Goal: Task Accomplishment & Management: Use online tool/utility

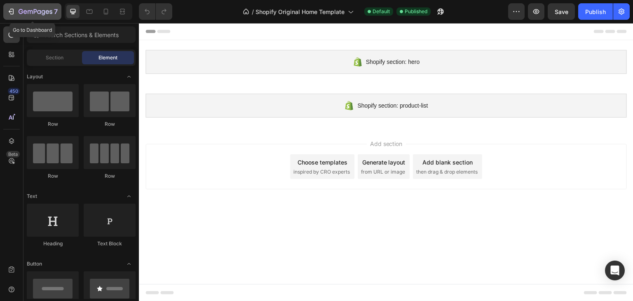
click at [36, 8] on div "7" at bounding box center [38, 12] width 39 height 10
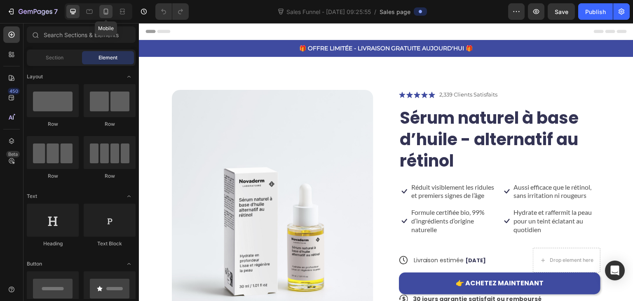
click at [108, 12] on icon at bounding box center [106, 11] width 8 height 8
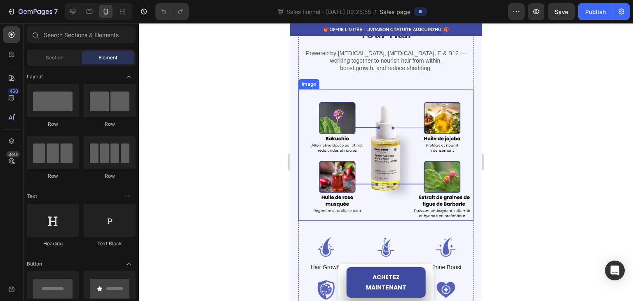
scroll to position [865, 0]
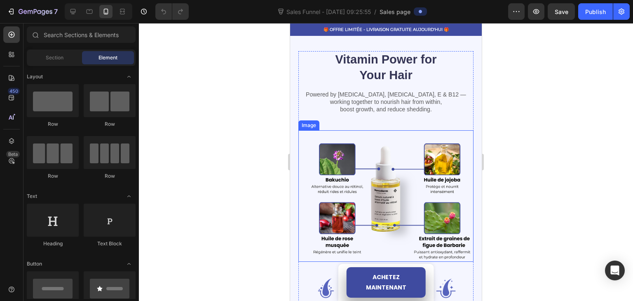
click at [368, 139] on img at bounding box center [385, 195] width 175 height 131
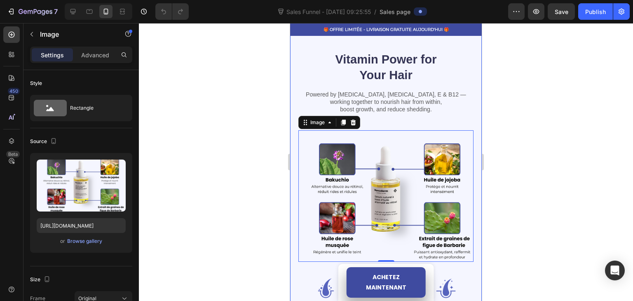
click at [297, 208] on div "Vitamin Power for Your Hair Heading Powered by Biotin, Vitamin B5, E & B12 — wo…" at bounding box center [386, 203] width 192 height 364
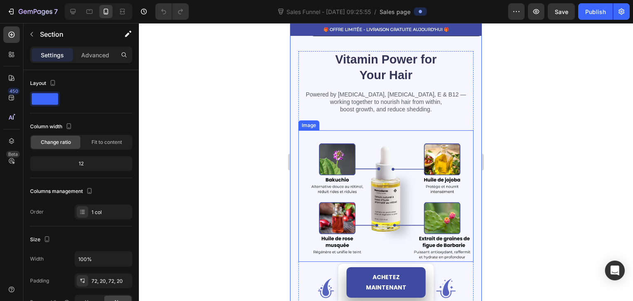
click at [307, 200] on img at bounding box center [385, 195] width 175 height 131
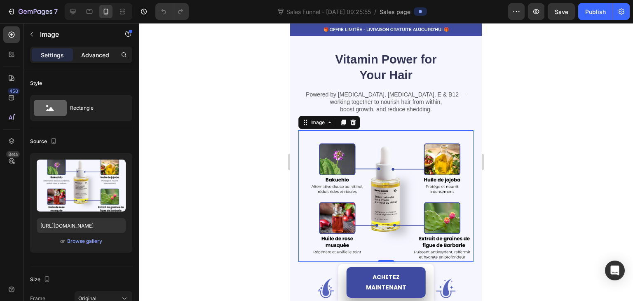
click at [91, 48] on div "Advanced" at bounding box center [95, 54] width 41 height 13
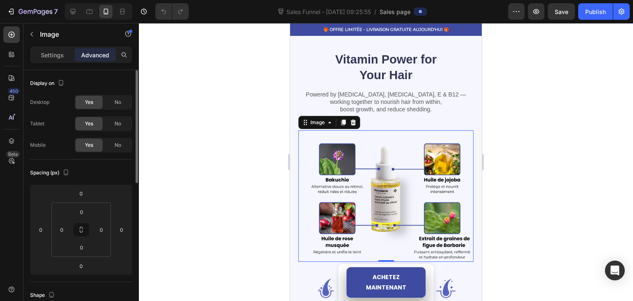
click at [56, 57] on p "Settings" at bounding box center [52, 55] width 23 height 9
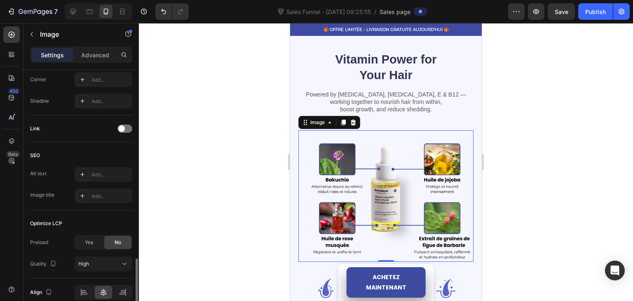
scroll to position [368, 0]
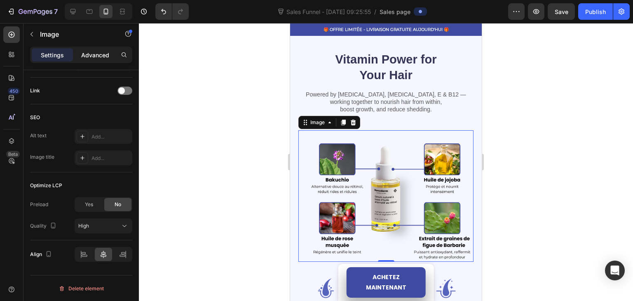
click at [102, 56] on p "Advanced" at bounding box center [95, 55] width 28 height 9
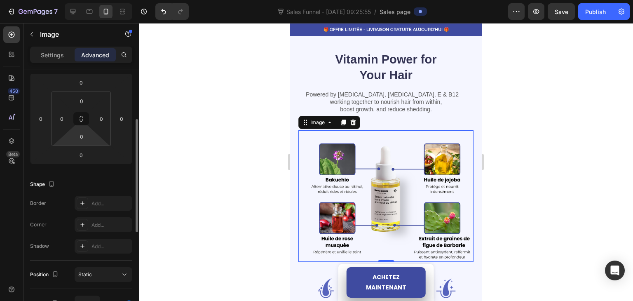
scroll to position [0, 0]
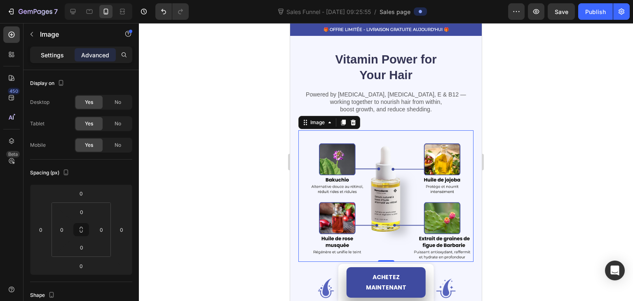
click at [53, 51] on p "Settings" at bounding box center [52, 55] width 23 height 9
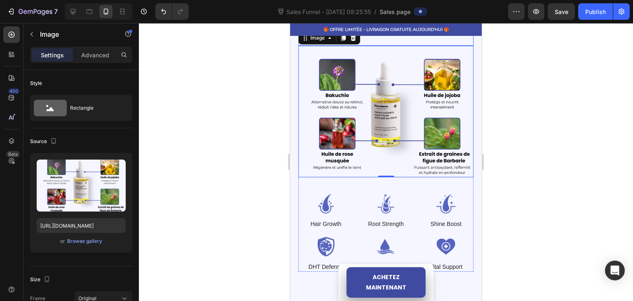
scroll to position [1030, 0]
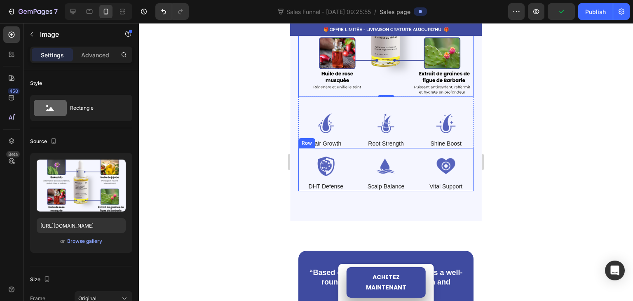
click at [356, 180] on div "Image DHT Defense Text Block Image Scalp Balance Text Block Image Vital Support…" at bounding box center [385, 169] width 175 height 43
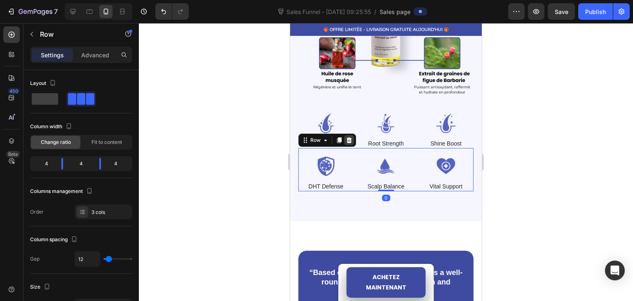
click at [351, 137] on icon at bounding box center [348, 140] width 5 height 6
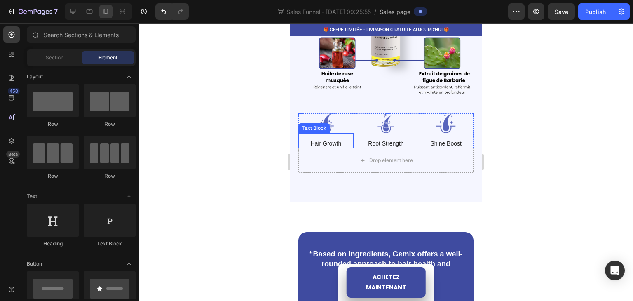
click at [351, 139] on div "Hair Growth" at bounding box center [325, 143] width 55 height 9
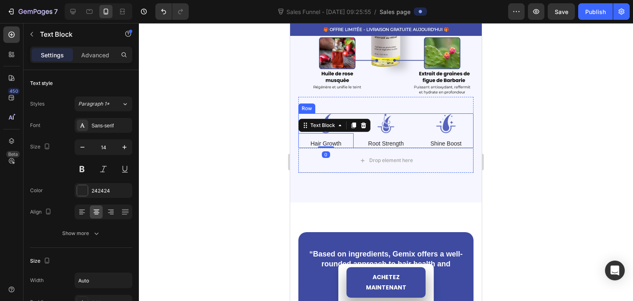
click at [354, 130] on div "Image Hair Growth Text Block 0 Image Root Strength Text Block Image Shine Boost…" at bounding box center [385, 130] width 175 height 35
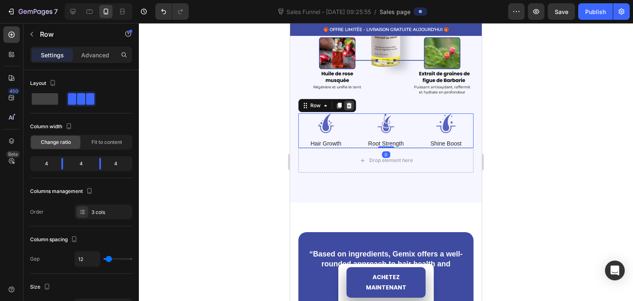
click at [346, 103] on icon at bounding box center [349, 105] width 7 height 7
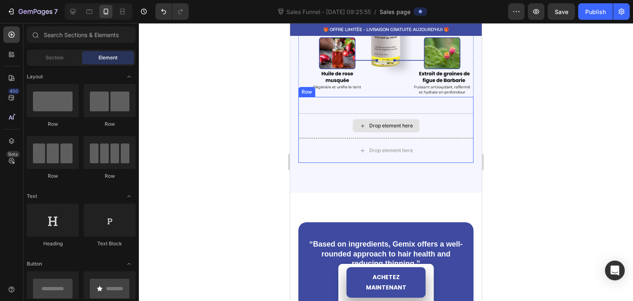
click at [347, 119] on div "Drop element here" at bounding box center [385, 125] width 175 height 25
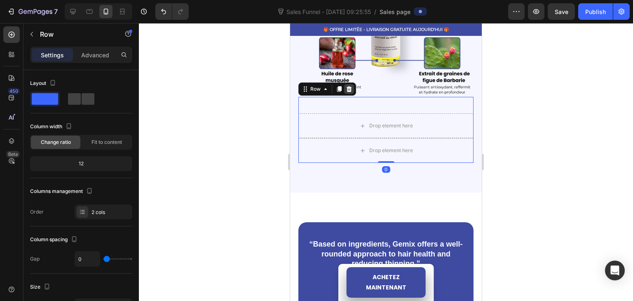
click at [349, 86] on icon at bounding box center [349, 89] width 7 height 7
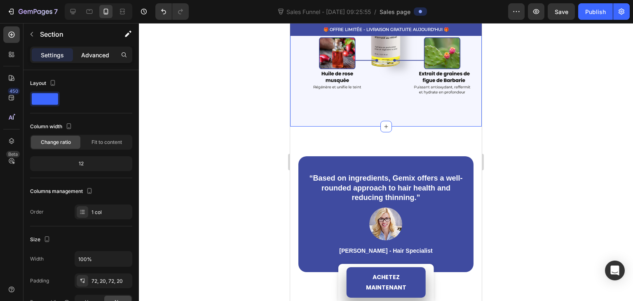
click at [96, 57] on p "Advanced" at bounding box center [95, 55] width 28 height 9
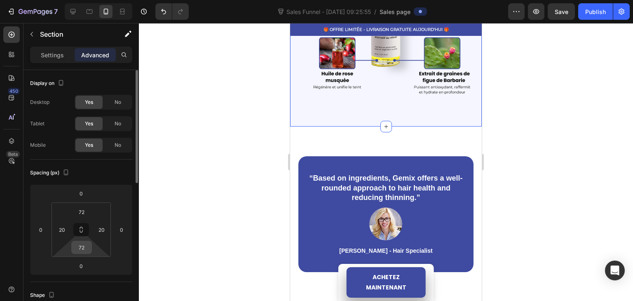
click at [87, 249] on input "72" at bounding box center [81, 247] width 16 height 12
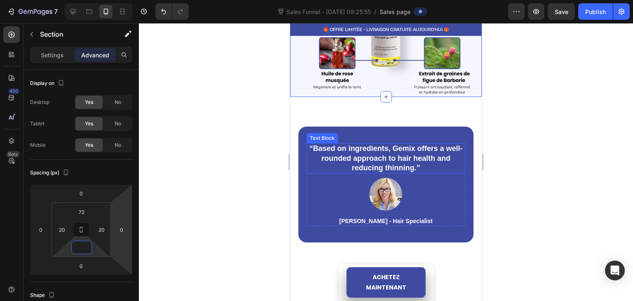
scroll to position [865, 0]
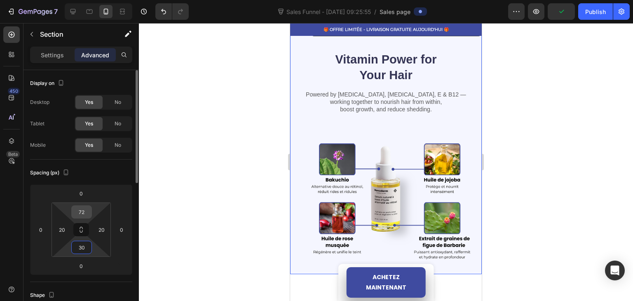
type input "30"
click at [84, 210] on input "72" at bounding box center [81, 212] width 16 height 12
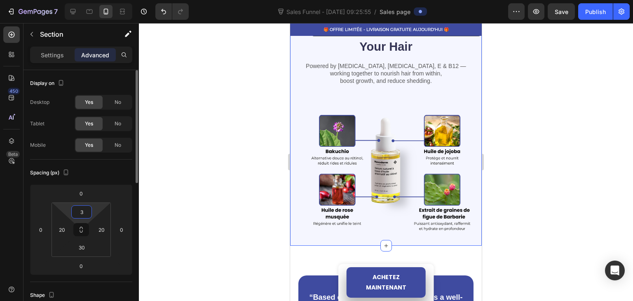
type input "30"
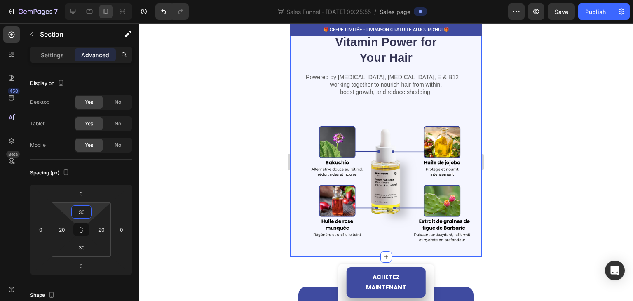
click at [255, 119] on div at bounding box center [386, 162] width 494 height 278
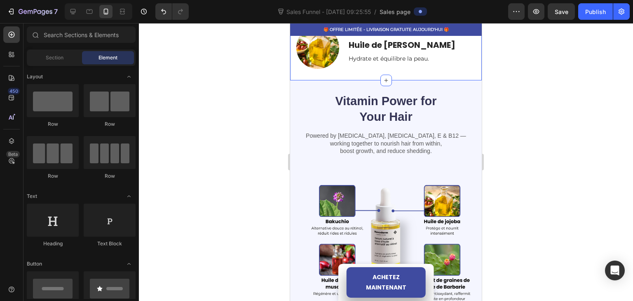
scroll to position [824, 0]
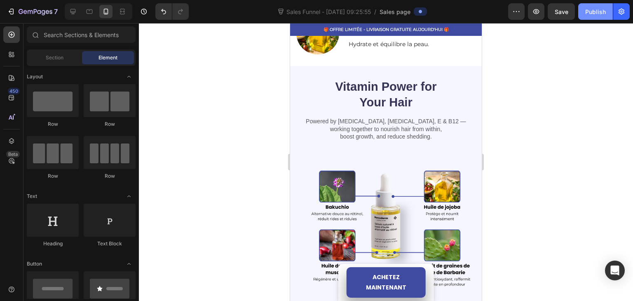
click at [610, 12] on button "Publish" at bounding box center [595, 11] width 35 height 16
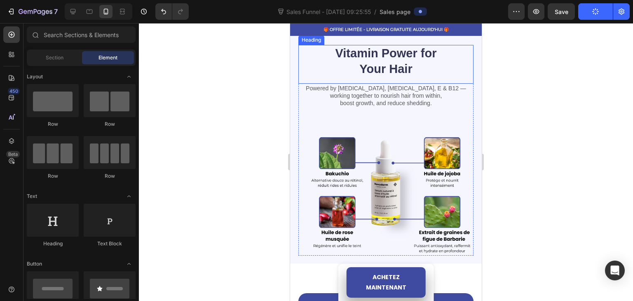
scroll to position [1030, 0]
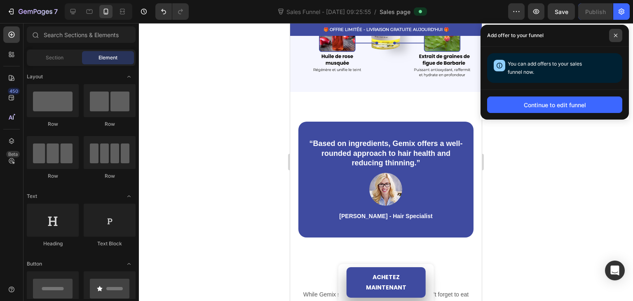
click at [616, 33] on icon at bounding box center [615, 35] width 4 height 4
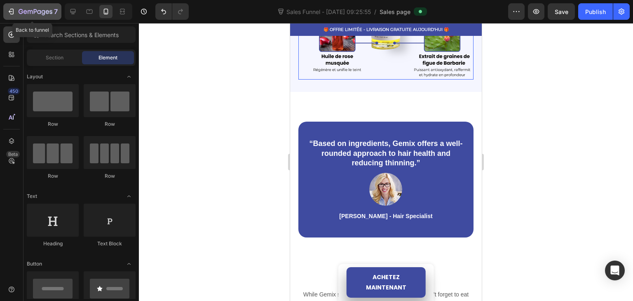
click at [15, 16] on div "7" at bounding box center [32, 12] width 51 height 10
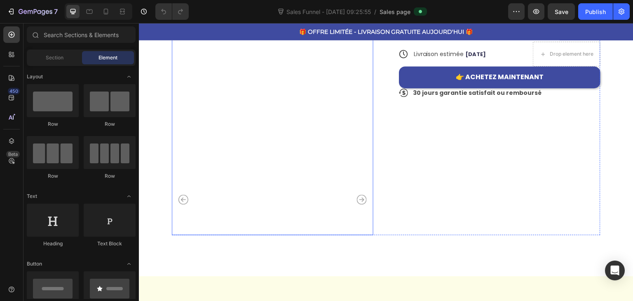
scroll to position [247, 0]
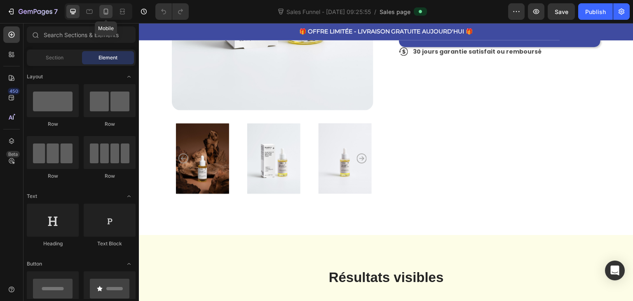
click at [109, 13] on icon at bounding box center [106, 11] width 8 height 8
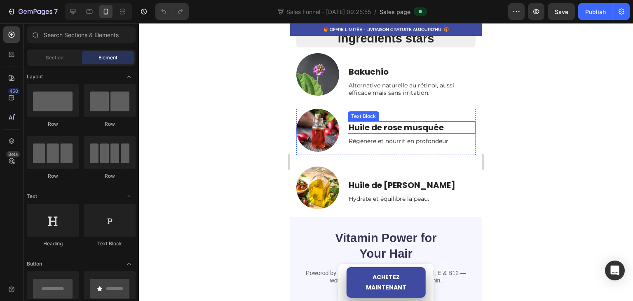
scroll to position [650, 0]
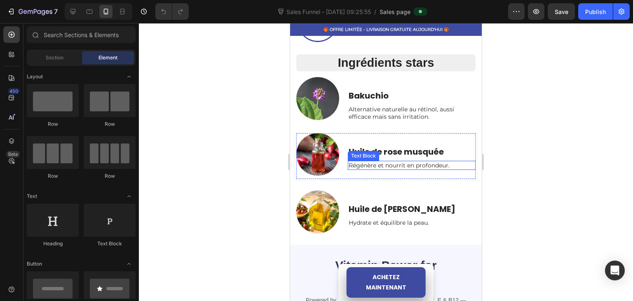
click at [369, 162] on p "Régénère et nourrit en profondeur." at bounding box center [412, 165] width 126 height 7
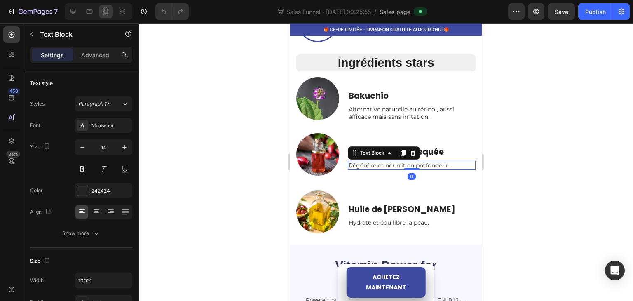
click at [348, 161] on div "Régénère et nourrit en profondeur." at bounding box center [412, 165] width 128 height 9
click at [349, 162] on p "Régénère et nourrit en profondeur." at bounding box center [412, 165] width 126 height 7
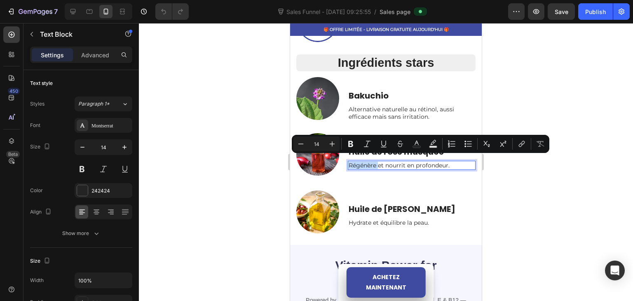
click at [349, 162] on p "Régénère et nourrit en profondeur." at bounding box center [412, 165] width 126 height 7
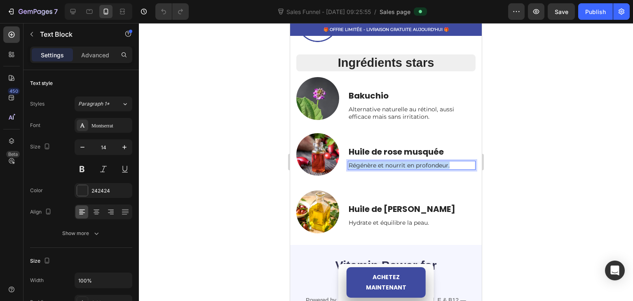
click at [349, 162] on p "Régénère et nourrit en profondeur." at bounding box center [412, 165] width 126 height 7
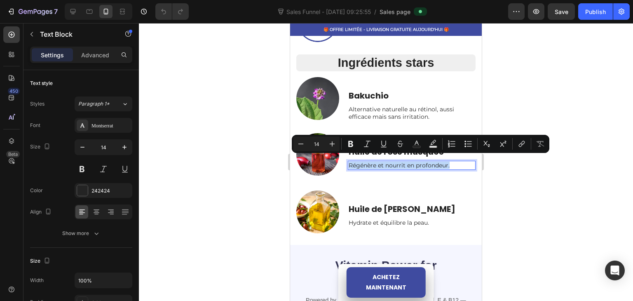
copy p "Régénère et nourrit en profondeur."
drag, startPoint x: 255, startPoint y: 188, endPoint x: 280, endPoint y: 194, distance: 26.3
click at [257, 188] on div at bounding box center [386, 162] width 494 height 278
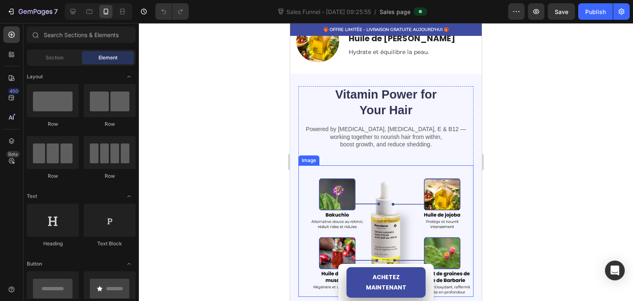
scroll to position [856, 0]
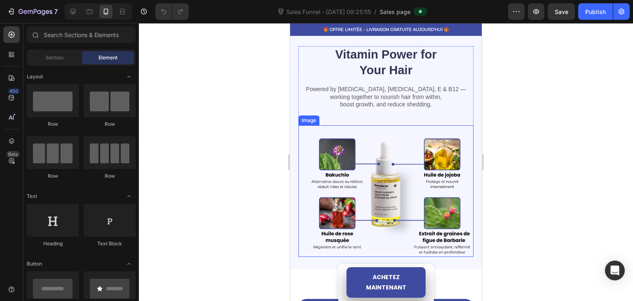
click at [373, 176] on img at bounding box center [385, 190] width 175 height 131
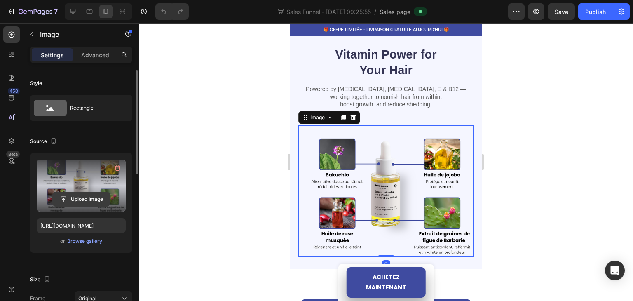
click at [84, 198] on input "file" at bounding box center [81, 199] width 57 height 14
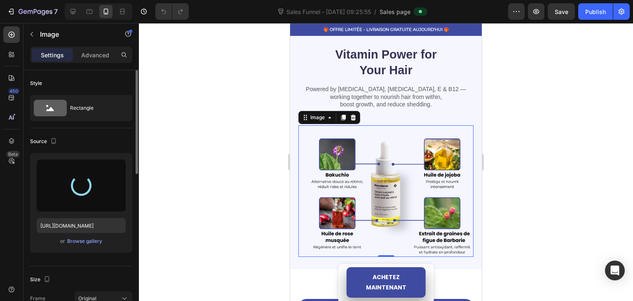
type input "[URL][DOMAIN_NAME]"
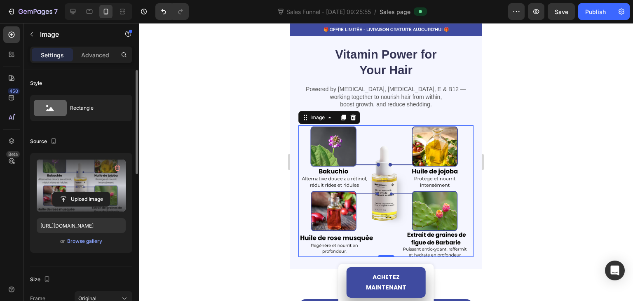
click at [245, 155] on div at bounding box center [386, 162] width 494 height 278
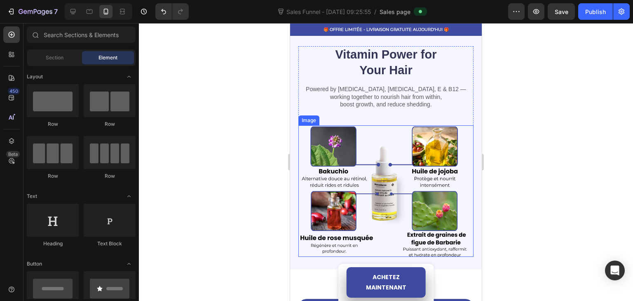
click at [435, 244] on img at bounding box center [385, 190] width 175 height 131
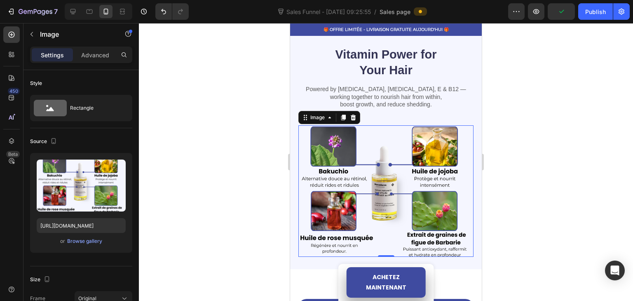
click at [538, 216] on div at bounding box center [386, 162] width 494 height 278
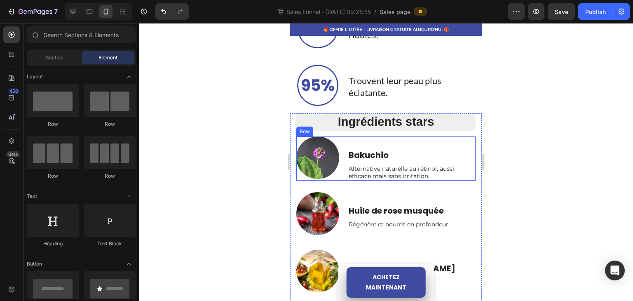
scroll to position [568, 0]
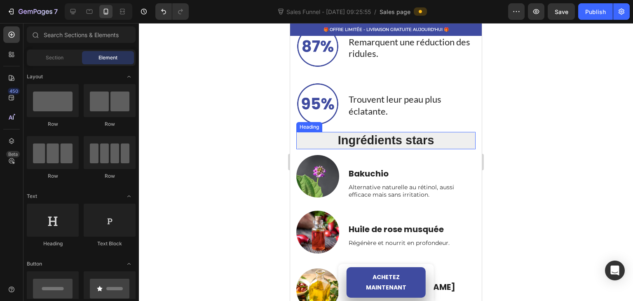
click at [339, 134] on h2 "Ingrédients stars" at bounding box center [385, 140] width 179 height 17
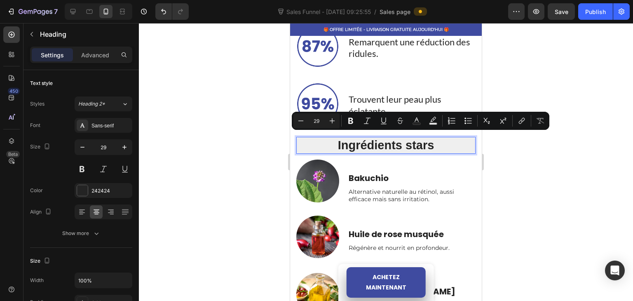
click at [334, 139] on p "Ingrédients stars" at bounding box center [386, 146] width 178 height 16
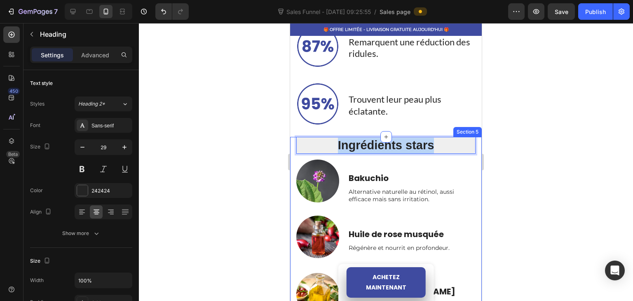
drag, startPoint x: 334, startPoint y: 139, endPoint x: 470, endPoint y: 142, distance: 135.6
click at [470, 142] on div "Ingrédients stars Heading 0 Row Bakuchio Text Block Alternative naturelle au ré…" at bounding box center [386, 232] width 192 height 190
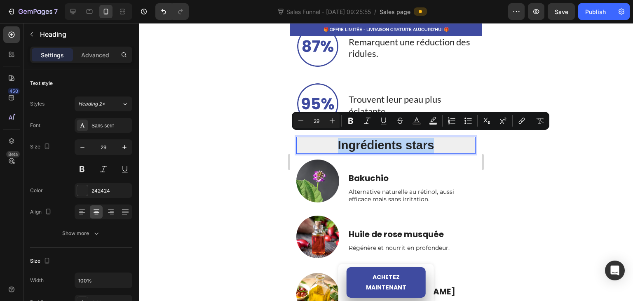
copy p "Ingrédients stars"
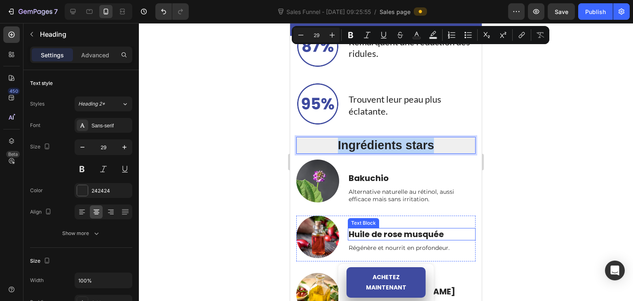
scroll to position [774, 0]
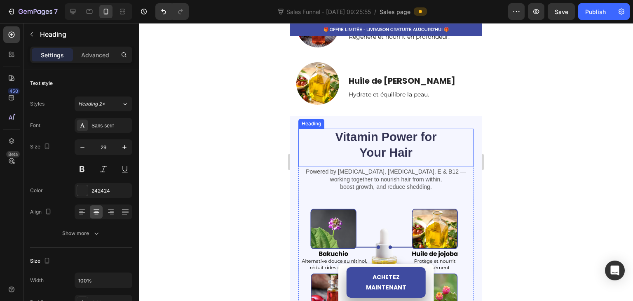
click at [373, 143] on h2 "Vitamin Power for Your Hair" at bounding box center [385, 145] width 105 height 33
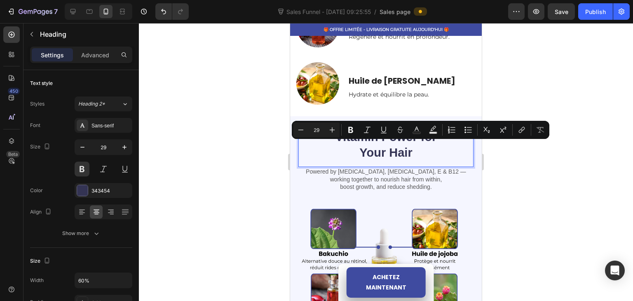
click at [428, 149] on p "Vitamin Power for Your Hair" at bounding box center [385, 144] width 103 height 31
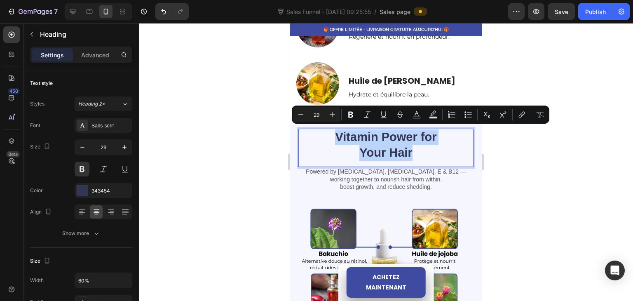
drag, startPoint x: 428, startPoint y: 149, endPoint x: 314, endPoint y: 127, distance: 116.9
click at [314, 129] on div "Vitamin Power for Your Hair" at bounding box center [385, 145] width 175 height 33
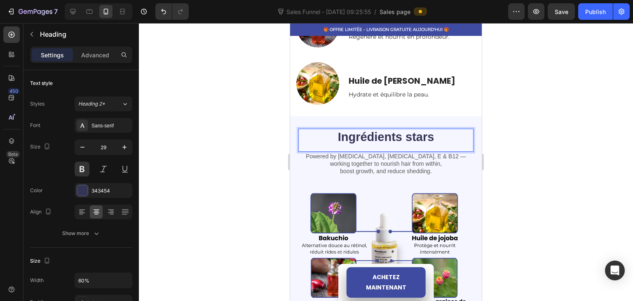
drag, startPoint x: 273, startPoint y: 145, endPoint x: 2, endPoint y: 119, distance: 272.8
click at [273, 145] on div at bounding box center [386, 162] width 494 height 278
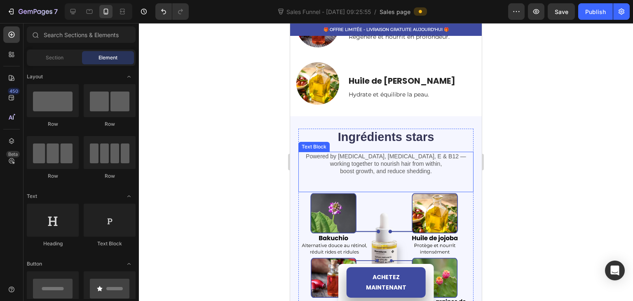
click at [347, 159] on p "Powered by [MEDICAL_DATA], [MEDICAL_DATA], E & B12 — working together to nouris…" at bounding box center [385, 163] width 173 height 23
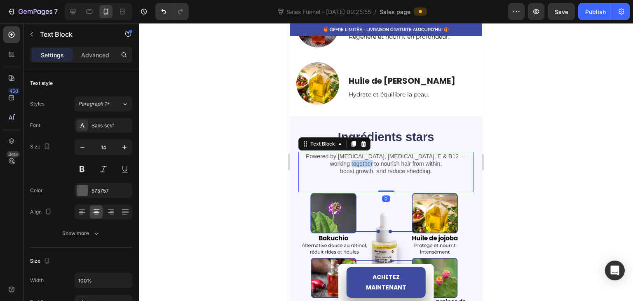
click at [347, 159] on p "Powered by [MEDICAL_DATA], [MEDICAL_DATA], E & B12 — working together to nouris…" at bounding box center [385, 163] width 173 height 23
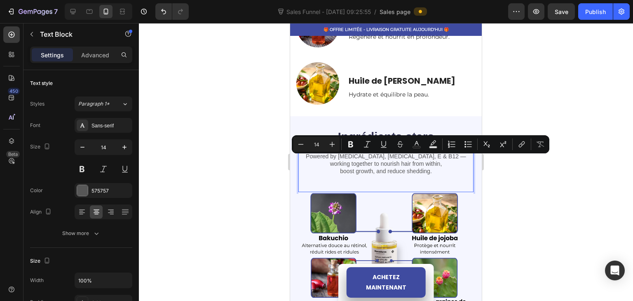
click at [422, 169] on p "Powered by [MEDICAL_DATA], [MEDICAL_DATA], E & B12 — working together to nouris…" at bounding box center [385, 163] width 173 height 23
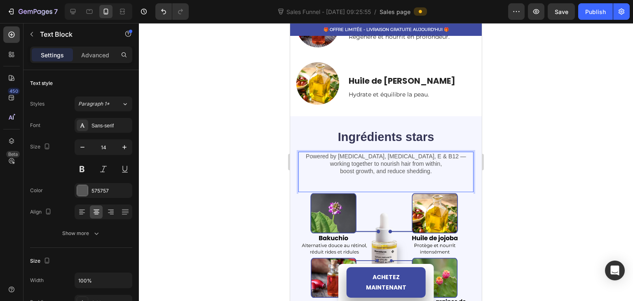
click at [449, 170] on p "Powered by [MEDICAL_DATA], [MEDICAL_DATA], E & B12 — working together to nouris…" at bounding box center [385, 163] width 173 height 23
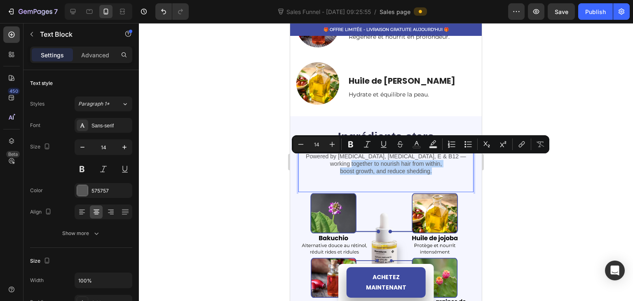
drag, startPoint x: 449, startPoint y: 170, endPoint x: 362, endPoint y: 162, distance: 87.3
click at [340, 161] on p "Powered by [MEDICAL_DATA], [MEDICAL_DATA], E & B12 — working together to nouris…" at bounding box center [385, 163] width 173 height 23
click at [502, 177] on div at bounding box center [386, 162] width 494 height 278
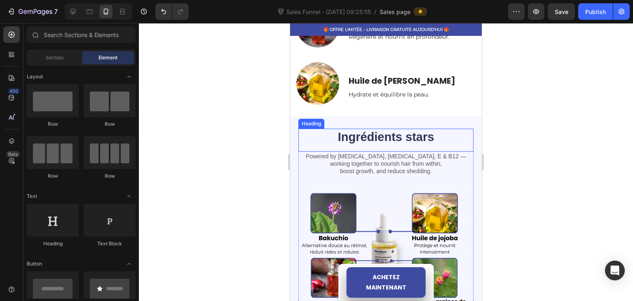
click at [409, 134] on p "Ingrédients stars" at bounding box center [385, 137] width 103 height 16
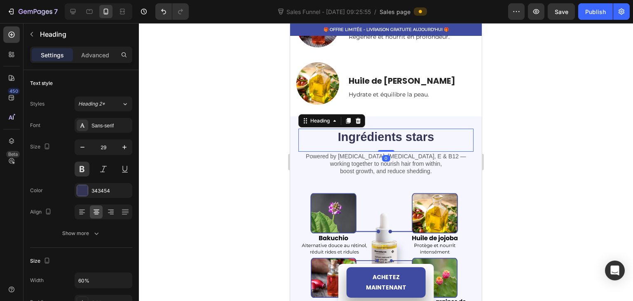
drag, startPoint x: 434, startPoint y: 134, endPoint x: 336, endPoint y: 126, distance: 98.0
click at [336, 129] on div "Ingrédients stars" at bounding box center [385, 137] width 175 height 17
click at [335, 133] on p "Ingrédients stars" at bounding box center [385, 137] width 103 height 16
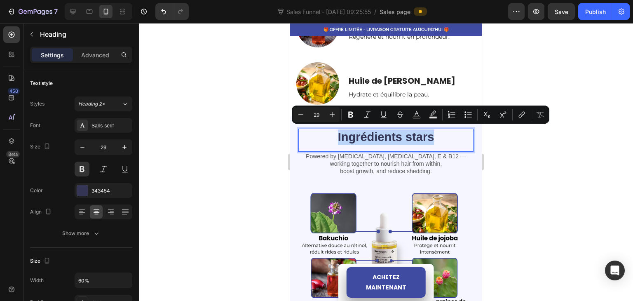
drag, startPoint x: 334, startPoint y: 134, endPoint x: 440, endPoint y: 137, distance: 105.5
click at [440, 137] on div "Ingrédients stars" at bounding box center [385, 137] width 175 height 17
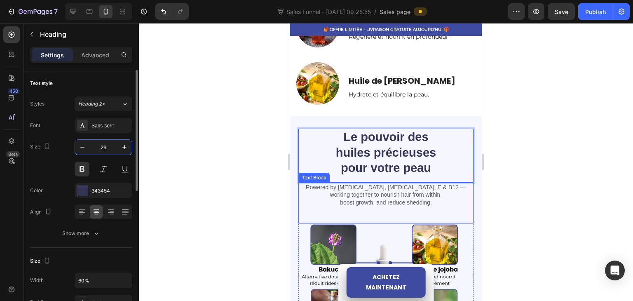
click at [95, 148] on input "29" at bounding box center [103, 147] width 27 height 15
click at [85, 147] on icon "button" at bounding box center [82, 147] width 8 height 8
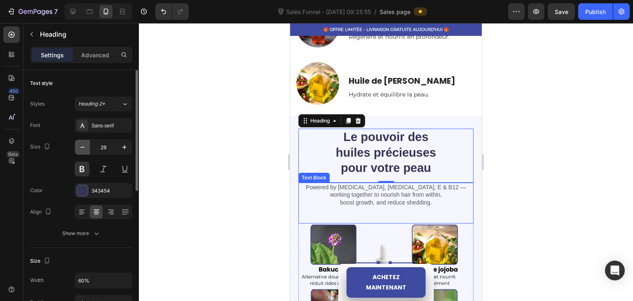
click at [85, 147] on icon "button" at bounding box center [82, 147] width 8 height 8
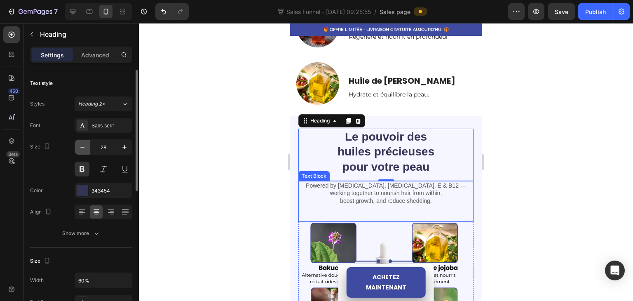
click at [85, 147] on icon "button" at bounding box center [82, 147] width 8 height 8
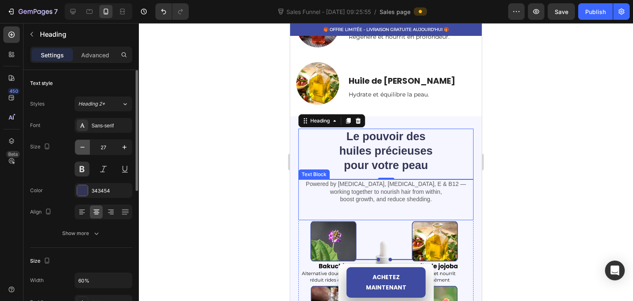
click at [85, 147] on icon "button" at bounding box center [82, 147] width 8 height 8
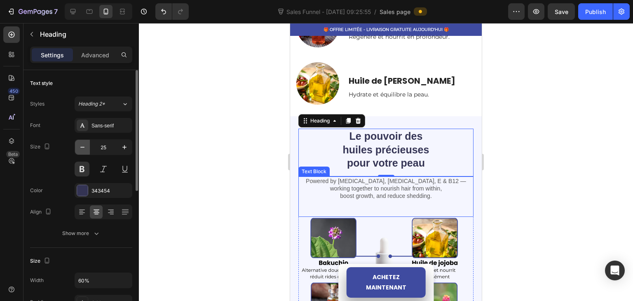
click at [85, 147] on icon "button" at bounding box center [82, 147] width 8 height 8
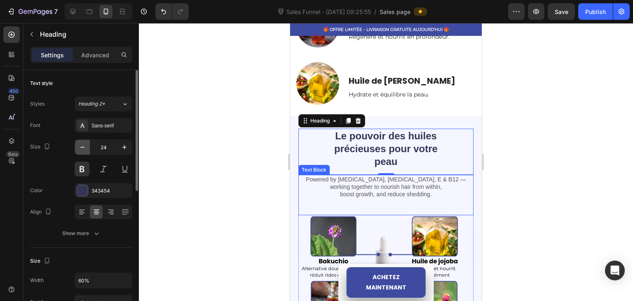
click at [85, 147] on icon "button" at bounding box center [82, 147] width 8 height 8
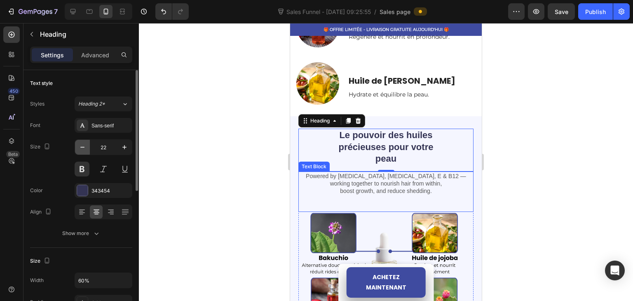
click at [85, 147] on icon "button" at bounding box center [82, 147] width 8 height 8
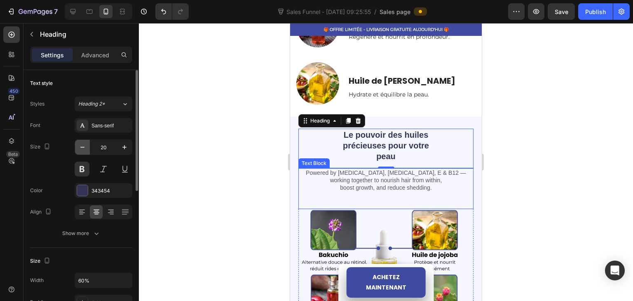
click at [85, 147] on icon "button" at bounding box center [82, 147] width 8 height 8
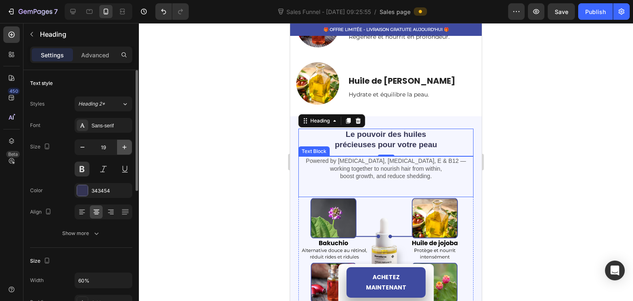
click at [123, 147] on icon "button" at bounding box center [124, 147] width 4 height 4
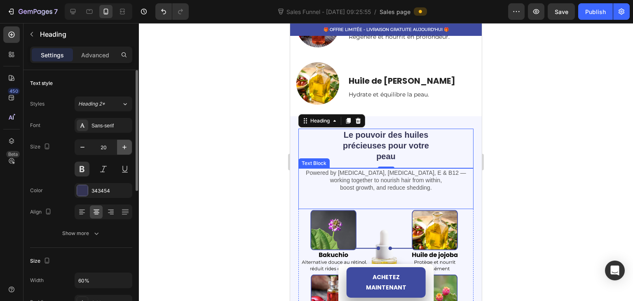
click at [123, 147] on icon "button" at bounding box center [124, 147] width 4 height 4
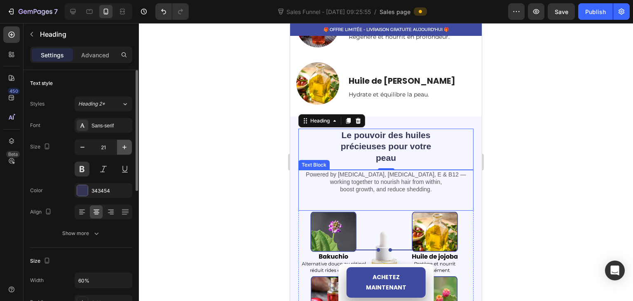
click at [123, 147] on icon "button" at bounding box center [124, 147] width 4 height 4
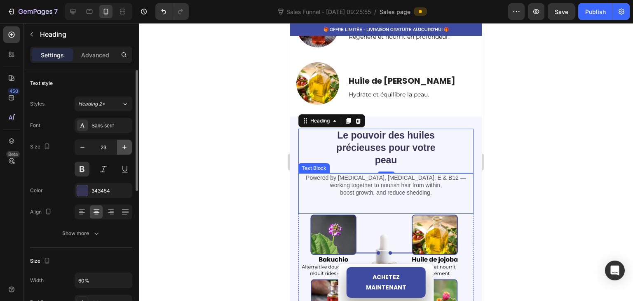
click at [123, 147] on icon "button" at bounding box center [124, 147] width 4 height 4
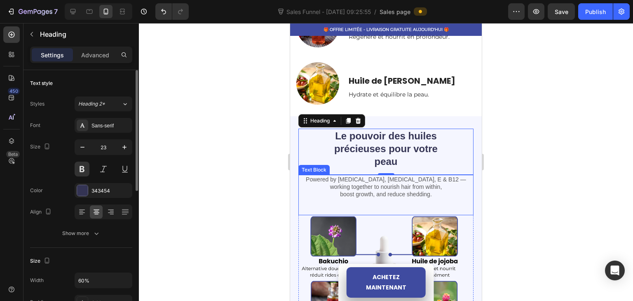
type input "24"
click at [84, 169] on button at bounding box center [82, 169] width 15 height 15
click at [212, 158] on div at bounding box center [386, 162] width 494 height 278
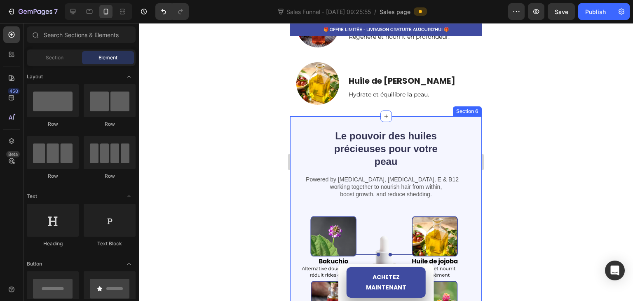
click at [379, 151] on p "Le pouvoir des huiles précieuses pour votre peau" at bounding box center [385, 148] width 103 height 39
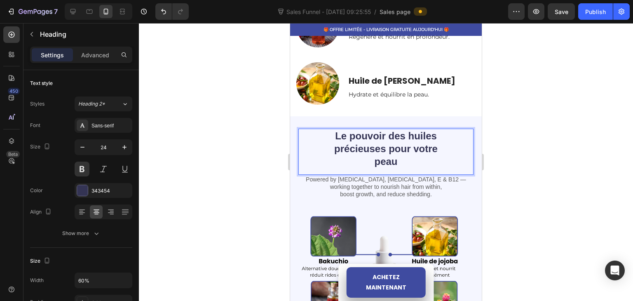
click at [427, 157] on p "Le pouvoir des huiles précieuses pour votre peau" at bounding box center [385, 148] width 103 height 39
click at [430, 159] on p "Le pouvoir des huiles précieuses pour votre peau" at bounding box center [385, 148] width 103 height 39
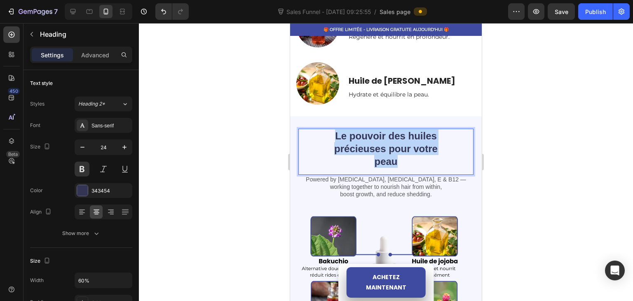
drag, startPoint x: 399, startPoint y: 150, endPoint x: 345, endPoint y: 136, distance: 55.6
click at [343, 135] on p "Le pouvoir des huiles précieuses pour votre peau" at bounding box center [385, 148] width 103 height 39
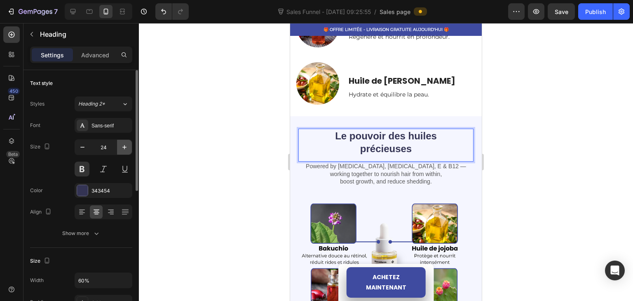
click at [125, 153] on button "button" at bounding box center [124, 147] width 15 height 15
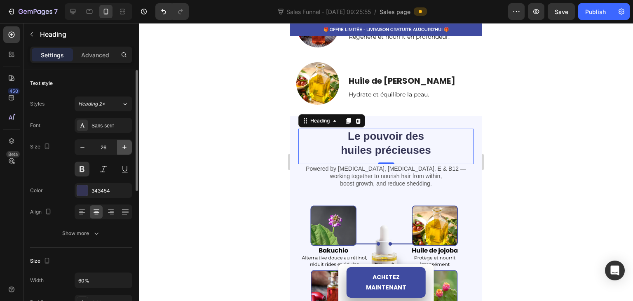
click at [125, 153] on button "button" at bounding box center [124, 147] width 15 height 15
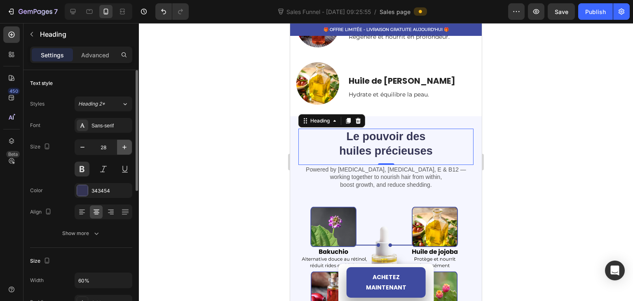
click at [125, 153] on button "button" at bounding box center [124, 147] width 15 height 15
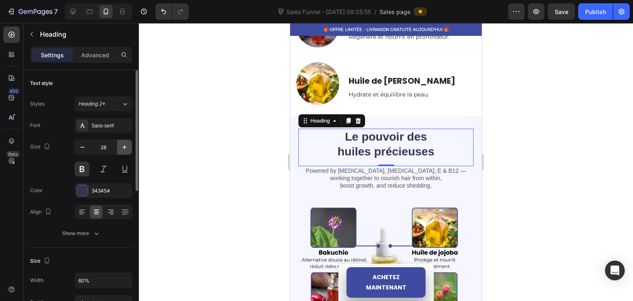
click at [125, 153] on button "button" at bounding box center [124, 147] width 15 height 15
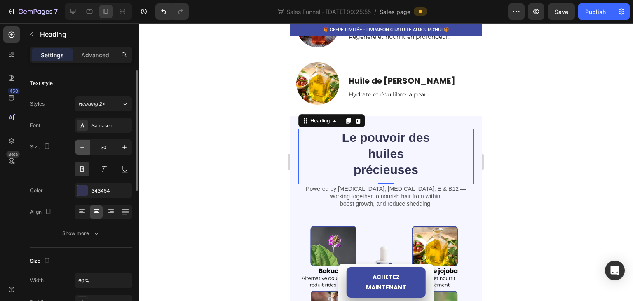
click at [84, 149] on icon "button" at bounding box center [82, 147] width 8 height 8
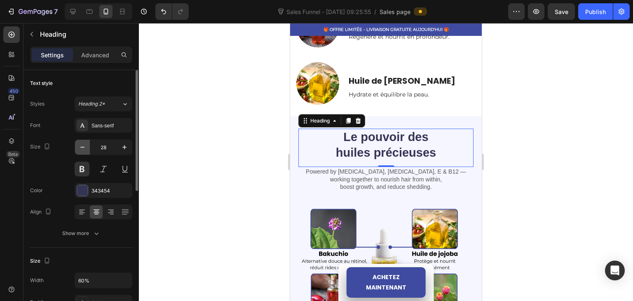
click at [84, 149] on icon "button" at bounding box center [82, 147] width 8 height 8
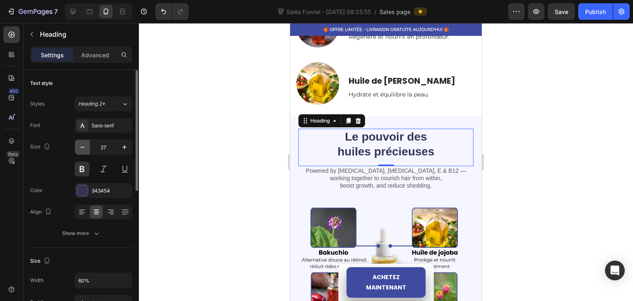
click at [84, 149] on icon "button" at bounding box center [82, 147] width 8 height 8
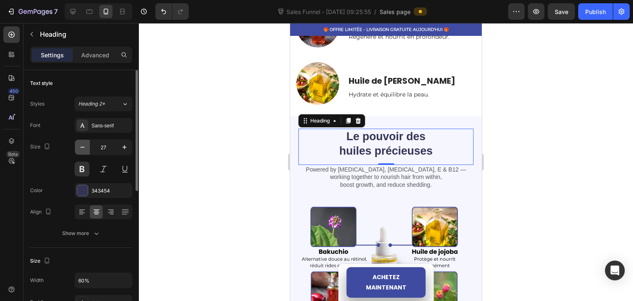
click at [84, 149] on icon "button" at bounding box center [82, 147] width 8 height 8
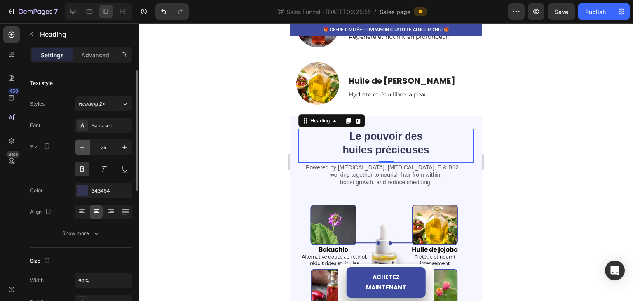
click at [84, 149] on icon "button" at bounding box center [82, 147] width 8 height 8
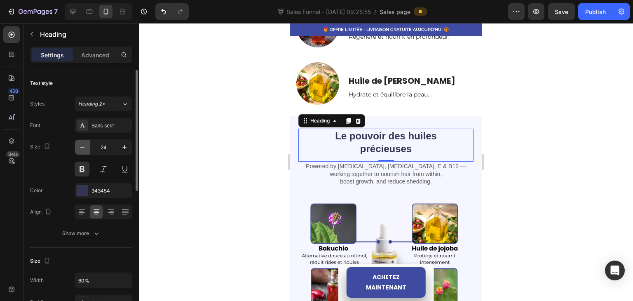
click at [84, 148] on icon "button" at bounding box center [82, 147] width 8 height 8
type input "23"
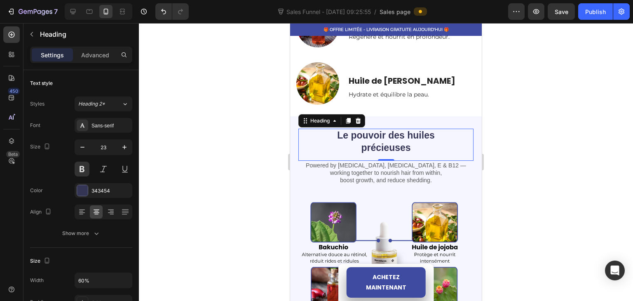
click at [233, 127] on div at bounding box center [386, 162] width 494 height 278
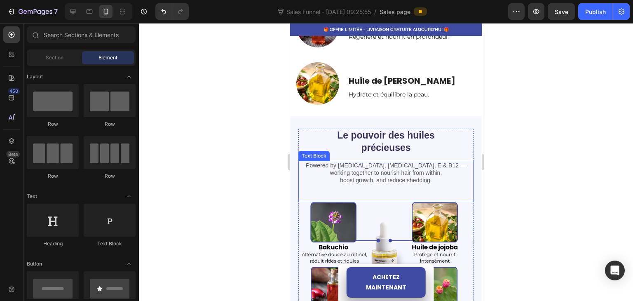
click at [350, 169] on p "Powered by [MEDICAL_DATA], [MEDICAL_DATA], E & B12 — working together to nouris…" at bounding box center [385, 173] width 173 height 23
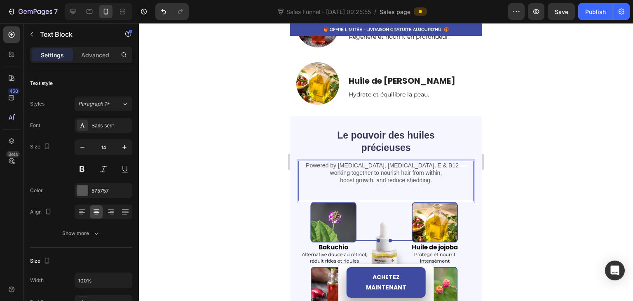
click at [403, 178] on p "Powered by [MEDICAL_DATA], [MEDICAL_DATA], E & B12 — working together to nouris…" at bounding box center [385, 173] width 173 height 23
click at [432, 173] on p "Powered by [MEDICAL_DATA], [MEDICAL_DATA], E & B12 — working together to nouris…" at bounding box center [385, 173] width 173 height 23
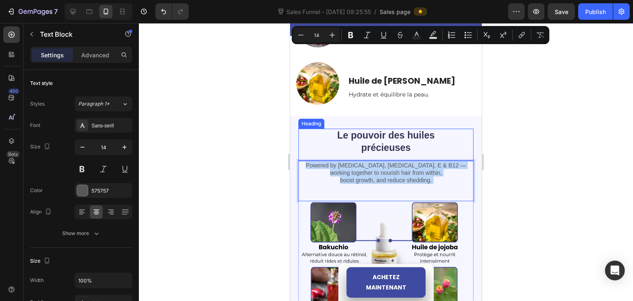
drag, startPoint x: 432, startPoint y: 173, endPoint x: 299, endPoint y: 153, distance: 135.1
click at [290, 152] on div "Le pouvoir des huiles précieuses Heading Powered by [MEDICAL_DATA], [MEDICAL_DA…" at bounding box center [386, 230] width 192 height 229
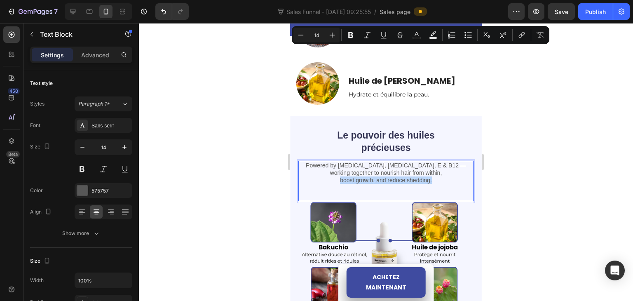
click at [441, 173] on p "Powered by [MEDICAL_DATA], [MEDICAL_DATA], E & B12 — working together to nouris…" at bounding box center [385, 173] width 173 height 23
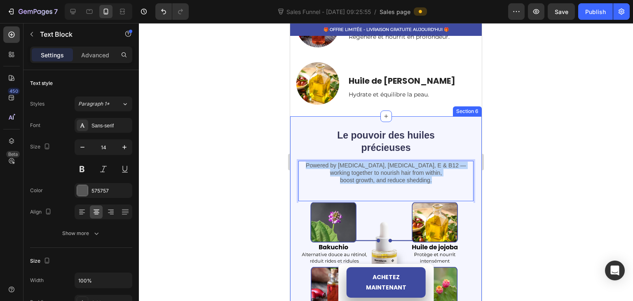
drag, startPoint x: 440, startPoint y: 177, endPoint x: 298, endPoint y: 155, distance: 143.3
click at [292, 161] on div "Le pouvoir des huiles précieuses Heading Powered by [MEDICAL_DATA], [MEDICAL_DA…" at bounding box center [386, 230] width 192 height 229
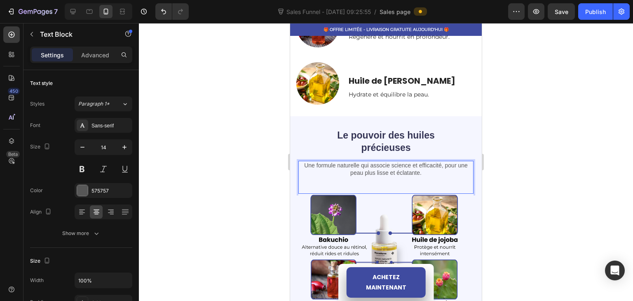
click at [353, 181] on div "Une formule naturelle qui associe science et efficacité, pour une peau plus lis…" at bounding box center [385, 177] width 175 height 33
click at [366, 182] on div "Une formule naturelle qui associe science et efficacité, pour une peau plus lis…" at bounding box center [385, 177] width 175 height 33
click at [91, 47] on div "Settings Advanced" at bounding box center [81, 55] width 102 height 16
click at [90, 52] on p "Advanced" at bounding box center [95, 55] width 28 height 9
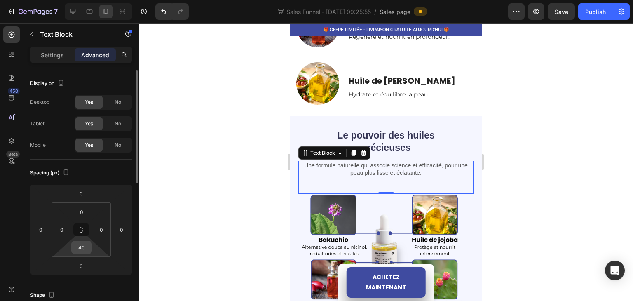
click at [87, 248] on input "40" at bounding box center [81, 247] width 16 height 12
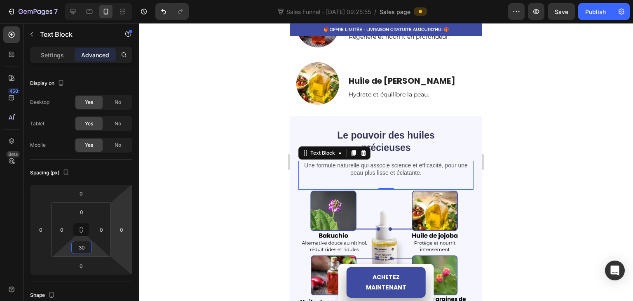
type input "3"
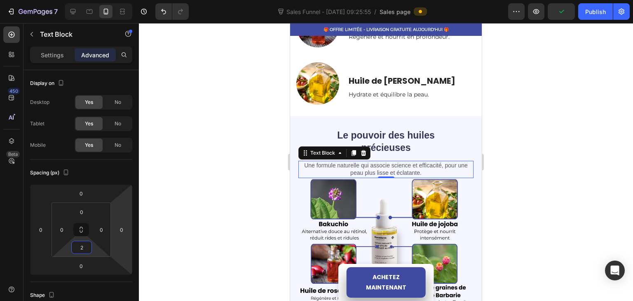
type input "20"
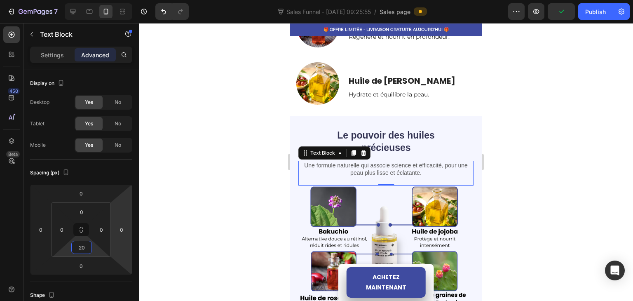
click at [222, 170] on div at bounding box center [386, 162] width 494 height 278
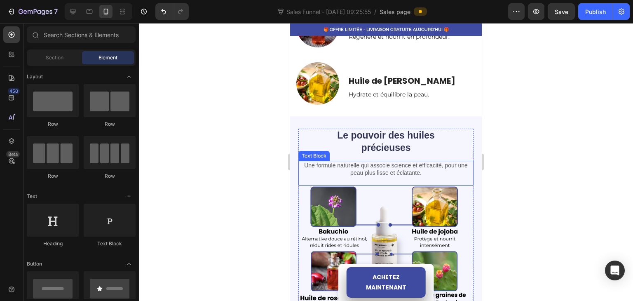
click at [400, 166] on p "Une formule naturelle qui associe science et efficacité, pour une peau plus lis…" at bounding box center [385, 169] width 173 height 15
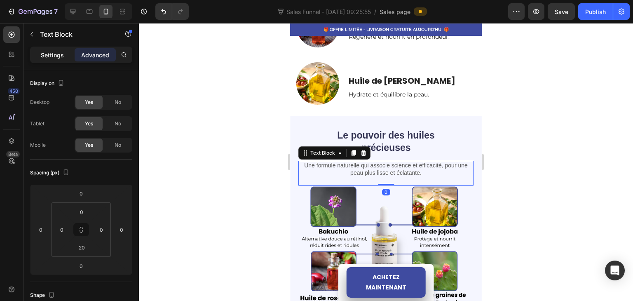
click at [58, 60] on div "Settings" at bounding box center [52, 54] width 41 height 13
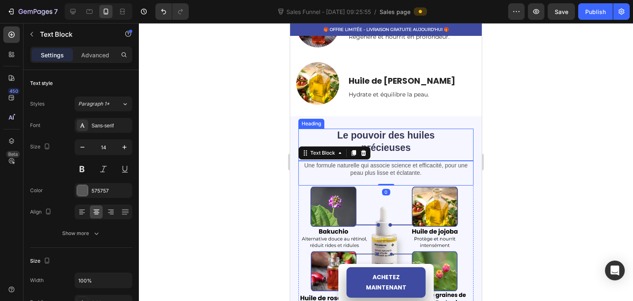
click at [396, 129] on p "Le pouvoir des huiles précieuses" at bounding box center [385, 141] width 103 height 25
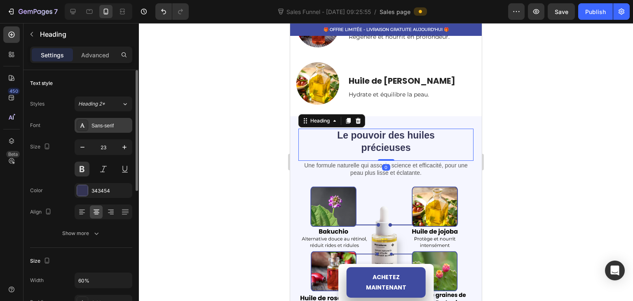
click at [98, 125] on div "Sans-serif" at bounding box center [110, 125] width 39 height 7
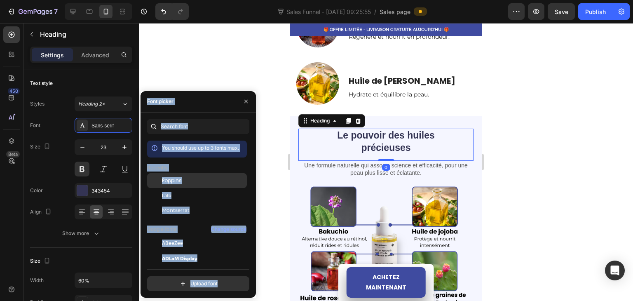
click at [180, 182] on span "Poppins" at bounding box center [172, 180] width 20 height 7
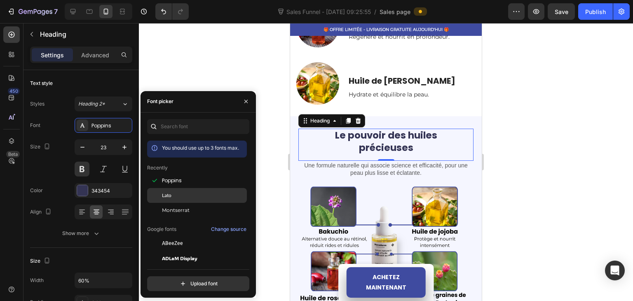
click at [193, 197] on div "Lato" at bounding box center [203, 195] width 83 height 7
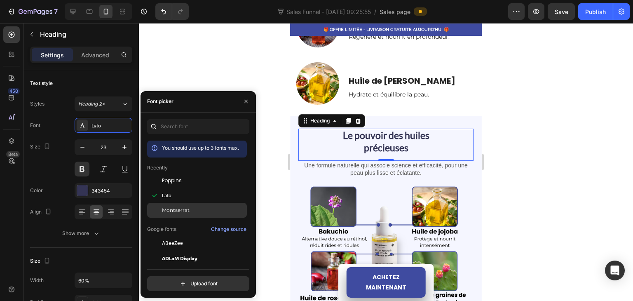
click at [175, 211] on span "Montserrat" at bounding box center [176, 209] width 28 height 7
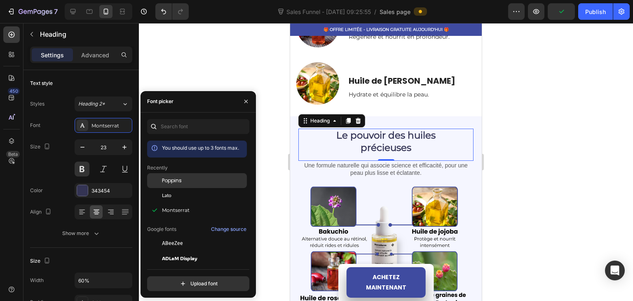
click at [180, 182] on span "Poppins" at bounding box center [172, 180] width 20 height 7
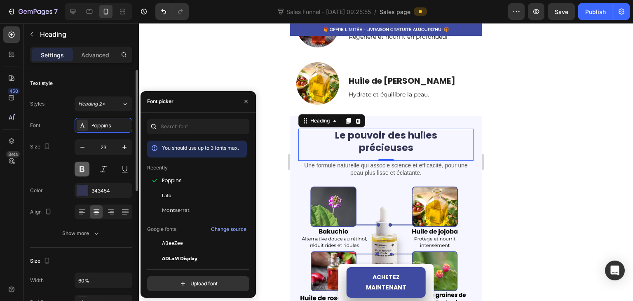
click at [79, 166] on button at bounding box center [82, 169] width 15 height 15
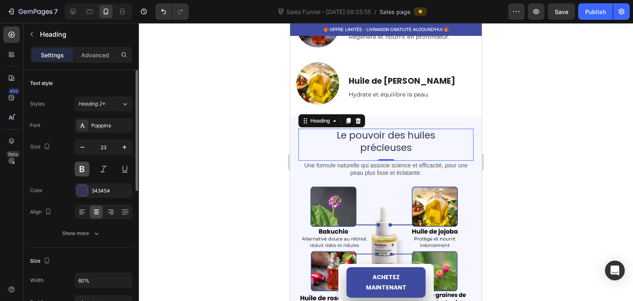
click at [79, 166] on button at bounding box center [82, 169] width 15 height 15
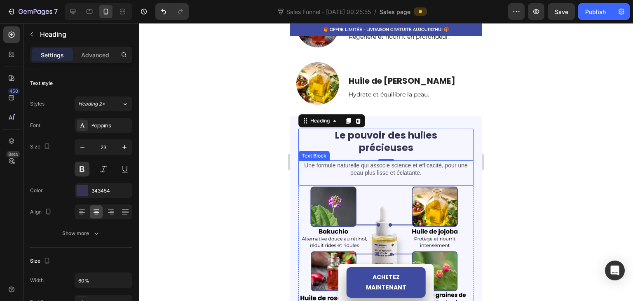
click at [335, 162] on p "Une formule naturelle qui associe science et efficacité, pour une peau plus lis…" at bounding box center [385, 169] width 173 height 15
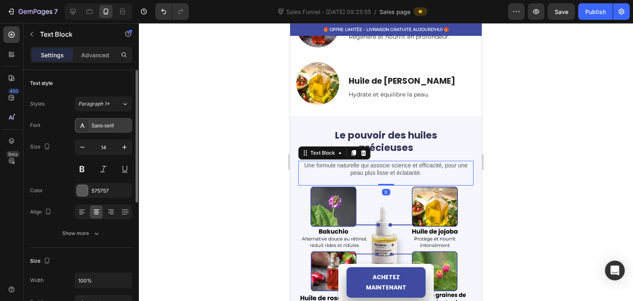
click at [91, 129] on div "Sans-serif" at bounding box center [104, 125] width 58 height 15
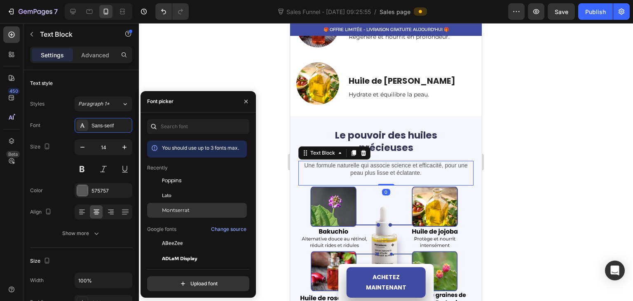
click at [178, 206] on span "Montserrat" at bounding box center [176, 209] width 28 height 7
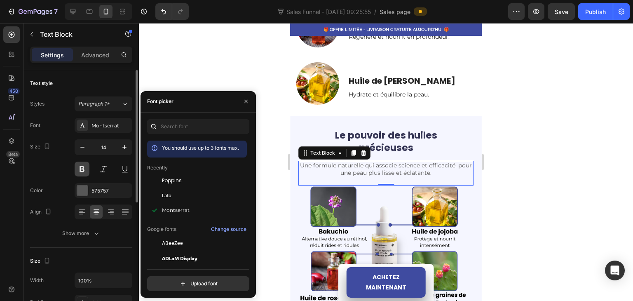
click at [84, 166] on button at bounding box center [82, 169] width 15 height 15
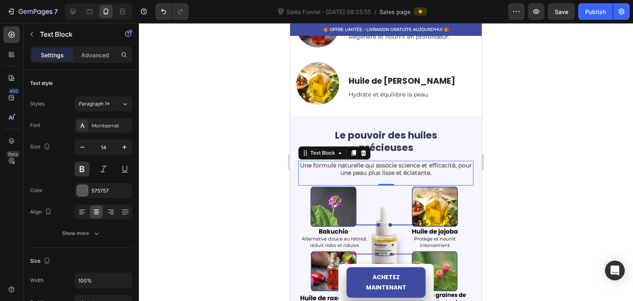
click at [254, 117] on div at bounding box center [386, 162] width 494 height 278
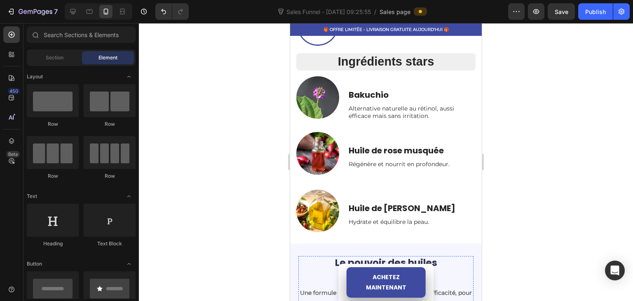
scroll to position [609, 0]
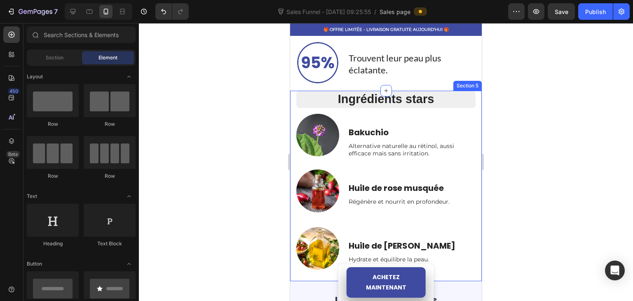
click at [394, 109] on div "Ingrédients stars Heading Row Bakuchio Text Block Alternative naturelle au réti…" at bounding box center [385, 186] width 179 height 190
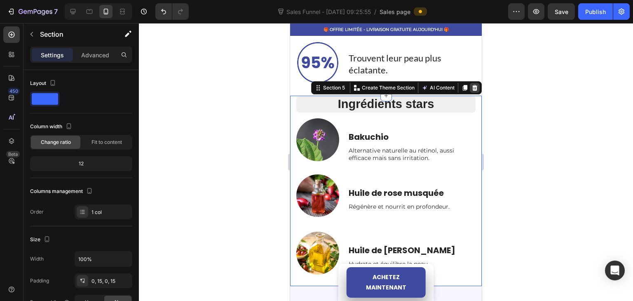
click at [472, 84] on icon at bounding box center [474, 87] width 5 height 6
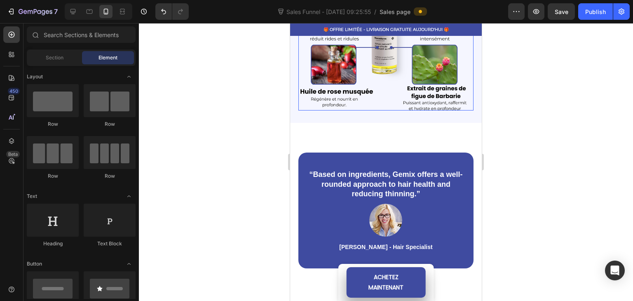
scroll to position [815, 0]
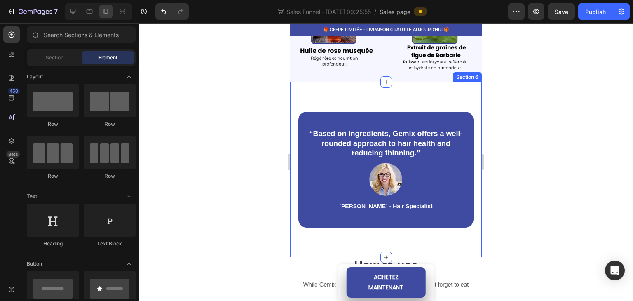
click at [356, 87] on div "“Based on ingredients, Gemix offers a well-rounded approach to hair health and …" at bounding box center [386, 169] width 192 height 175
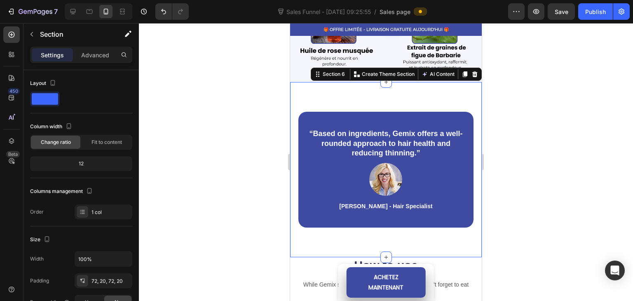
click at [257, 132] on div at bounding box center [386, 162] width 494 height 278
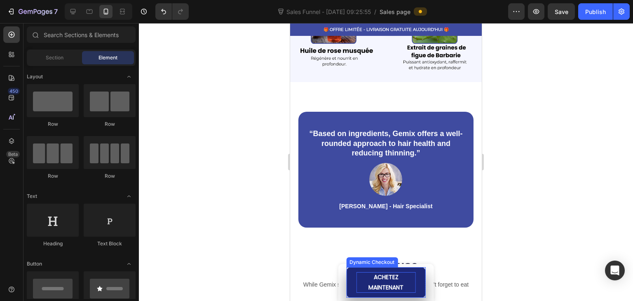
click at [386, 282] on p "ACHETEZ MAINTENANT" at bounding box center [386, 282] width 60 height 21
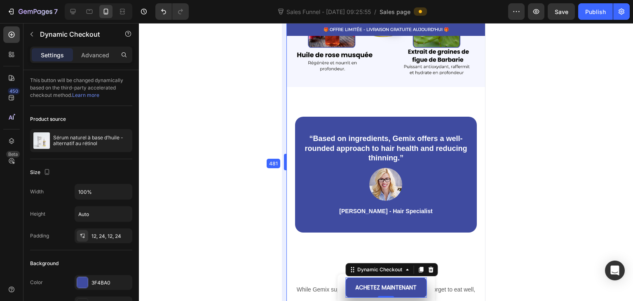
drag, startPoint x: 289, startPoint y: 242, endPoint x: 285, endPoint y: 246, distance: 6.1
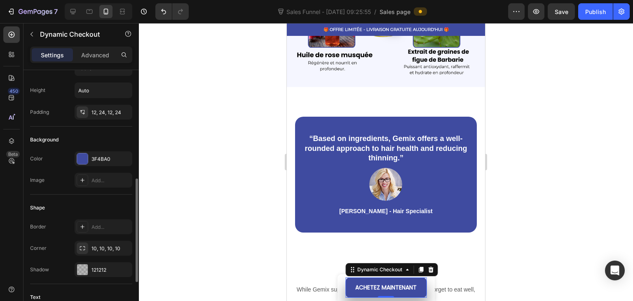
scroll to position [247, 0]
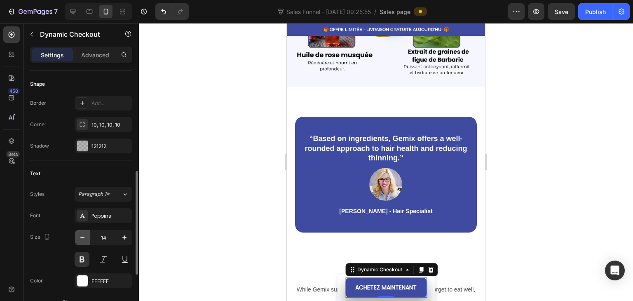
click at [79, 236] on icon "button" at bounding box center [82, 237] width 8 height 8
type input "13"
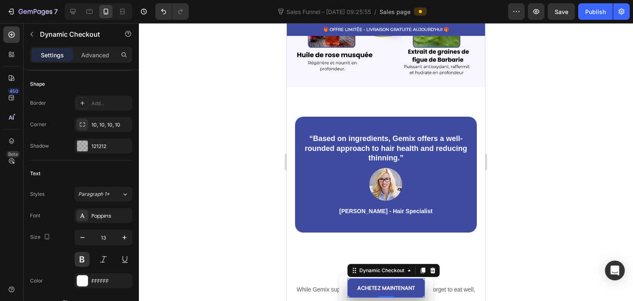
click at [222, 166] on div at bounding box center [386, 162] width 494 height 278
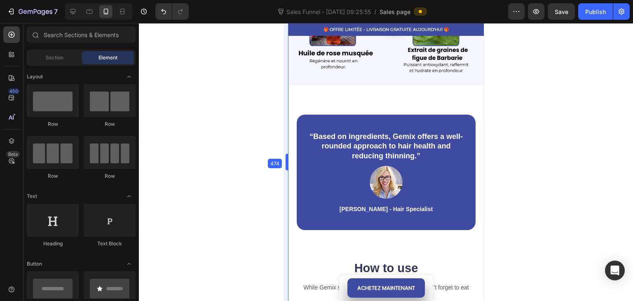
drag, startPoint x: 286, startPoint y: 183, endPoint x: 0, endPoint y: 165, distance: 286.1
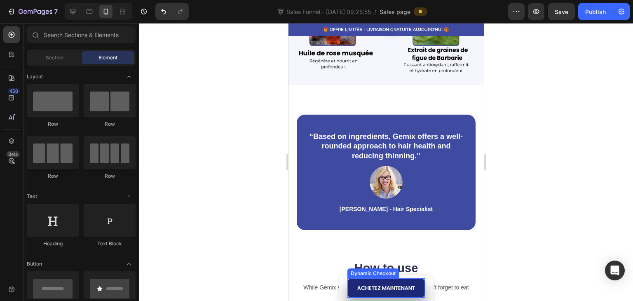
click at [349, 292] on button "ACHETEZ MAINTENANT" at bounding box center [385, 287] width 77 height 19
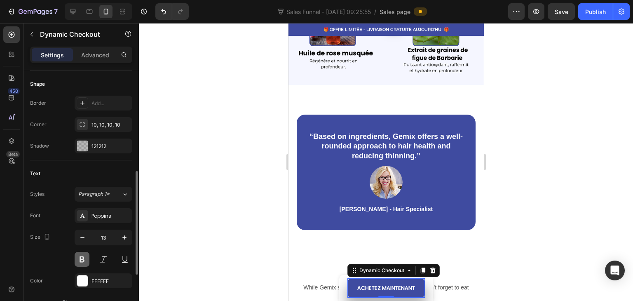
click at [84, 256] on button at bounding box center [82, 259] width 15 height 15
click at [85, 239] on icon "button" at bounding box center [82, 237] width 8 height 8
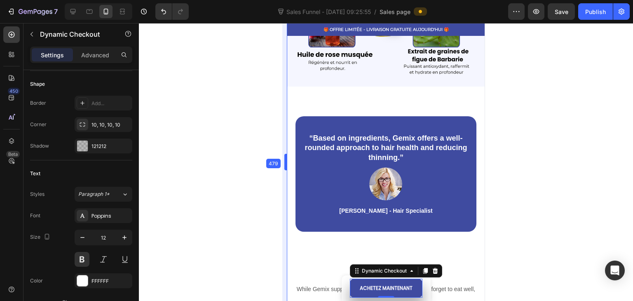
drag, startPoint x: 285, startPoint y: 244, endPoint x: 286, endPoint y: 234, distance: 10.0
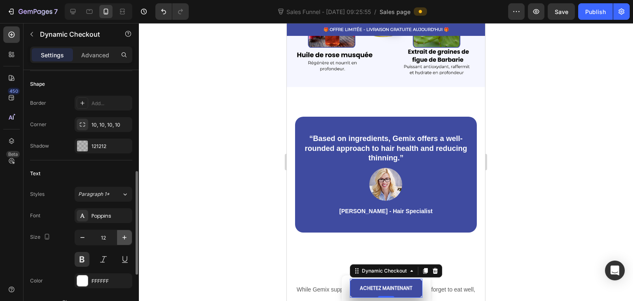
click at [121, 241] on button "button" at bounding box center [124, 237] width 15 height 15
type input "13"
click at [206, 196] on div at bounding box center [386, 162] width 494 height 278
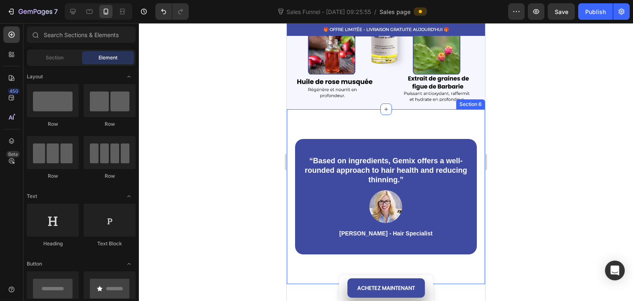
scroll to position [774, 0]
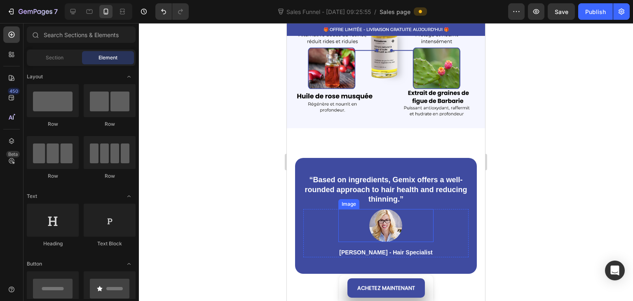
click at [380, 227] on img at bounding box center [385, 225] width 33 height 33
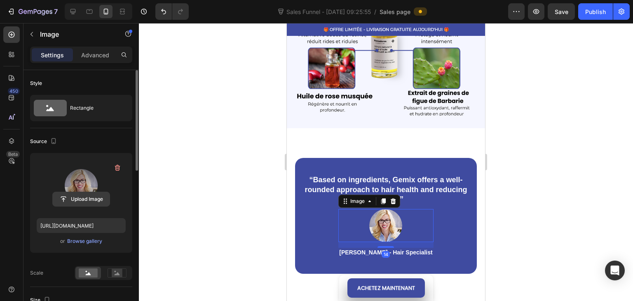
click at [81, 195] on input "file" at bounding box center [81, 199] width 57 height 14
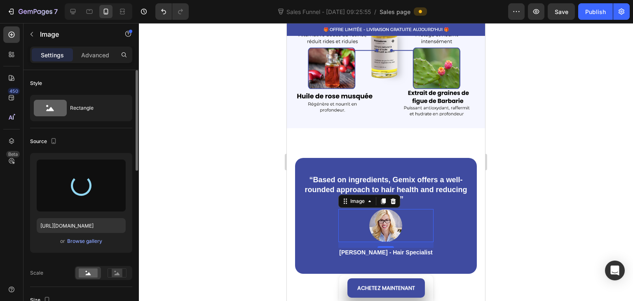
type input "[URL][DOMAIN_NAME]"
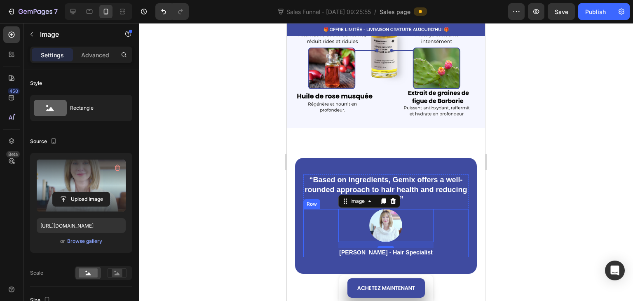
click at [431, 183] on p "“Based on ingredients, Gemix offers a well-rounded approach to hair health and …" at bounding box center [386, 189] width 164 height 29
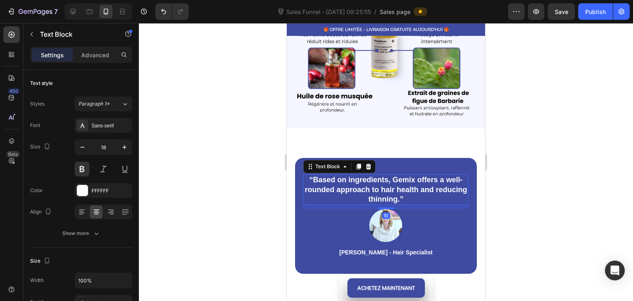
click at [435, 194] on p "“Based on ingredients, Gemix offers a well-rounded approach to hair health and …" at bounding box center [386, 189] width 164 height 29
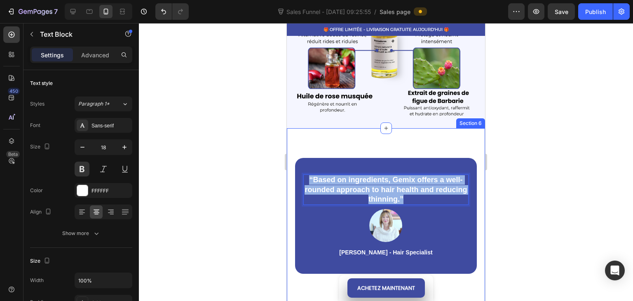
drag, startPoint x: 432, startPoint y: 193, endPoint x: 286, endPoint y: 172, distance: 146.9
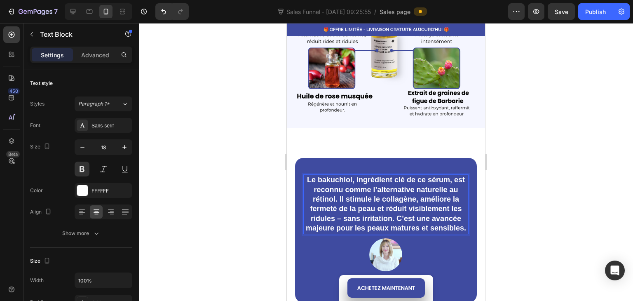
click at [312, 175] on p "Le bakuchiol, ingrédient clé de ce sérum, est reconnu comme l’alternative natur…" at bounding box center [386, 204] width 164 height 58
click at [311, 175] on p "Le bakuchiol, ingrédient clé de ce sérum, est reconnu comme l’alternative natur…" at bounding box center [386, 204] width 164 height 58
click at [408, 231] on p "''Le bakuchiol, ingrédient clé de ce sérum, est reconnu comme l’alternative nat…" at bounding box center [386, 204] width 164 height 58
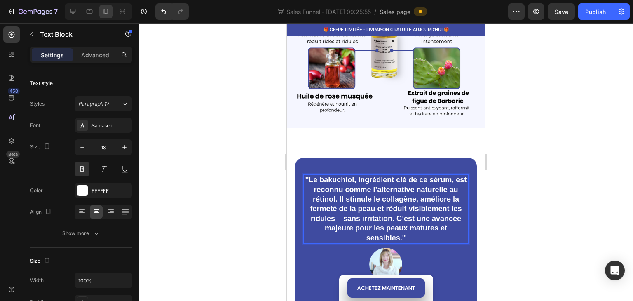
click at [338, 211] on p "''Le bakuchiol, ingrédient clé de ce sérum, est reconnu comme l’alternative nat…" at bounding box center [386, 209] width 164 height 68
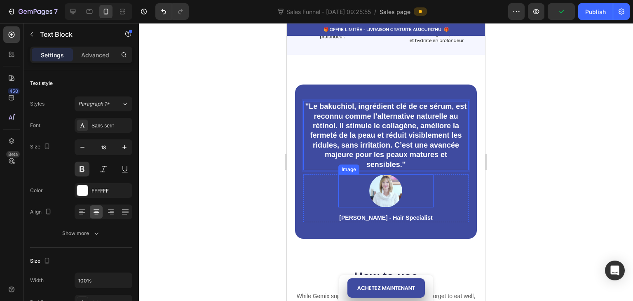
scroll to position [856, 0]
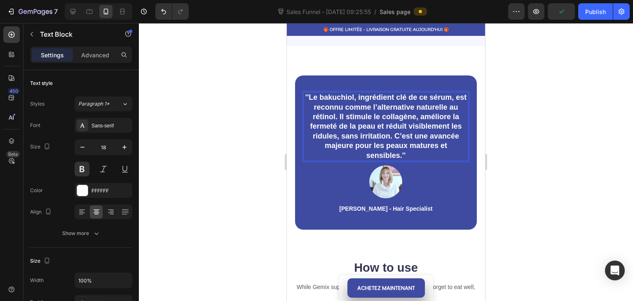
click at [538, 152] on div at bounding box center [386, 162] width 494 height 278
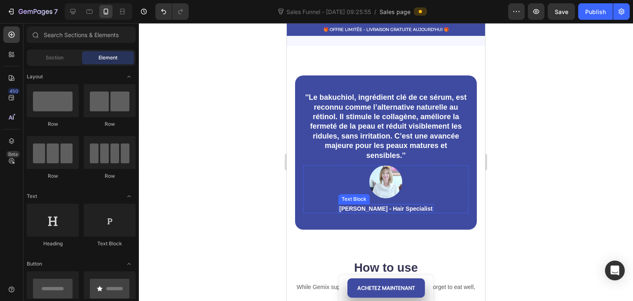
click at [406, 206] on p "[PERSON_NAME] - Hair Specialist" at bounding box center [385, 208] width 93 height 7
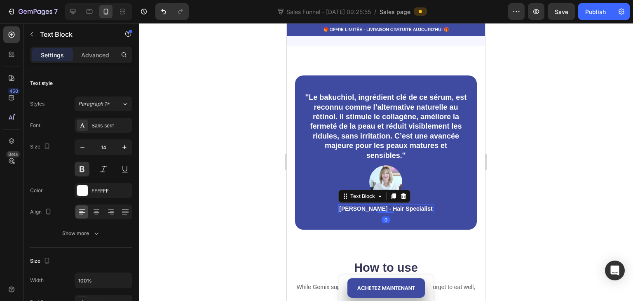
click at [420, 204] on div "[PERSON_NAME] - Hair Specialist" at bounding box center [385, 208] width 95 height 9
click at [521, 145] on div at bounding box center [386, 162] width 494 height 278
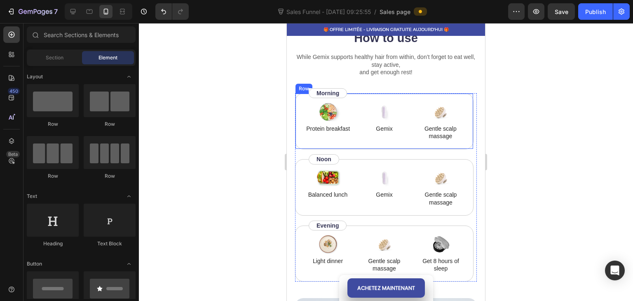
scroll to position [1062, 0]
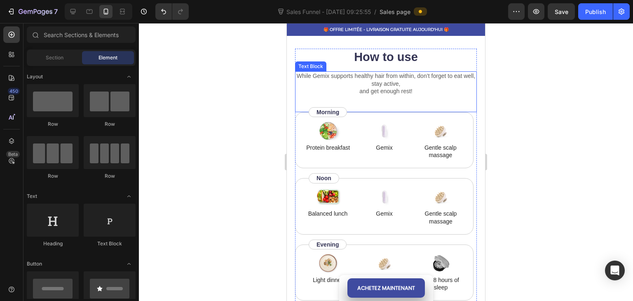
click at [320, 95] on div "While Gemix supports healthy hair from within, don’t forget to eat well, stay a…" at bounding box center [386, 83] width 182 height 24
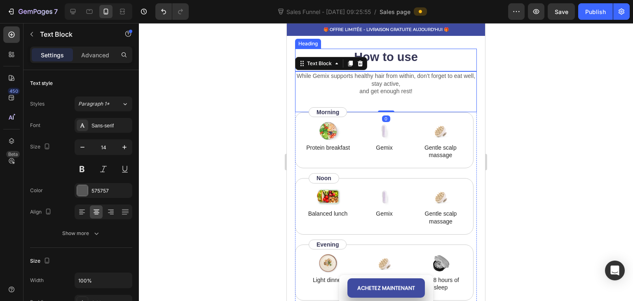
click at [339, 51] on h2 "How to use" at bounding box center [386, 57] width 182 height 17
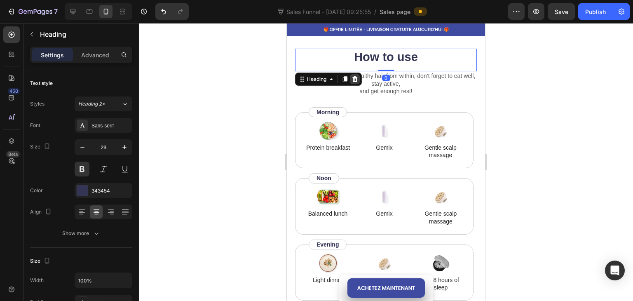
click at [354, 80] on icon at bounding box center [354, 79] width 5 height 6
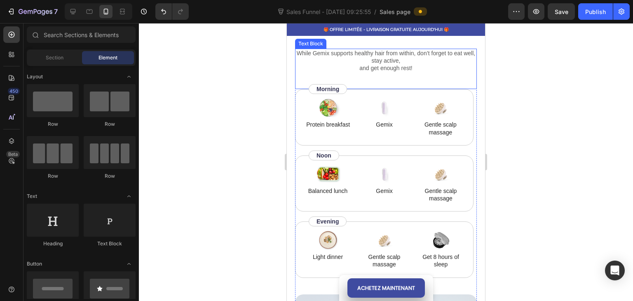
click at [313, 62] on div "While [PERSON_NAME] supports healthy hair from within, don’t forget to eat well…" at bounding box center [386, 69] width 182 height 41
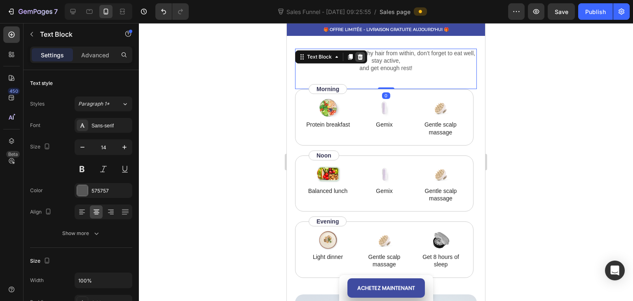
click at [359, 56] on icon at bounding box center [360, 57] width 7 height 7
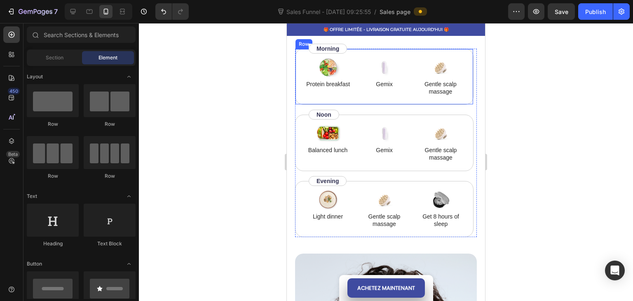
click at [297, 74] on div "Image Protein breakfast Text Block Image Gemix Text Block Image Gentle scalp ma…" at bounding box center [384, 77] width 178 height 56
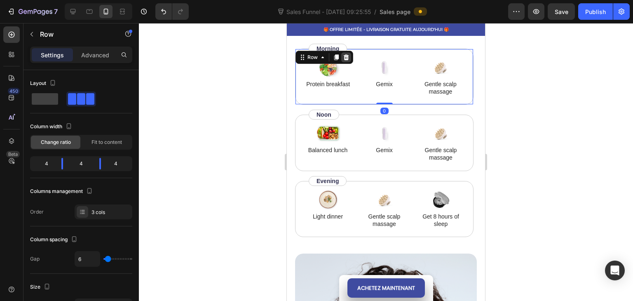
click at [344, 58] on icon at bounding box center [346, 57] width 7 height 7
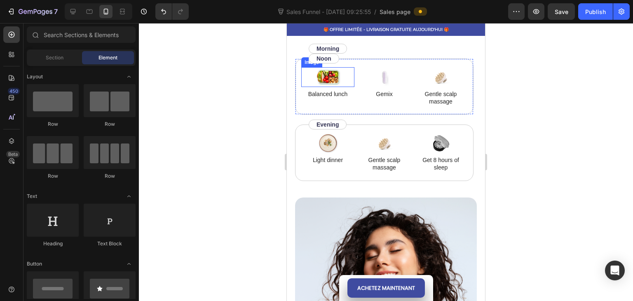
click at [300, 89] on div "Image Balanced lunch Text Block Image Gemix Text Block Image Gentle scalp massa…" at bounding box center [384, 87] width 178 height 56
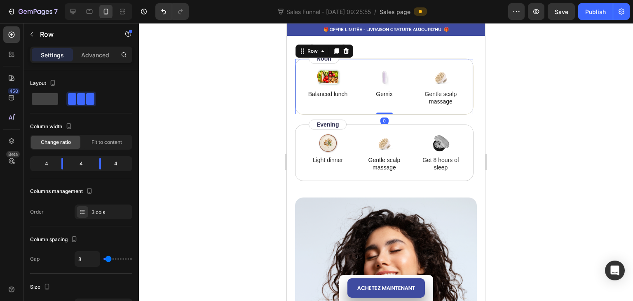
click at [344, 53] on icon at bounding box center [346, 51] width 7 height 7
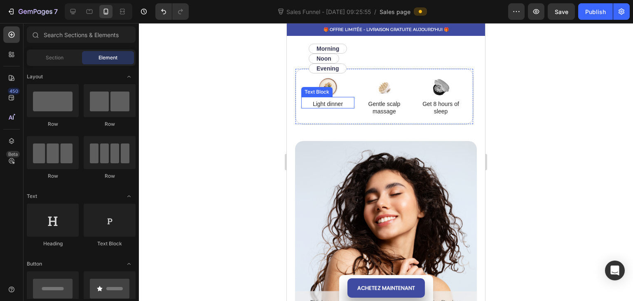
click at [299, 104] on div "Image Light dinner Text Block Image Gentle scalp massage Text Block Image Get 8…" at bounding box center [384, 96] width 178 height 56
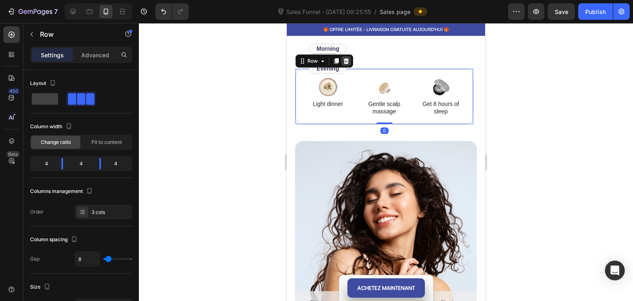
click at [346, 59] on icon at bounding box center [346, 61] width 5 height 6
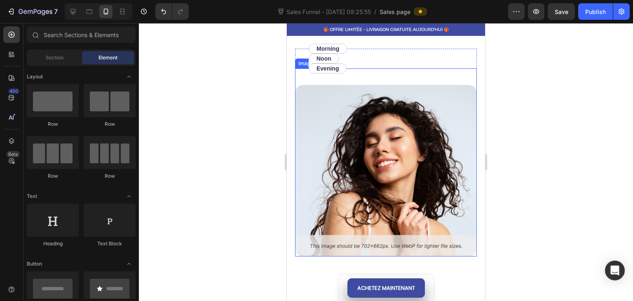
click at [301, 66] on div "Image" at bounding box center [305, 64] width 21 height 10
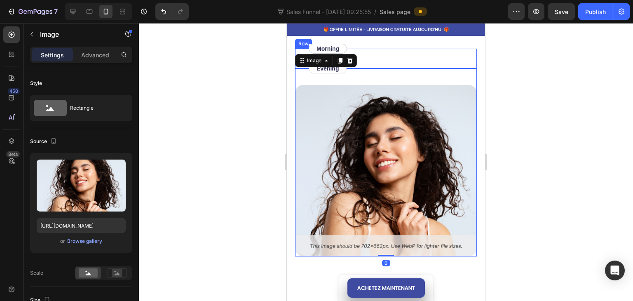
click at [302, 52] on div "Evening Text Block Row Row Noon Text Block Row Row" at bounding box center [384, 59] width 178 height 20
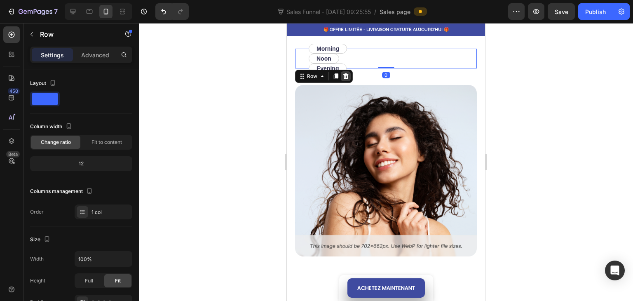
click at [348, 76] on icon at bounding box center [345, 76] width 7 height 7
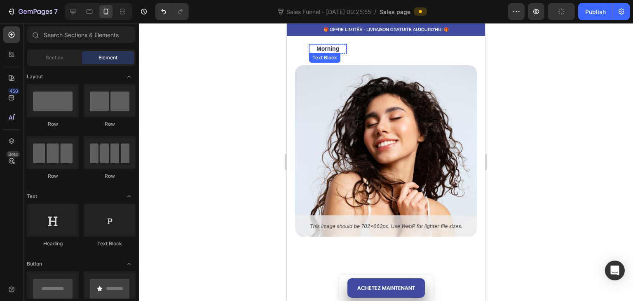
click at [326, 48] on p "Morning" at bounding box center [327, 48] width 23 height 7
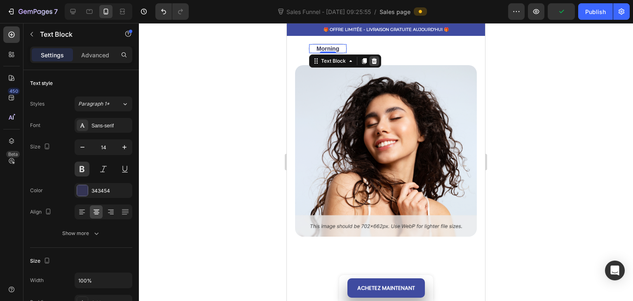
click at [372, 59] on icon at bounding box center [374, 61] width 5 height 6
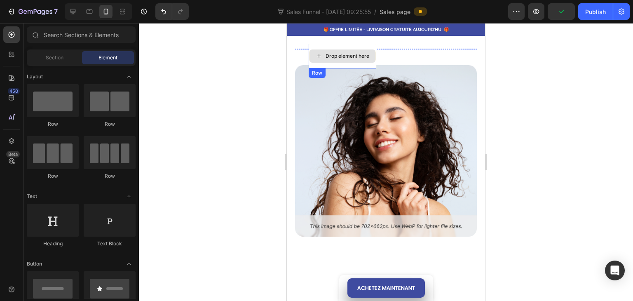
click at [311, 47] on div "Drop element here" at bounding box center [343, 56] width 68 height 25
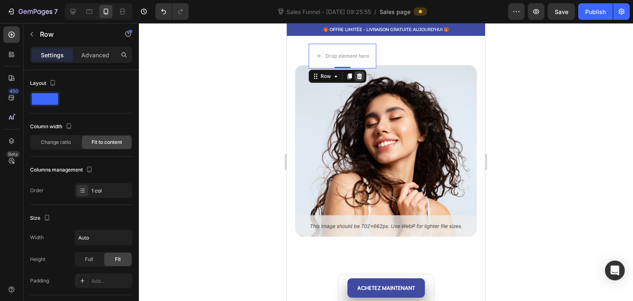
click at [358, 75] on icon at bounding box center [359, 76] width 5 height 6
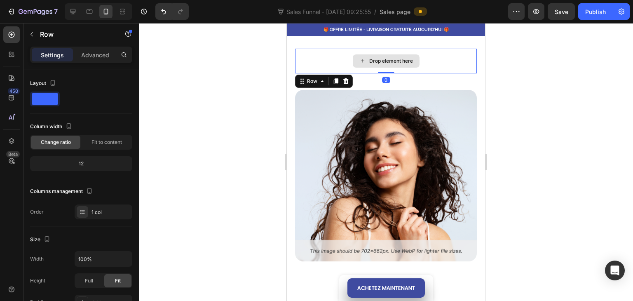
click at [320, 63] on div "Drop element here" at bounding box center [386, 61] width 182 height 25
click at [348, 78] on icon at bounding box center [345, 81] width 7 height 7
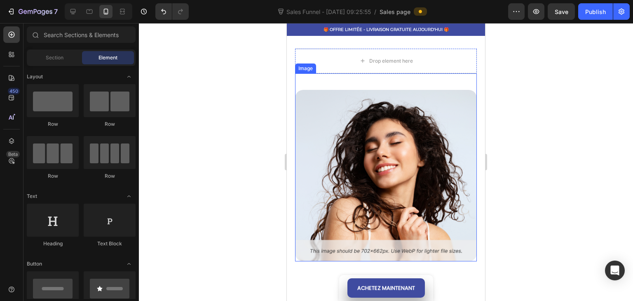
click at [322, 60] on div "Drop element here Image Row" at bounding box center [386, 155] width 182 height 213
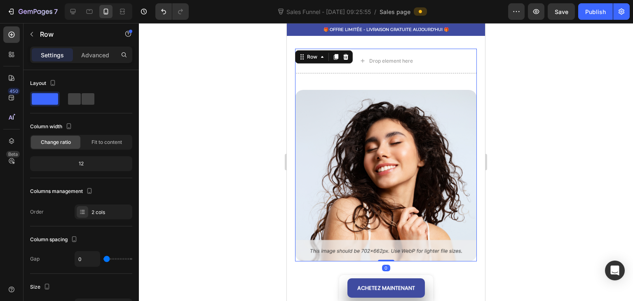
click at [318, 64] on div "Drop element here" at bounding box center [386, 61] width 182 height 25
click at [321, 67] on div "Drop element here" at bounding box center [386, 61] width 182 height 25
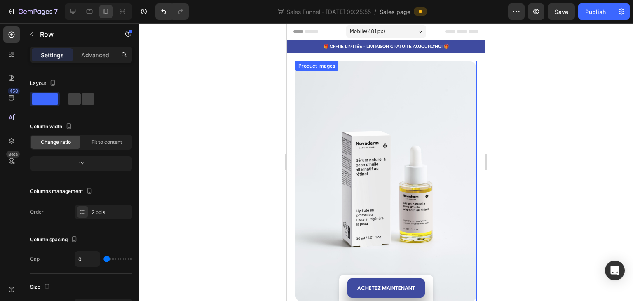
scroll to position [165, 0]
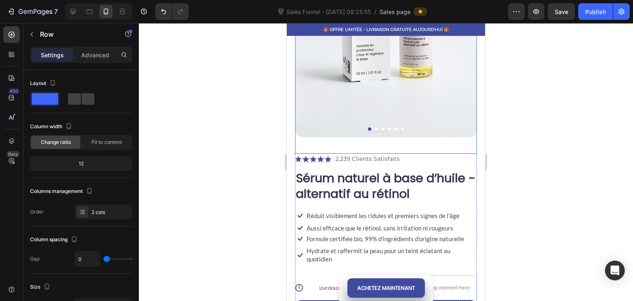
click at [372, 122] on img at bounding box center [386, 16] width 182 height 241
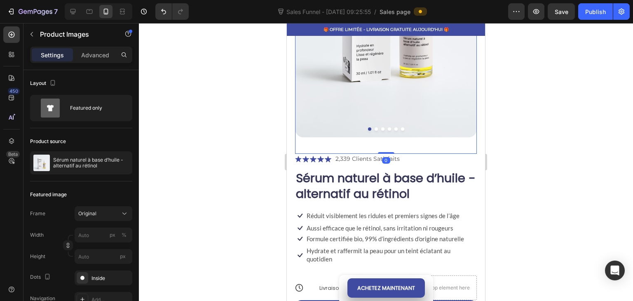
click at [381, 127] on button "Dot" at bounding box center [382, 128] width 3 height 3
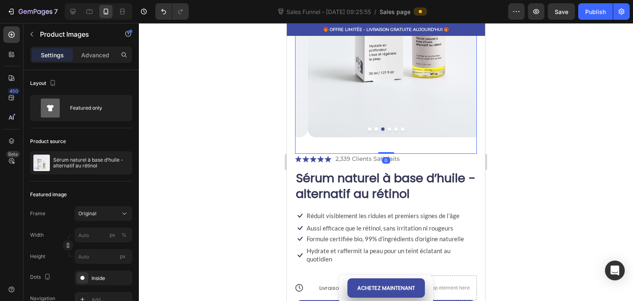
click at [388, 127] on button "Dot" at bounding box center [389, 128] width 3 height 3
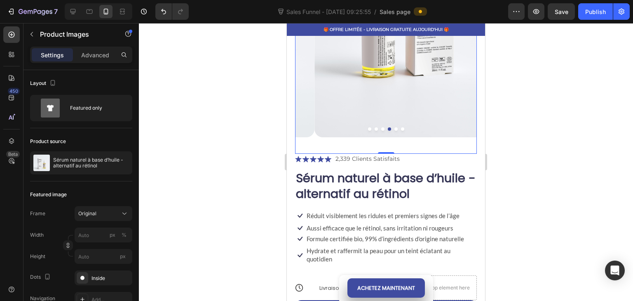
click at [394, 127] on button "Dot" at bounding box center [395, 128] width 3 height 3
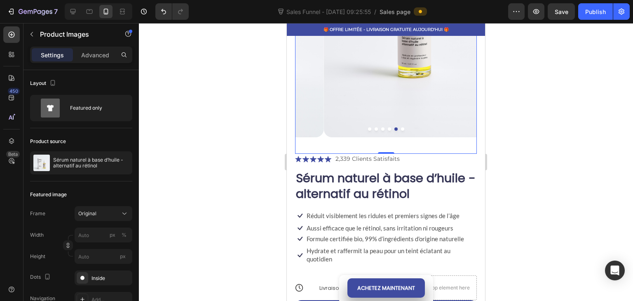
click at [397, 127] on div at bounding box center [386, 128] width 182 height 3
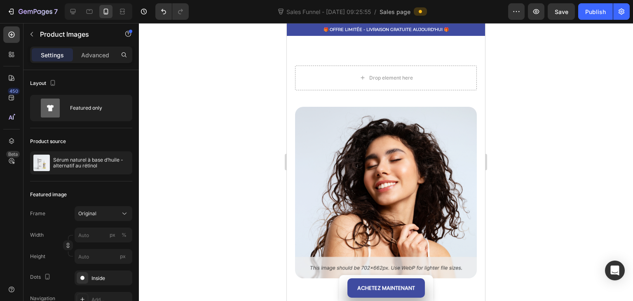
scroll to position [1112, 0]
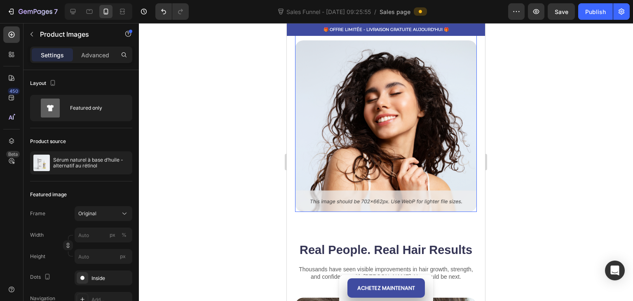
click at [381, 117] on img at bounding box center [386, 125] width 182 height 171
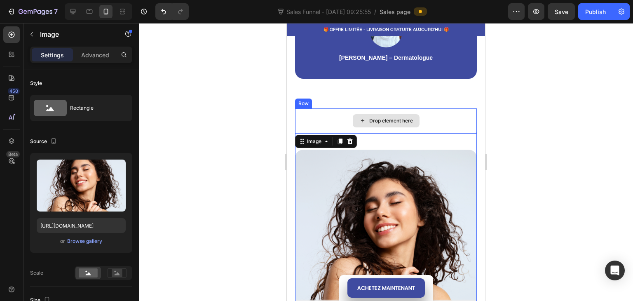
scroll to position [989, 0]
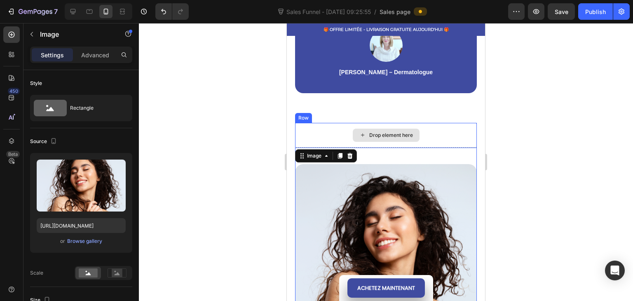
click at [329, 129] on div "Drop element here" at bounding box center [386, 135] width 182 height 25
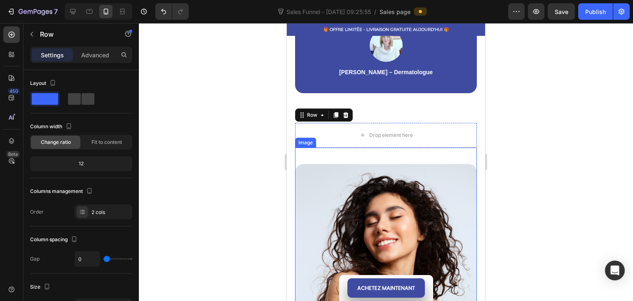
click at [346, 194] on img at bounding box center [386, 249] width 182 height 171
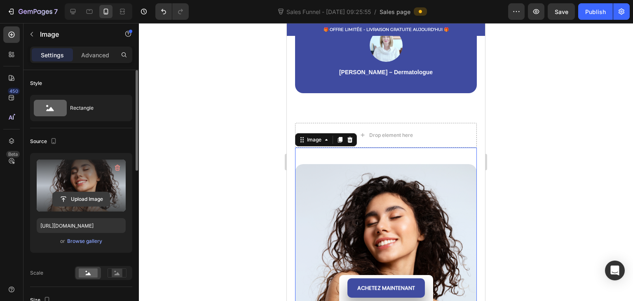
click at [83, 198] on input "file" at bounding box center [81, 199] width 57 height 14
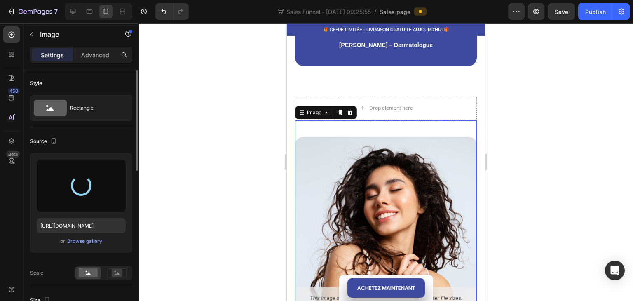
scroll to position [1071, 0]
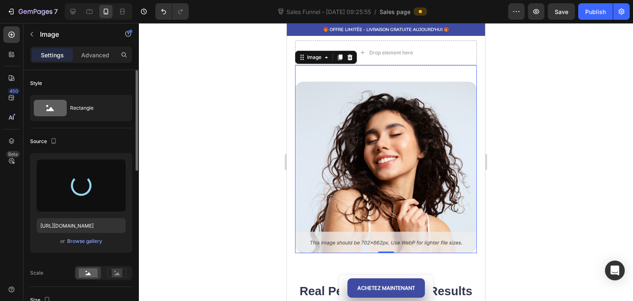
type input "[URL][DOMAIN_NAME]"
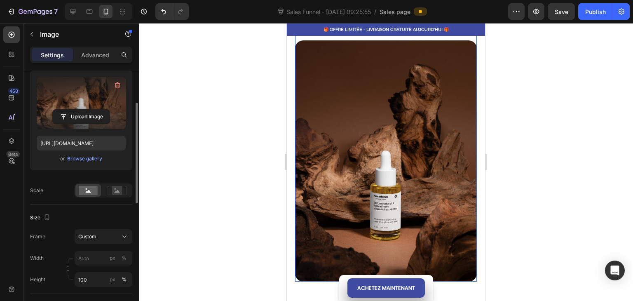
scroll to position [124, 0]
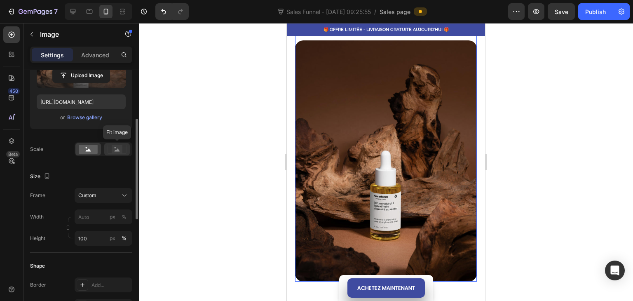
click at [117, 147] on rect at bounding box center [117, 149] width 11 height 8
click at [91, 152] on rect at bounding box center [88, 149] width 19 height 9
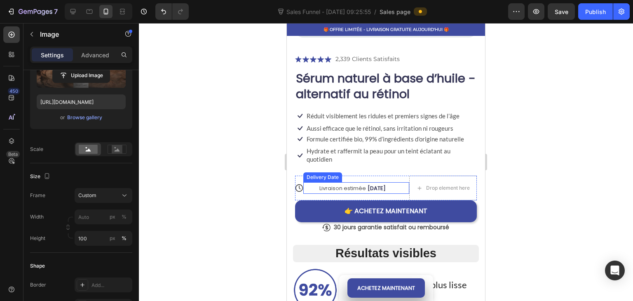
scroll to position [247, 0]
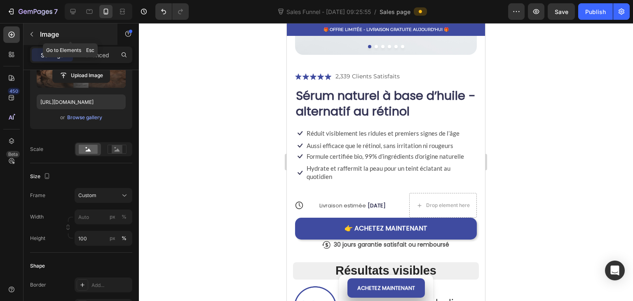
click at [35, 35] on icon "button" at bounding box center [31, 34] width 7 height 7
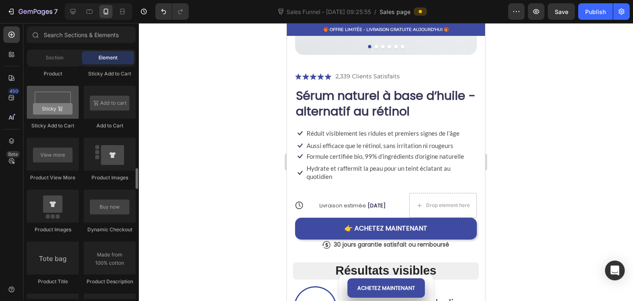
scroll to position [1277, 0]
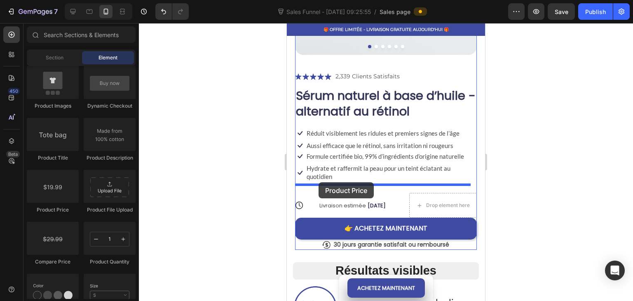
drag, startPoint x: 330, startPoint y: 214, endPoint x: 318, endPoint y: 182, distance: 34.3
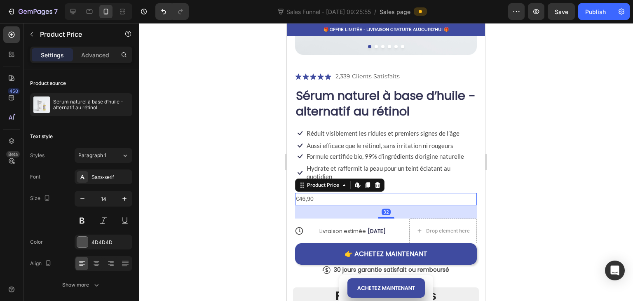
click at [222, 178] on div at bounding box center [386, 162] width 494 height 278
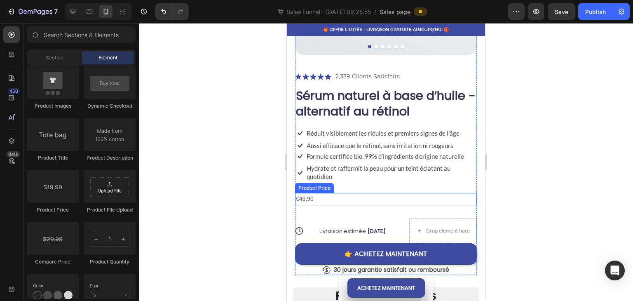
click at [336, 195] on div "€46,90" at bounding box center [386, 199] width 182 height 12
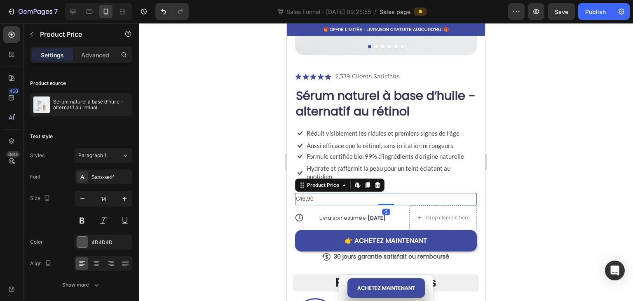
drag, startPoint x: 379, startPoint y: 210, endPoint x: 483, endPoint y: 159, distance: 115.7
click at [386, 171] on div "Icon Icon Icon Icon Icon Icon List 2,339 Clients Satisfaits Text Block Row Séru…" at bounding box center [386, 166] width 182 height 190
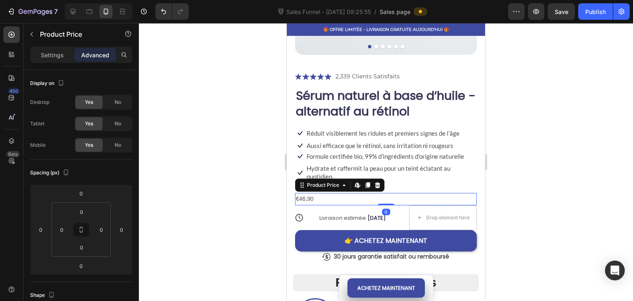
click at [524, 160] on div at bounding box center [386, 162] width 494 height 278
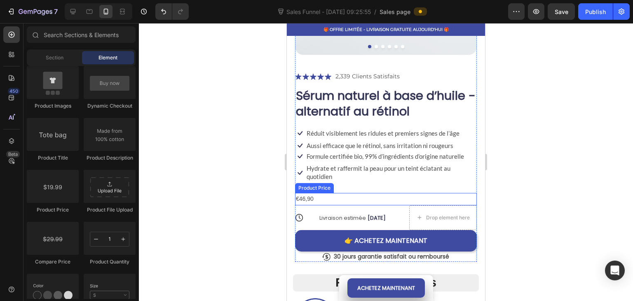
click at [308, 193] on div "€46,90" at bounding box center [386, 199] width 182 height 12
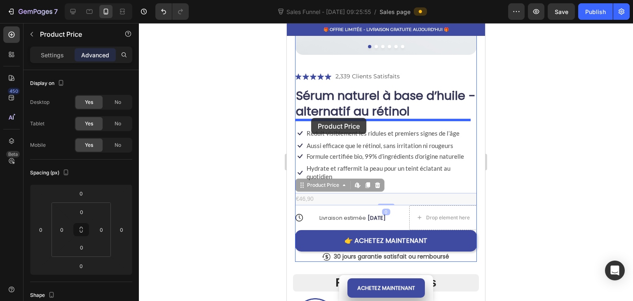
drag, startPoint x: 309, startPoint y: 177, endPoint x: 311, endPoint y: 118, distance: 58.9
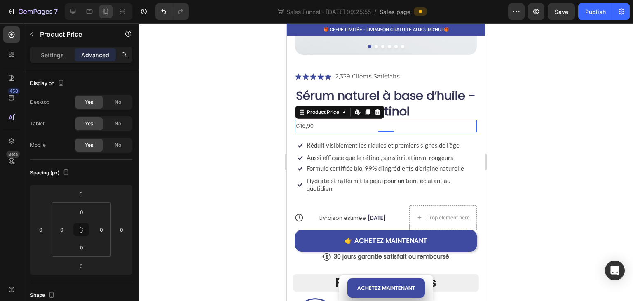
click at [589, 134] on div at bounding box center [386, 162] width 494 height 278
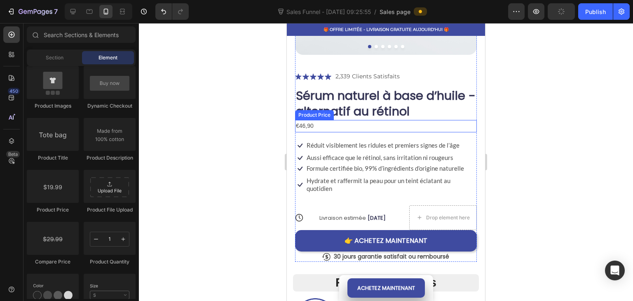
click at [322, 120] on div "€46,90" at bounding box center [386, 126] width 182 height 12
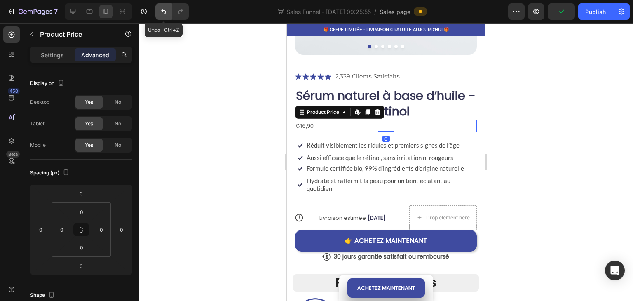
click at [157, 15] on button "Undo/Redo" at bounding box center [163, 11] width 16 height 16
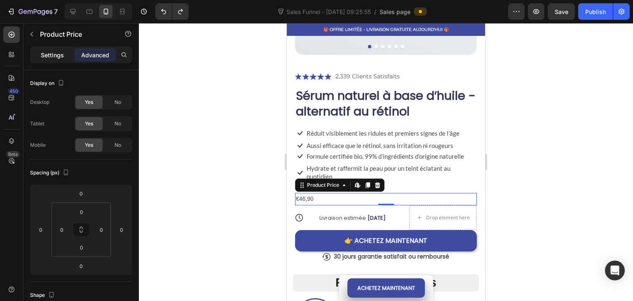
click at [48, 51] on p "Settings" at bounding box center [52, 55] width 23 height 9
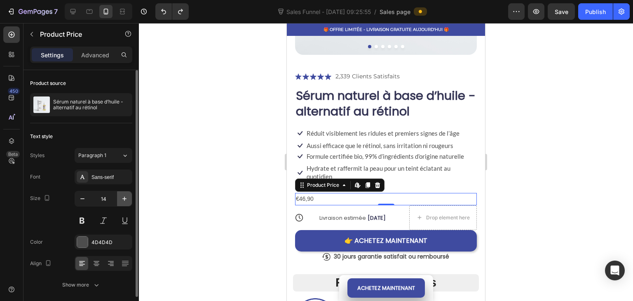
click at [124, 192] on button "button" at bounding box center [124, 198] width 15 height 15
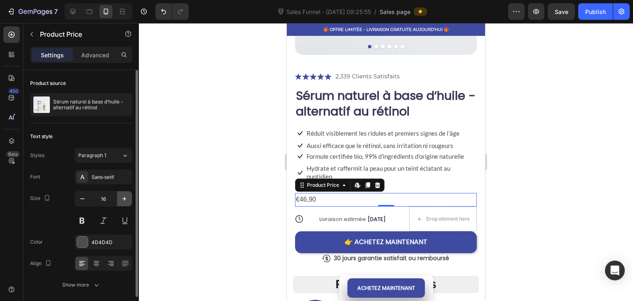
click at [124, 192] on button "button" at bounding box center [124, 198] width 15 height 15
type input "18"
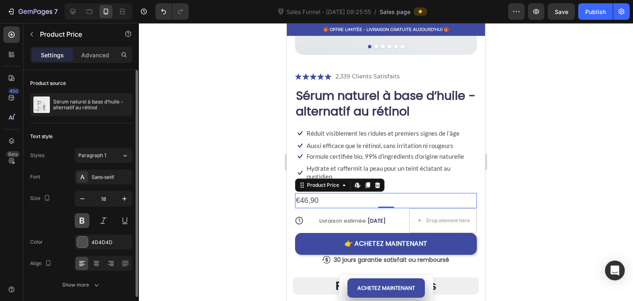
click at [80, 220] on button at bounding box center [82, 220] width 15 height 15
click at [104, 183] on div "Sans-serif" at bounding box center [104, 176] width 58 height 15
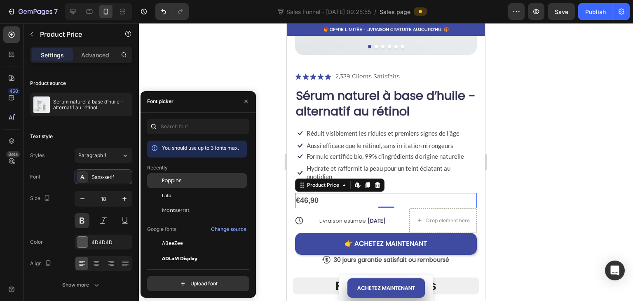
click at [168, 178] on span "Poppins" at bounding box center [172, 180] width 20 height 7
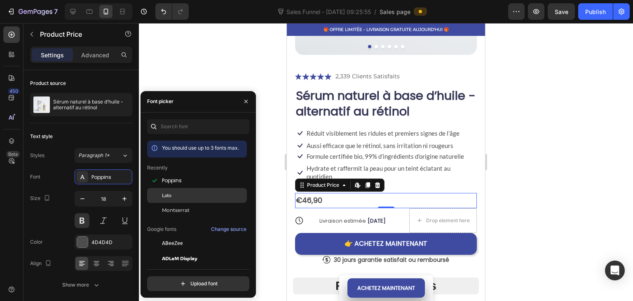
click at [168, 191] on div "Lato" at bounding box center [197, 195] width 100 height 15
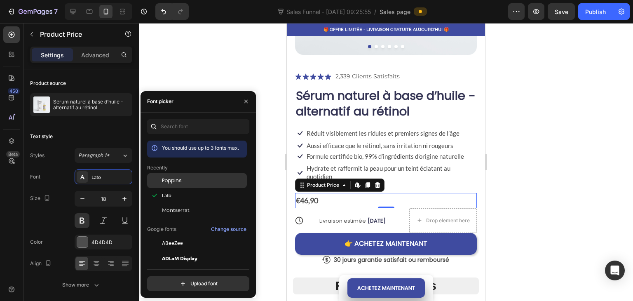
click at [172, 181] on span "Poppins" at bounding box center [172, 180] width 20 height 7
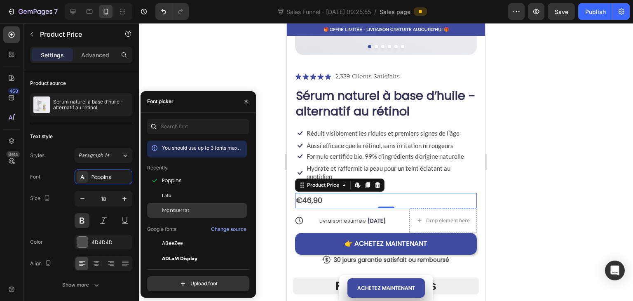
click at [174, 204] on div "Montserrat" at bounding box center [197, 210] width 100 height 15
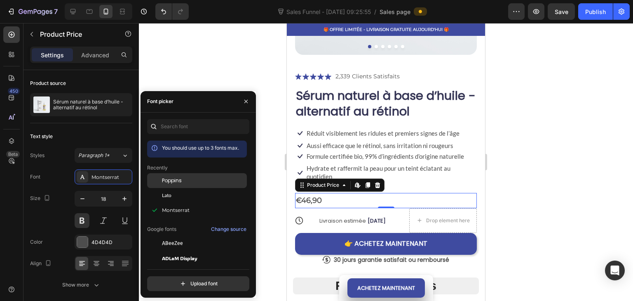
click at [181, 182] on span "Poppins" at bounding box center [172, 180] width 20 height 7
click at [183, 82] on div at bounding box center [386, 162] width 494 height 278
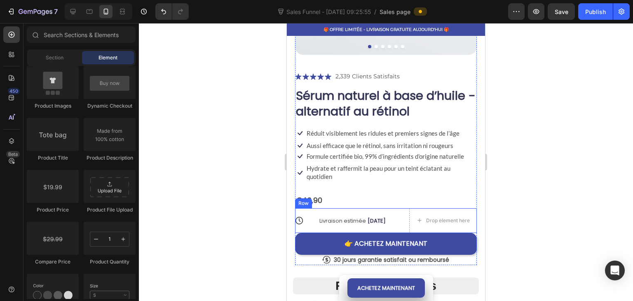
click at [311, 198] on div "Row" at bounding box center [303, 203] width 17 height 10
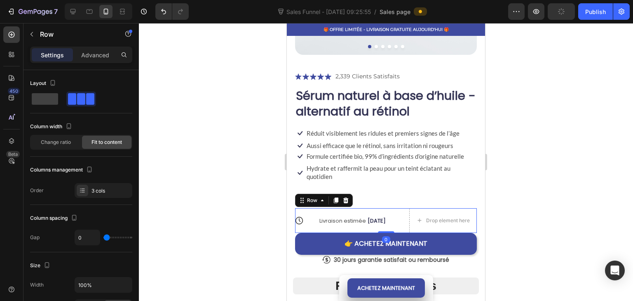
click at [363, 193] on div "€46,90" at bounding box center [386, 200] width 182 height 15
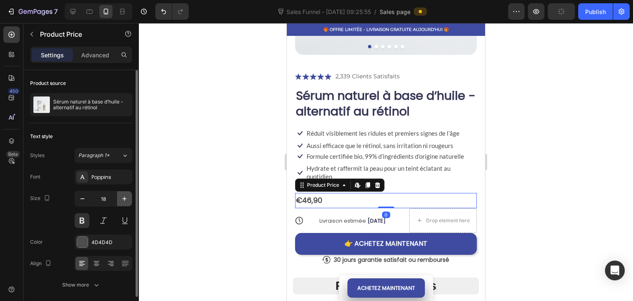
click at [117, 200] on button "button" at bounding box center [124, 198] width 15 height 15
type input "20"
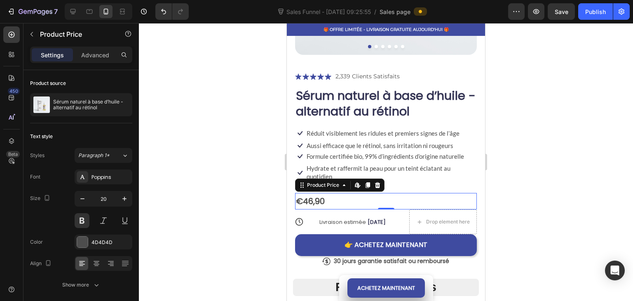
click at [192, 162] on div at bounding box center [386, 162] width 494 height 278
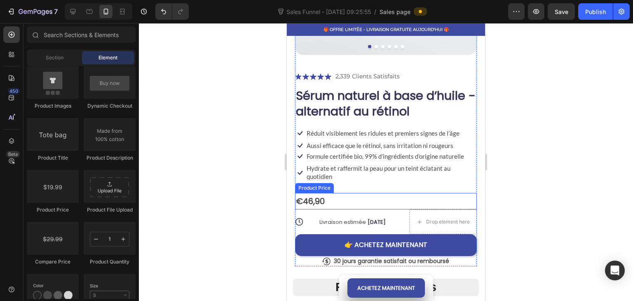
click at [333, 195] on div "€46,90" at bounding box center [386, 201] width 182 height 16
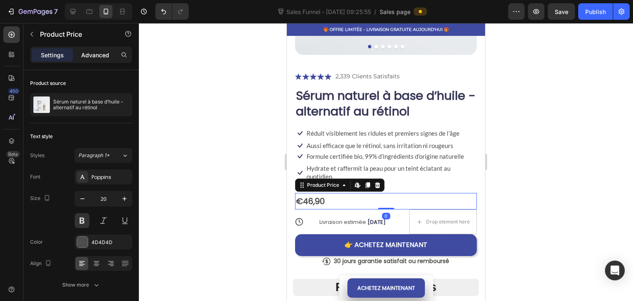
click at [98, 53] on p "Advanced" at bounding box center [95, 55] width 28 height 9
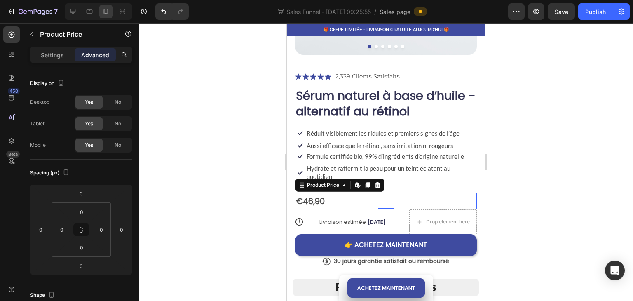
click at [402, 180] on div "Icon Icon Icon Icon Icon Icon List 2,339 Clients Satisfaits Text Block Row Séru…" at bounding box center [386, 168] width 182 height 195
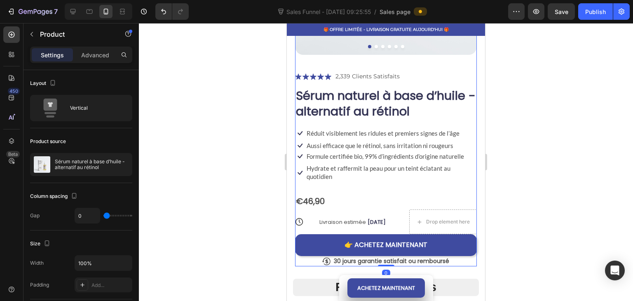
click at [365, 176] on div "Icon Icon Icon Icon Icon Icon List 2,339 Clients Satisfaits Text Block Row Séru…" at bounding box center [386, 168] width 182 height 195
click at [335, 174] on div "Icon Icon Icon Icon Icon Icon List 2,339 Clients Satisfaits Text Block Row Séru…" at bounding box center [386, 168] width 182 height 195
click at [333, 170] on p "Hydrate et raffermit la peau pour un teint éclatant au quotidien" at bounding box center [391, 172] width 169 height 16
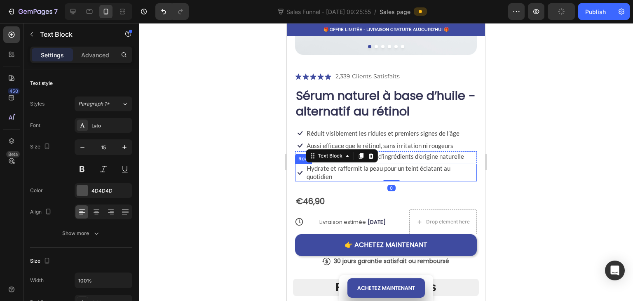
click at [303, 170] on div "Icon" at bounding box center [300, 173] width 10 height 18
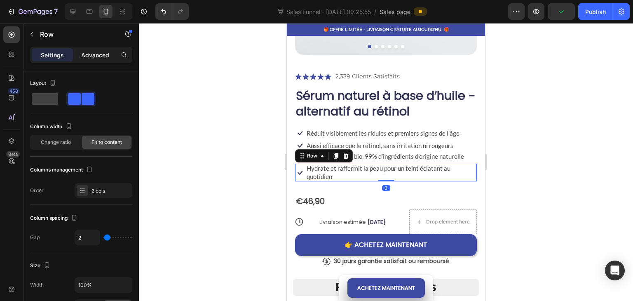
click at [87, 55] on p "Advanced" at bounding box center [95, 55] width 28 height 9
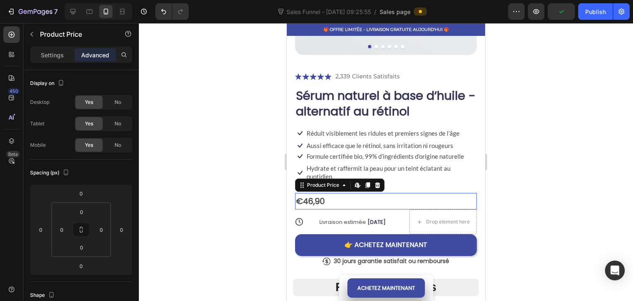
click at [337, 193] on div "€46,90" at bounding box center [386, 201] width 182 height 16
click at [418, 173] on div "Hydrate et raffermit la peau pour un teint éclatant au quotidien" at bounding box center [391, 173] width 171 height 18
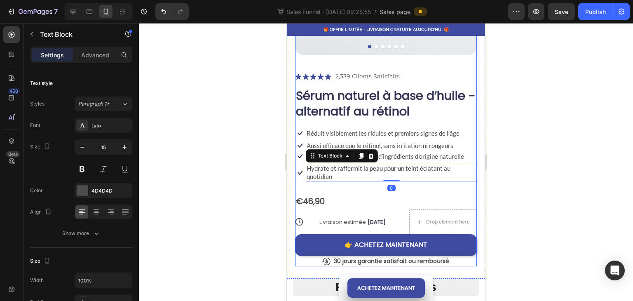
click at [417, 176] on div "Icon Icon Icon Icon Icon Icon List 2,339 Clients Satisfaits Text Block Row Séru…" at bounding box center [386, 168] width 182 height 195
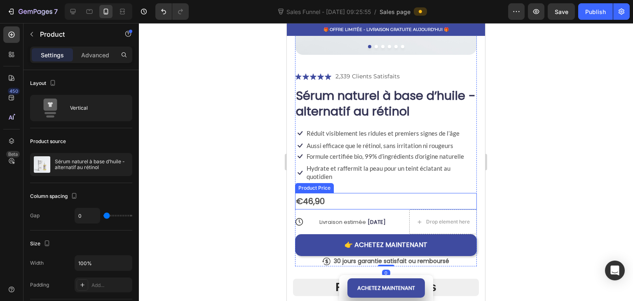
click at [324, 193] on div "€46,90" at bounding box center [386, 201] width 182 height 16
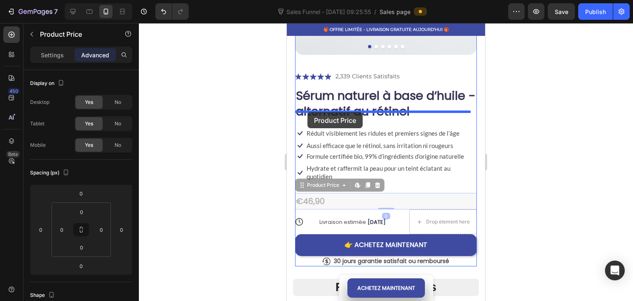
drag, startPoint x: 316, startPoint y: 179, endPoint x: 307, endPoint y: 112, distance: 67.4
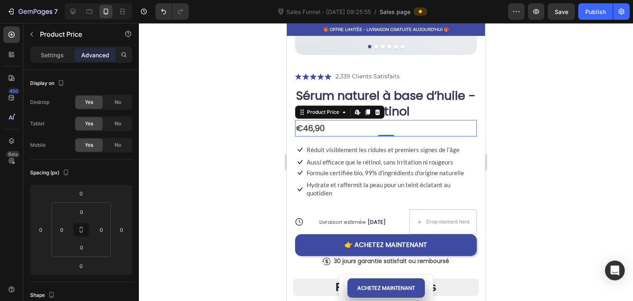
click at [239, 124] on div at bounding box center [386, 162] width 494 height 278
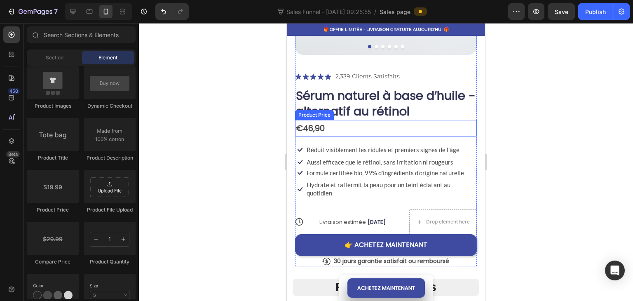
click at [335, 122] on div "€46,90" at bounding box center [386, 128] width 182 height 16
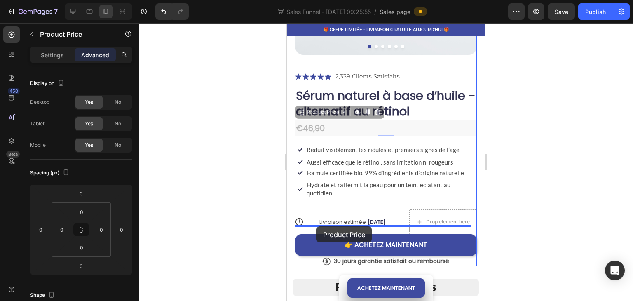
drag, startPoint x: 315, startPoint y: 106, endPoint x: 316, endPoint y: 226, distance: 119.9
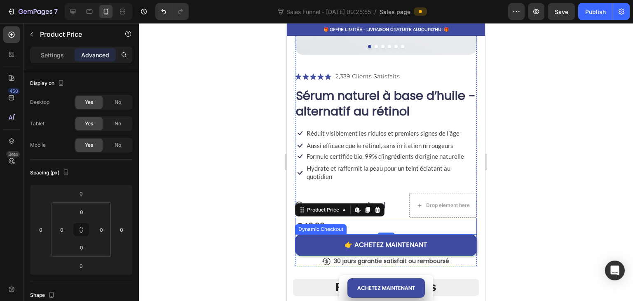
click at [240, 198] on div at bounding box center [386, 162] width 494 height 278
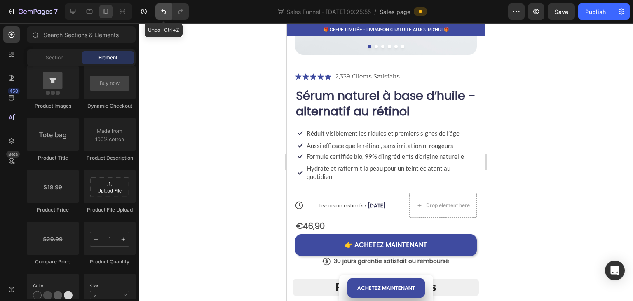
click at [166, 17] on button "Undo/Redo" at bounding box center [163, 11] width 16 height 16
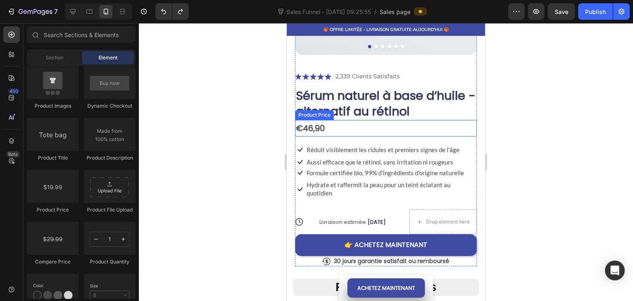
click at [330, 120] on div "€46,90" at bounding box center [386, 128] width 182 height 16
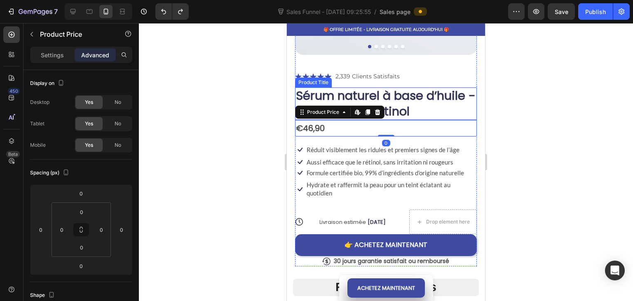
click at [425, 106] on h1 "Sérum naturel à base d’huile - alternatif au rétinol" at bounding box center [386, 103] width 182 height 33
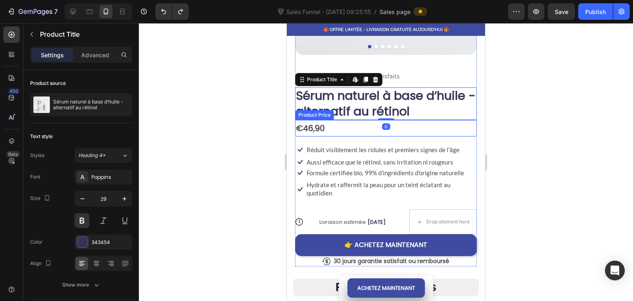
click at [355, 124] on div "€46,90" at bounding box center [386, 128] width 182 height 16
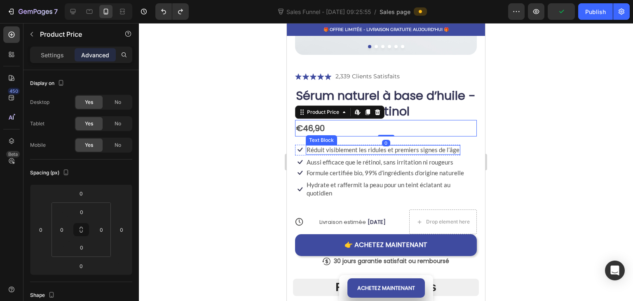
click at [347, 145] on div "Réduit visiblement les ridules et premiers signes de l’âge" at bounding box center [383, 150] width 155 height 10
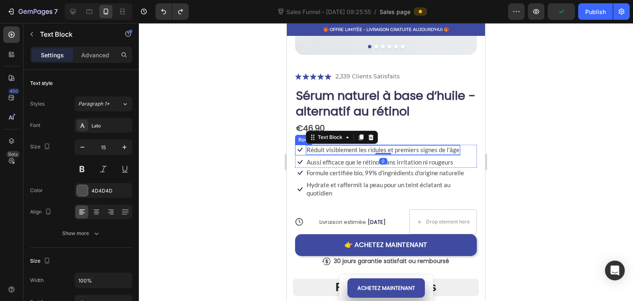
click at [305, 145] on div "Icon Réduit visiblement les ridules et premiers signes de l’âge Text Block 0 Row" at bounding box center [377, 150] width 165 height 11
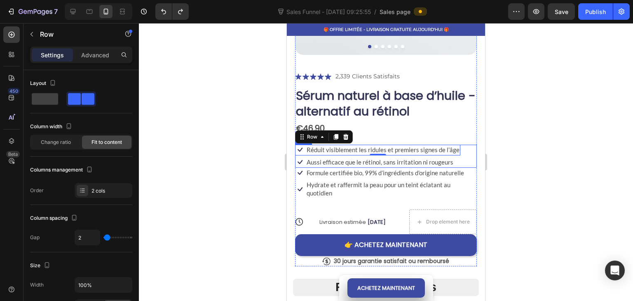
click at [461, 155] on div "Icon Réduit visiblement les ridules et premiers signes de l’âge Text Block Row …" at bounding box center [386, 156] width 182 height 23
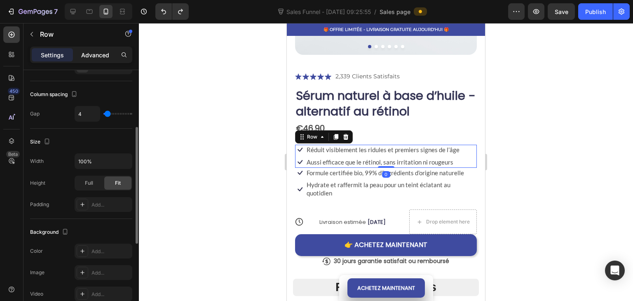
click at [91, 55] on p "Advanced" at bounding box center [95, 55] width 28 height 9
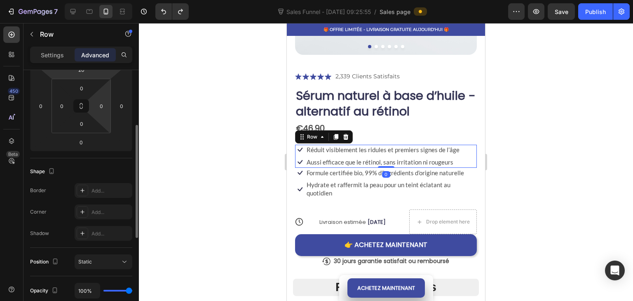
scroll to position [82, 0]
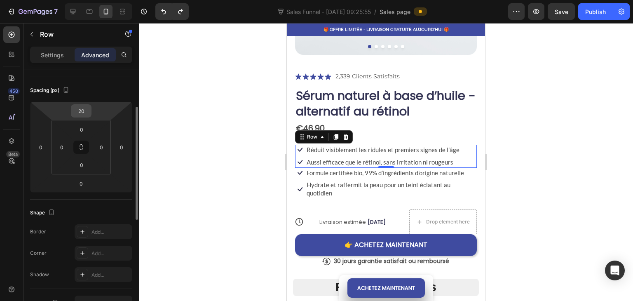
click at [86, 113] on input "20" at bounding box center [81, 111] width 16 height 12
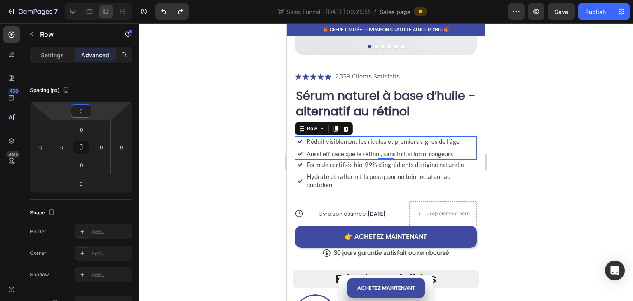
click at [234, 132] on div at bounding box center [386, 162] width 494 height 278
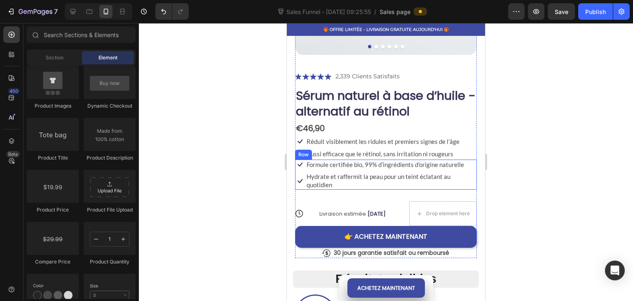
click at [465, 163] on div "Icon Formule certifiée bio, 99% d’ingrédients d’origine naturelle Text Block Ro…" at bounding box center [386, 174] width 182 height 30
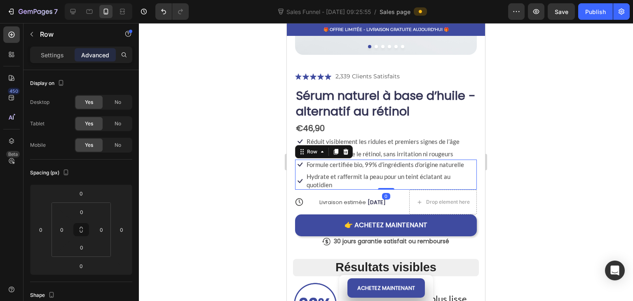
drag, startPoint x: 384, startPoint y: 190, endPoint x: 372, endPoint y: 154, distance: 38.7
click at [381, 150] on div "Icon Icon Icon Icon Icon Icon List 2,339 Clients Satisfaits Text Block Row Séru…" at bounding box center [386, 158] width 182 height 175
click at [241, 176] on div at bounding box center [386, 162] width 494 height 278
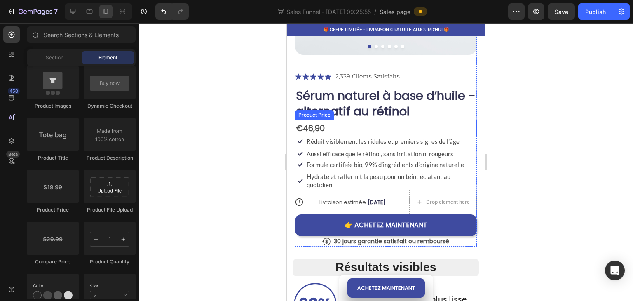
click at [364, 122] on div "€46,90" at bounding box center [386, 128] width 182 height 16
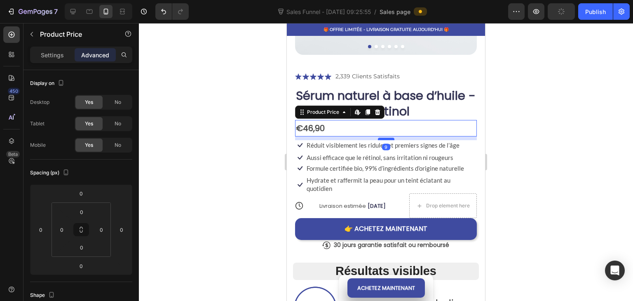
click at [385, 138] on div at bounding box center [386, 139] width 16 height 2
click at [384, 138] on div at bounding box center [386, 139] width 16 height 2
type input "10"
click at [204, 142] on div at bounding box center [386, 162] width 494 height 278
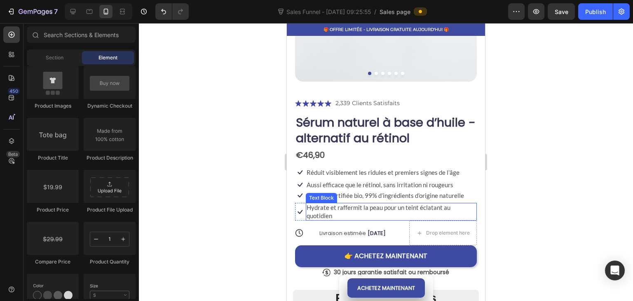
scroll to position [206, 0]
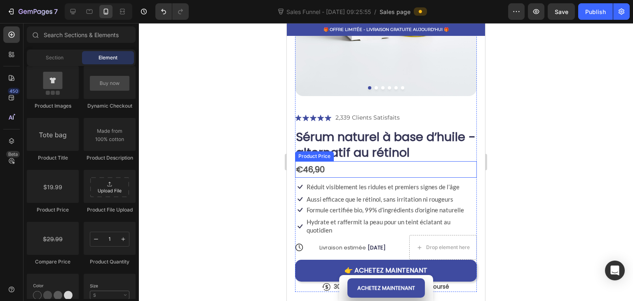
click at [332, 161] on div "€46,90" at bounding box center [386, 169] width 182 height 16
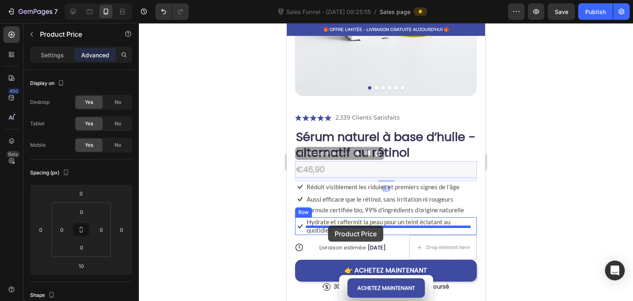
drag, startPoint x: 305, startPoint y: 146, endPoint x: 328, endPoint y: 225, distance: 82.8
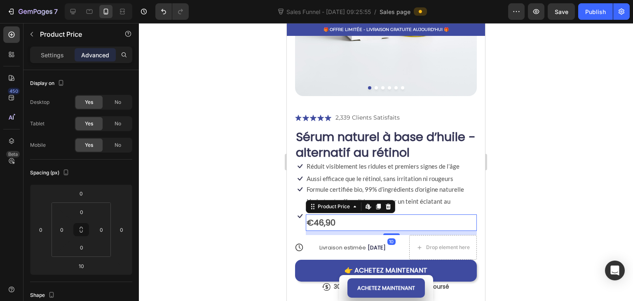
click at [233, 196] on div at bounding box center [386, 162] width 494 height 278
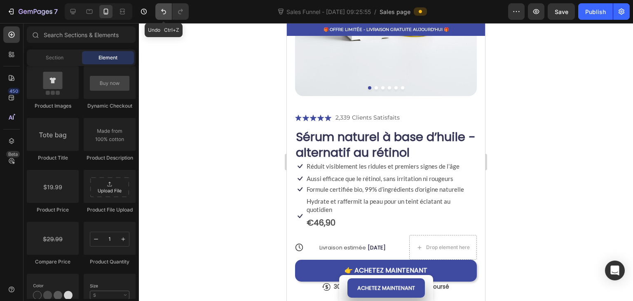
click at [166, 15] on icon "Undo/Redo" at bounding box center [163, 11] width 8 height 8
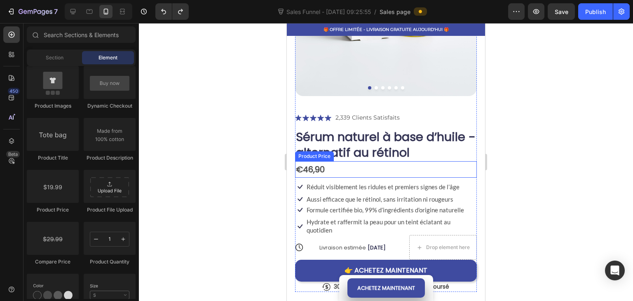
click at [351, 161] on div "€46,90" at bounding box center [386, 169] width 182 height 16
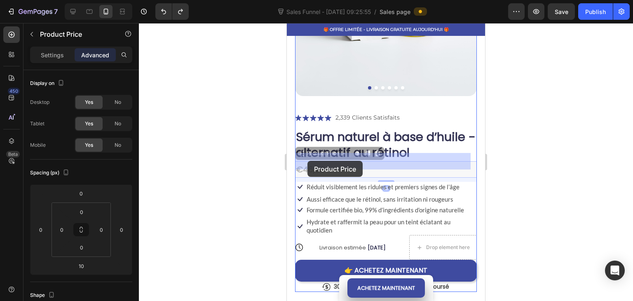
drag, startPoint x: 306, startPoint y: 143, endPoint x: 307, endPoint y: 161, distance: 18.2
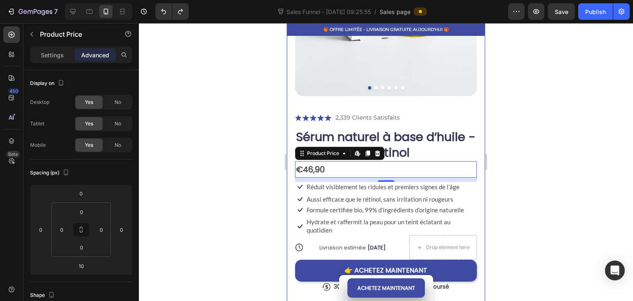
click at [262, 153] on div at bounding box center [386, 162] width 494 height 278
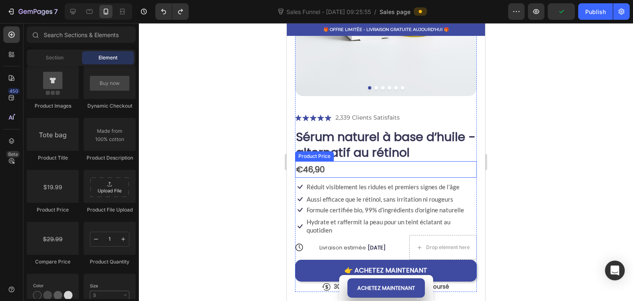
click at [354, 162] on div "€46,90" at bounding box center [386, 169] width 182 height 16
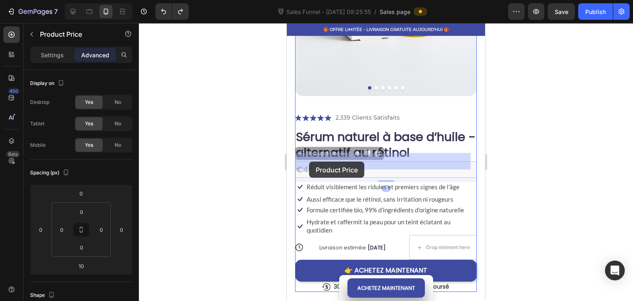
drag, startPoint x: 320, startPoint y: 143, endPoint x: 309, endPoint y: 162, distance: 21.1
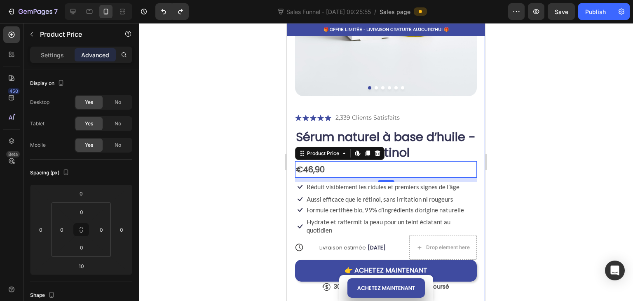
click at [241, 163] on div at bounding box center [386, 162] width 494 height 278
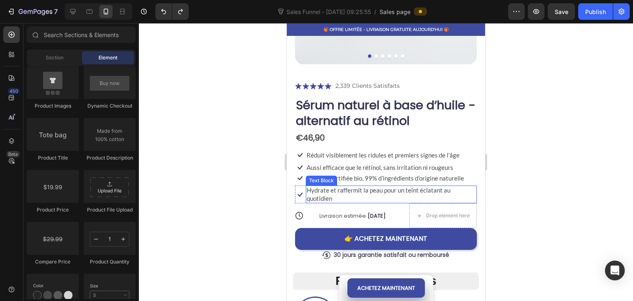
scroll to position [247, 0]
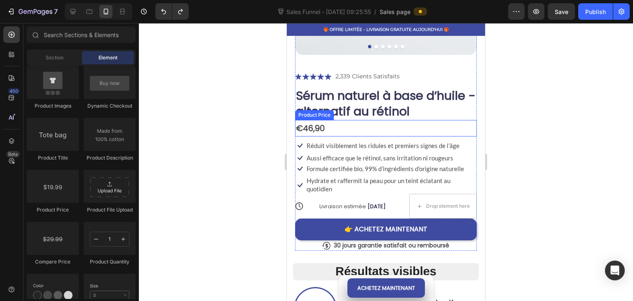
click at [341, 120] on div "€46,90" at bounding box center [386, 128] width 182 height 16
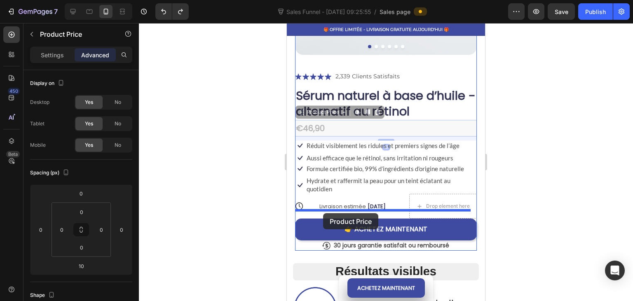
drag, startPoint x: 316, startPoint y: 105, endPoint x: 323, endPoint y: 213, distance: 107.8
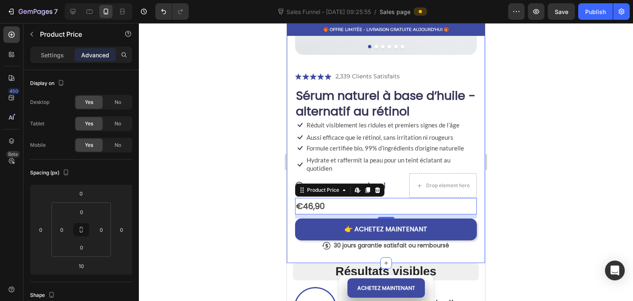
click at [250, 194] on div at bounding box center [386, 162] width 494 height 278
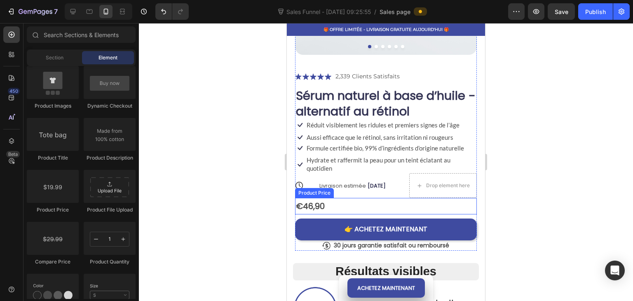
click at [348, 199] on div "€46,90" at bounding box center [386, 206] width 182 height 16
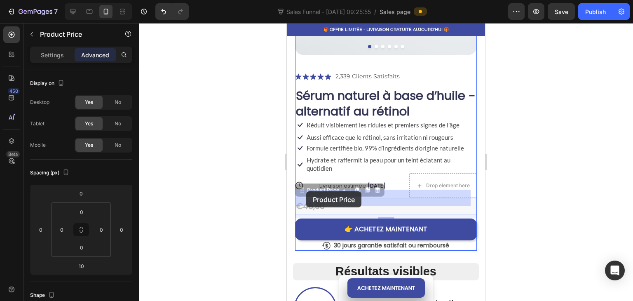
drag, startPoint x: 318, startPoint y: 182, endPoint x: 306, endPoint y: 191, distance: 15.2
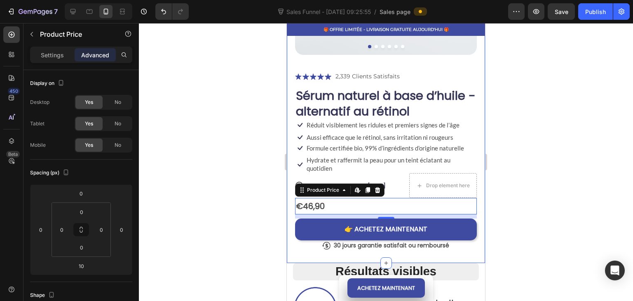
click at [246, 178] on div at bounding box center [386, 162] width 494 height 278
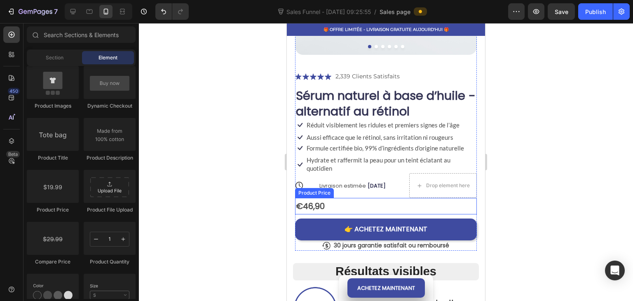
click at [335, 199] on div "€46,90" at bounding box center [386, 206] width 182 height 16
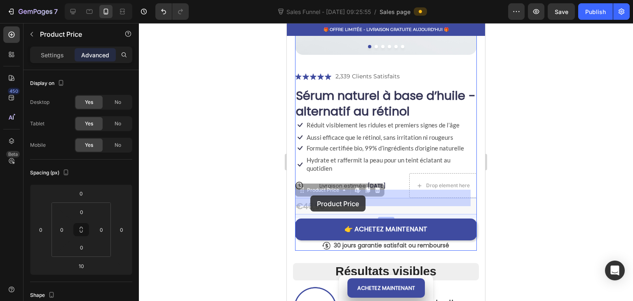
drag, startPoint x: 317, startPoint y: 183, endPoint x: 310, endPoint y: 195, distance: 14.0
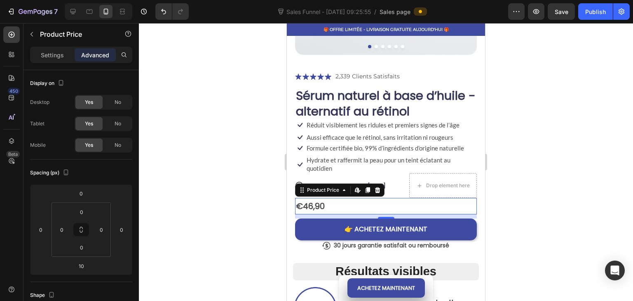
click at [280, 184] on div at bounding box center [386, 162] width 494 height 278
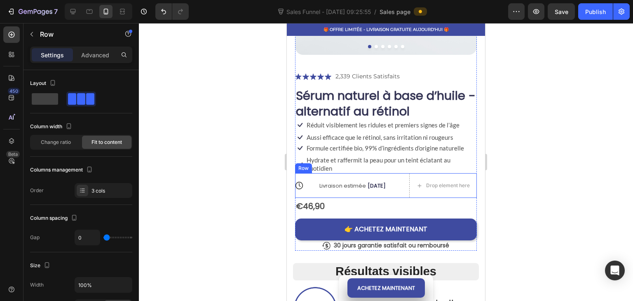
click at [302, 173] on div "Icon" at bounding box center [299, 185] width 8 height 25
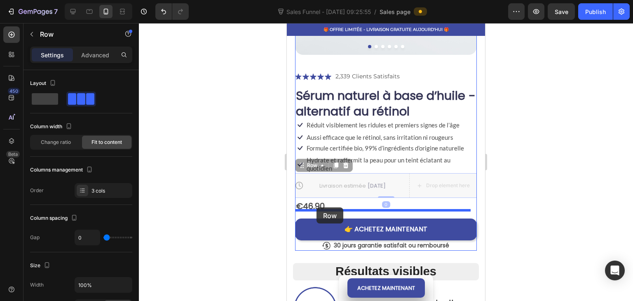
drag, startPoint x: 305, startPoint y: 159, endPoint x: 316, endPoint y: 207, distance: 49.5
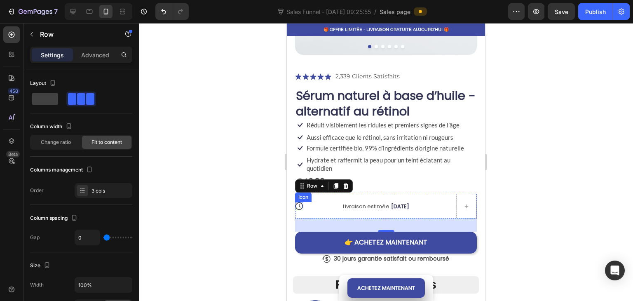
click at [267, 191] on div at bounding box center [386, 162] width 494 height 278
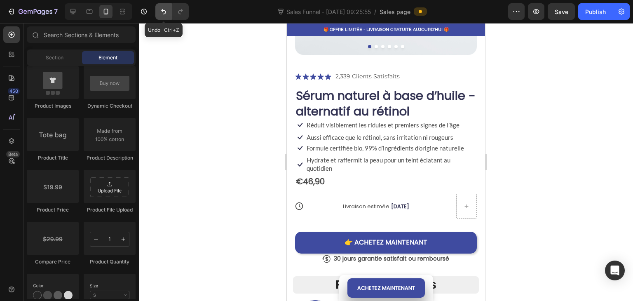
click at [161, 13] on icon "Undo/Redo" at bounding box center [163, 11] width 8 height 8
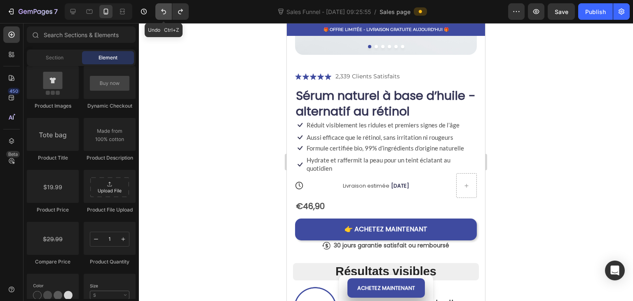
click at [164, 16] on button "Undo/Redo" at bounding box center [163, 11] width 16 height 16
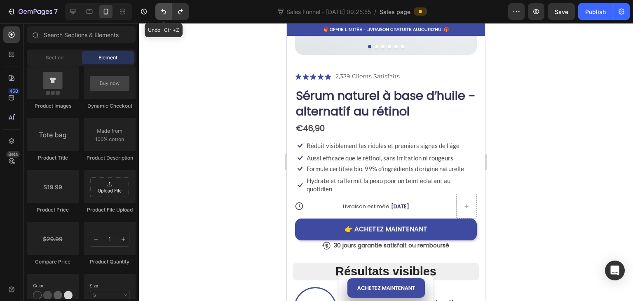
click at [164, 14] on icon "Undo/Redo" at bounding box center [163, 11] width 8 height 8
click at [179, 13] on icon "Undo/Redo" at bounding box center [180, 11] width 8 height 8
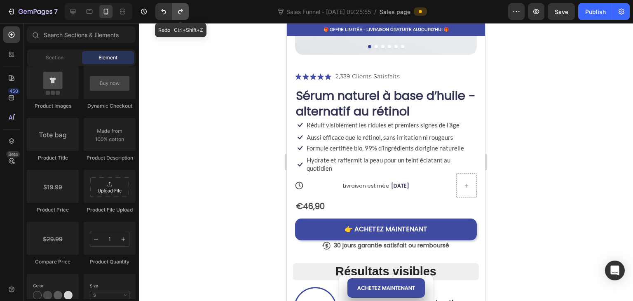
click at [179, 13] on icon "Undo/Redo" at bounding box center [180, 11] width 8 height 8
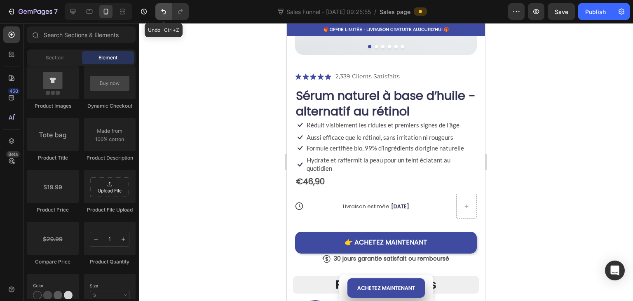
click at [158, 8] on button "Undo/Redo" at bounding box center [163, 11] width 16 height 16
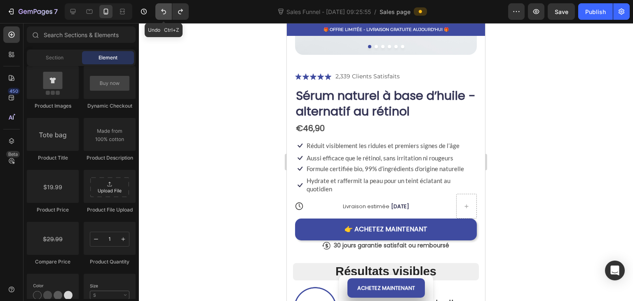
click at [158, 8] on button "Undo/Redo" at bounding box center [163, 11] width 16 height 16
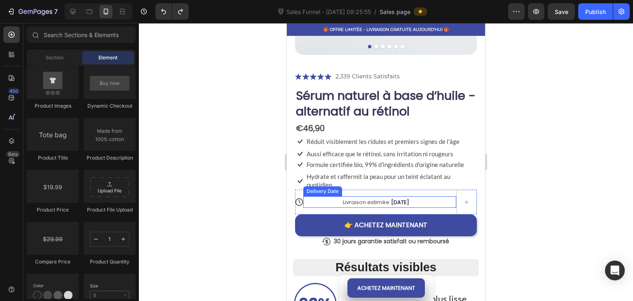
click at [338, 198] on div "Livraison estimée [DATE]" at bounding box center [375, 202] width 137 height 12
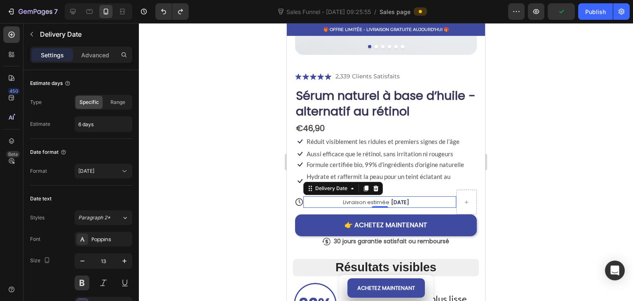
click at [158, 21] on div "7 Sales Funnel - [DATE] 09:25:55 / Sales page Preview Publish" at bounding box center [316, 11] width 633 height 23
click at [162, 17] on button "Undo/Redo" at bounding box center [163, 11] width 16 height 16
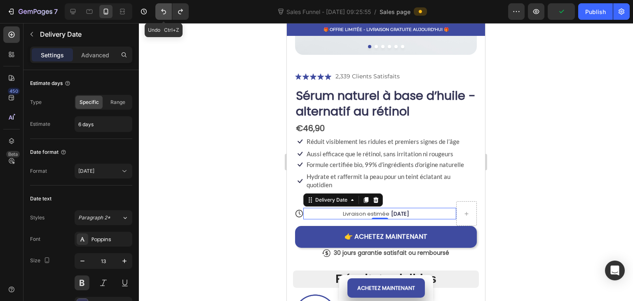
click at [162, 17] on button "Undo/Redo" at bounding box center [163, 11] width 16 height 16
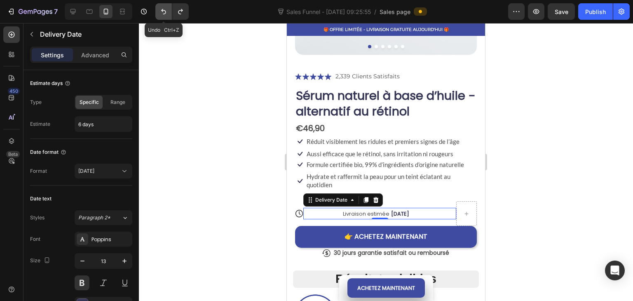
click at [162, 17] on button "Undo/Redo" at bounding box center [163, 11] width 16 height 16
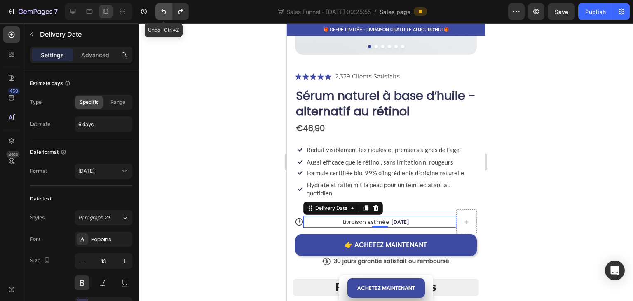
click at [162, 17] on button "Undo/Redo" at bounding box center [163, 11] width 16 height 16
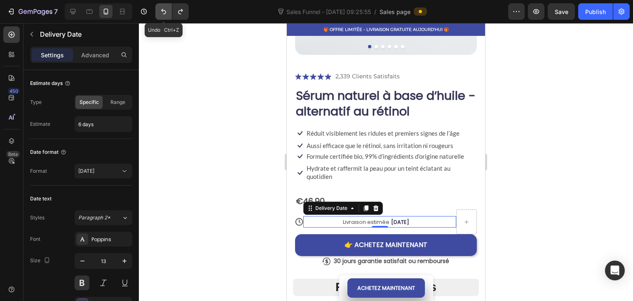
click at [162, 17] on button "Undo/Redo" at bounding box center [163, 11] width 16 height 16
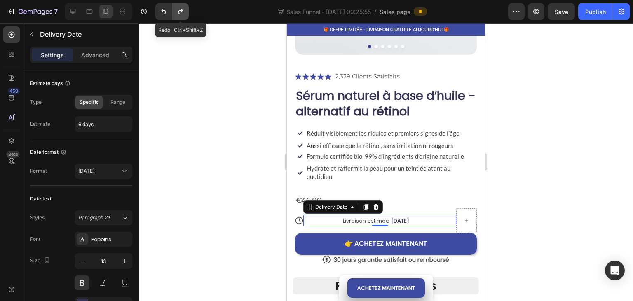
click at [183, 10] on icon "Undo/Redo" at bounding box center [180, 11] width 8 height 8
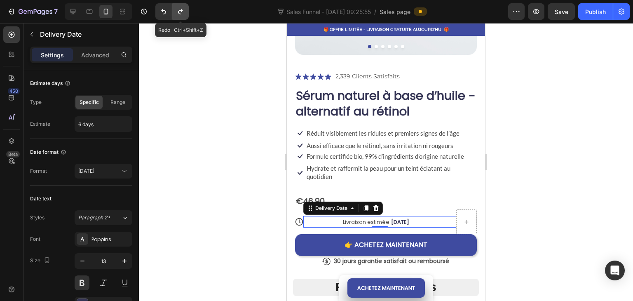
click at [183, 11] on icon "Undo/Redo" at bounding box center [180, 11] width 8 height 8
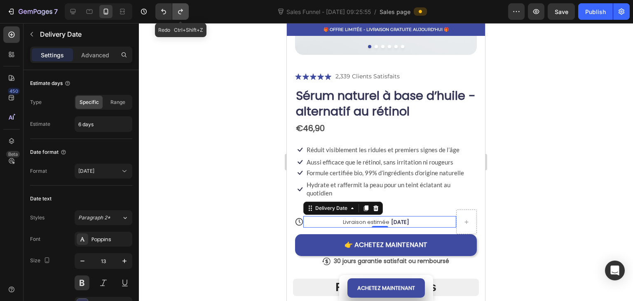
click at [183, 11] on icon "Undo/Redo" at bounding box center [180, 11] width 8 height 8
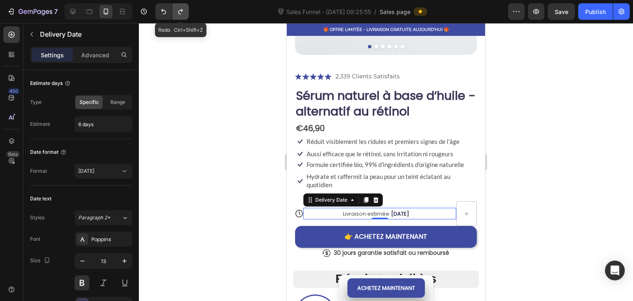
click at [183, 11] on icon "Undo/Redo" at bounding box center [180, 11] width 8 height 8
click at [271, 208] on div at bounding box center [386, 162] width 494 height 278
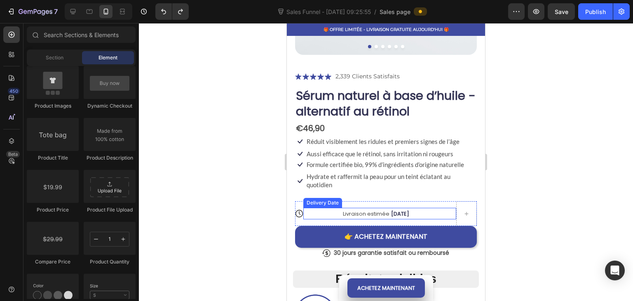
click at [313, 208] on div "Livraison estimée [DATE]" at bounding box center [375, 214] width 137 height 12
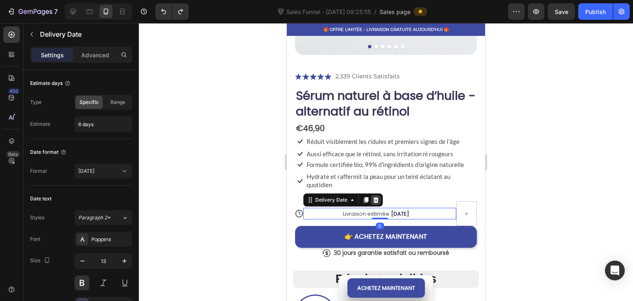
click at [377, 197] on icon at bounding box center [375, 200] width 7 height 7
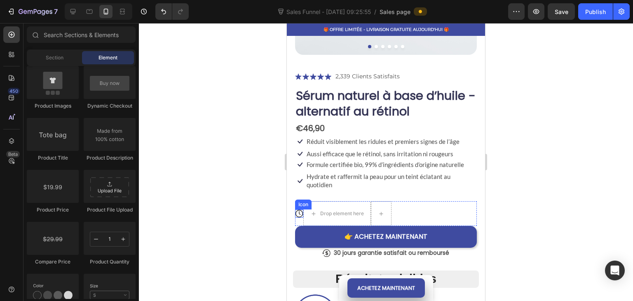
click at [300, 209] on icon at bounding box center [299, 213] width 8 height 8
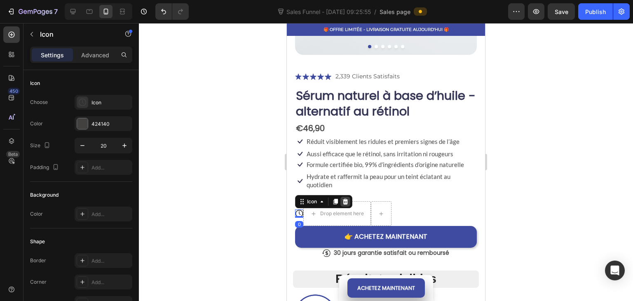
click at [348, 198] on icon at bounding box center [345, 201] width 7 height 7
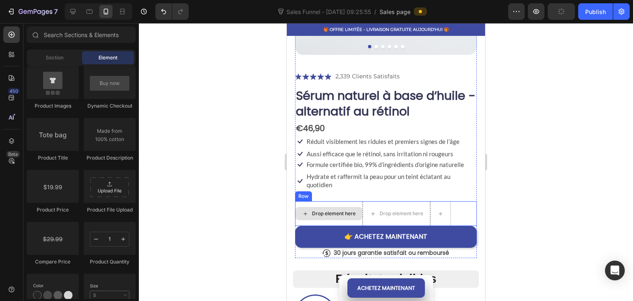
click at [347, 201] on div "Drop element here" at bounding box center [329, 213] width 68 height 25
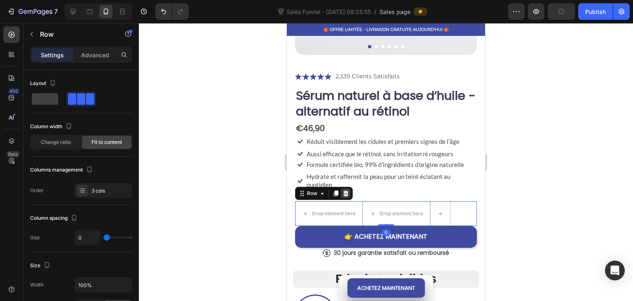
click at [346, 190] on icon at bounding box center [345, 193] width 7 height 7
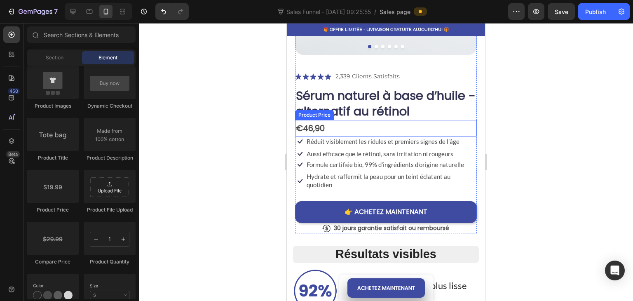
click at [335, 120] on div "€46,90" at bounding box center [386, 128] width 182 height 16
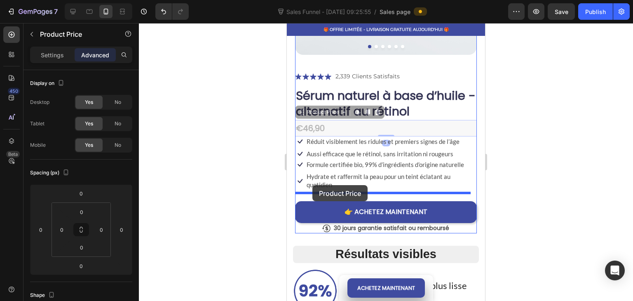
drag, startPoint x: 319, startPoint y: 105, endPoint x: 312, endPoint y: 185, distance: 79.8
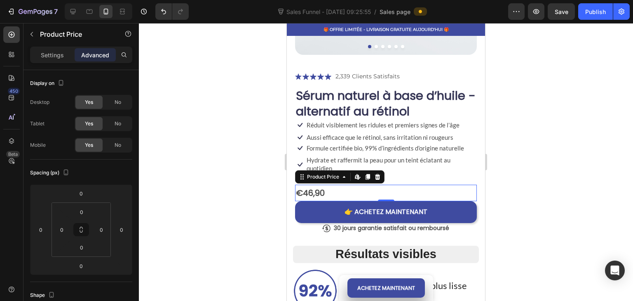
click at [254, 177] on div at bounding box center [386, 162] width 494 height 278
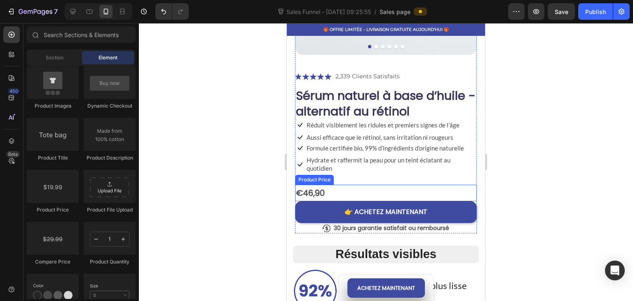
click at [344, 185] on div "€46,90" at bounding box center [386, 193] width 182 height 16
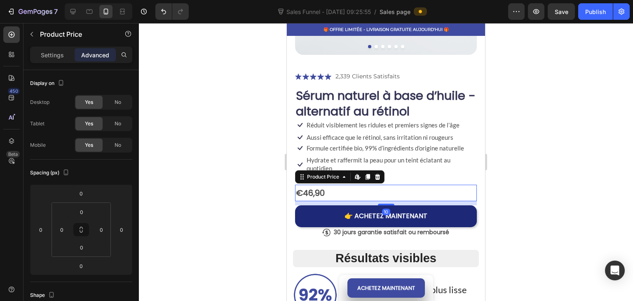
drag, startPoint x: 375, startPoint y: 192, endPoint x: 371, endPoint y: 197, distance: 5.8
click at [371, 201] on div "10" at bounding box center [386, 201] width 182 height 0
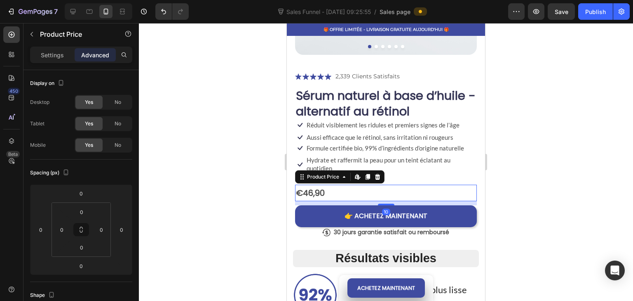
type input "10"
click at [393, 170] on div "Icon Icon Icon Icon Icon Icon List 2,339 Clients Satisfaits Text Block Row Séru…" at bounding box center [386, 154] width 182 height 166
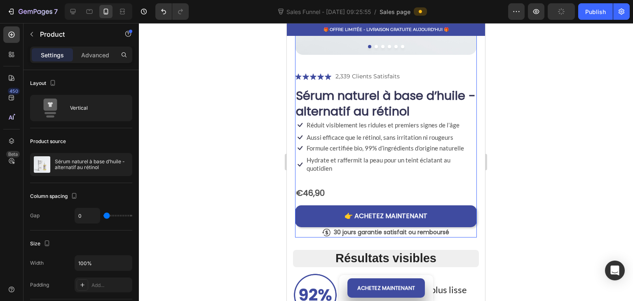
click at [406, 162] on p "Hydrate et raffermit la peau pour un teint éclatant au quotidien" at bounding box center [391, 164] width 169 height 16
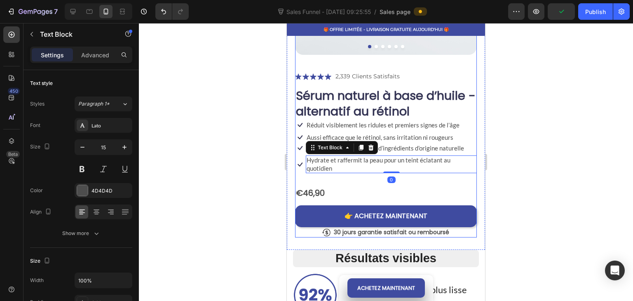
click at [349, 167] on div "Icon Icon Icon Icon Icon Icon List 2,339 Clients Satisfaits Text Block Row Séru…" at bounding box center [386, 154] width 182 height 166
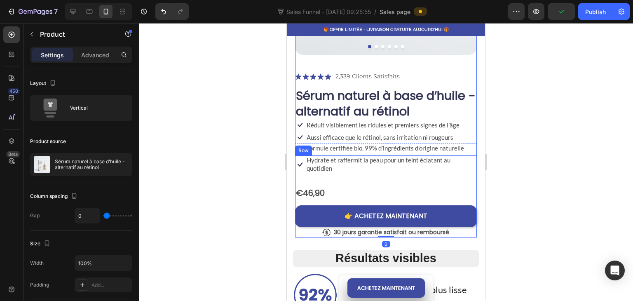
click at [300, 163] on div "Icon" at bounding box center [300, 164] width 10 height 18
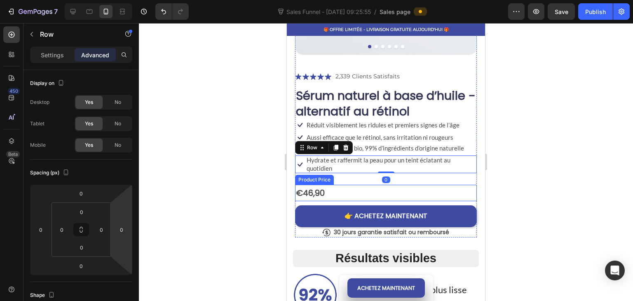
click at [342, 185] on div "€46,90" at bounding box center [386, 193] width 182 height 16
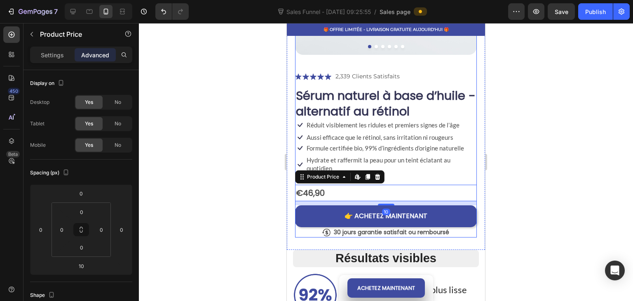
click at [413, 172] on div "Icon Icon Icon Icon Icon Icon List 2,339 Clients Satisfaits Text Block Row Séru…" at bounding box center [386, 154] width 182 height 166
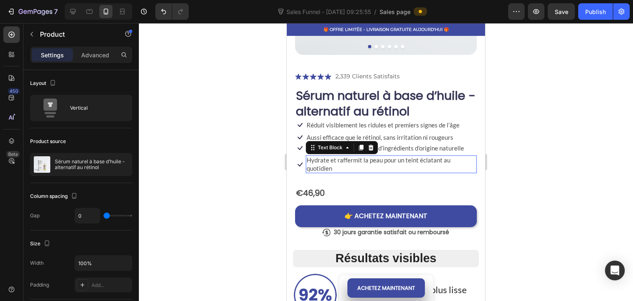
click at [355, 161] on p "Hydrate et raffermit la peau pour un teint éclatant au quotidien" at bounding box center [391, 164] width 169 height 16
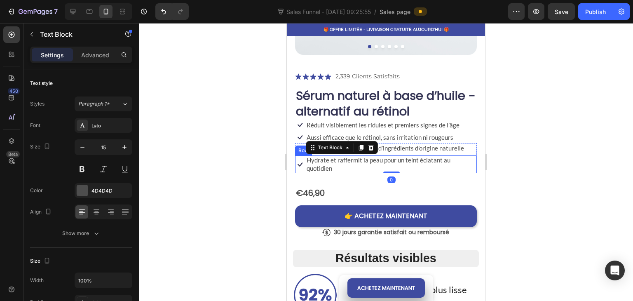
click at [303, 162] on div "Icon" at bounding box center [300, 164] width 10 height 18
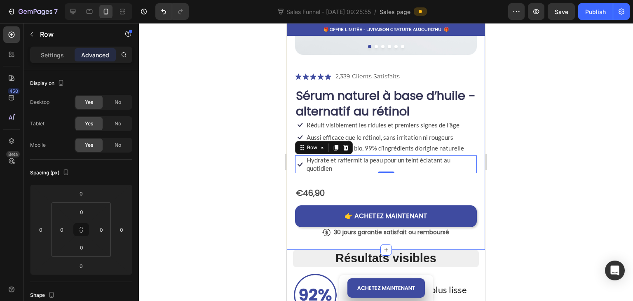
click at [471, 144] on div "Product Images Icon Icon Icon Icon Icon Icon List 2,339 Clients Satisfaits Text…" at bounding box center [386, 28] width 198 height 444
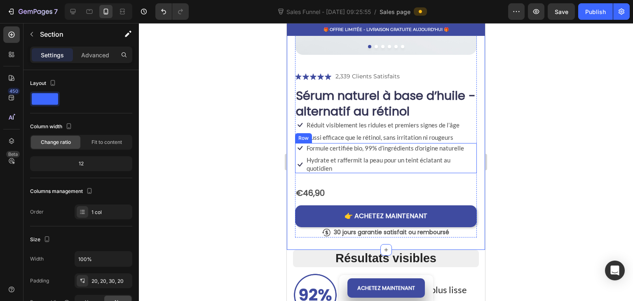
click at [468, 146] on div "Icon Formule certifiée bio, 99% d’ingrédients d’origine naturelle Text Block Ro…" at bounding box center [386, 158] width 182 height 30
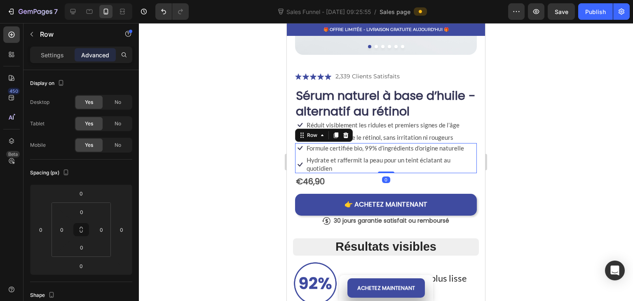
drag, startPoint x: 376, startPoint y: 175, endPoint x: 376, endPoint y: 149, distance: 26.0
click at [377, 149] on div "Icon Formule certifiée bio, 99% d’ingrédients d’origine naturelle Text Block Ro…" at bounding box center [386, 158] width 182 height 30
click at [229, 159] on div at bounding box center [386, 162] width 494 height 278
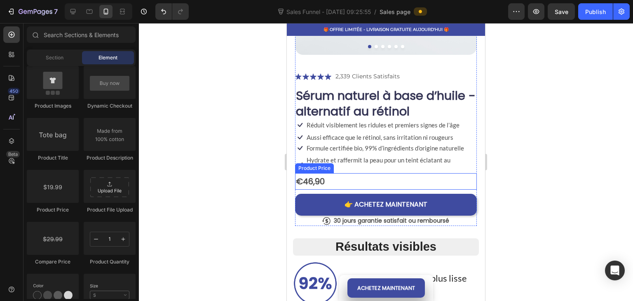
click at [331, 174] on div "€46,90" at bounding box center [386, 181] width 182 height 16
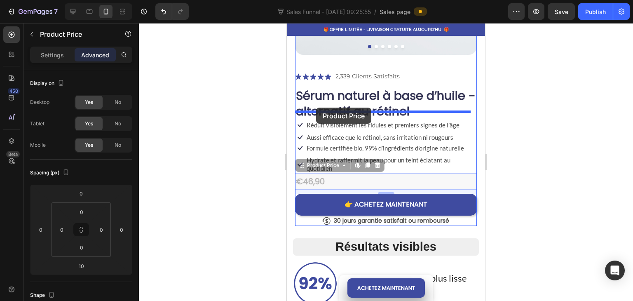
drag, startPoint x: 318, startPoint y: 159, endPoint x: 316, endPoint y: 108, distance: 51.5
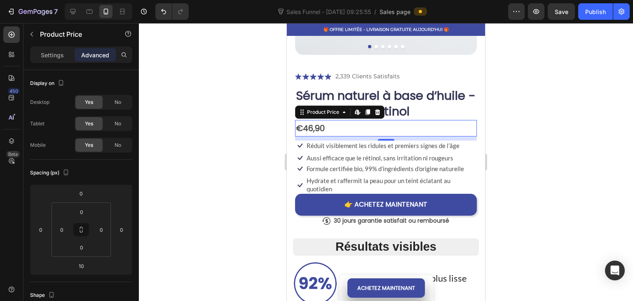
click at [262, 121] on div at bounding box center [386, 162] width 494 height 278
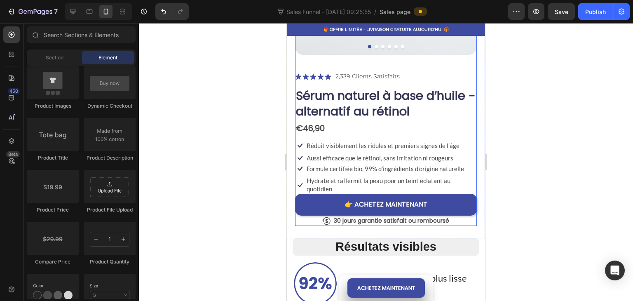
click at [344, 120] on div "€46,90" at bounding box center [386, 128] width 182 height 16
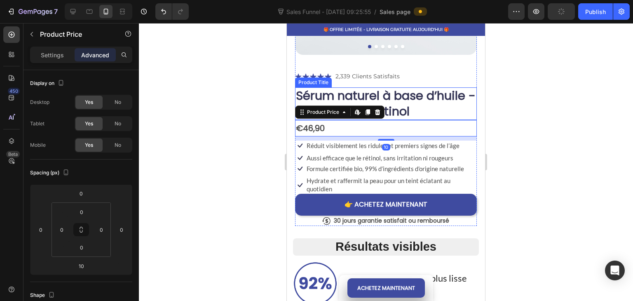
click at [410, 108] on h1 "Sérum naturel à base d’huile - alternatif au rétinol" at bounding box center [386, 103] width 182 height 33
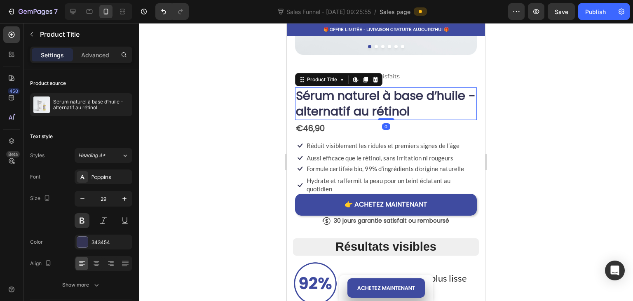
drag, startPoint x: 387, startPoint y: 110, endPoint x: 287, endPoint y: 108, distance: 100.1
click at [382, 103] on div "Sérum naturel à base d’huile - alternatif au rétinol Product Title Edit content…" at bounding box center [386, 103] width 182 height 33
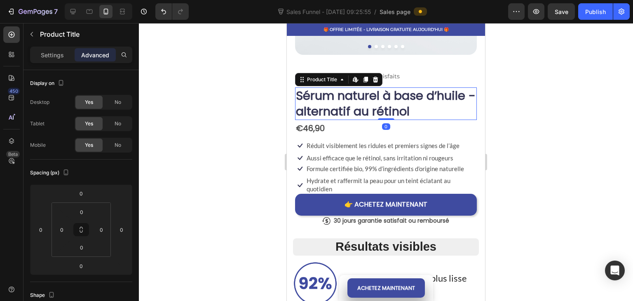
click at [232, 108] on div at bounding box center [386, 162] width 494 height 278
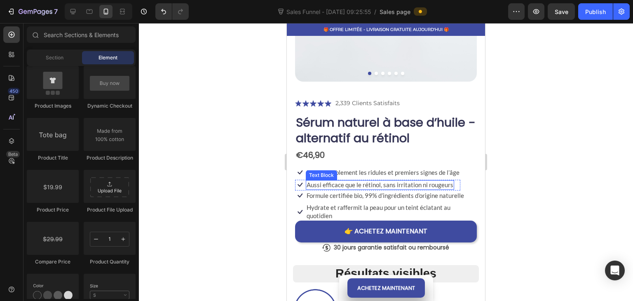
scroll to position [206, 0]
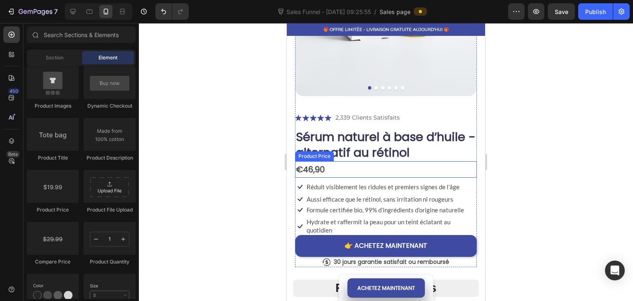
click at [330, 161] on div "€46,90" at bounding box center [386, 169] width 182 height 16
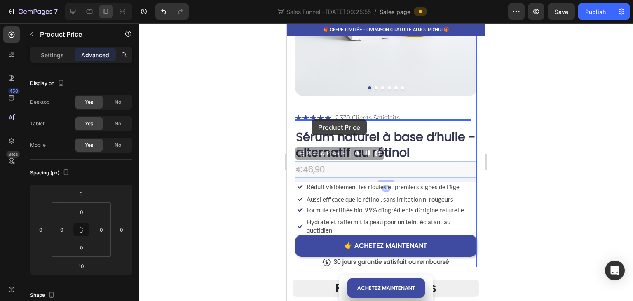
drag, startPoint x: 318, startPoint y: 147, endPoint x: 311, endPoint y: 119, distance: 29.1
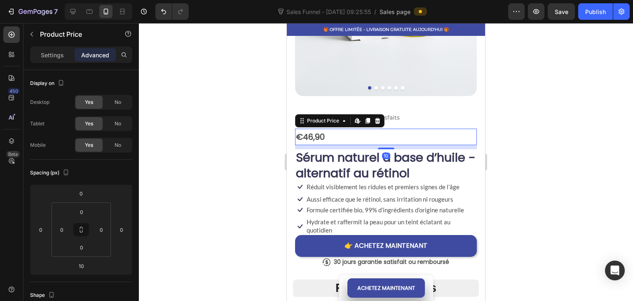
click at [214, 128] on div at bounding box center [386, 162] width 494 height 278
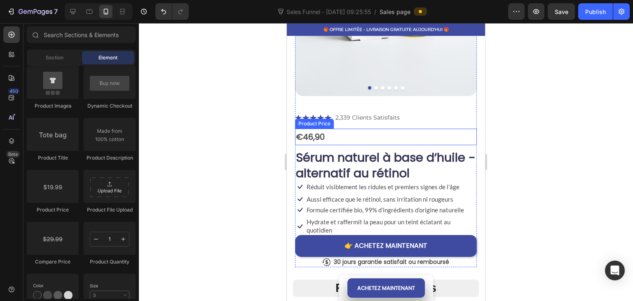
click at [345, 129] on div "€46,90" at bounding box center [386, 137] width 182 height 16
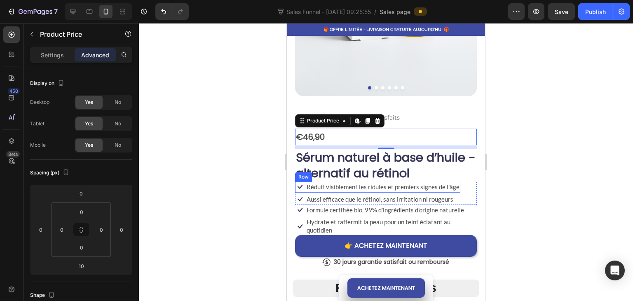
click at [293, 150] on div "Product Images Icon Icon Icon Icon Icon Icon List 2,339 Clients Satisfaits Text…" at bounding box center [386, 63] width 198 height 433
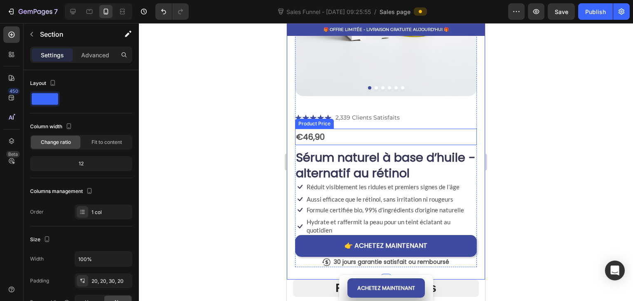
click at [335, 134] on div "€46,90" at bounding box center [386, 137] width 182 height 16
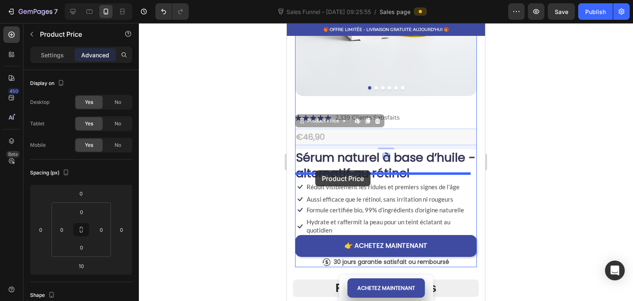
drag, startPoint x: 317, startPoint y: 115, endPoint x: 315, endPoint y: 170, distance: 54.8
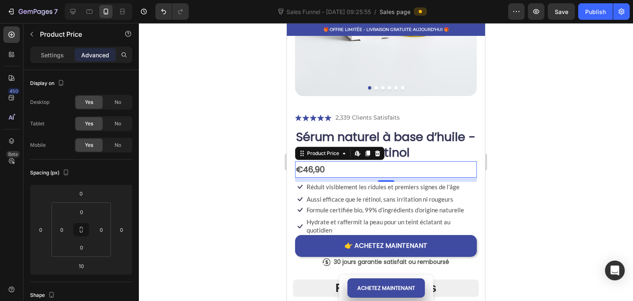
click at [237, 153] on div at bounding box center [386, 162] width 494 height 278
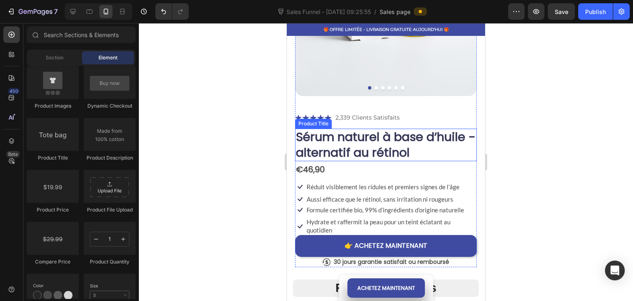
click at [215, 138] on div at bounding box center [386, 162] width 494 height 278
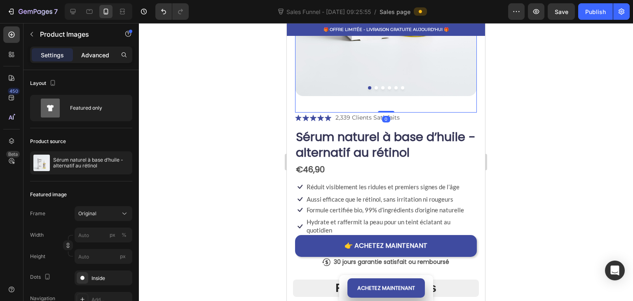
click at [96, 56] on p "Advanced" at bounding box center [95, 55] width 28 height 9
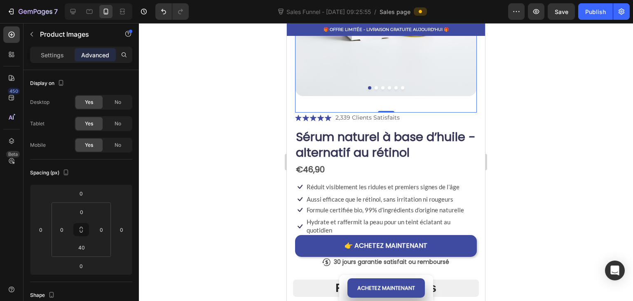
click at [87, 246] on input "40" at bounding box center [81, 247] width 16 height 12
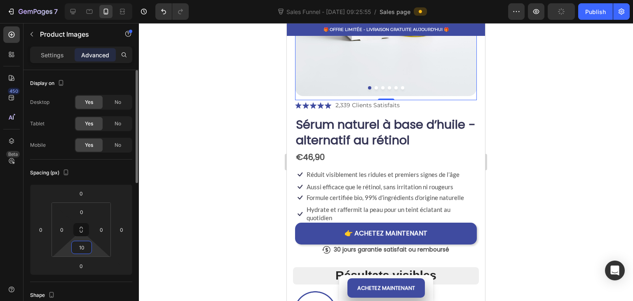
type input "1"
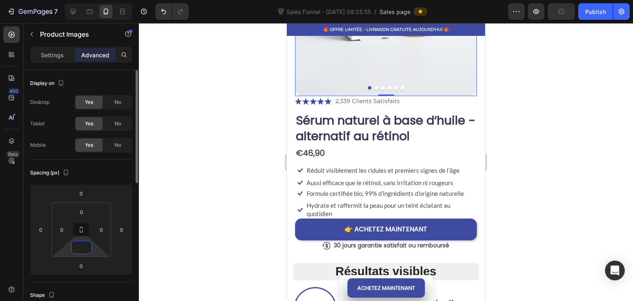
type input "5"
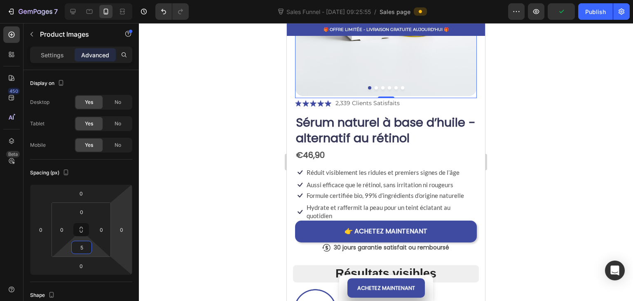
click at [214, 129] on div at bounding box center [386, 162] width 494 height 278
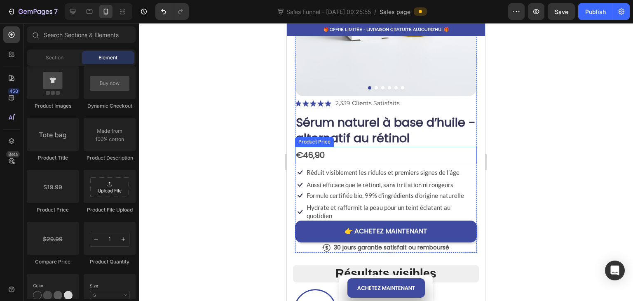
click at [343, 152] on div "€46,90" at bounding box center [386, 155] width 182 height 16
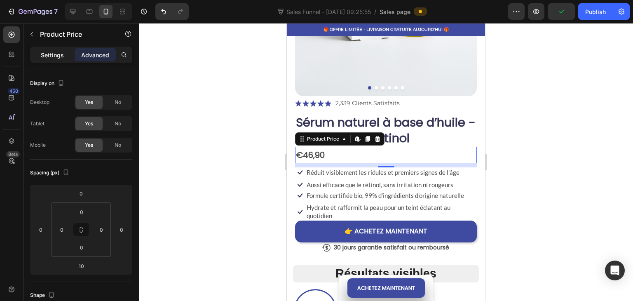
click at [53, 52] on p "Settings" at bounding box center [52, 55] width 23 height 9
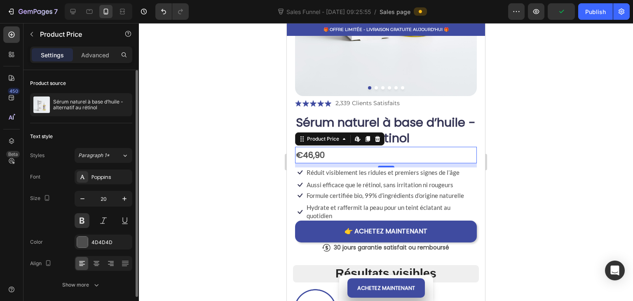
scroll to position [30, 0]
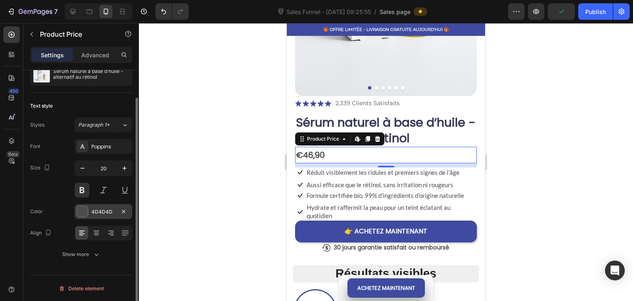
click at [89, 208] on div "4D4D4D" at bounding box center [104, 211] width 58 height 15
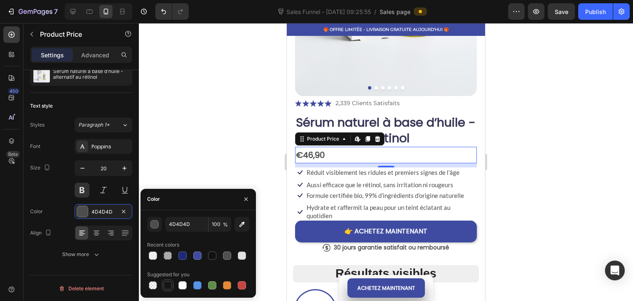
click at [170, 282] on div at bounding box center [168, 285] width 8 height 8
type input "151515"
click at [179, 143] on div at bounding box center [386, 162] width 494 height 278
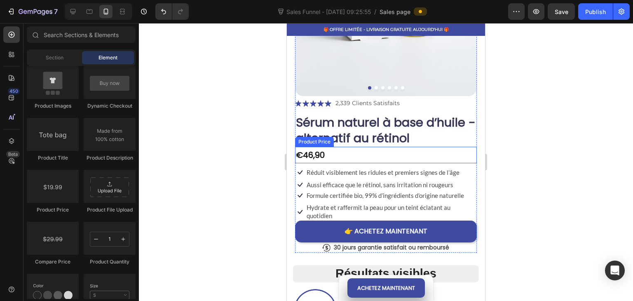
click at [321, 147] on div "€46,90" at bounding box center [386, 155] width 182 height 16
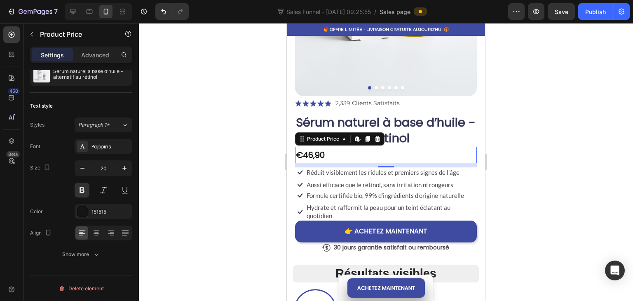
click at [204, 163] on div at bounding box center [386, 162] width 494 height 278
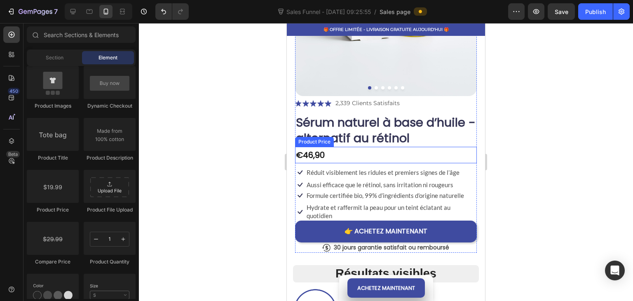
click at [368, 147] on div "€46,90" at bounding box center [386, 155] width 182 height 16
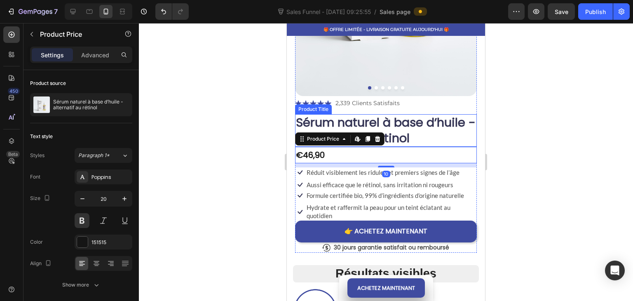
click at [390, 135] on h1 "Sérum naturel à base d’huile - alternatif au rétinol" at bounding box center [386, 130] width 182 height 33
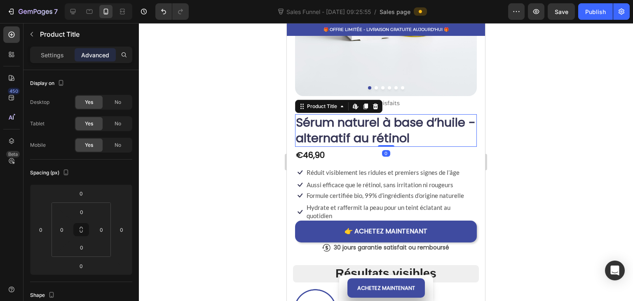
click at [240, 128] on div at bounding box center [386, 162] width 494 height 278
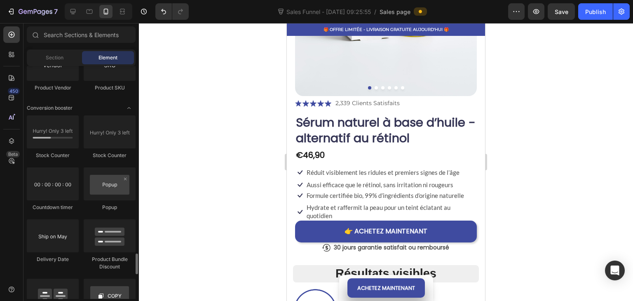
scroll to position [1648, 0]
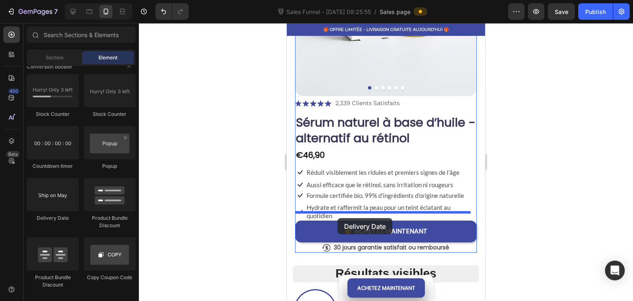
drag, startPoint x: 328, startPoint y: 226, endPoint x: 337, endPoint y: 218, distance: 12.6
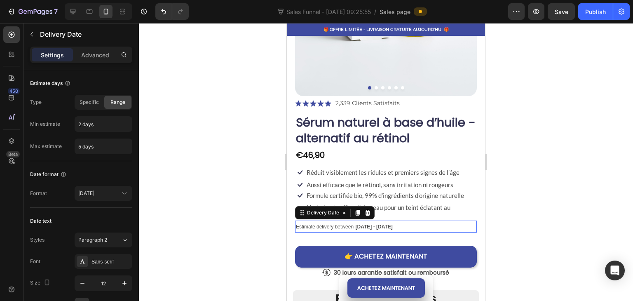
click at [234, 199] on div at bounding box center [386, 162] width 494 height 278
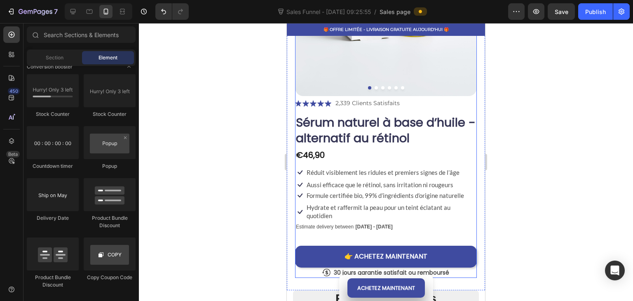
click at [407, 220] on div "Estimate delivery between [DATE] - [DATE]" at bounding box center [386, 226] width 182 height 12
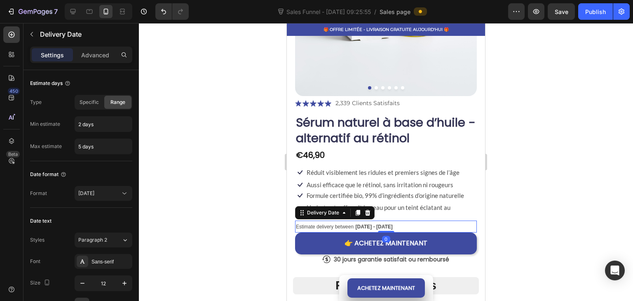
drag, startPoint x: 379, startPoint y: 235, endPoint x: 388, endPoint y: 220, distance: 18.1
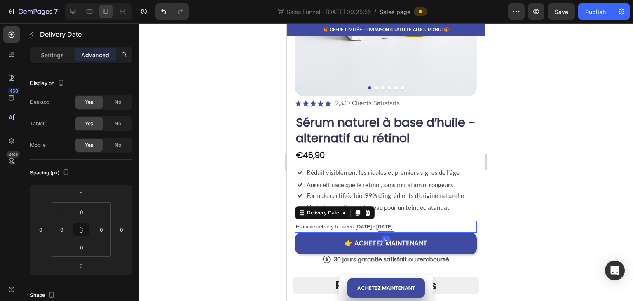
click at [234, 198] on div at bounding box center [386, 162] width 494 height 278
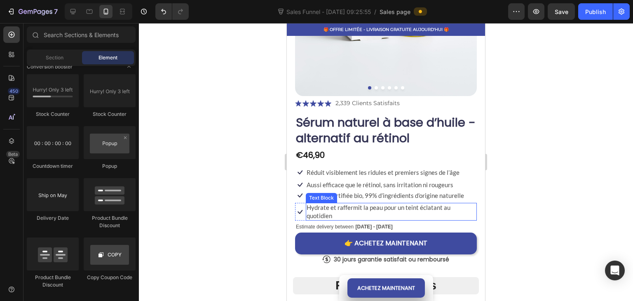
click at [387, 211] on p "Hydrate et raffermit la peau pour un teint éclatant au quotidien" at bounding box center [391, 212] width 169 height 16
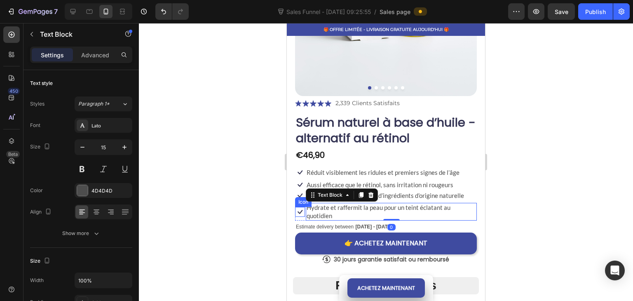
click at [296, 208] on div "Icon" at bounding box center [300, 212] width 10 height 10
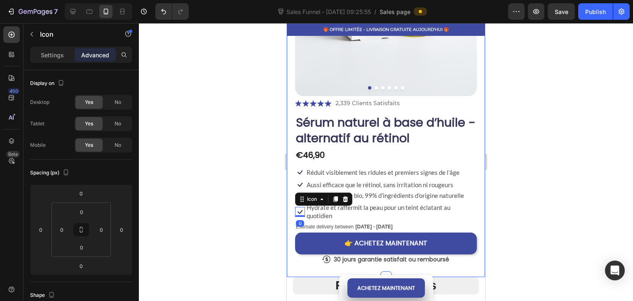
click at [293, 208] on div "Product Images Icon Icon Icon Icon Icon Icon List 2,339 Clients Satisfaits Text…" at bounding box center [386, 62] width 198 height 430
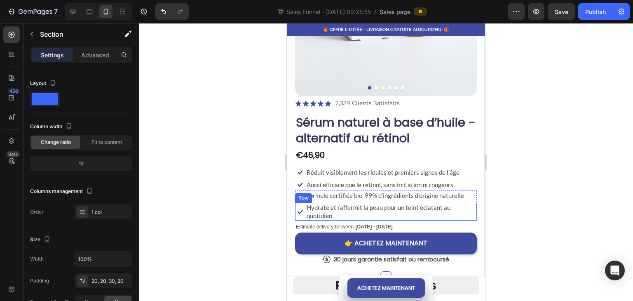
click at [304, 210] on div "Icon" at bounding box center [300, 212] width 10 height 18
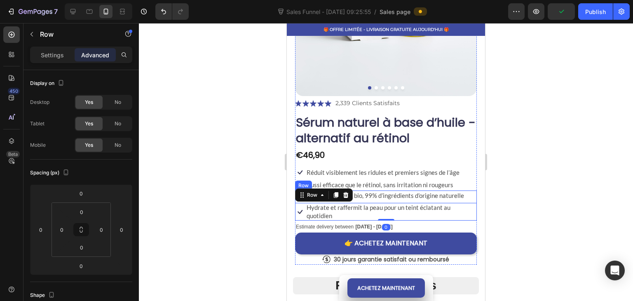
click at [467, 193] on div "Icon Formule certifiée bio, 99% d’ingrédients d’origine naturelle Text Block Ro…" at bounding box center [386, 205] width 182 height 30
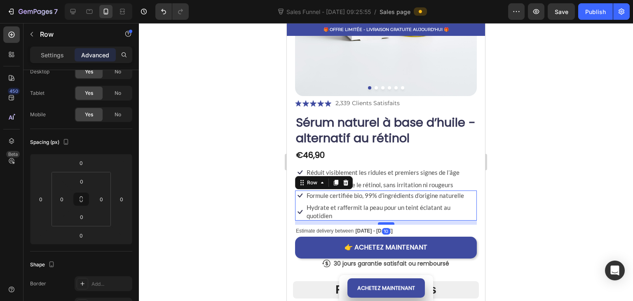
drag, startPoint x: 386, startPoint y: 211, endPoint x: 383, endPoint y: 215, distance: 4.8
click at [383, 222] on div at bounding box center [386, 223] width 16 height 2
type input "10"
click at [513, 241] on div at bounding box center [386, 162] width 494 height 278
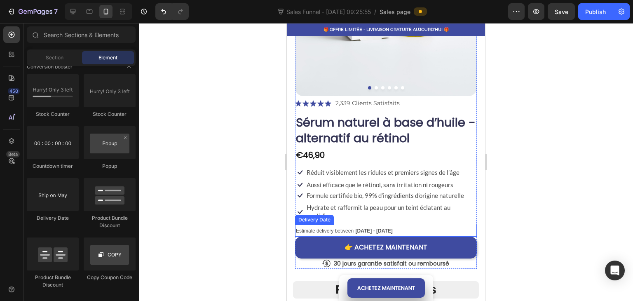
click at [389, 225] on div "Estimate delivery between [DATE] - [DATE]" at bounding box center [386, 231] width 182 height 12
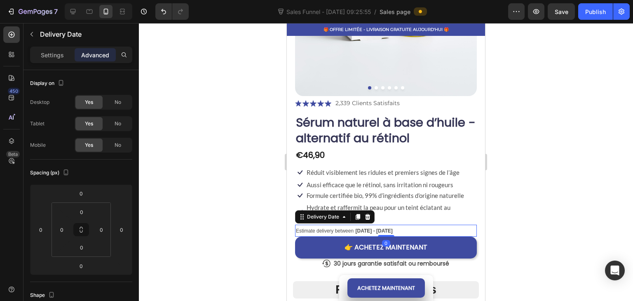
click at [325, 228] on span "Estimate delivery between" at bounding box center [325, 231] width 58 height 6
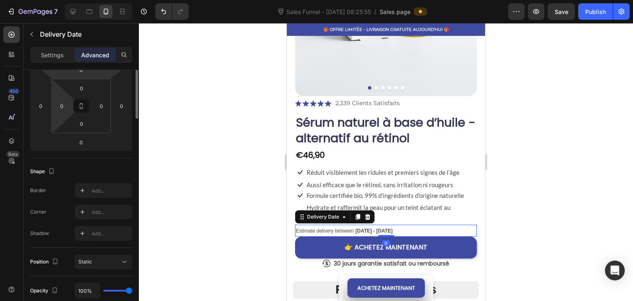
scroll to position [165, 0]
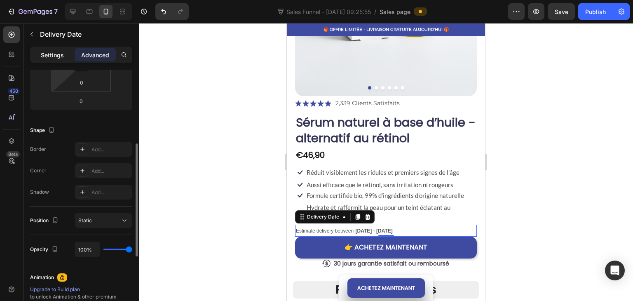
click at [57, 56] on p "Settings" at bounding box center [52, 55] width 23 height 9
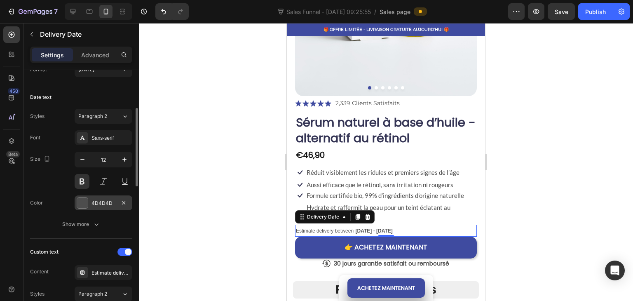
scroll to position [0, 0]
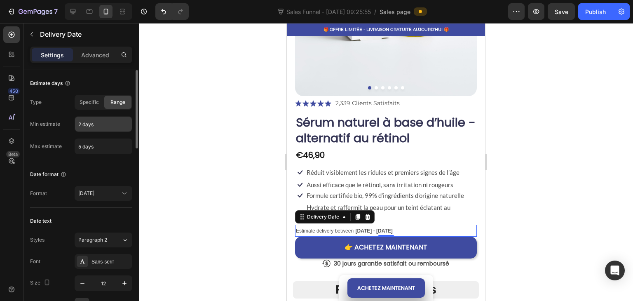
click at [94, 127] on input "2 days" at bounding box center [103, 124] width 57 height 15
type input "5 days"
click at [87, 101] on span "Specific" at bounding box center [89, 101] width 19 height 7
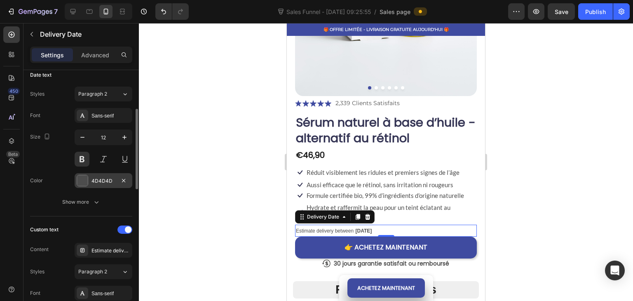
scroll to position [165, 0]
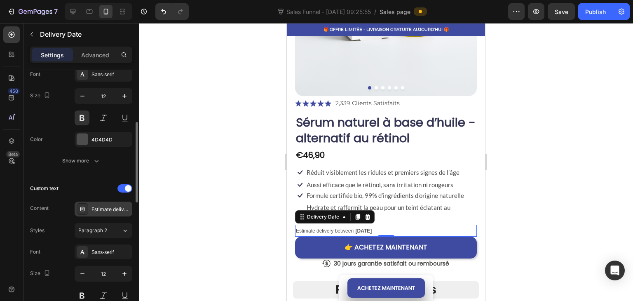
click at [96, 203] on div "Estimate delivery between" at bounding box center [104, 208] width 58 height 15
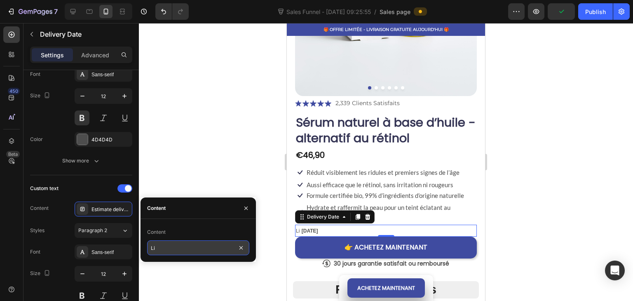
type input "L"
drag, startPoint x: 211, startPoint y: 244, endPoint x: 140, endPoint y: 246, distance: 71.3
click at [140, 0] on div "7 Sales Funnel - [DATE] 09:25:55 / Sales page Preview Save Publish 450 Beta Sec…" at bounding box center [316, 0] width 633 height 0
click at [229, 246] on input "Date de livraison estimé" at bounding box center [198, 247] width 102 height 15
click at [214, 251] on input "Date de livraison estimé" at bounding box center [198, 247] width 102 height 15
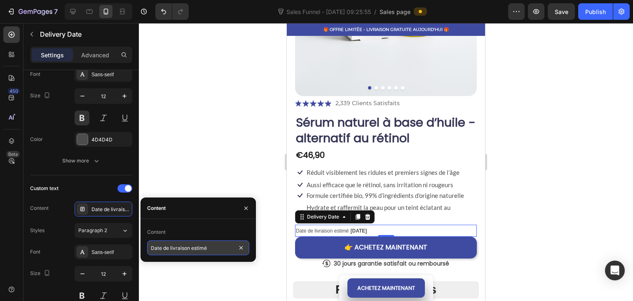
type input "Date de livraison estimé:"
click at [229, 170] on div at bounding box center [386, 162] width 494 height 278
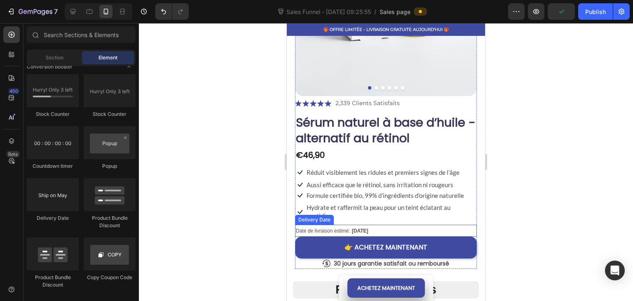
click at [341, 228] on span "Date de livraison estimé:" at bounding box center [323, 231] width 54 height 6
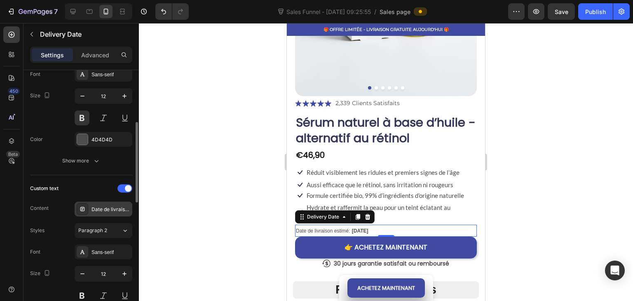
click at [106, 210] on div "Date de livraison estimé:" at bounding box center [110, 209] width 39 height 7
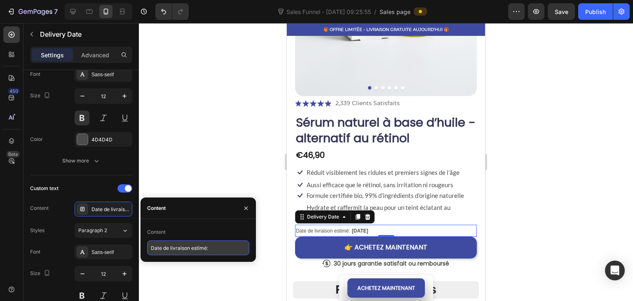
click at [209, 246] on input "Date de livraison estimé:" at bounding box center [198, 247] width 102 height 15
click at [222, 251] on input "Date de livraison estimé:" at bounding box center [198, 247] width 102 height 15
paste input "Date de livraison estimée"
type input "Date de livraison estimée:"
click at [226, 145] on div at bounding box center [386, 162] width 494 height 278
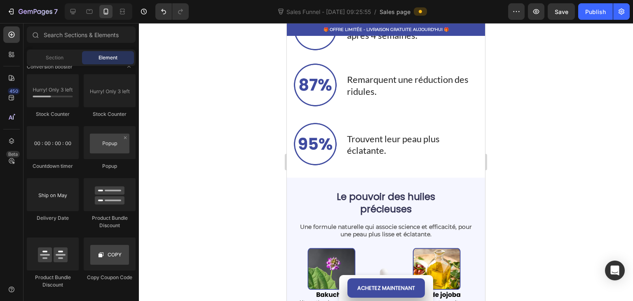
scroll to position [577, 0]
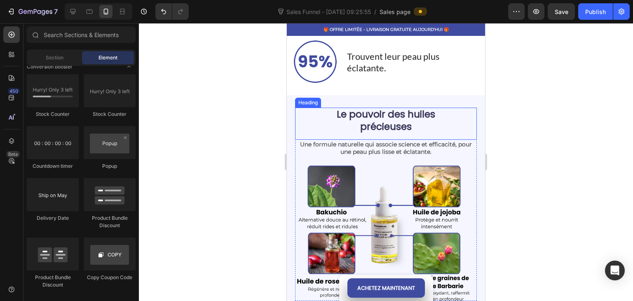
click at [368, 119] on h2 "Le pouvoir des huiles précieuses" at bounding box center [385, 121] width 109 height 26
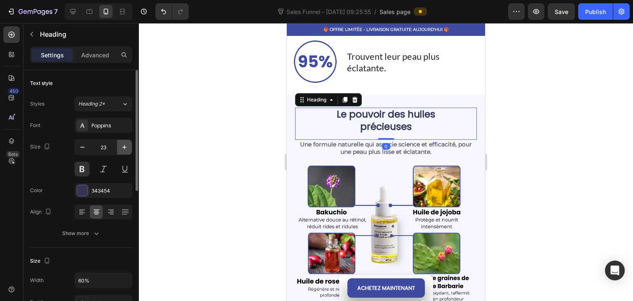
click at [126, 150] on icon "button" at bounding box center [124, 147] width 8 height 8
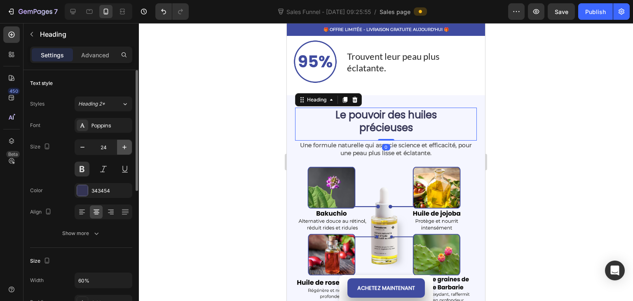
click at [126, 150] on icon "button" at bounding box center [124, 147] width 8 height 8
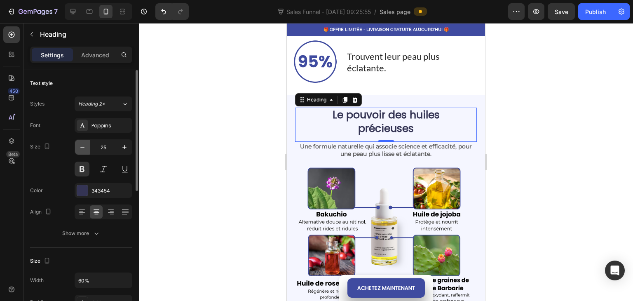
click at [78, 149] on icon "button" at bounding box center [82, 147] width 8 height 8
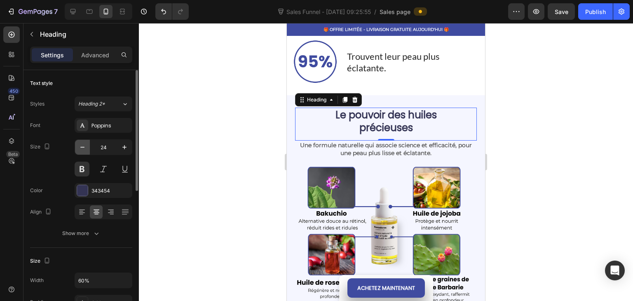
type input "23"
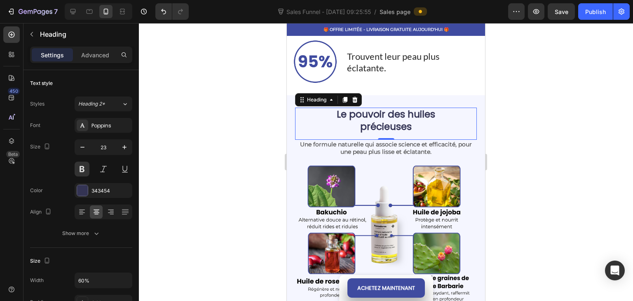
click at [163, 114] on div at bounding box center [386, 162] width 494 height 278
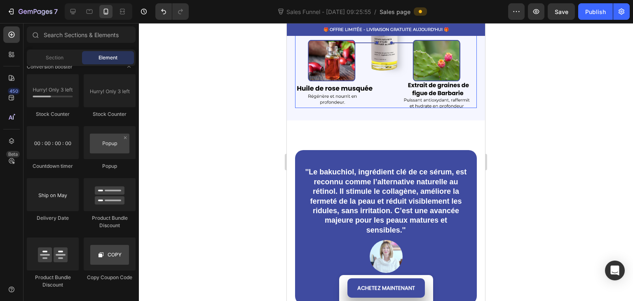
scroll to position [783, 0]
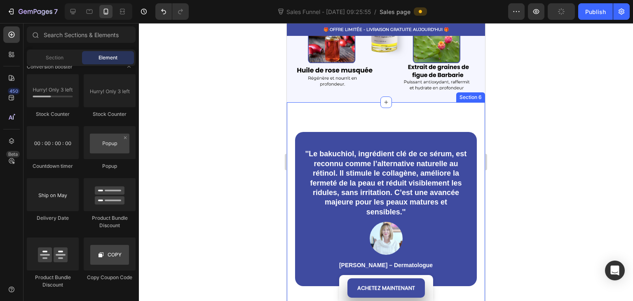
click at [367, 116] on div "''Le bakuchiol, ingrédient clé de ce sérum, est reconnu comme l’alternative nat…" at bounding box center [386, 208] width 198 height 213
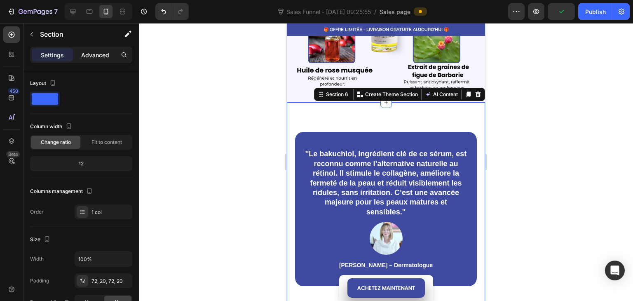
click at [103, 58] on p "Advanced" at bounding box center [95, 55] width 28 height 9
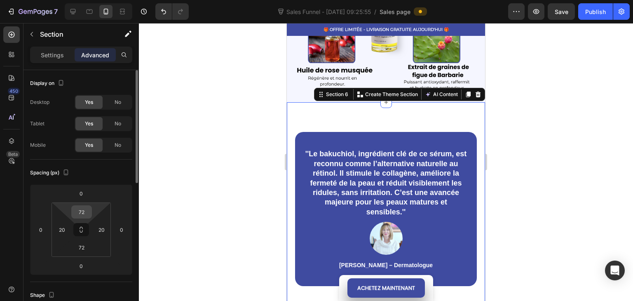
click at [86, 212] on input "72" at bounding box center [81, 212] width 16 height 12
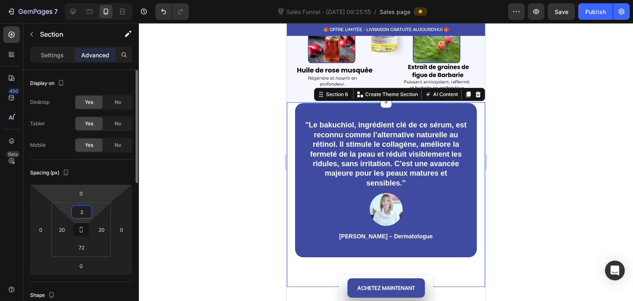
type input "20"
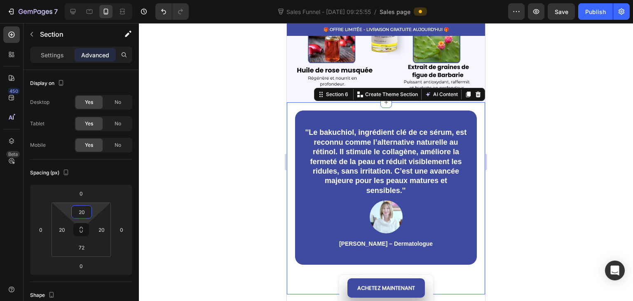
click at [222, 141] on div at bounding box center [386, 162] width 494 height 278
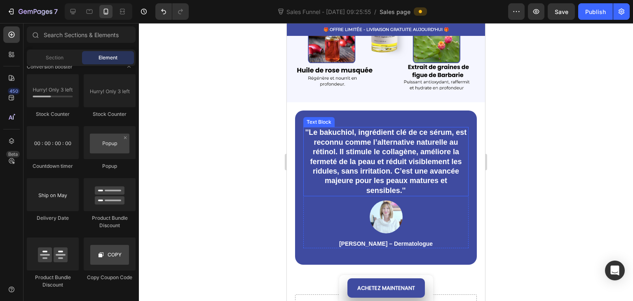
scroll to position [865, 0]
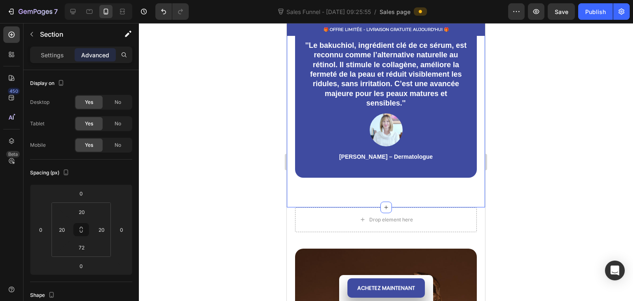
click at [344, 185] on div "''Le bakuchiol, ingrédient clé de ce sérum, est reconnu comme l’alternative nat…" at bounding box center [386, 111] width 198 height 192
click at [86, 251] on input "72" at bounding box center [81, 247] width 16 height 12
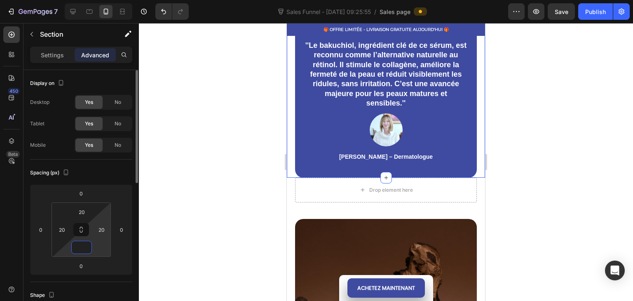
type input "1"
type input "20"
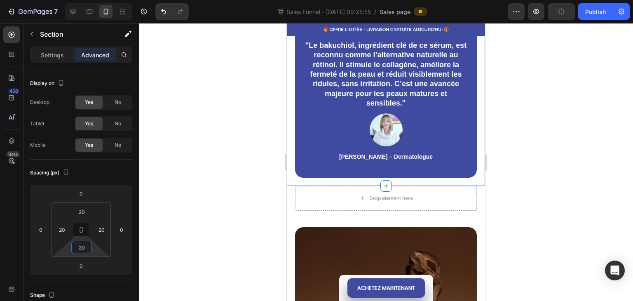
click at [270, 196] on div at bounding box center [386, 162] width 494 height 278
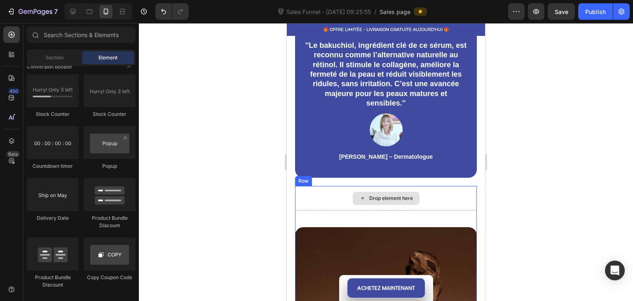
click at [335, 200] on div "Drop element here" at bounding box center [386, 198] width 182 height 25
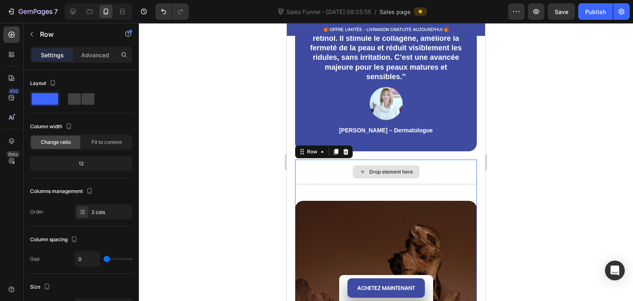
scroll to position [906, 0]
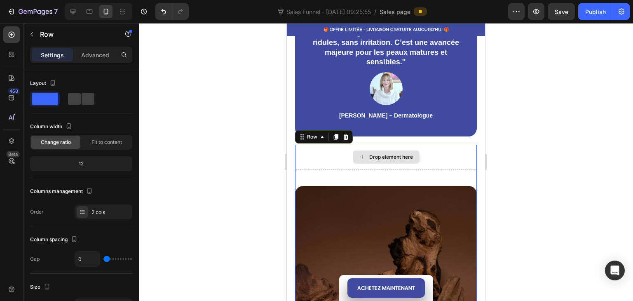
click at [312, 157] on div "Drop element here" at bounding box center [386, 157] width 182 height 25
click at [347, 136] on icon at bounding box center [345, 137] width 5 height 6
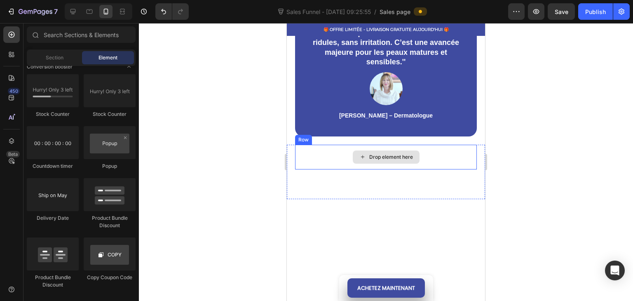
click at [335, 155] on div "Drop element here" at bounding box center [386, 157] width 182 height 25
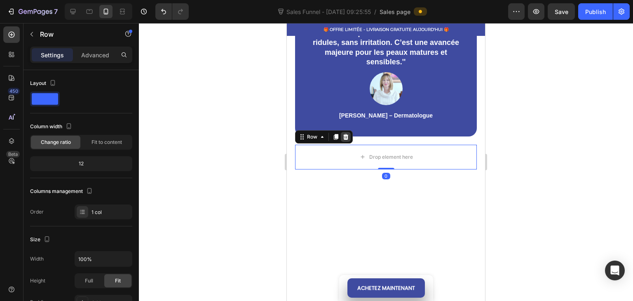
click at [350, 133] on div at bounding box center [346, 137] width 10 height 10
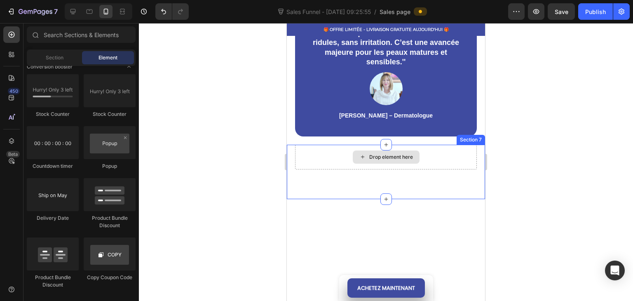
click at [330, 153] on div "Drop element here" at bounding box center [386, 157] width 182 height 25
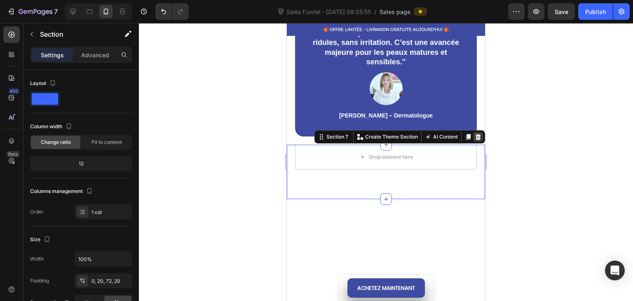
click at [475, 135] on icon at bounding box center [477, 137] width 5 height 6
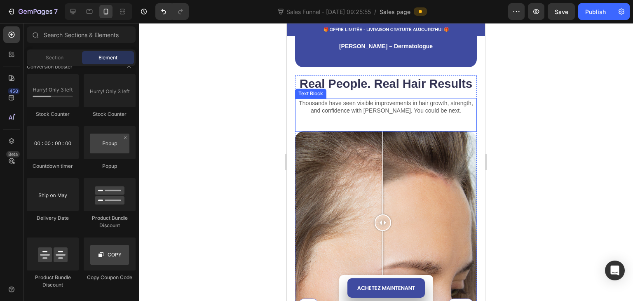
scroll to position [1030, 0]
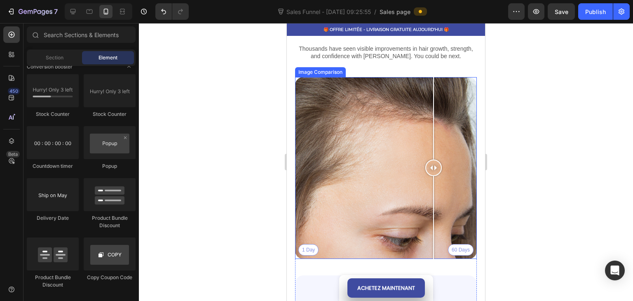
drag, startPoint x: 379, startPoint y: 176, endPoint x: 399, endPoint y: 50, distance: 128.0
click at [442, 150] on div at bounding box center [433, 168] width 16 height 182
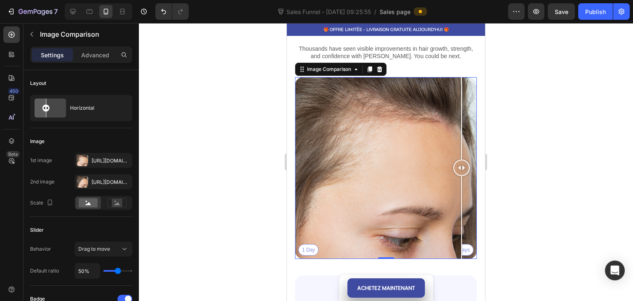
click at [422, 196] on div "1 Day 60 Days" at bounding box center [386, 168] width 182 height 182
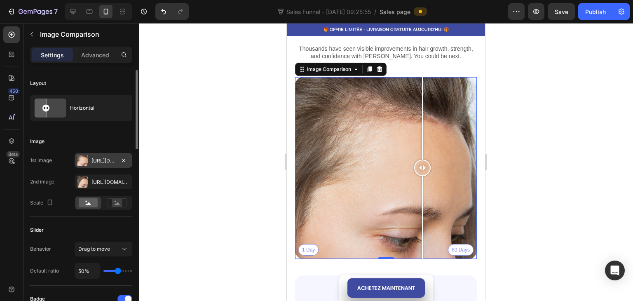
click at [83, 162] on div at bounding box center [83, 161] width 12 height 12
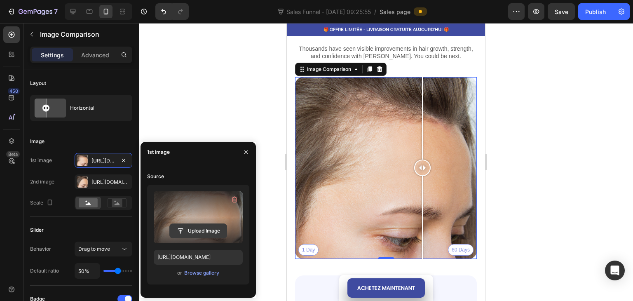
click at [190, 225] on input "file" at bounding box center [198, 231] width 57 height 14
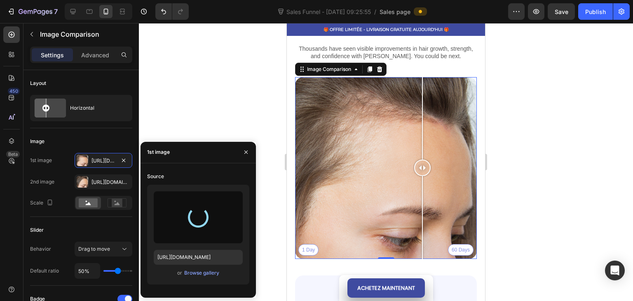
type input "[URL][DOMAIN_NAME]"
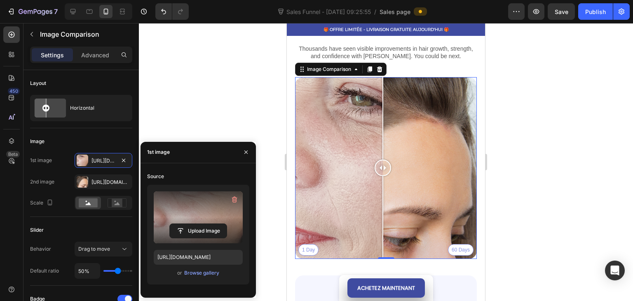
click at [415, 159] on div "1 Day 60 Days" at bounding box center [386, 168] width 182 height 182
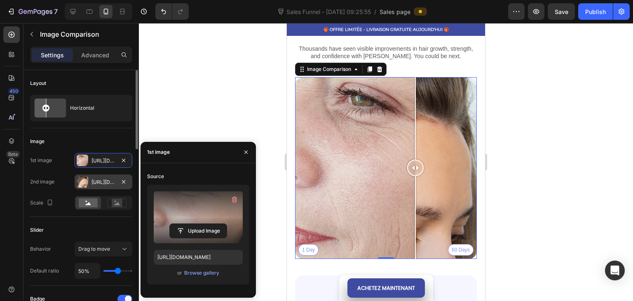
click at [95, 185] on div "[URL][DOMAIN_NAME]" at bounding box center [103, 181] width 24 height 7
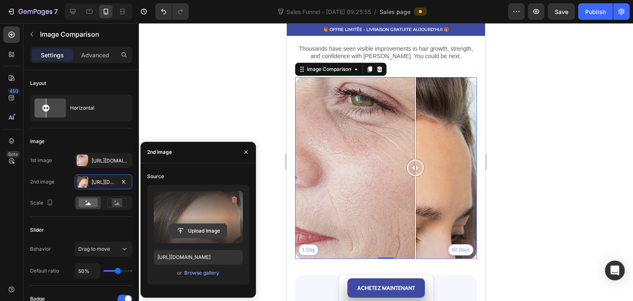
click at [199, 227] on input "file" at bounding box center [198, 231] width 57 height 14
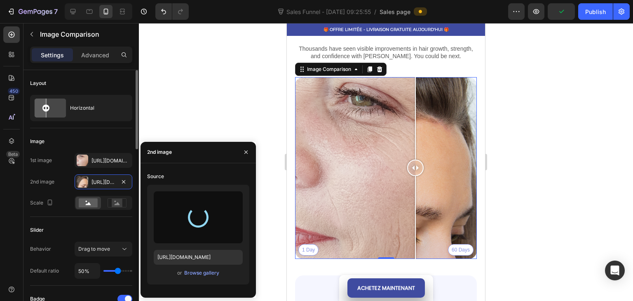
type input "[URL][DOMAIN_NAME]"
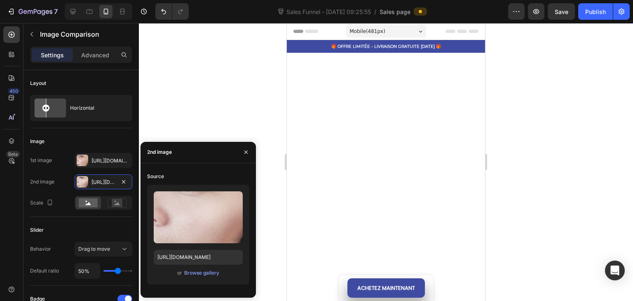
scroll to position [1030, 0]
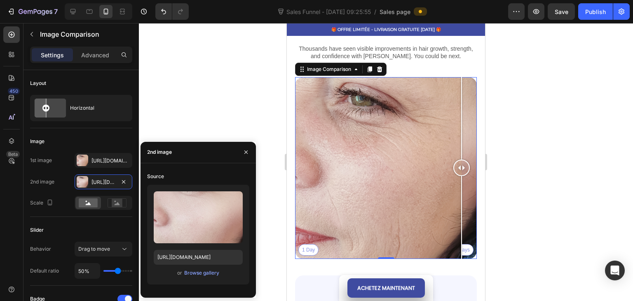
click at [485, 134] on html "Mobile ( 481 px) iPhone 13 Mini iPhone 13 Pro iPhone 11 Pro Max iPhone 15 Pro M…" at bounding box center [386, 125] width 198 height 2264
click at [205, 112] on div at bounding box center [386, 162] width 494 height 278
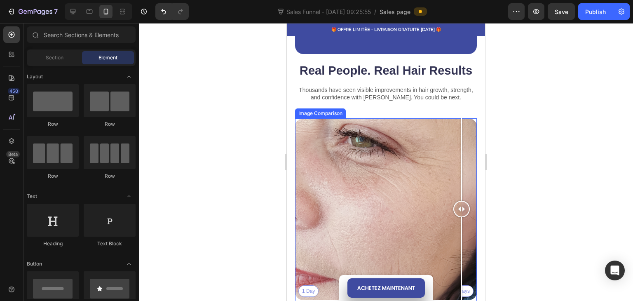
scroll to position [1071, 0]
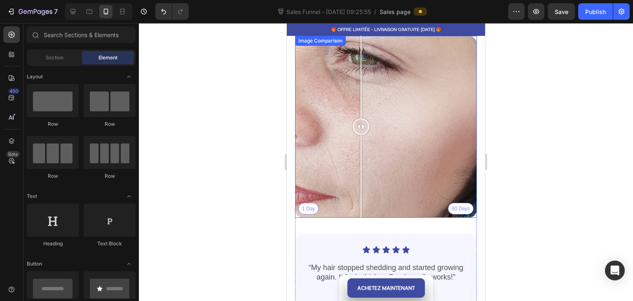
drag, startPoint x: 450, startPoint y: 133, endPoint x: 339, endPoint y: 164, distance: 115.6
click at [361, 152] on div at bounding box center [361, 127] width 16 height 182
click at [307, 210] on div "1 Day 60 Days" at bounding box center [386, 127] width 182 height 182
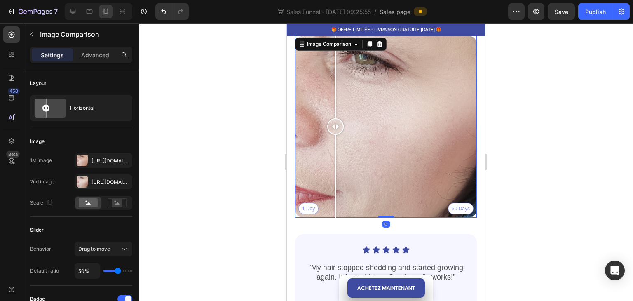
drag, startPoint x: 319, startPoint y: 130, endPoint x: 394, endPoint y: 137, distance: 75.4
click at [344, 135] on div at bounding box center [335, 126] width 16 height 16
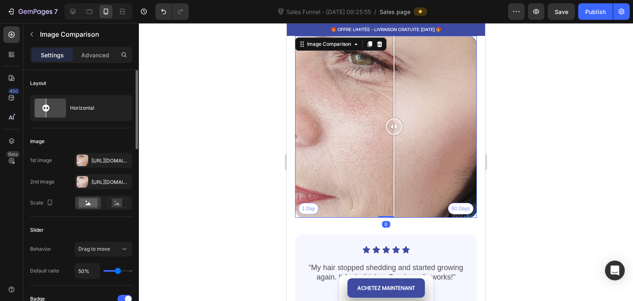
scroll to position [124, 0]
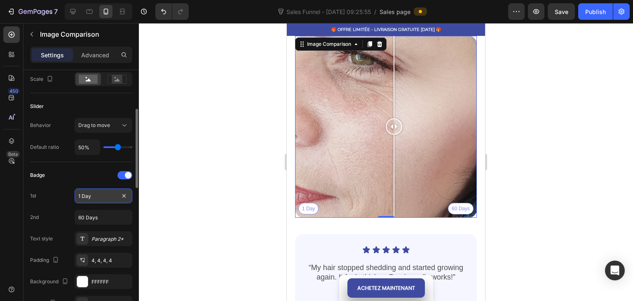
click at [93, 195] on input "1 Day" at bounding box center [104, 195] width 58 height 15
type input "1"
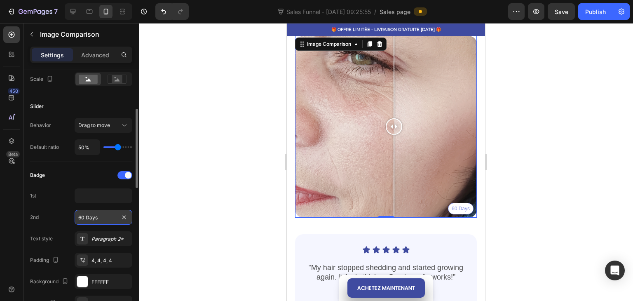
click at [96, 214] on input "60 Days" at bounding box center [104, 217] width 58 height 15
click at [59, 203] on div "Badge 1st 2nd Text style Paragraph 2* Padding 4, 4, 4, 4 Background FFFFFF Bord…" at bounding box center [81, 272] width 102 height 206
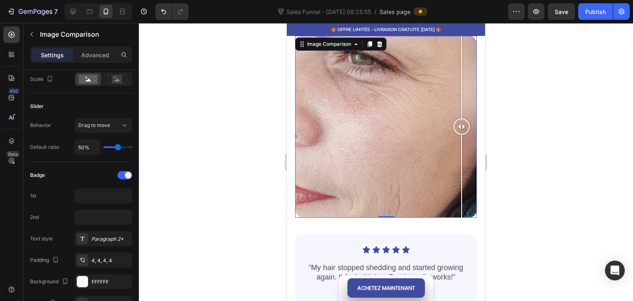
drag, startPoint x: 384, startPoint y: 130, endPoint x: 366, endPoint y: 160, distance: 35.1
click at [426, 152] on img at bounding box center [386, 127] width 182 height 182
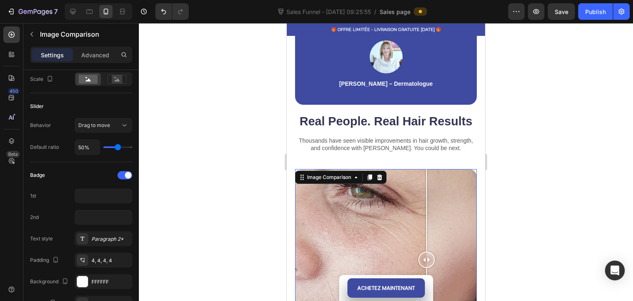
scroll to position [865, 0]
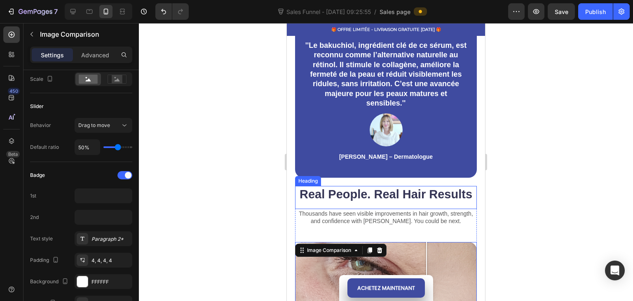
click at [300, 210] on p "Thousands have seen visible improvements in hair growth, strength," at bounding box center [386, 213] width 180 height 7
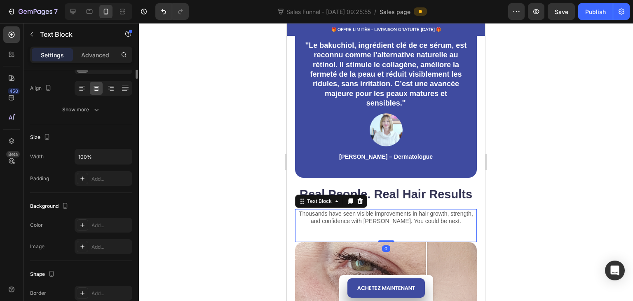
scroll to position [0, 0]
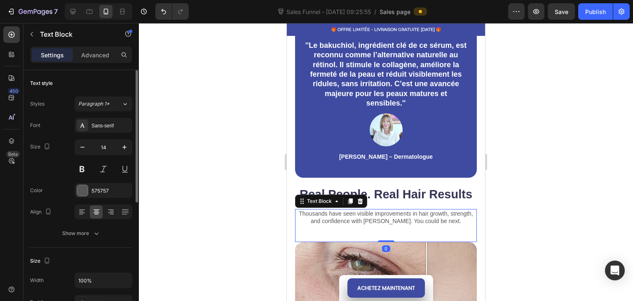
click at [244, 189] on div at bounding box center [386, 162] width 494 height 278
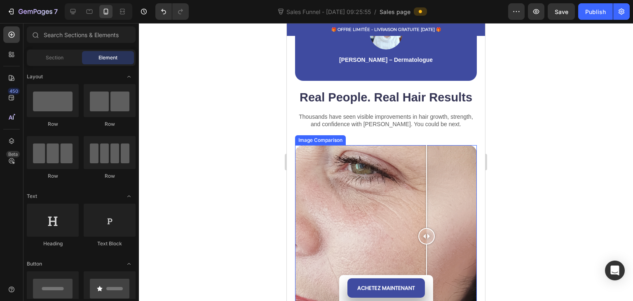
scroll to position [989, 0]
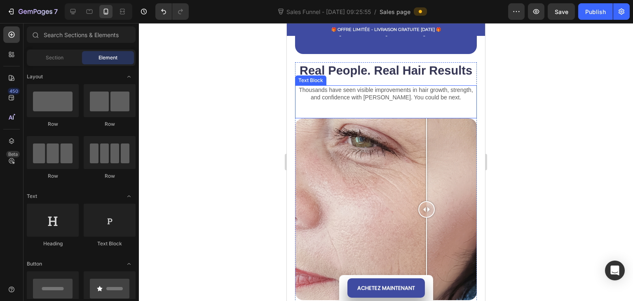
click at [371, 75] on h2 "Real People. Real Hair Results" at bounding box center [386, 70] width 182 height 17
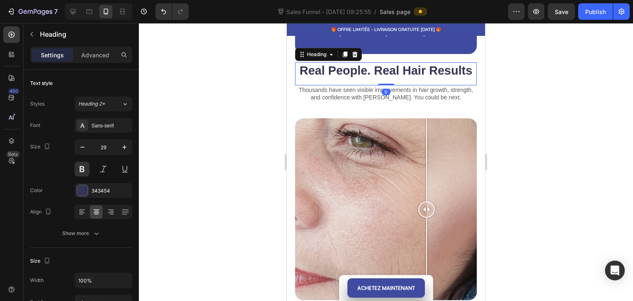
click at [371, 75] on h2 "Real People. Real Hair Results" at bounding box center [386, 70] width 182 height 17
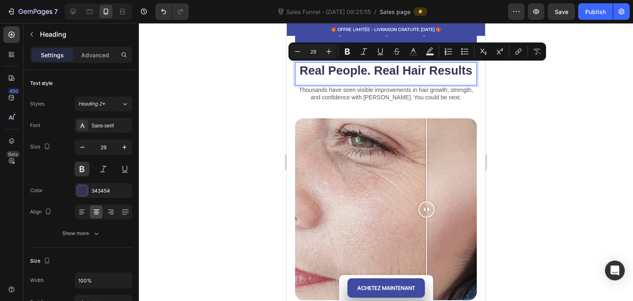
click at [435, 71] on p "Real People. Real Hair Results" at bounding box center [386, 71] width 180 height 16
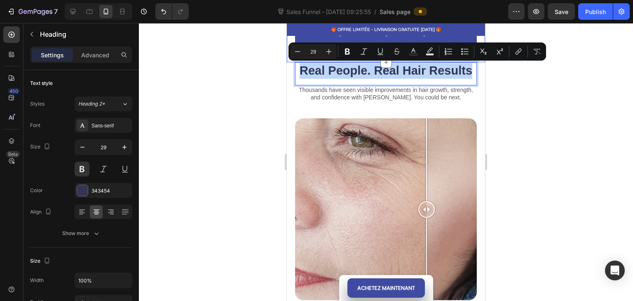
drag, startPoint x: 468, startPoint y: 68, endPoint x: 580, endPoint y: 81, distance: 113.2
click at [291, 59] on div "Product Images Sérum naturel à base d’huile - alternatif au rétinol Product Tit…" at bounding box center [386, 87] width 198 height 2072
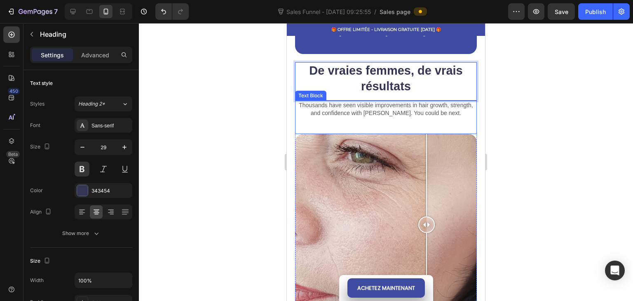
click at [380, 109] on p "Thousands have seen visible improvements in hair growth, strength," at bounding box center [386, 104] width 180 height 7
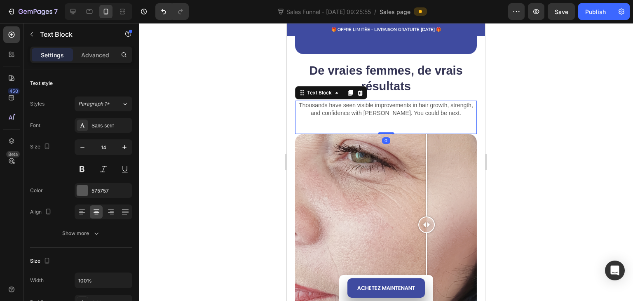
click at [435, 117] on p "and confidence with [PERSON_NAME]. You could be next." at bounding box center [386, 112] width 180 height 7
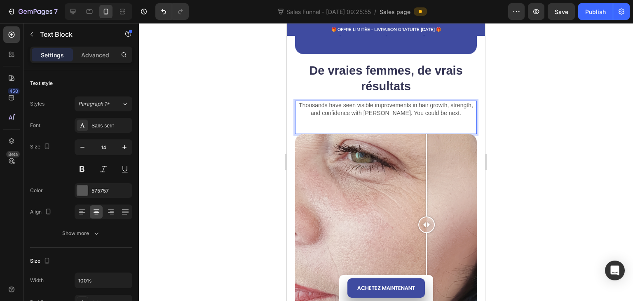
click at [469, 117] on div "Thousands have seen visible improvements in hair growth, strength, and confiden…" at bounding box center [386, 109] width 182 height 16
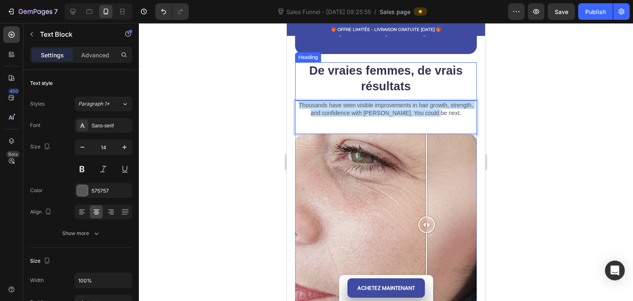
drag, startPoint x: 454, startPoint y: 122, endPoint x: 298, endPoint y: 98, distance: 157.9
click at [298, 98] on div "De vraies femmes, de vrais résultats Heading Thousands have seen visible improv…" at bounding box center [386, 240] width 182 height 356
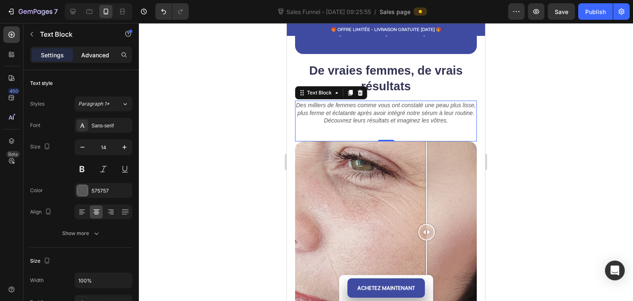
click at [86, 58] on p "Advanced" at bounding box center [95, 55] width 28 height 9
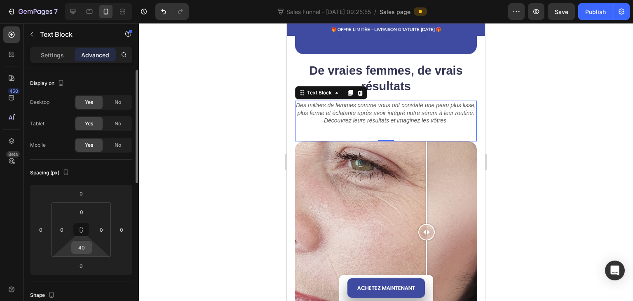
click at [84, 246] on input "40" at bounding box center [81, 247] width 16 height 12
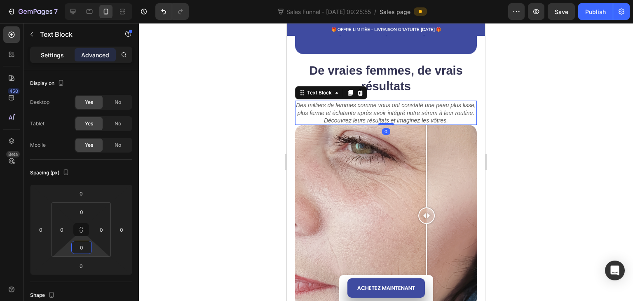
click at [52, 58] on p "Settings" at bounding box center [52, 55] width 23 height 9
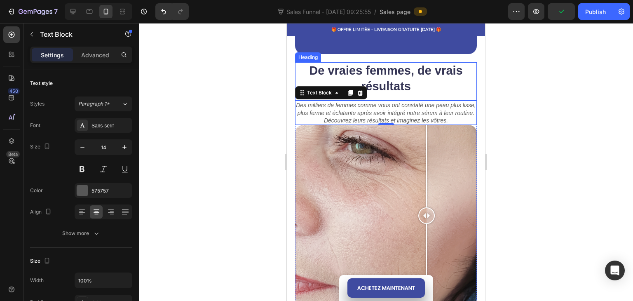
click at [398, 76] on p "De vraies femmes, de vrais résultats" at bounding box center [386, 78] width 180 height 31
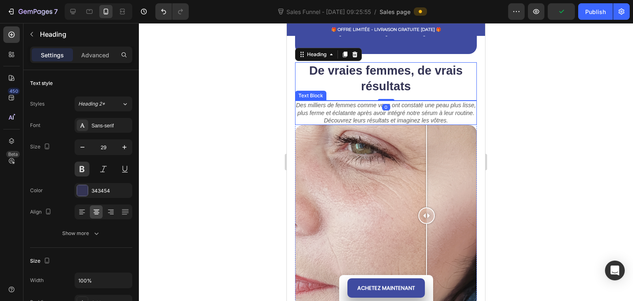
click at [350, 109] on icon "Des milliers de femmes comme vous ont constaté une peau plus lisse, plus ferme …" at bounding box center [386, 112] width 180 height 21
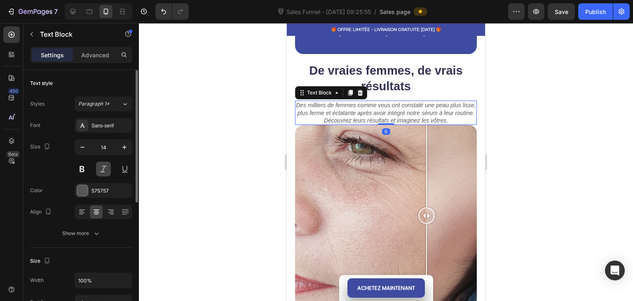
click at [101, 165] on button at bounding box center [103, 169] width 15 height 15
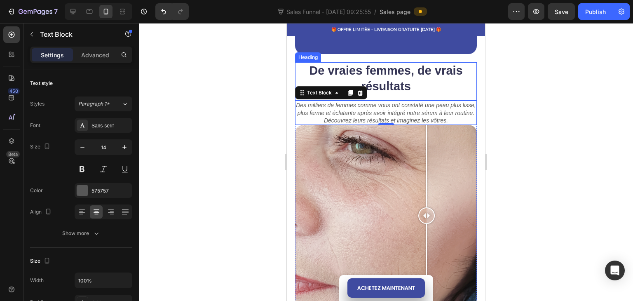
click at [402, 75] on p "De vraies femmes, de vrais résultats" at bounding box center [386, 78] width 180 height 31
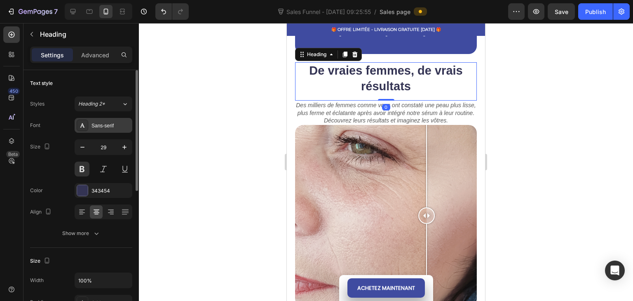
click at [95, 118] on div "Sans-serif" at bounding box center [104, 125] width 58 height 15
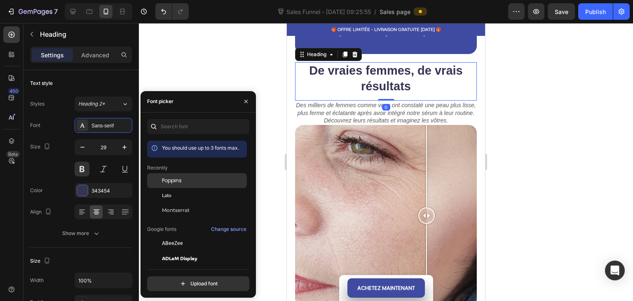
click at [182, 175] on div "Poppins" at bounding box center [197, 180] width 100 height 15
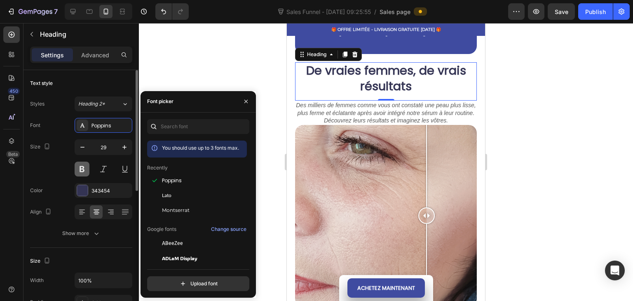
click at [82, 170] on button at bounding box center [82, 169] width 15 height 15
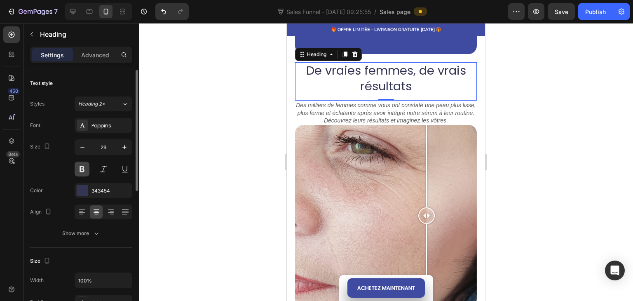
click at [82, 171] on button at bounding box center [82, 169] width 15 height 15
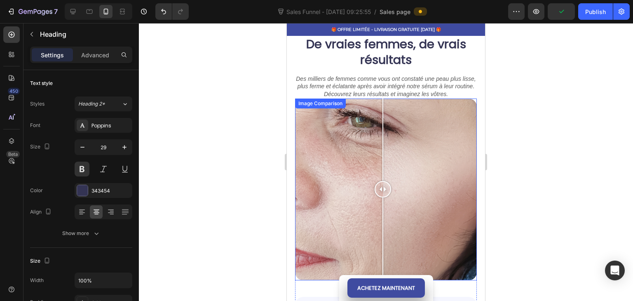
scroll to position [948, 0]
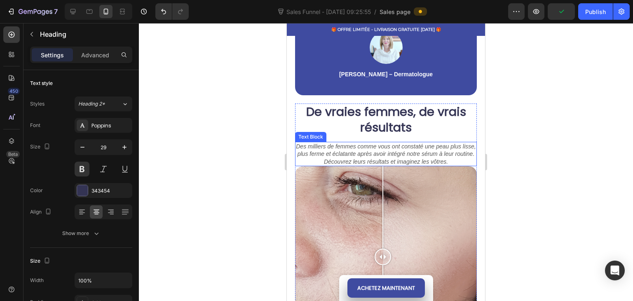
click at [336, 152] on icon "Des milliers de femmes comme vous ont constaté une peau plus lisse, plus ferme …" at bounding box center [386, 153] width 180 height 21
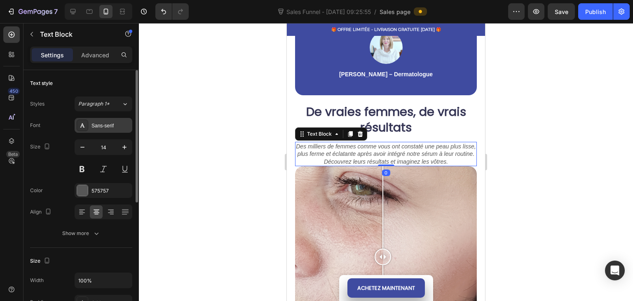
click at [100, 127] on div "Sans-serif" at bounding box center [110, 125] width 39 height 7
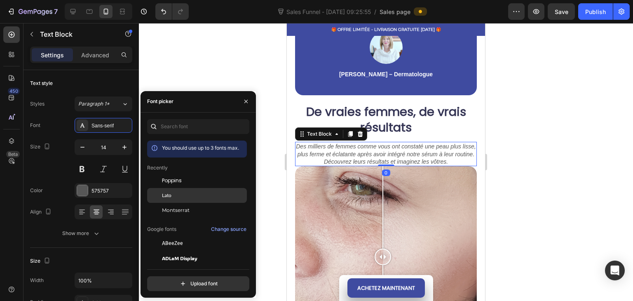
click at [173, 194] on div "Lato" at bounding box center [203, 195] width 83 height 7
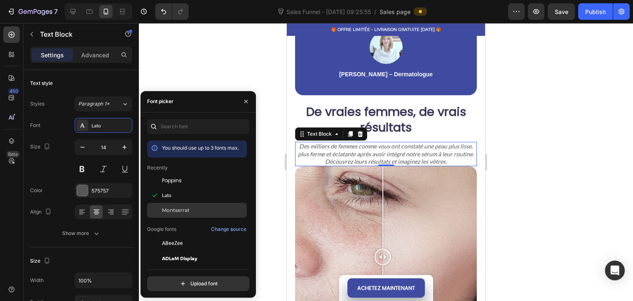
click at [180, 210] on span "Montserrat" at bounding box center [176, 209] width 28 height 7
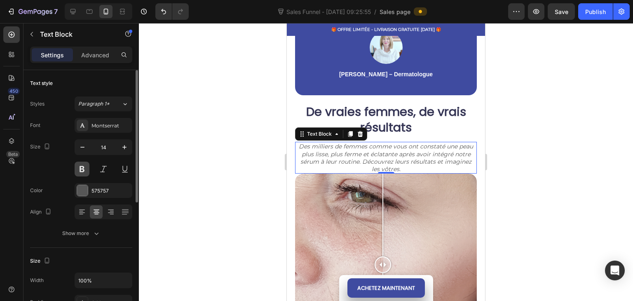
click at [80, 169] on button at bounding box center [82, 169] width 15 height 15
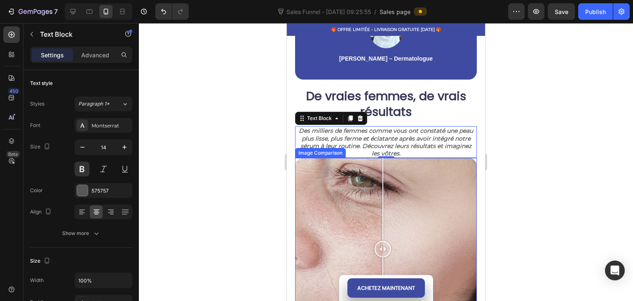
scroll to position [989, 0]
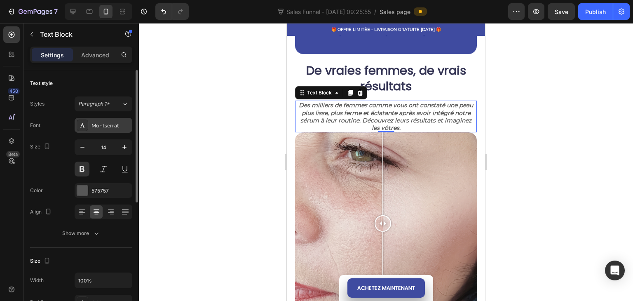
click at [95, 126] on div "Montserrat" at bounding box center [110, 125] width 39 height 7
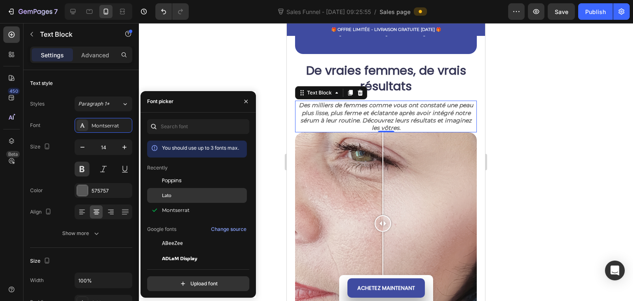
click at [160, 201] on div at bounding box center [154, 195] width 15 height 15
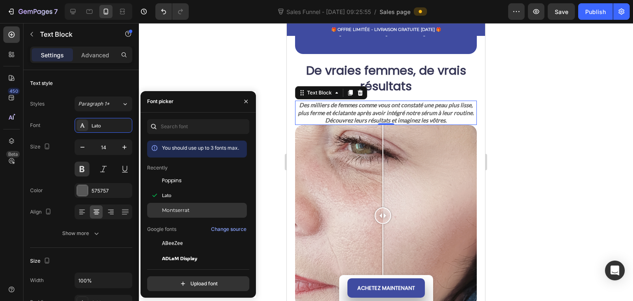
click at [164, 208] on span "Montserrat" at bounding box center [176, 209] width 28 height 7
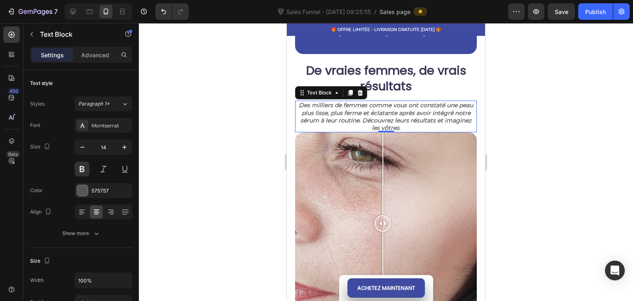
click at [169, 80] on div at bounding box center [386, 162] width 494 height 278
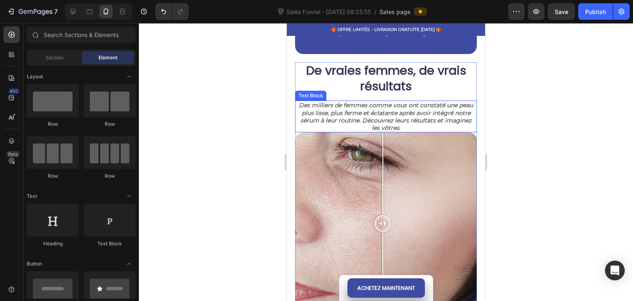
click at [347, 114] on icon "Des milliers de femmes comme vous ont constaté une peau plus lisse, plus ferme …" at bounding box center [386, 116] width 174 height 30
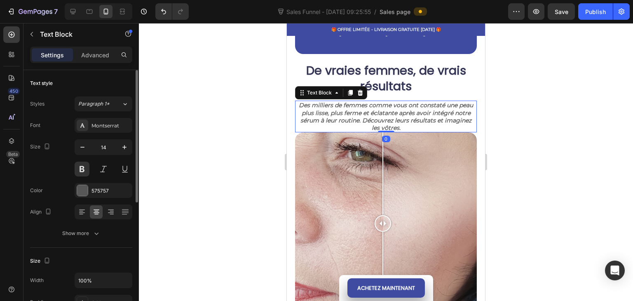
click at [117, 149] on input "14" at bounding box center [103, 147] width 27 height 15
click at [119, 149] on button "button" at bounding box center [124, 147] width 15 height 15
type input "15"
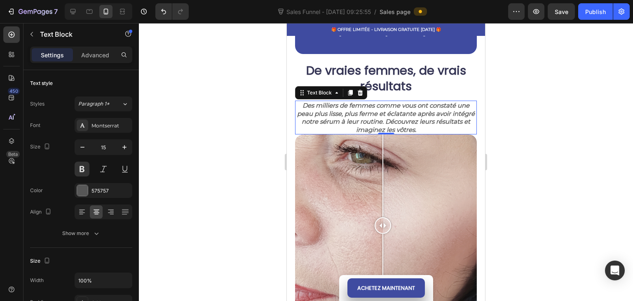
click at [222, 124] on div at bounding box center [386, 162] width 494 height 278
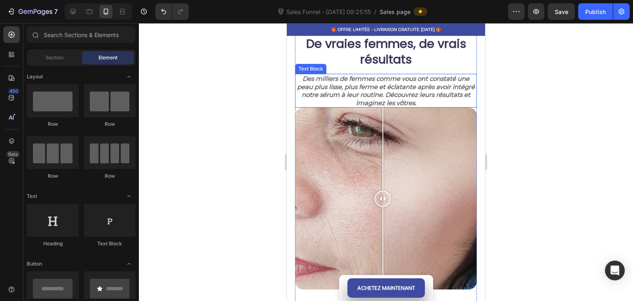
scroll to position [1030, 0]
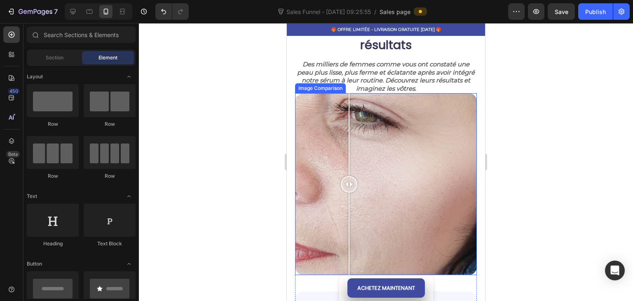
drag, startPoint x: 379, startPoint y: 194, endPoint x: 349, endPoint y: 190, distance: 30.4
click at [349, 190] on div at bounding box center [349, 184] width 16 height 182
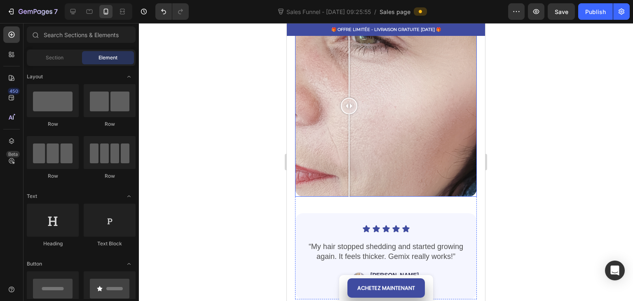
scroll to position [1195, 0]
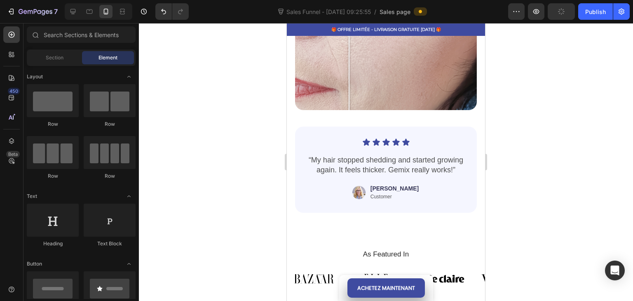
click at [510, 145] on div at bounding box center [386, 162] width 494 height 278
click at [392, 194] on p "Customer" at bounding box center [394, 197] width 48 height 7
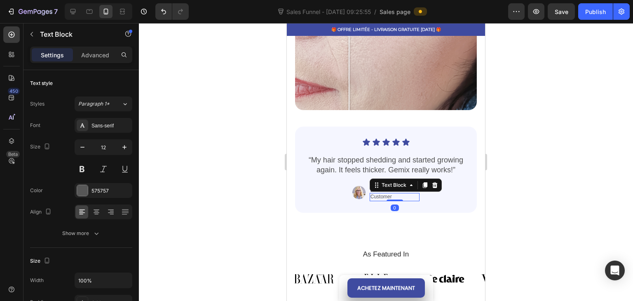
click at [509, 190] on div at bounding box center [386, 162] width 494 height 278
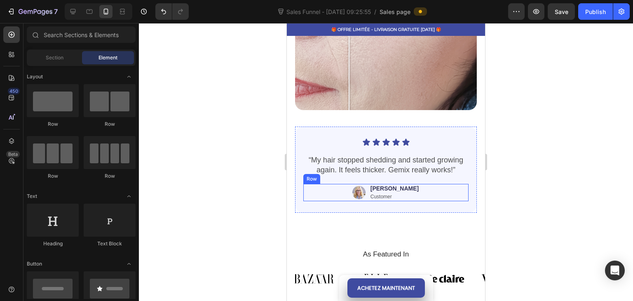
click at [399, 185] on p "[PERSON_NAME]" at bounding box center [394, 188] width 48 height 7
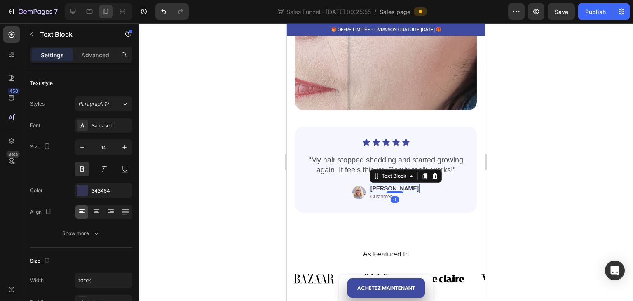
click at [399, 185] on p "[PERSON_NAME]" at bounding box center [394, 188] width 48 height 7
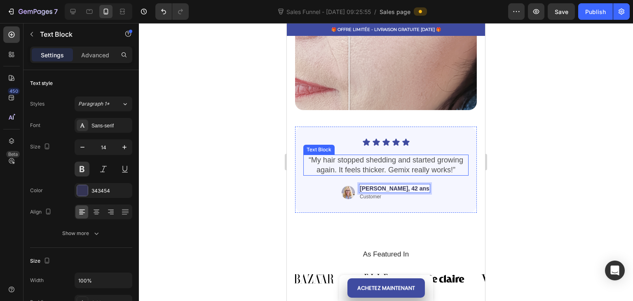
click at [431, 155] on p "“My hair stopped shedding and started growing again. It feels thicker. Gemix re…" at bounding box center [386, 164] width 164 height 19
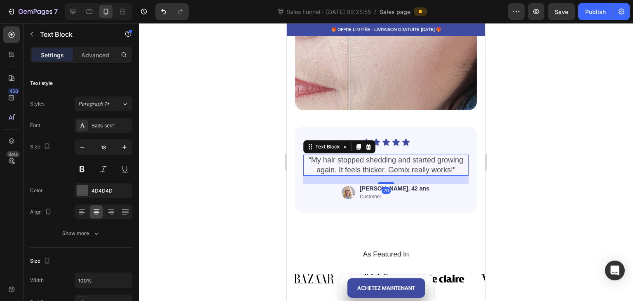
click at [449, 162] on p "“My hair stopped shedding and started growing again. It feels thicker. Gemix re…" at bounding box center [386, 164] width 164 height 19
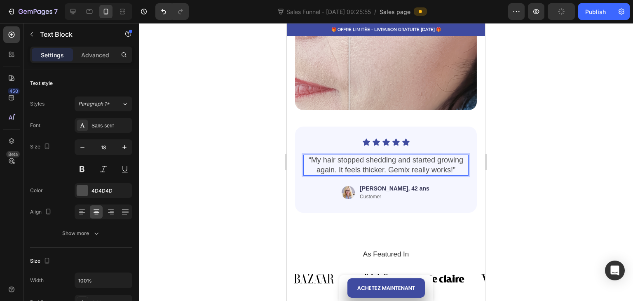
click at [452, 162] on p "“My hair stopped shedding and started growing again. It feels thicker. Gemix re…" at bounding box center [386, 164] width 164 height 19
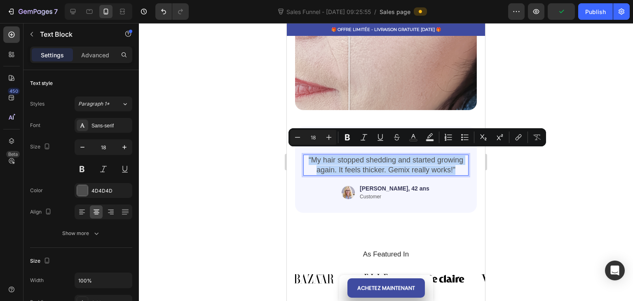
drag, startPoint x: 452, startPoint y: 162, endPoint x: 569, endPoint y: 175, distance: 117.7
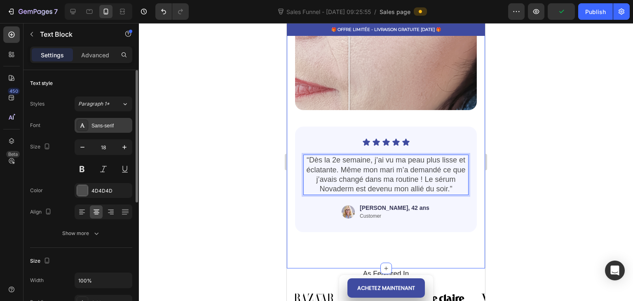
click at [97, 125] on div "Sans-serif" at bounding box center [110, 125] width 39 height 7
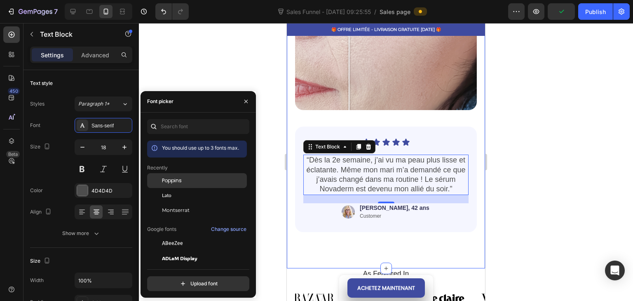
click at [183, 179] on div "Poppins" at bounding box center [203, 180] width 83 height 7
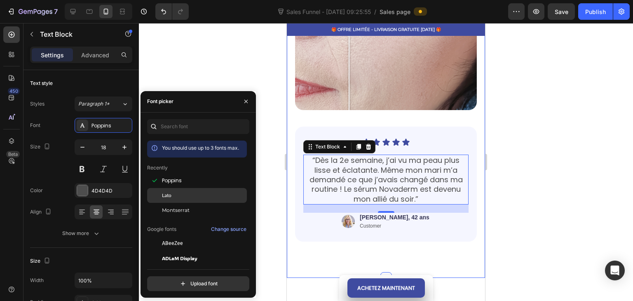
click at [175, 194] on div "Lato" at bounding box center [203, 195] width 83 height 7
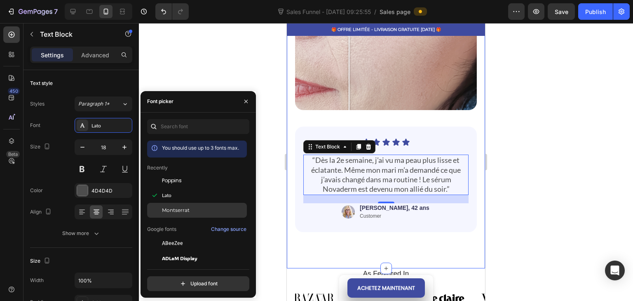
click at [176, 208] on span "Montserrat" at bounding box center [176, 209] width 28 height 7
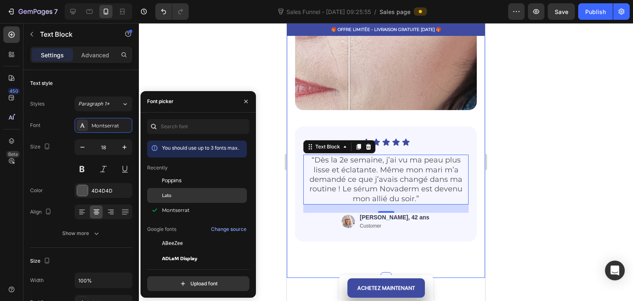
click at [176, 188] on div "Lato" at bounding box center [197, 195] width 100 height 15
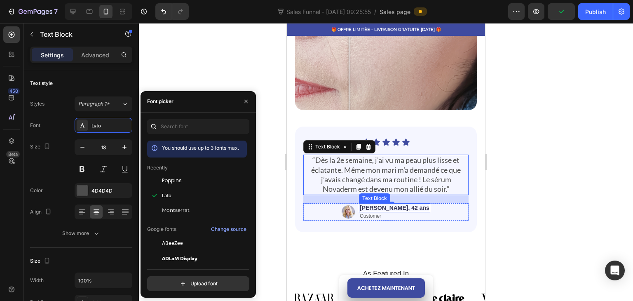
click at [408, 204] on p "Sophie, 42 ans" at bounding box center [395, 207] width 70 height 7
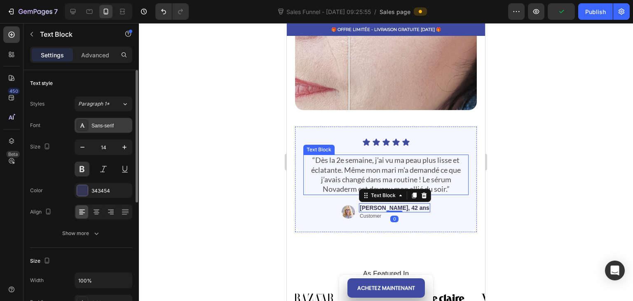
click at [107, 132] on div "Sans-serif" at bounding box center [104, 125] width 58 height 15
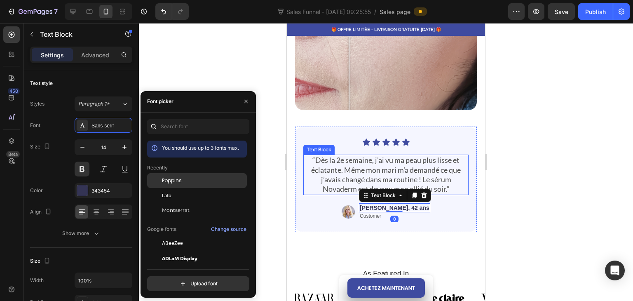
click at [188, 181] on div "Poppins" at bounding box center [203, 180] width 83 height 7
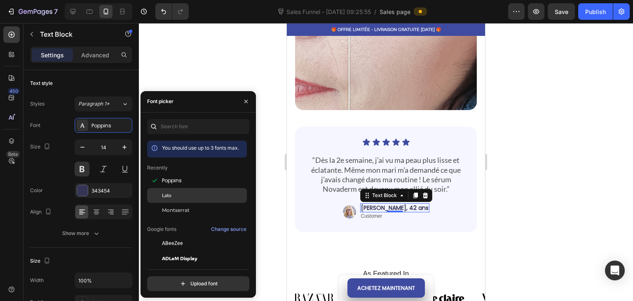
click at [194, 192] on div "Lato" at bounding box center [203, 195] width 83 height 7
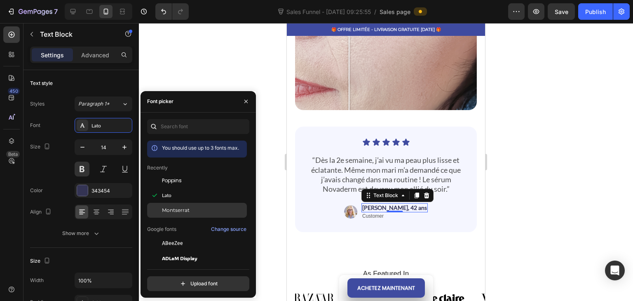
click at [193, 204] on div "Montserrat" at bounding box center [197, 210] width 100 height 15
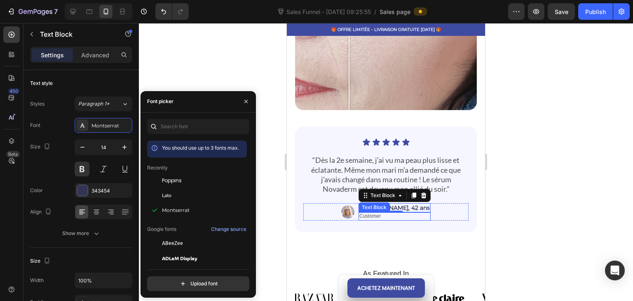
click at [378, 213] on p "Customer" at bounding box center [394, 216] width 70 height 7
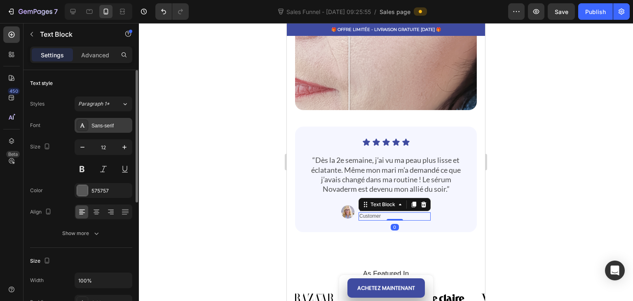
click at [94, 124] on div "Sans-serif" at bounding box center [110, 125] width 39 height 7
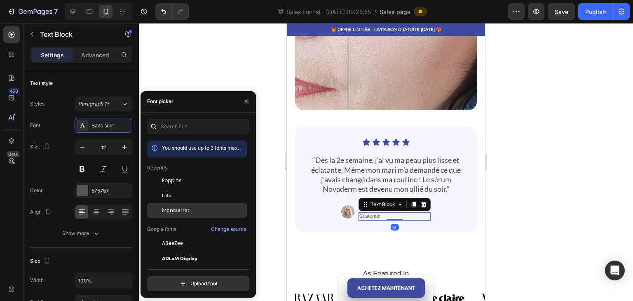
click at [183, 206] on div "Montserrat" at bounding box center [197, 210] width 100 height 15
click at [396, 213] on p "Customer" at bounding box center [394, 216] width 70 height 7
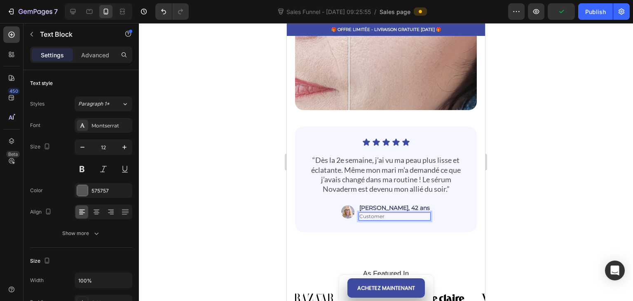
click at [396, 213] on p "Customer" at bounding box center [394, 216] width 70 height 7
drag, startPoint x: 396, startPoint y: 209, endPoint x: 368, endPoint y: 208, distance: 28.0
click at [368, 208] on div "Image Sophie, 42 ans Text Block Customer Text Block 0 Row" at bounding box center [385, 211] width 165 height 17
click at [275, 180] on div at bounding box center [386, 162] width 494 height 278
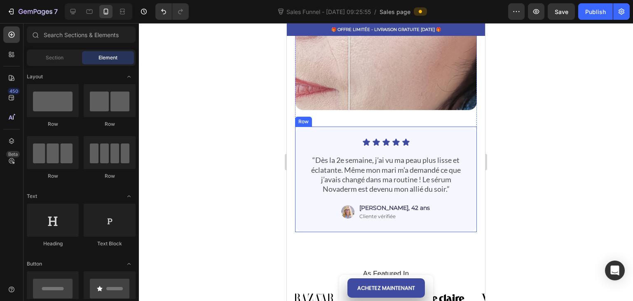
click at [354, 208] on img at bounding box center [347, 211] width 13 height 17
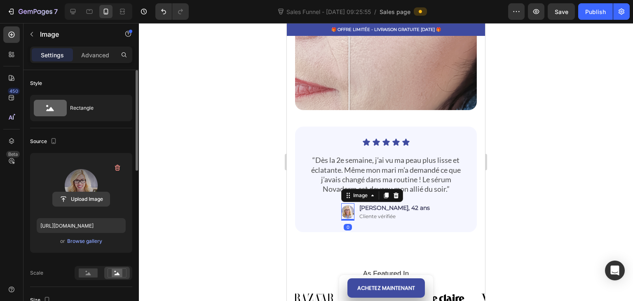
click at [86, 197] on input "file" at bounding box center [81, 199] width 57 height 14
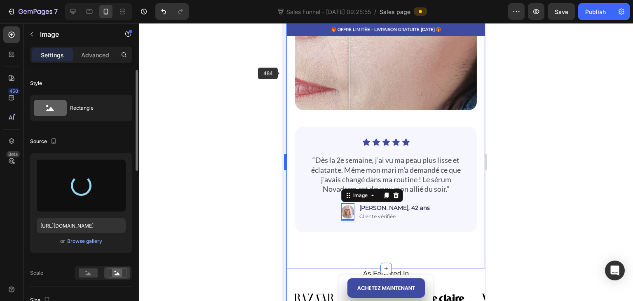
type input "https://cdn.shopify.com/s/files/1/0947/7714/7716/files/gempages_586237289554772…"
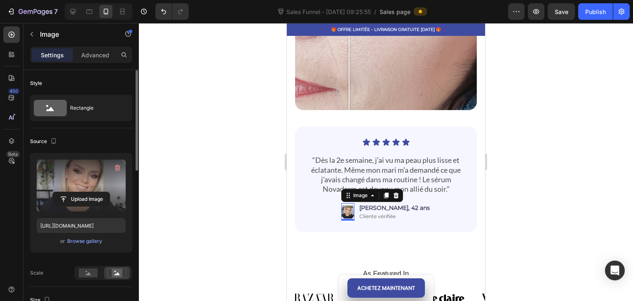
click at [276, 166] on div at bounding box center [386, 162] width 494 height 278
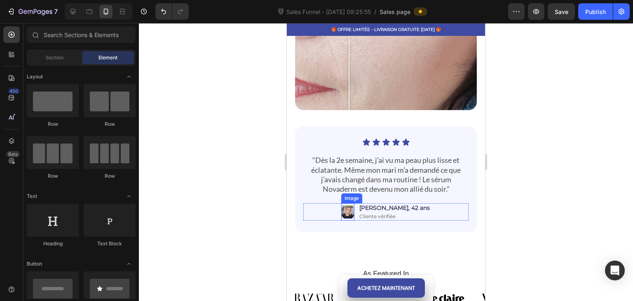
click at [354, 204] on img at bounding box center [347, 211] width 13 height 17
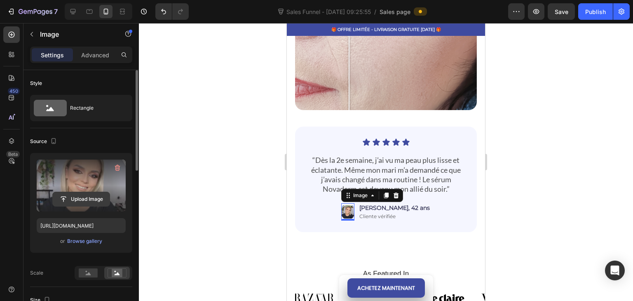
drag, startPoint x: 70, startPoint y: 190, endPoint x: 72, endPoint y: 195, distance: 5.4
click at [71, 194] on div "Upload Image" at bounding box center [81, 185] width 89 height 52
click at [73, 195] on input "file" at bounding box center [81, 199] width 57 height 14
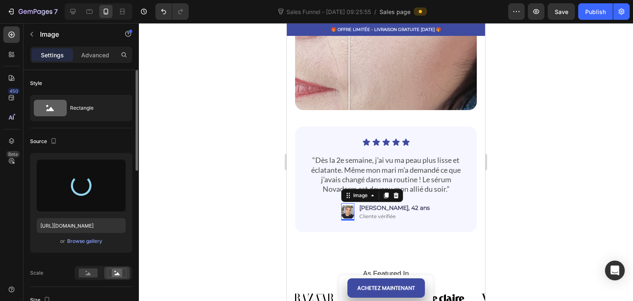
type input "https://cdn.shopify.com/s/files/1/0947/7714/7716/files/gempages_586237289554772…"
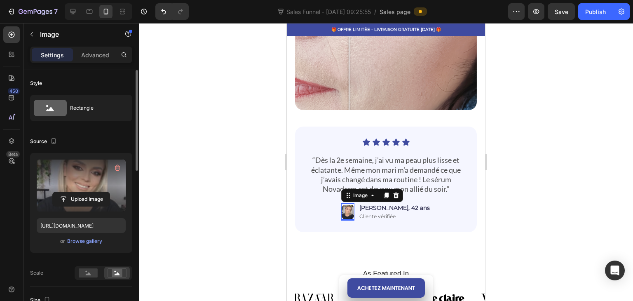
click at [272, 163] on div at bounding box center [386, 162] width 494 height 278
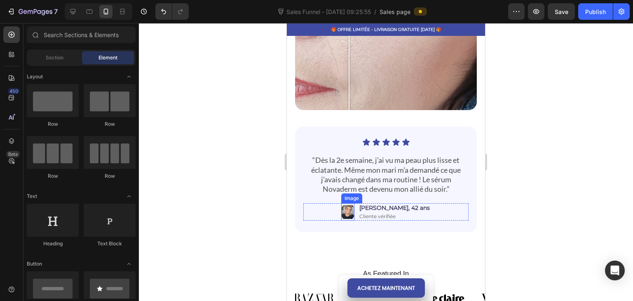
click at [353, 203] on img at bounding box center [347, 211] width 13 height 17
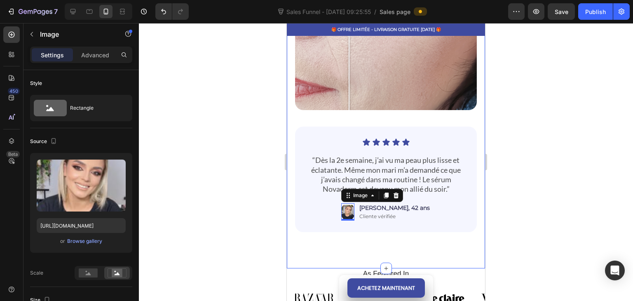
click at [230, 183] on div at bounding box center [386, 162] width 494 height 278
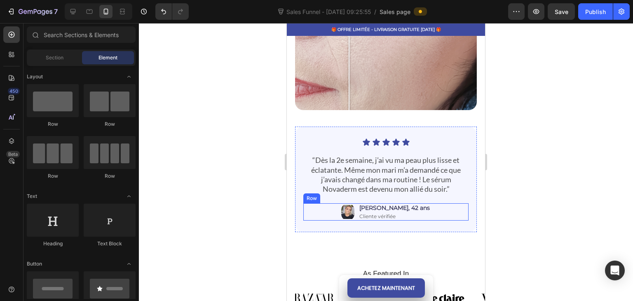
click at [354, 203] on img at bounding box center [347, 211] width 13 height 17
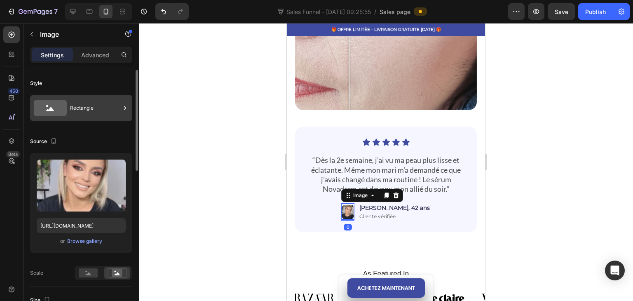
click at [68, 111] on div "Rectangle" at bounding box center [81, 108] width 102 height 26
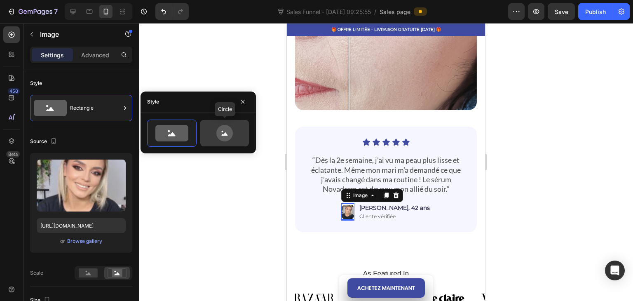
click at [232, 135] on icon at bounding box center [224, 133] width 16 height 16
type input "80"
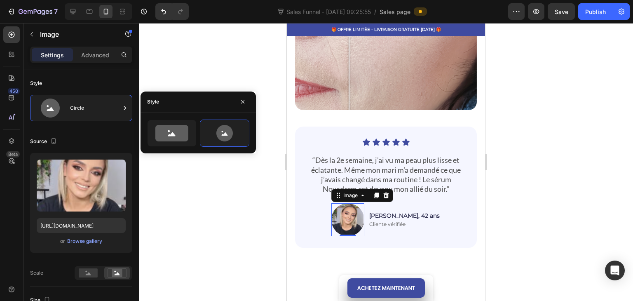
click at [227, 64] on div at bounding box center [386, 162] width 494 height 278
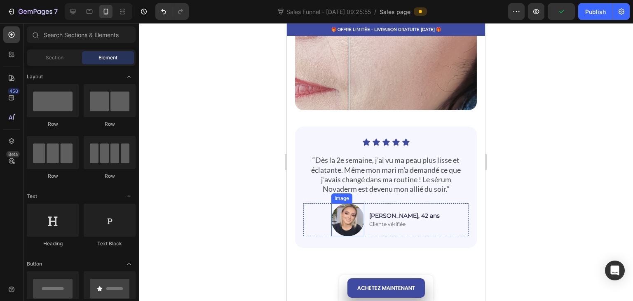
click at [350, 212] on img at bounding box center [347, 219] width 33 height 33
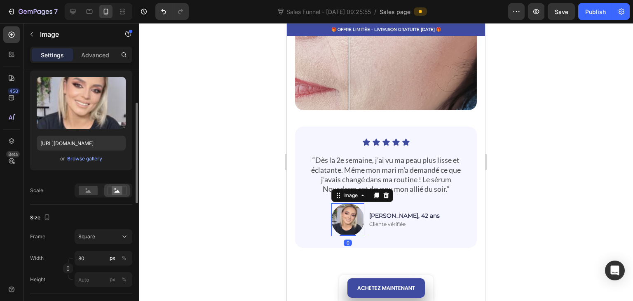
scroll to position [124, 0]
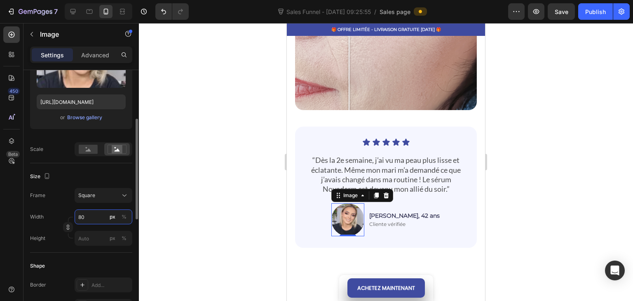
click at [94, 217] on input "80" at bounding box center [104, 216] width 58 height 15
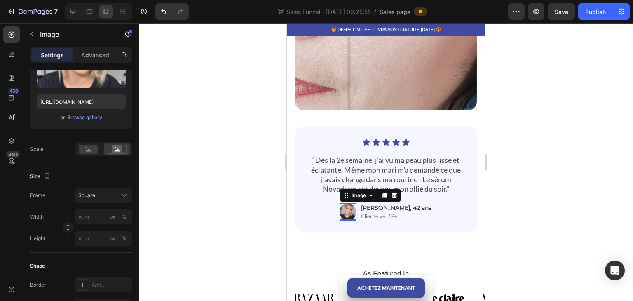
click at [254, 233] on div at bounding box center [386, 162] width 494 height 278
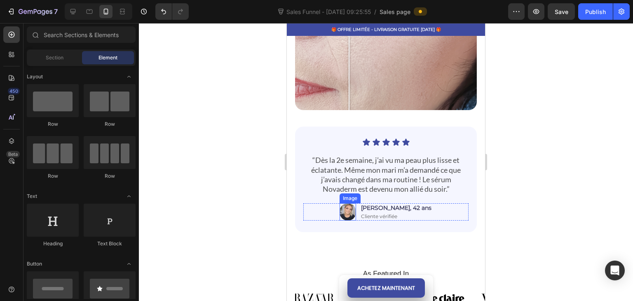
click at [356, 205] on img at bounding box center [347, 211] width 16 height 17
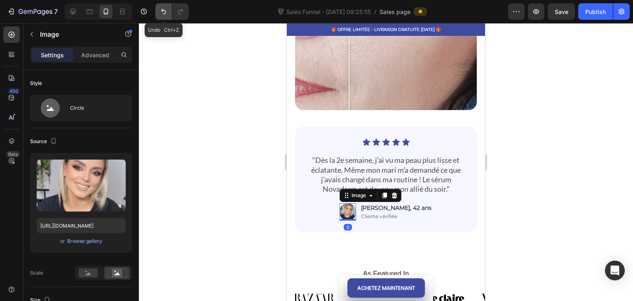
click at [157, 12] on button "Undo/Redo" at bounding box center [163, 11] width 16 height 16
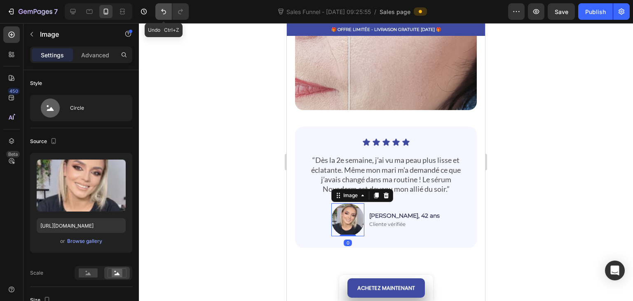
click at [157, 12] on button "Undo/Redo" at bounding box center [163, 11] width 16 height 16
type input "32"
click at [157, 11] on button "Undo/Redo" at bounding box center [163, 11] width 16 height 16
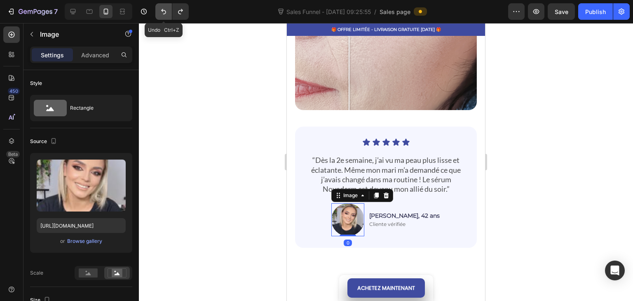
type input "https://cdn.shopify.com/s/files/1/0947/7714/7716/files/gempages_586237289554772…"
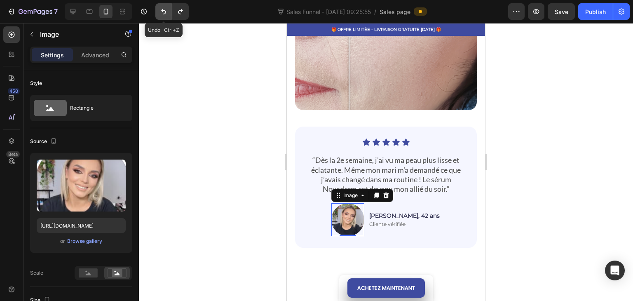
click at [156, 11] on button "Undo/Redo" at bounding box center [163, 11] width 16 height 16
click at [196, 133] on div at bounding box center [386, 162] width 494 height 278
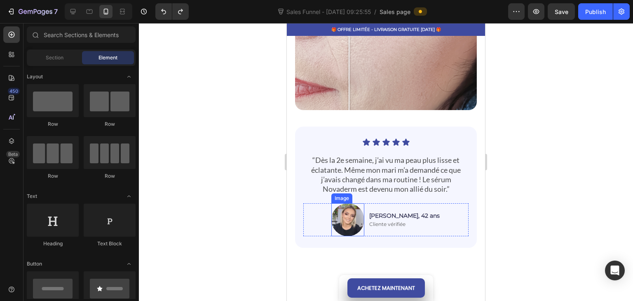
click at [359, 209] on img at bounding box center [347, 219] width 33 height 33
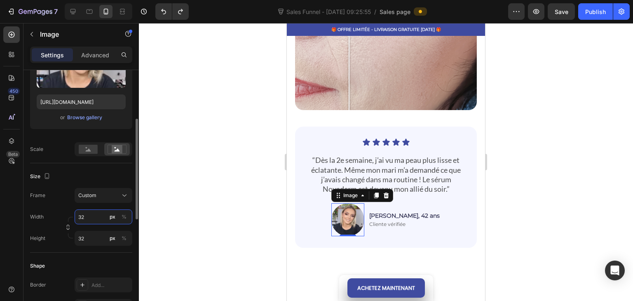
click at [84, 216] on input "32" at bounding box center [104, 216] width 58 height 15
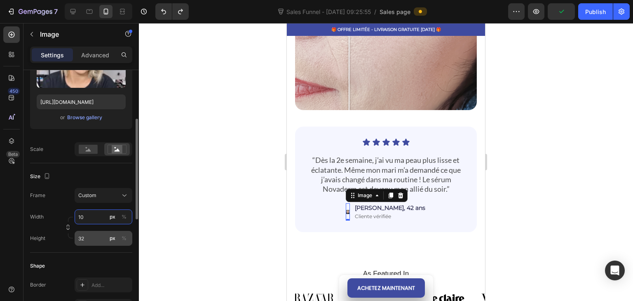
type input "10"
click at [89, 238] on input "32" at bounding box center [104, 238] width 58 height 15
type input "10"
click at [92, 213] on input "10" at bounding box center [104, 216] width 58 height 15
type input "3"
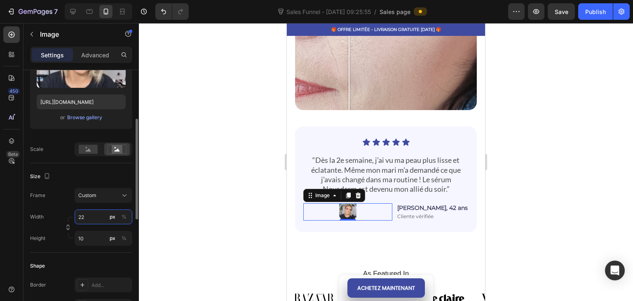
type input "2"
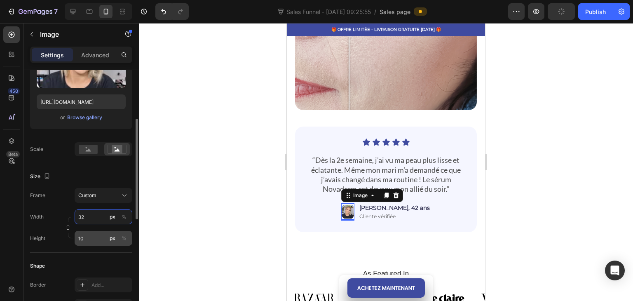
type input "32"
click at [88, 244] on input "10" at bounding box center [104, 238] width 58 height 15
type input "32"
click at [196, 215] on div at bounding box center [386, 162] width 494 height 278
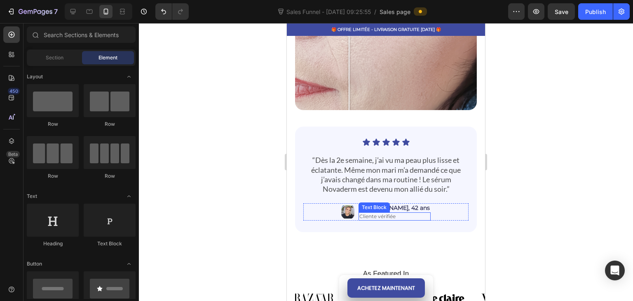
click at [354, 206] on img at bounding box center [347, 211] width 13 height 17
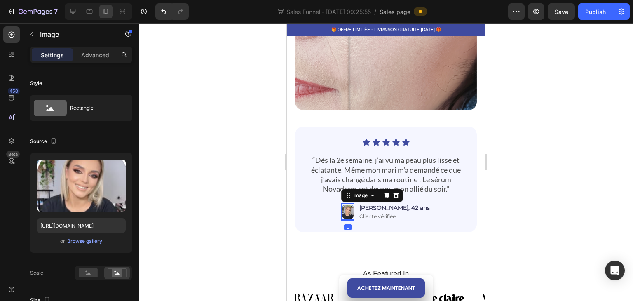
click at [399, 192] on icon at bounding box center [396, 195] width 7 height 7
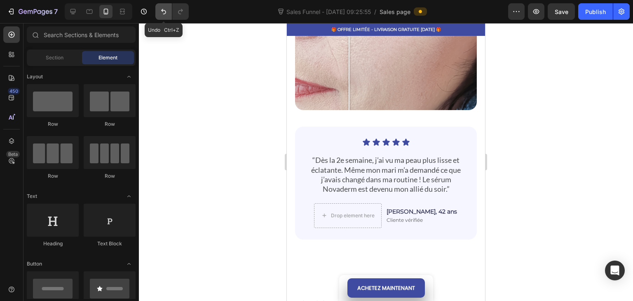
click at [163, 13] on icon "Undo/Redo" at bounding box center [163, 11] width 8 height 8
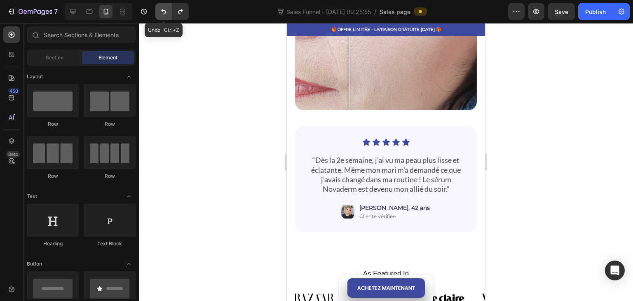
click at [163, 13] on icon "Undo/Redo" at bounding box center [163, 11] width 8 height 8
click at [160, 10] on icon "Undo/Redo" at bounding box center [163, 11] width 8 height 8
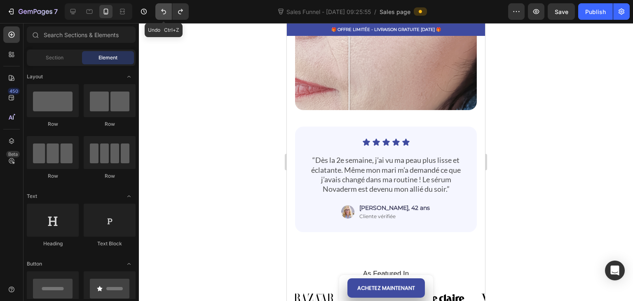
click at [163, 10] on icon "Undo/Redo" at bounding box center [163, 11] width 5 height 5
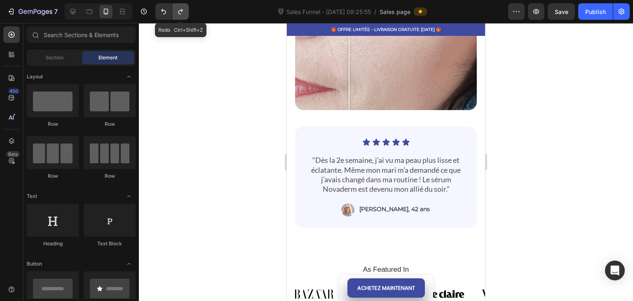
click at [178, 10] on icon "Undo/Redo" at bounding box center [180, 11] width 8 height 8
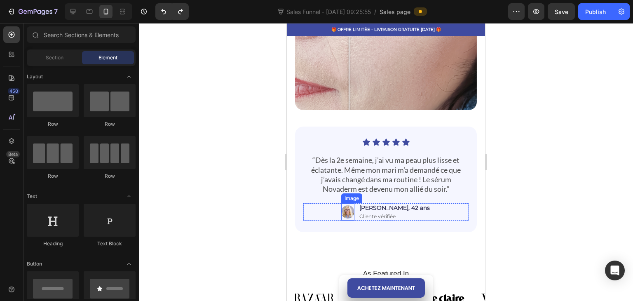
click at [354, 203] on img at bounding box center [347, 211] width 13 height 17
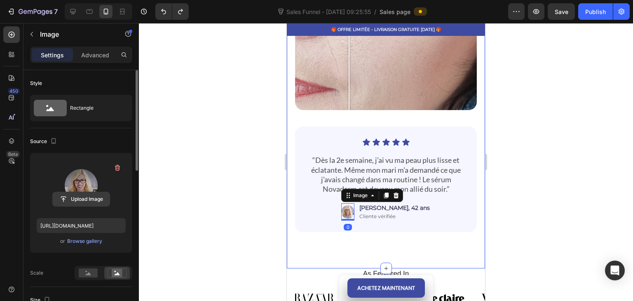
click at [77, 198] on input "file" at bounding box center [81, 199] width 57 height 14
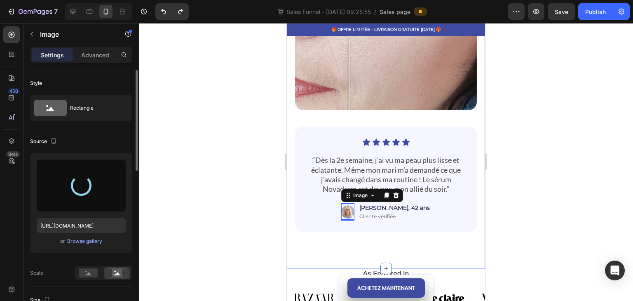
type input "https://cdn.shopify.com/s/files/1/0947/7714/7716/files/gempages_586237289554772…"
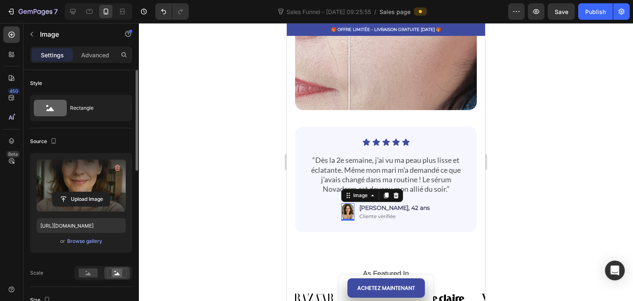
click at [232, 103] on div at bounding box center [386, 162] width 494 height 278
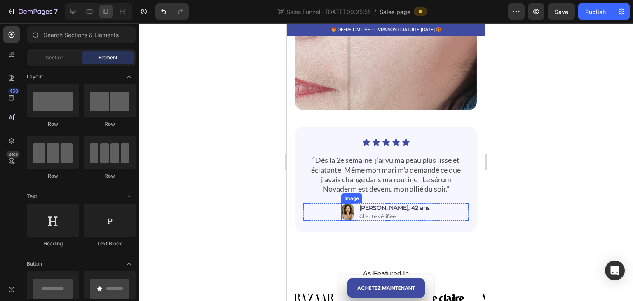
click at [354, 204] on img at bounding box center [347, 211] width 13 height 17
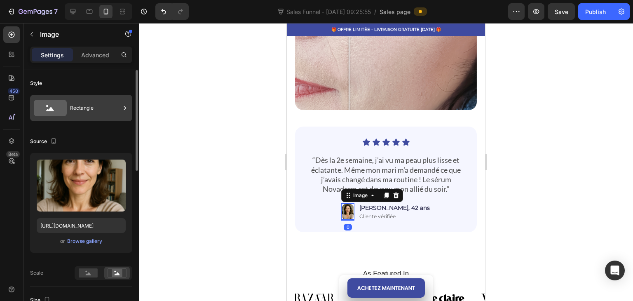
click at [73, 112] on div "Rectangle" at bounding box center [95, 107] width 50 height 19
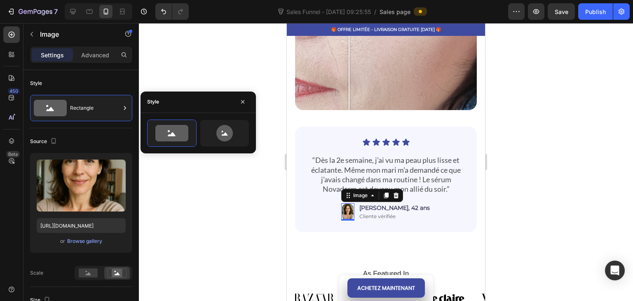
click at [255, 139] on div at bounding box center [197, 132] width 115 height 27
click at [237, 139] on icon at bounding box center [224, 133] width 39 height 16
type input "80"
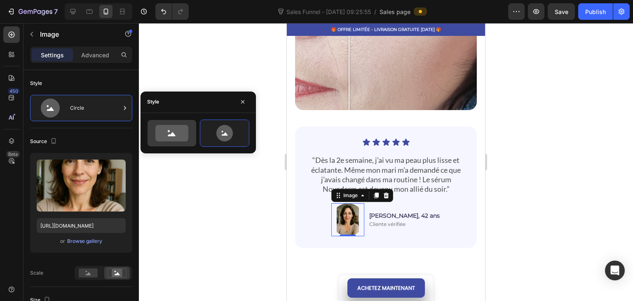
click at [181, 139] on icon at bounding box center [171, 133] width 33 height 16
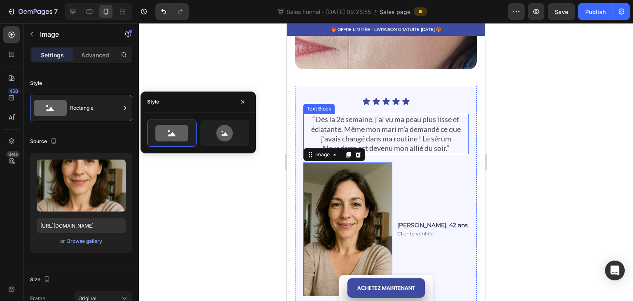
scroll to position [1277, 0]
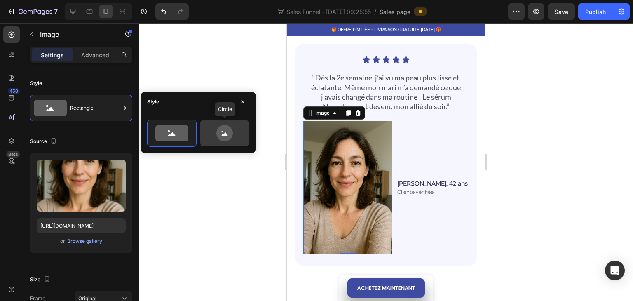
click at [207, 141] on div at bounding box center [224, 133] width 49 height 26
type input "80"
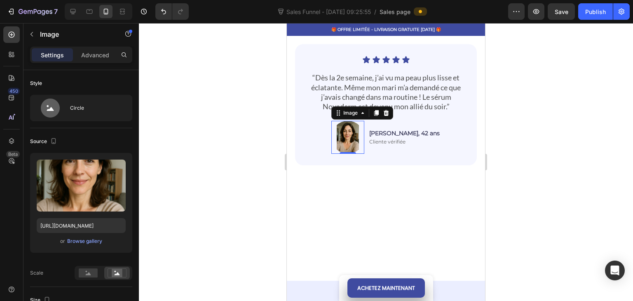
click at [169, 65] on div at bounding box center [386, 162] width 494 height 278
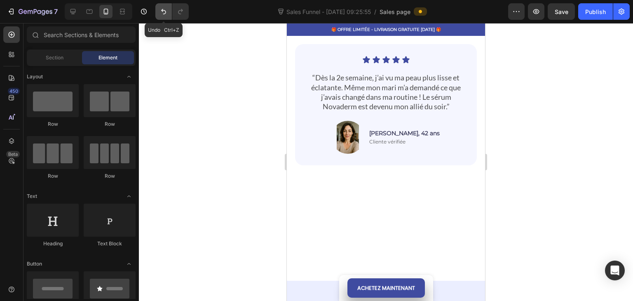
click at [158, 12] on button "Undo/Redo" at bounding box center [163, 11] width 16 height 16
click at [160, 8] on icon "Undo/Redo" at bounding box center [163, 11] width 8 height 8
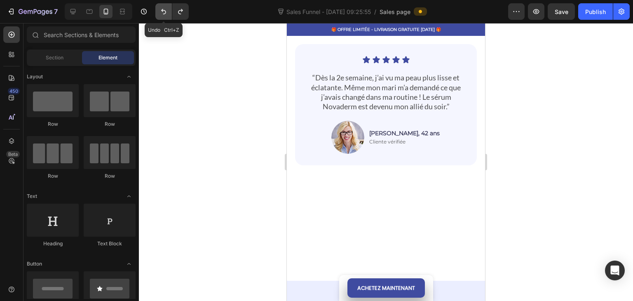
click at [160, 8] on icon "Undo/Redo" at bounding box center [163, 11] width 8 height 8
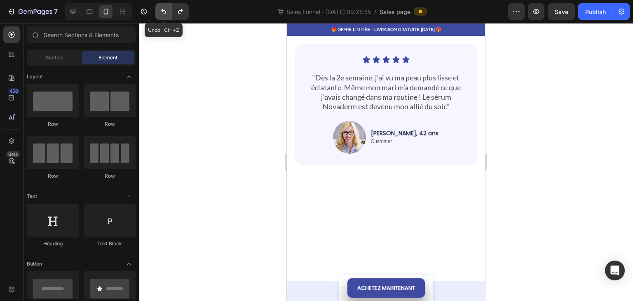
click at [160, 8] on icon "Undo/Redo" at bounding box center [163, 11] width 8 height 8
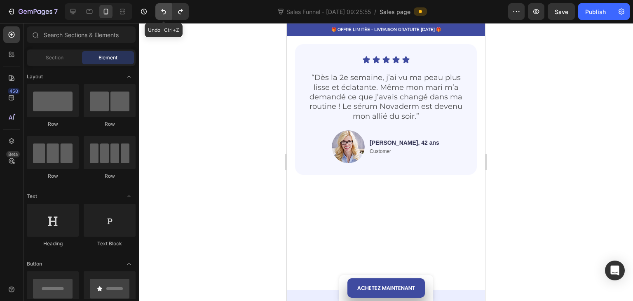
click at [160, 8] on icon "Undo/Redo" at bounding box center [163, 11] width 8 height 8
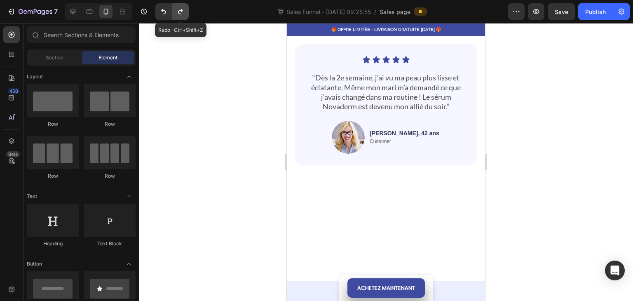
click at [178, 10] on icon "Undo/Redo" at bounding box center [180, 11] width 8 height 8
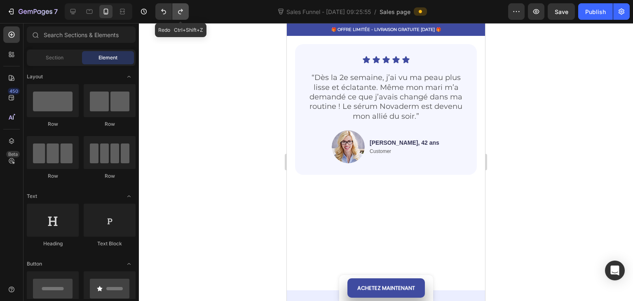
click at [178, 10] on icon "Undo/Redo" at bounding box center [180, 11] width 8 height 8
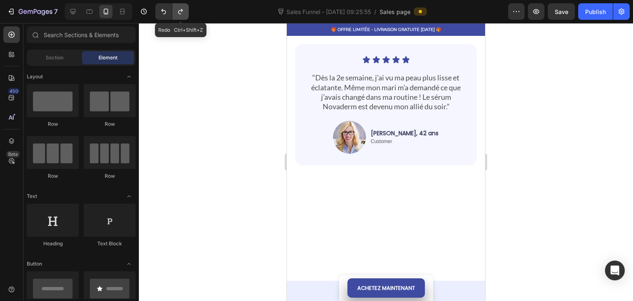
click at [178, 10] on icon "Undo/Redo" at bounding box center [180, 11] width 8 height 8
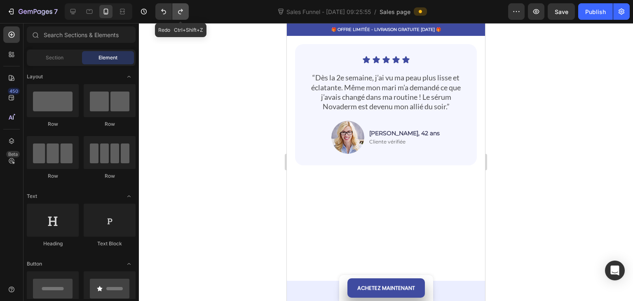
click at [178, 9] on icon "Undo/Redo" at bounding box center [180, 11] width 8 height 8
click at [177, 9] on icon "Undo/Redo" at bounding box center [180, 11] width 8 height 8
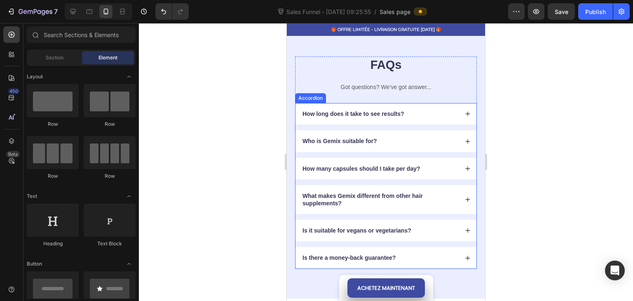
scroll to position [1360, 0]
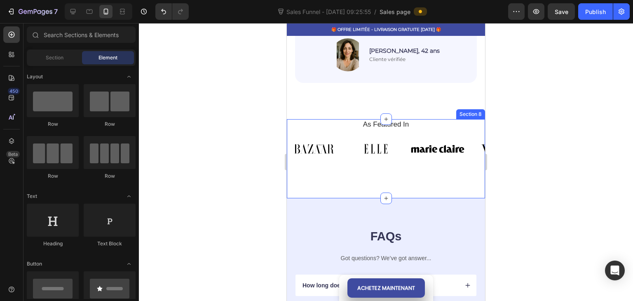
click at [377, 178] on div "As Featured In Heading Image Image Image Image Image Image Image Image Image Im…" at bounding box center [386, 158] width 198 height 79
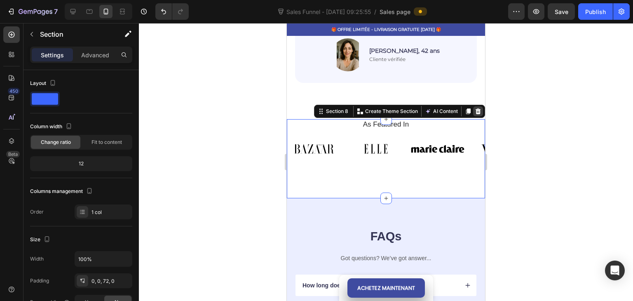
click at [475, 108] on icon at bounding box center [477, 111] width 5 height 6
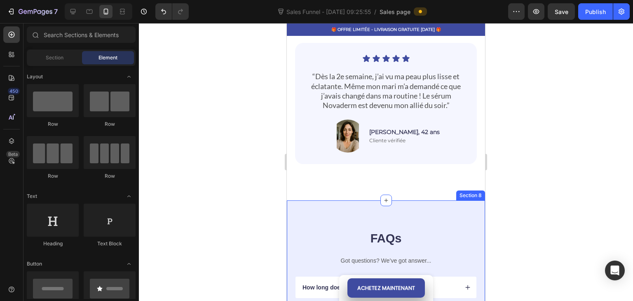
scroll to position [1277, 0]
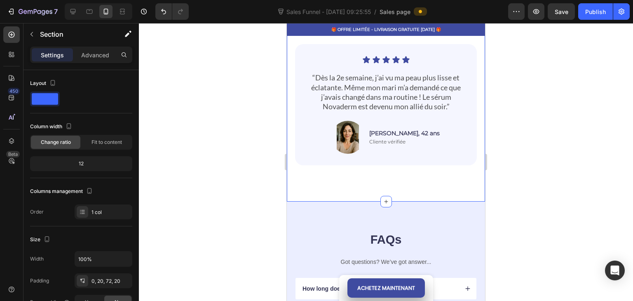
click at [91, 47] on div "Settings Advanced" at bounding box center [81, 55] width 102 height 16
click at [92, 56] on p "Advanced" at bounding box center [95, 55] width 28 height 9
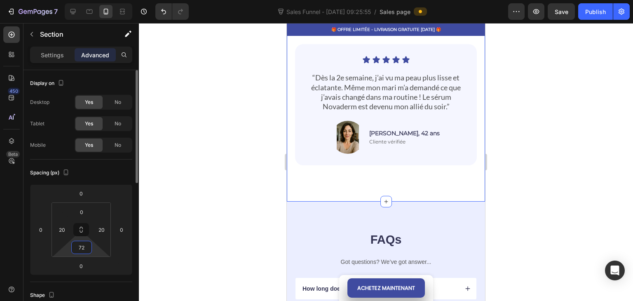
click at [87, 245] on input "72" at bounding box center [81, 247] width 16 height 12
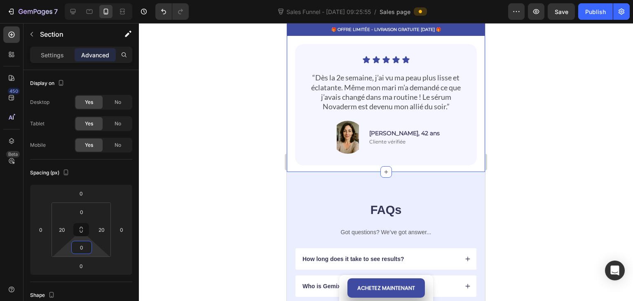
click at [221, 169] on div at bounding box center [386, 162] width 494 height 278
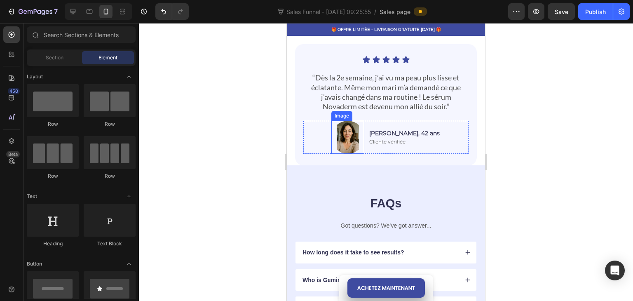
click at [357, 138] on img at bounding box center [347, 137] width 33 height 33
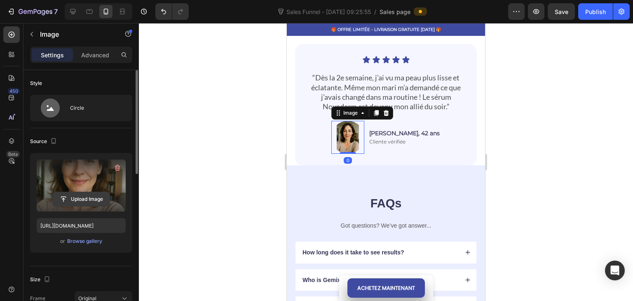
click at [66, 196] on input "file" at bounding box center [81, 199] width 57 height 14
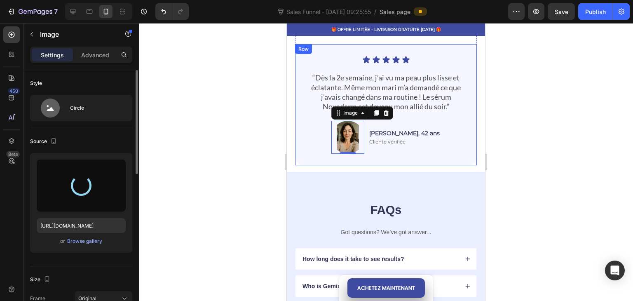
type input "https://cdn.shopify.com/s/files/1/0947/7714/7716/files/gempages_586237289554772…"
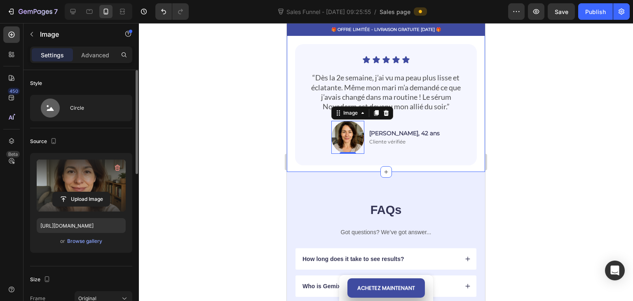
click at [250, 109] on div at bounding box center [386, 162] width 494 height 278
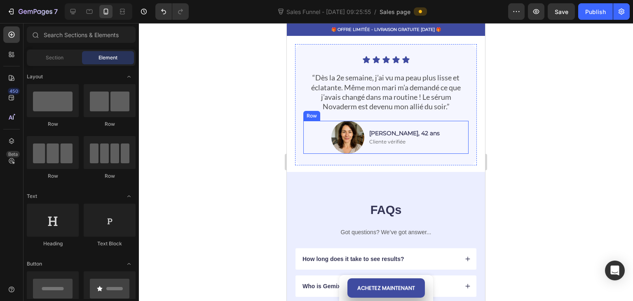
scroll to position [1236, 0]
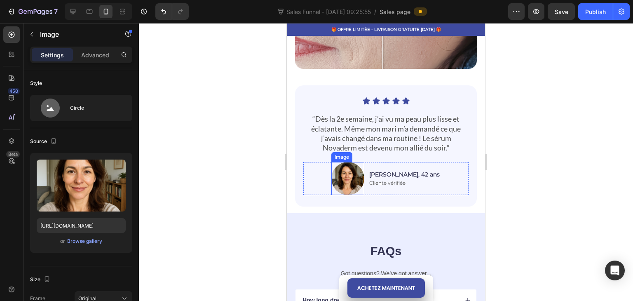
click at [354, 171] on img at bounding box center [347, 178] width 33 height 33
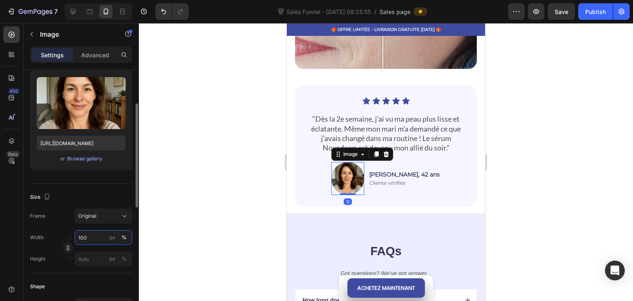
click at [88, 236] on input "100" at bounding box center [104, 237] width 58 height 15
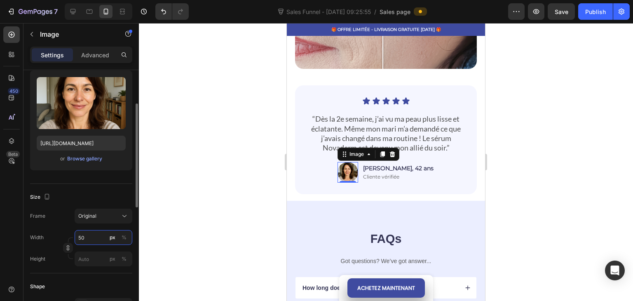
type input "5"
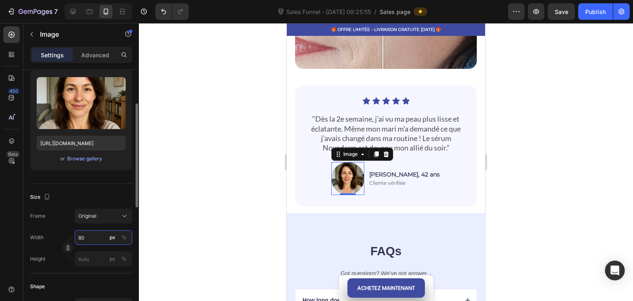
type input "8"
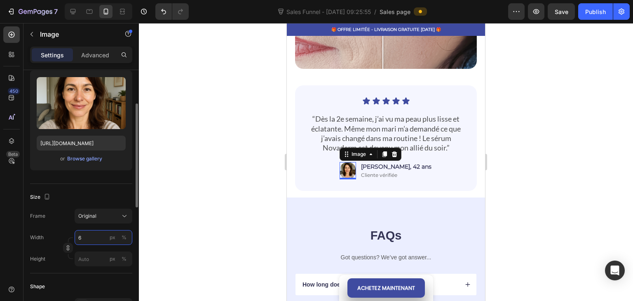
type input "60"
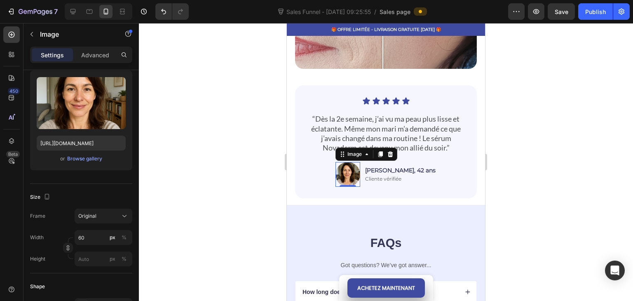
click at [206, 145] on div at bounding box center [386, 162] width 494 height 278
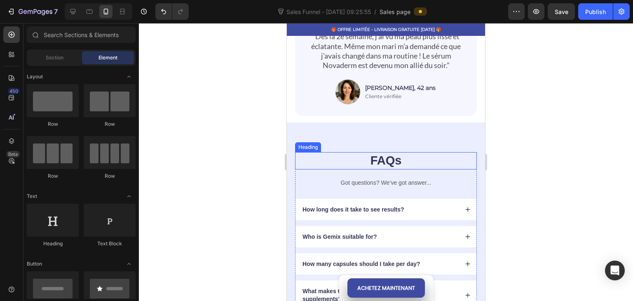
scroll to position [1071, 0]
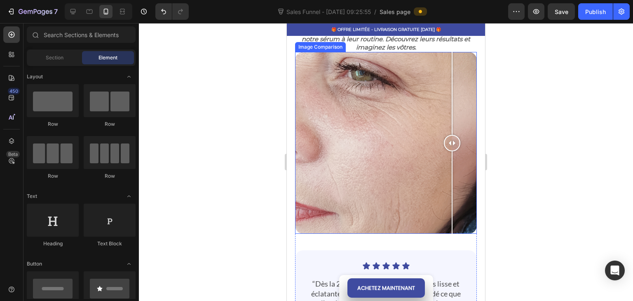
drag, startPoint x: 383, startPoint y: 145, endPoint x: 452, endPoint y: 164, distance: 71.2
click at [452, 164] on div at bounding box center [452, 143] width 16 height 182
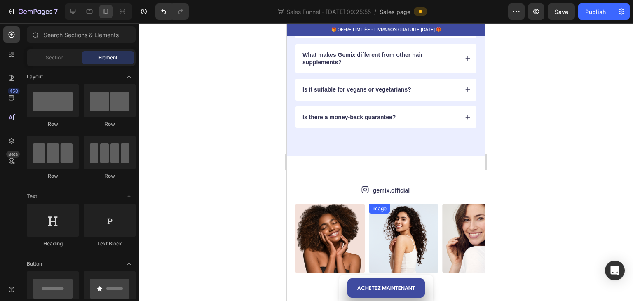
scroll to position [1543, 0]
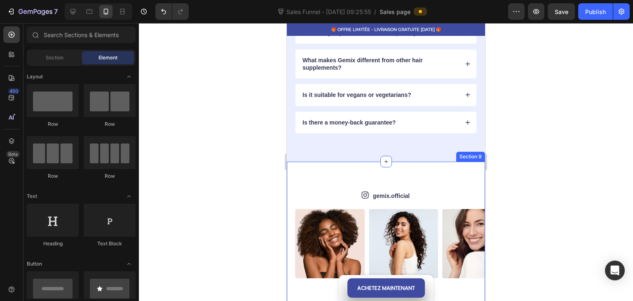
click at [430, 183] on div "Icon gemix.official Text Block Row Image Image Image Image Image Image Image Im…" at bounding box center [386, 235] width 198 height 146
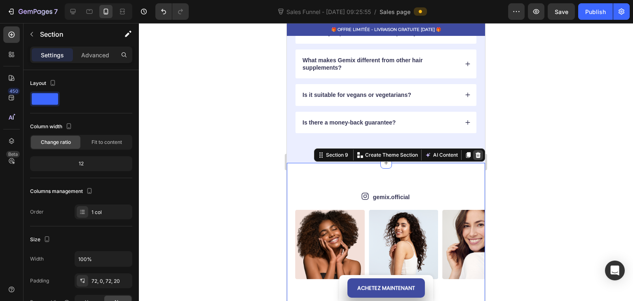
click at [475, 155] on icon at bounding box center [477, 155] width 5 height 6
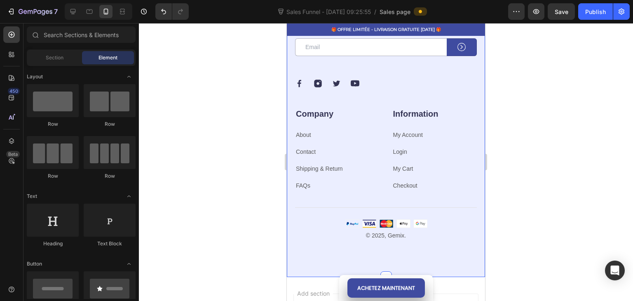
scroll to position [1667, 0]
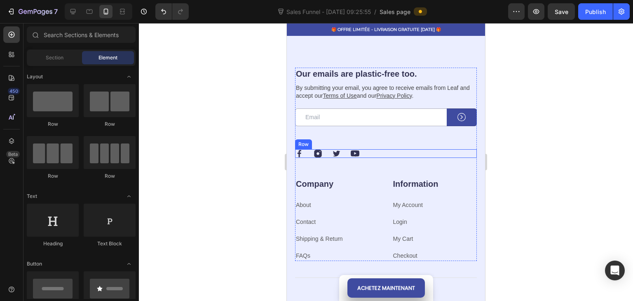
click at [363, 151] on div "Image Image Image Image Row" at bounding box center [386, 153] width 182 height 9
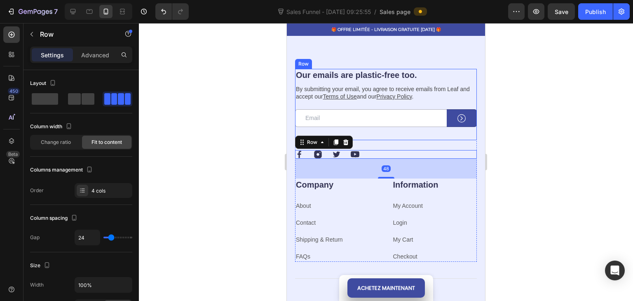
click at [351, 150] on img at bounding box center [355, 154] width 9 height 9
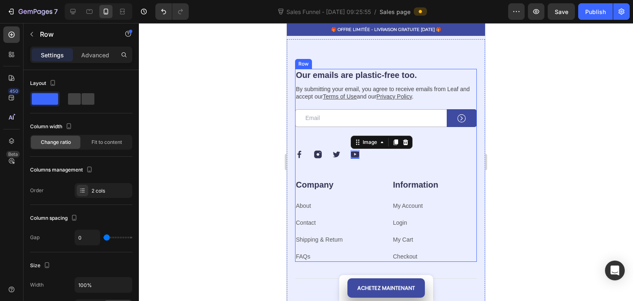
click at [358, 165] on div "Our emails are plastic-free too. Heading By submitting your email, you agree to…" at bounding box center [386, 124] width 182 height 110
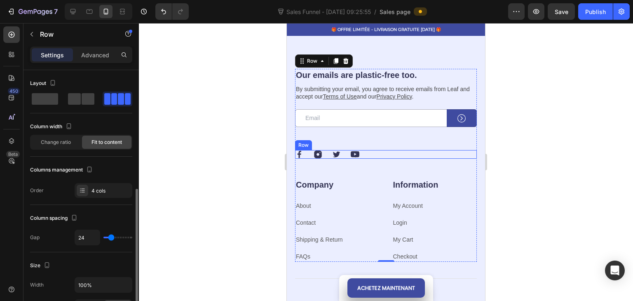
click at [373, 154] on div "Image Image Image Image Row" at bounding box center [386, 154] width 182 height 9
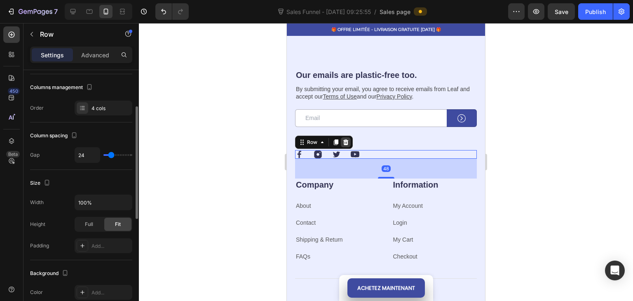
click at [346, 139] on icon at bounding box center [345, 142] width 5 height 6
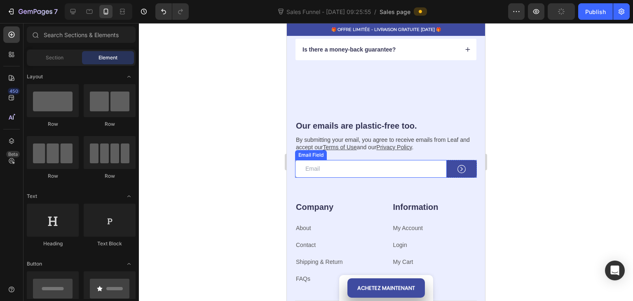
scroll to position [1584, 0]
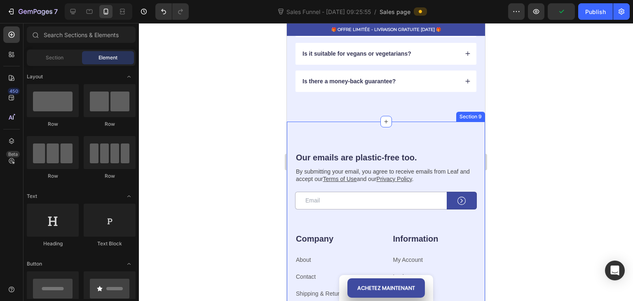
click at [392, 139] on div "Our emails are plastic-free too. Heading By submitting your email, you agree to…" at bounding box center [386, 262] width 198 height 281
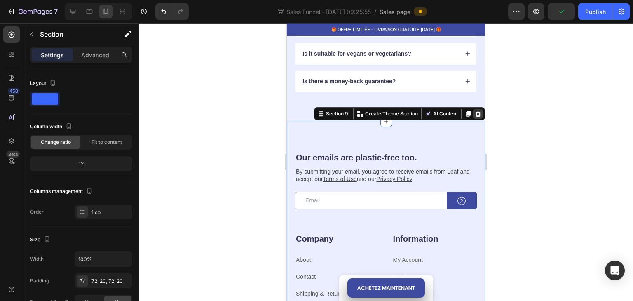
click at [475, 111] on icon at bounding box center [477, 114] width 5 height 6
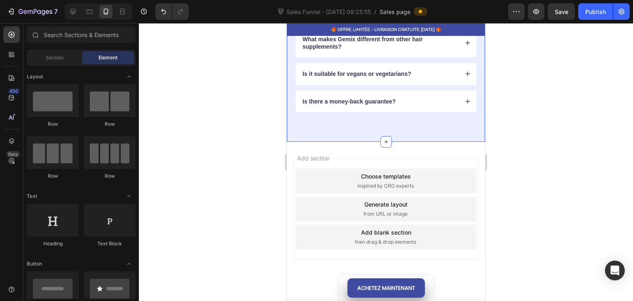
scroll to position [1578, 0]
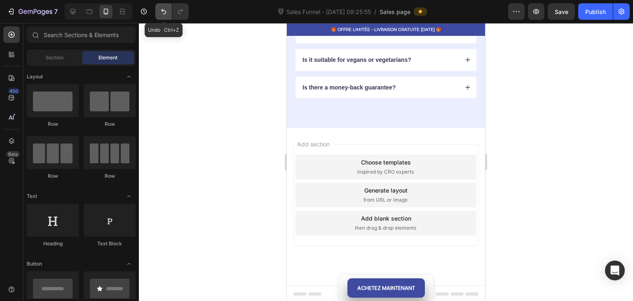
click at [158, 15] on button "Undo/Redo" at bounding box center [163, 11] width 16 height 16
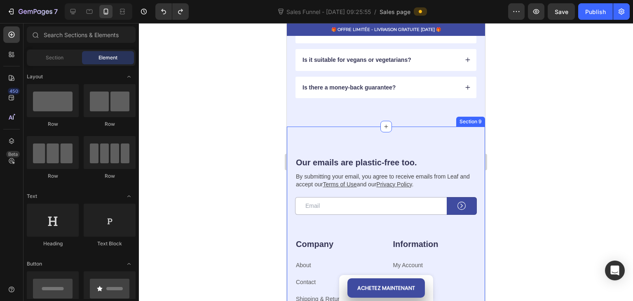
click at [374, 147] on div "Our emails are plastic-free too. Heading By submitting your email, you agree to…" at bounding box center [386, 266] width 198 height 281
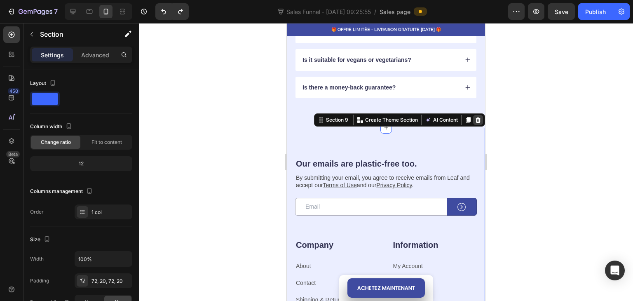
click at [475, 117] on icon at bounding box center [477, 120] width 5 height 6
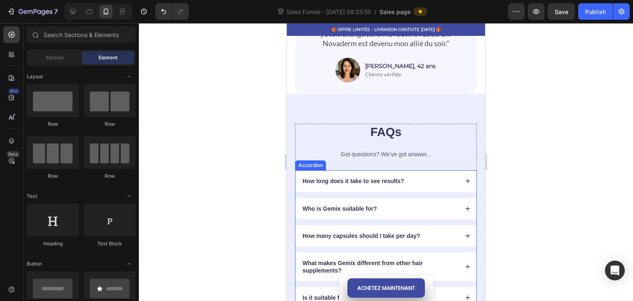
scroll to position [1290, 0]
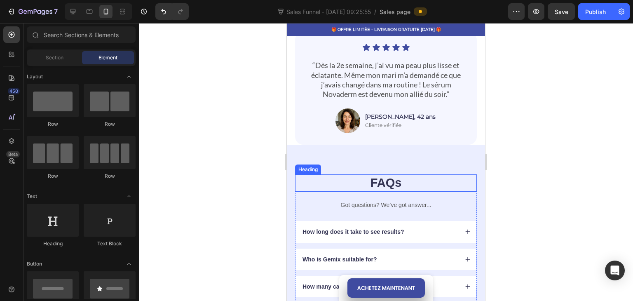
click at [384, 178] on h2 "FAQs" at bounding box center [386, 182] width 182 height 17
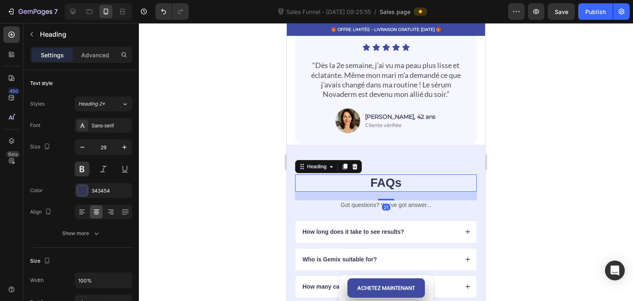
click at [411, 183] on h2 "FAQs" at bounding box center [386, 182] width 182 height 17
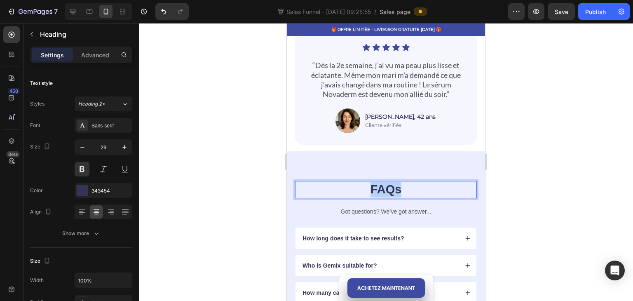
drag, startPoint x: 411, startPoint y: 183, endPoint x: 358, endPoint y: 187, distance: 53.3
click at [358, 187] on p "FAQs" at bounding box center [386, 190] width 180 height 16
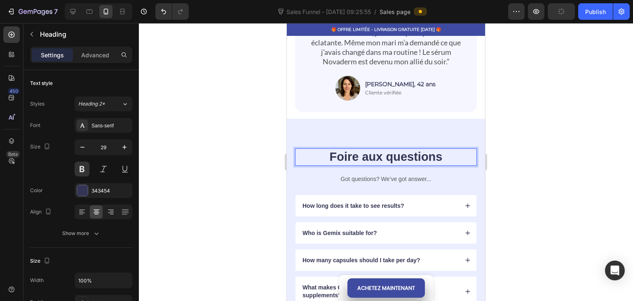
scroll to position [1331, 0]
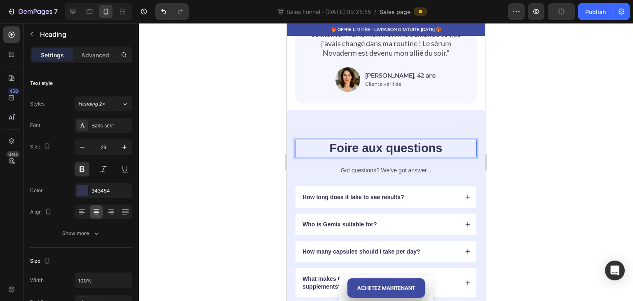
click at [400, 193] on p "How long does it take to see results?" at bounding box center [353, 196] width 102 height 7
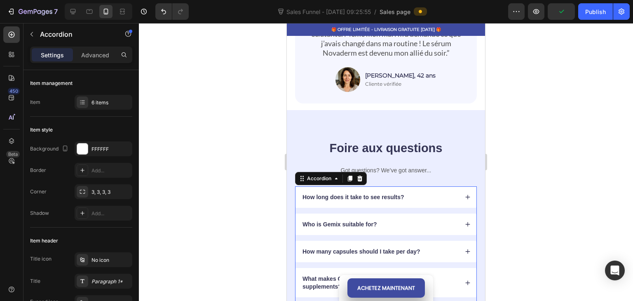
click at [440, 192] on div "How long does it take to see results?" at bounding box center [379, 197] width 157 height 10
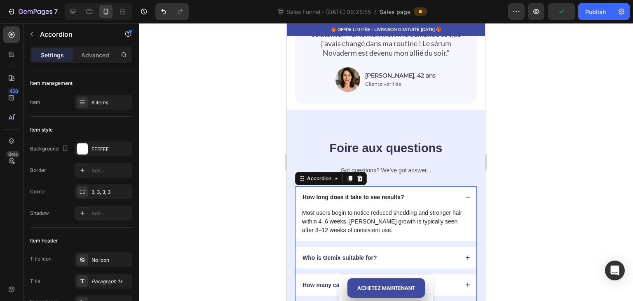
click at [392, 193] on p "How long does it take to see results?" at bounding box center [353, 196] width 102 height 7
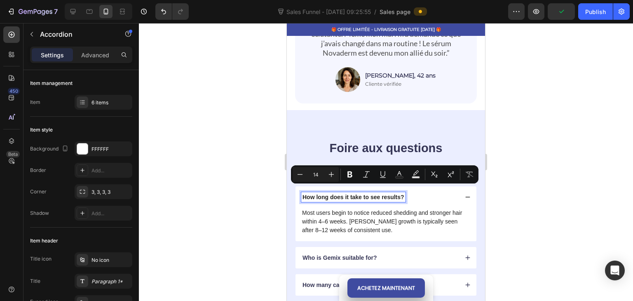
click at [403, 193] on p "How long does it take to see results?" at bounding box center [353, 196] width 102 height 7
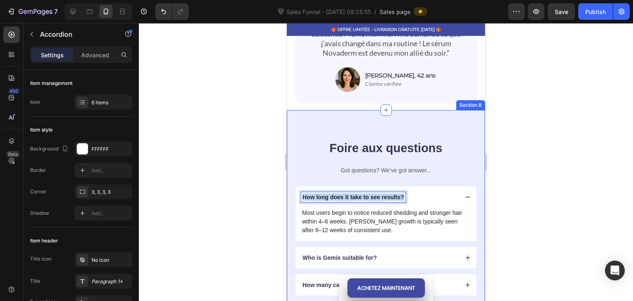
drag, startPoint x: 403, startPoint y: 190, endPoint x: 290, endPoint y: 187, distance: 113.7
click at [288, 187] on div "Foire aux questions Heading Got questions? We’ve got answer... Text Block How l…" at bounding box center [386, 262] width 198 height 304
copy p "How long does it take to see results?"
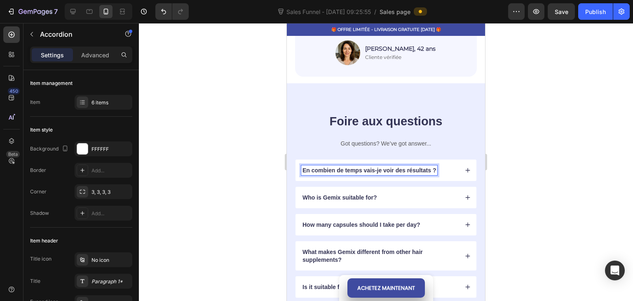
scroll to position [1372, 0]
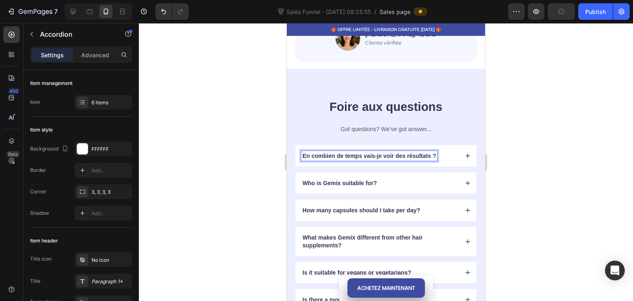
click at [457, 147] on div "En combien de temps vais-je voir des résultats ?" at bounding box center [385, 155] width 181 height 21
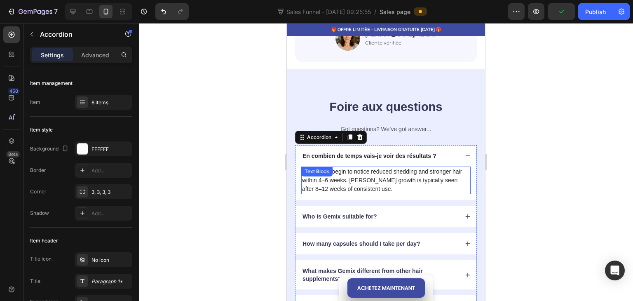
click at [410, 181] on p "Most users begin to notice reduced shedding and stronger hair within 4–6 weeks.…" at bounding box center [386, 180] width 168 height 26
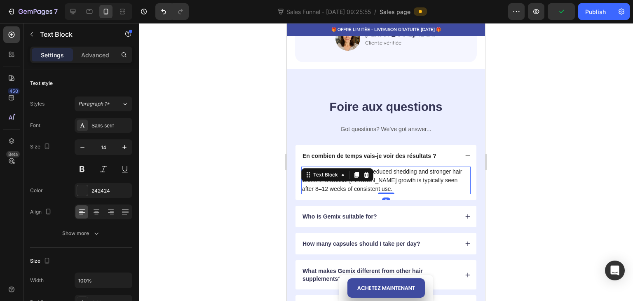
click at [410, 181] on p "Most users begin to notice reduced shedding and stronger hair within 4–6 weeks.…" at bounding box center [386, 180] width 168 height 26
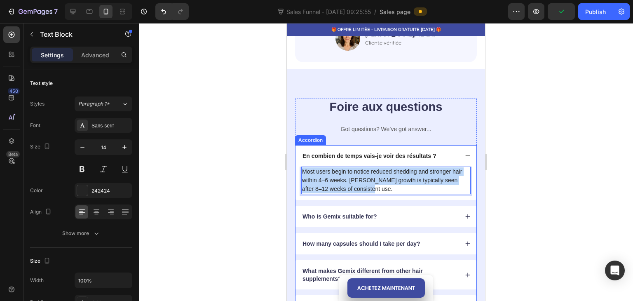
drag, startPoint x: 410, startPoint y: 181, endPoint x: 294, endPoint y: 159, distance: 117.7
click at [290, 165] on div "Foire aux questions Heading Got questions? We’ve got answer... Text Block En co…" at bounding box center [386, 221] width 198 height 304
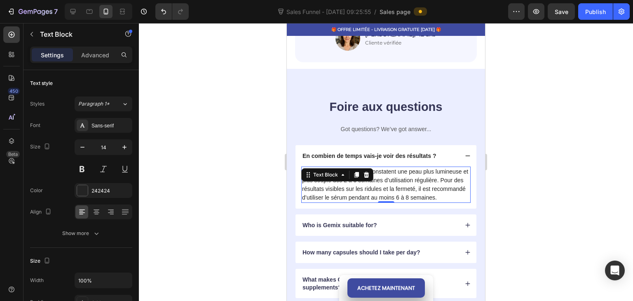
click at [246, 167] on div at bounding box center [386, 162] width 494 height 278
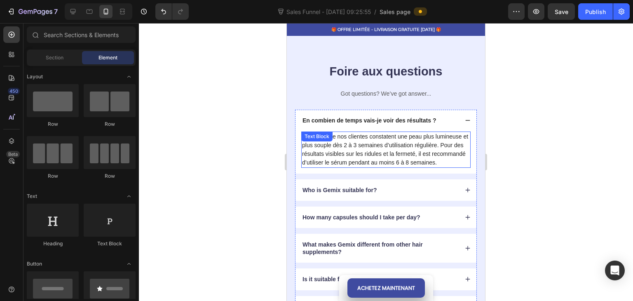
scroll to position [1413, 0]
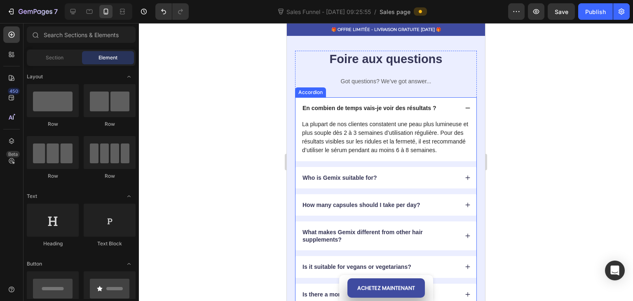
click at [465, 107] on icon at bounding box center [468, 108] width 6 height 6
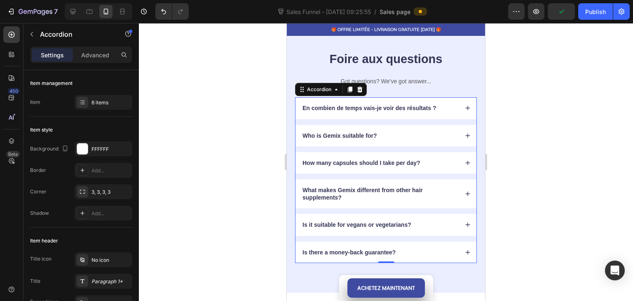
click at [461, 129] on div "Who is Gemix suitable for?" at bounding box center [385, 135] width 181 height 21
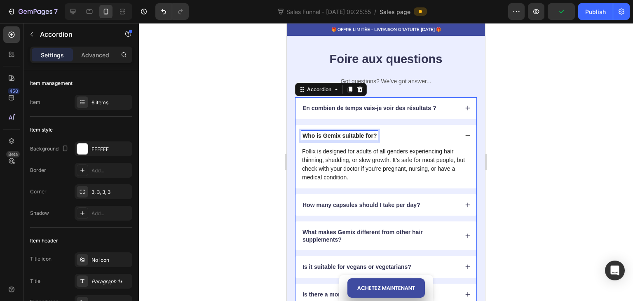
click at [371, 134] on p "Who is Gemix suitable for?" at bounding box center [339, 135] width 74 height 7
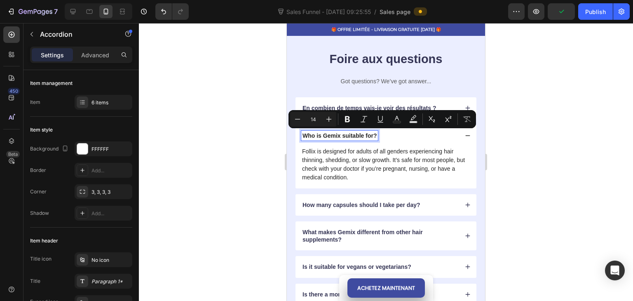
click at [376, 136] on p "Who is Gemix suitable for?" at bounding box center [339, 135] width 74 height 7
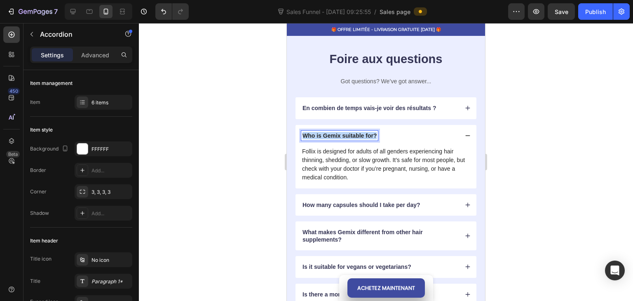
drag, startPoint x: 376, startPoint y: 136, endPoint x: 296, endPoint y: 136, distance: 79.5
click at [295, 137] on div "Foire aux questions Heading Got questions? We’ve got answer... Text Block En co…" at bounding box center [386, 177] width 198 height 313
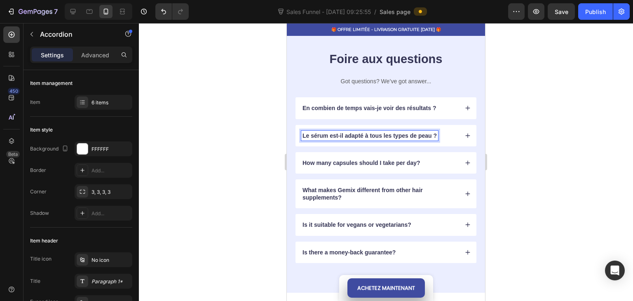
click at [455, 137] on div "Le sérum est-il adapté à tous les types de peau ?" at bounding box center [385, 135] width 181 height 21
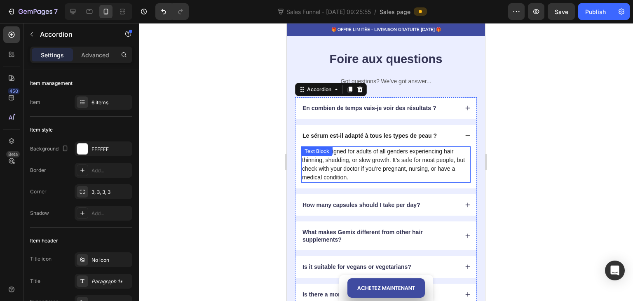
click at [423, 164] on p "Follix is designed for adults of all genders experiencing hair thinning, sheddi…" at bounding box center [386, 164] width 168 height 35
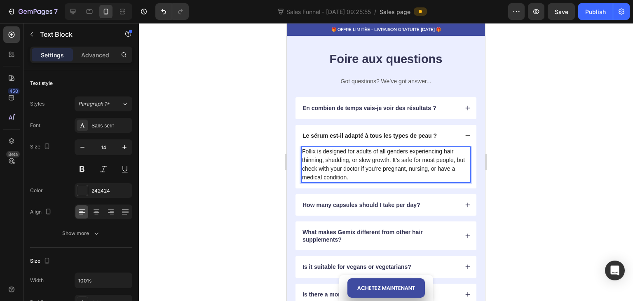
click at [396, 175] on p "Follix is designed for adults of all genders experiencing hair thinning, sheddi…" at bounding box center [386, 164] width 168 height 35
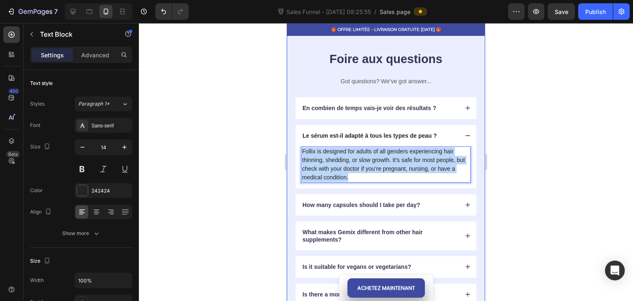
drag, startPoint x: 387, startPoint y: 177, endPoint x: 288, endPoint y: 150, distance: 103.1
click at [288, 150] on div "Foire aux questions Heading Got questions? We’ve got answer... Text Block En co…" at bounding box center [386, 177] width 198 height 313
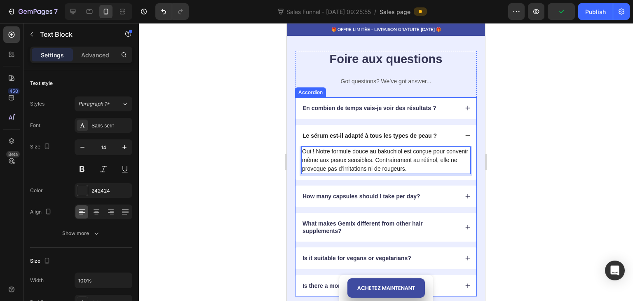
click at [465, 134] on icon at bounding box center [468, 136] width 6 height 6
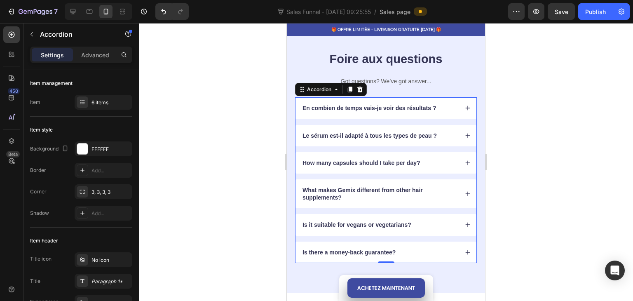
click at [465, 162] on div "How many capsules should I take per day?" at bounding box center [385, 162] width 181 height 21
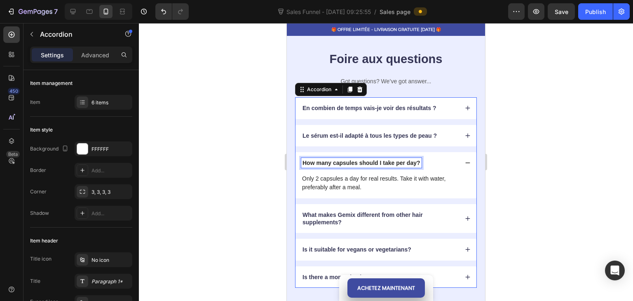
click at [419, 159] on p "How many capsules should I take per day?" at bounding box center [361, 162] width 118 height 7
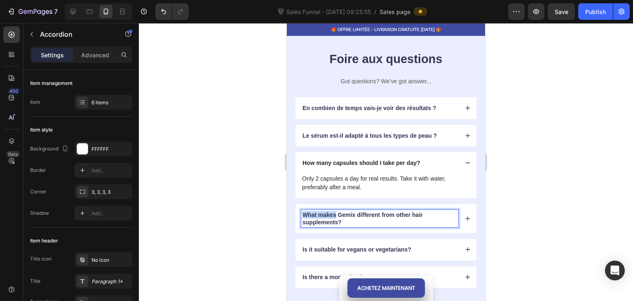
drag, startPoint x: 419, startPoint y: 162, endPoint x: 331, endPoint y: 159, distance: 87.8
click at [331, 159] on p "How many capsules should I take per day?" at bounding box center [361, 162] width 118 height 7
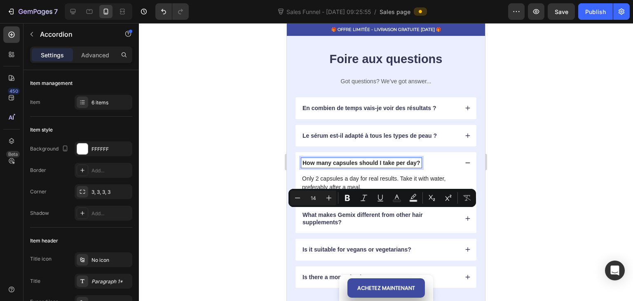
click at [313, 160] on p "How many capsules should I take per day?" at bounding box center [361, 162] width 118 height 7
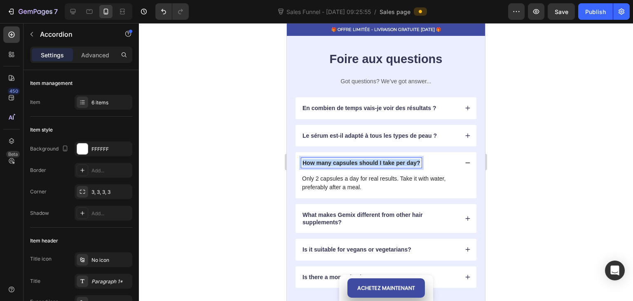
drag, startPoint x: 304, startPoint y: 159, endPoint x: 427, endPoint y: 160, distance: 123.6
click at [425, 162] on div "How many capsules should I take per day?" at bounding box center [379, 163] width 157 height 10
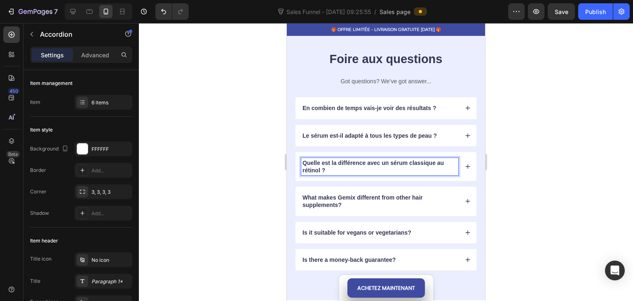
click at [465, 164] on icon at bounding box center [468, 167] width 6 height 6
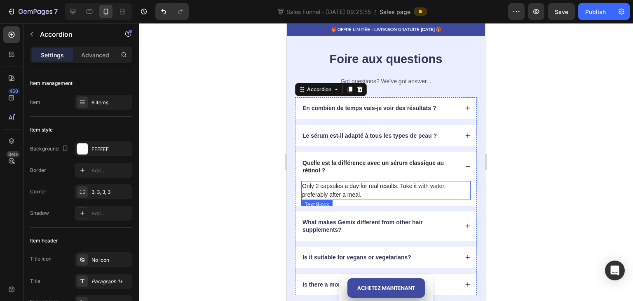
click at [398, 194] on p "Only 2 capsules a day for real results. Take it with water, preferably after a …" at bounding box center [386, 190] width 168 height 17
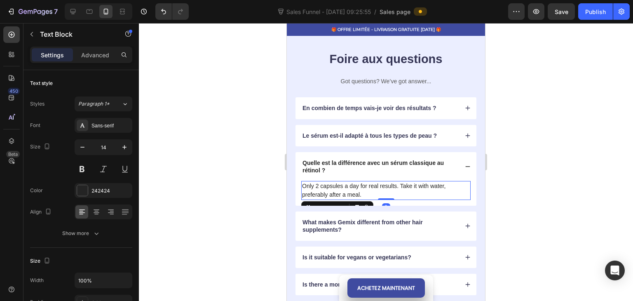
click at [398, 194] on p "Only 2 capsules a day for real results. Take it with water, preferably after a …" at bounding box center [386, 190] width 168 height 17
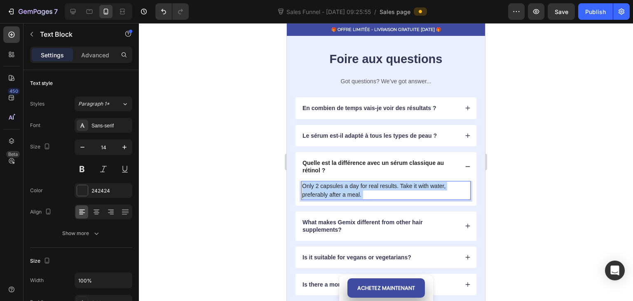
drag, startPoint x: 398, startPoint y: 194, endPoint x: 342, endPoint y: 192, distance: 55.3
click at [295, 185] on div "Only 2 capsules a day for real results. Take it with water, preferably after a …" at bounding box center [385, 193] width 181 height 25
drag, startPoint x: 372, startPoint y: 194, endPoint x: 573, endPoint y: 198, distance: 201.1
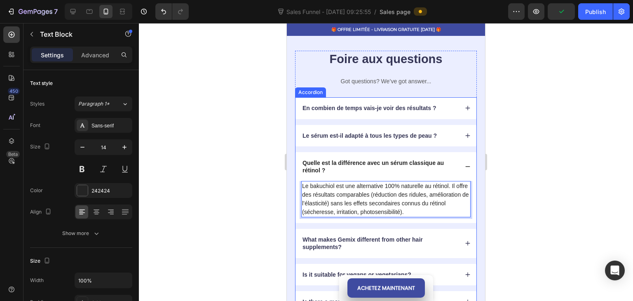
click at [464, 170] on div "Quelle est la différence avec un sérum classique au rétinol ?" at bounding box center [385, 166] width 181 height 29
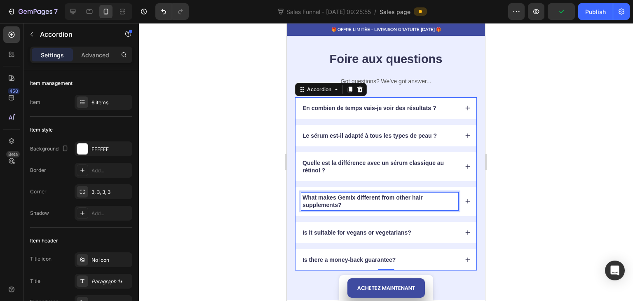
click at [422, 202] on p "What makes Gemix different from other hair supplements?" at bounding box center [379, 201] width 155 height 15
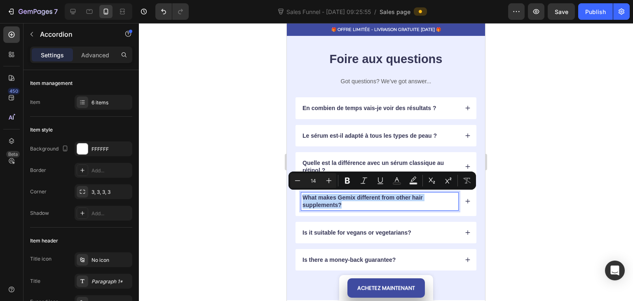
drag, startPoint x: 363, startPoint y: 202, endPoint x: 297, endPoint y: 194, distance: 65.9
click at [297, 195] on div "What makes Gemix different from other hair supplements?" at bounding box center [385, 201] width 181 height 29
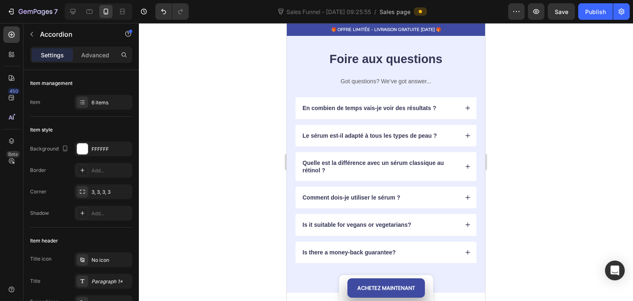
click at [465, 168] on div "Quelle est la différence avec un sérum classique au rétinol ?" at bounding box center [385, 166] width 181 height 29
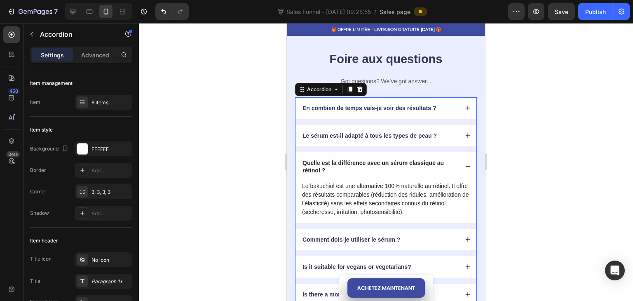
click at [465, 167] on icon at bounding box center [468, 167] width 6 height 6
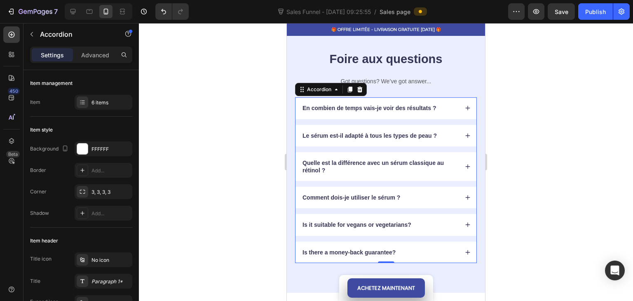
click at [440, 201] on div "Comment dois-je utiliser le sérum ?" at bounding box center [379, 197] width 157 height 10
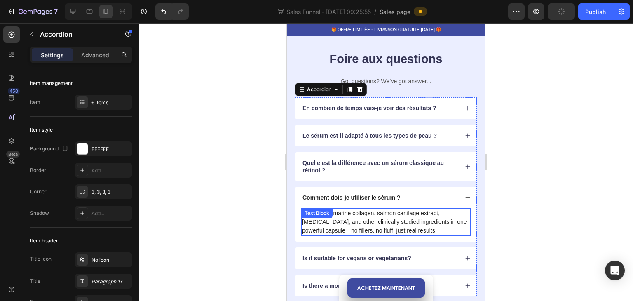
click at [401, 225] on p "It combines marine collagen, salmon cartilage extract, biotin, and other clinic…" at bounding box center [386, 222] width 168 height 26
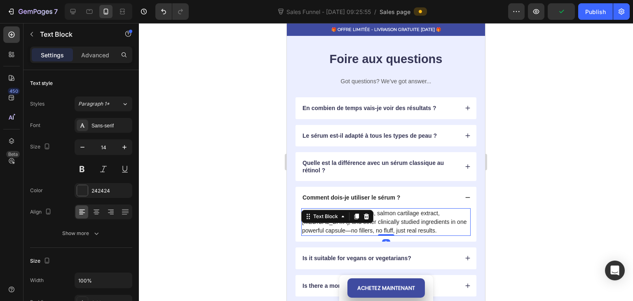
click at [403, 227] on p "It combines marine collagen, salmon cartilage extract, biotin, and other clinic…" at bounding box center [386, 222] width 168 height 26
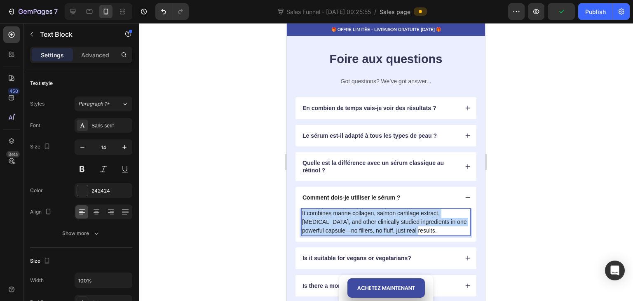
drag, startPoint x: 405, startPoint y: 227, endPoint x: 284, endPoint y: 214, distance: 122.2
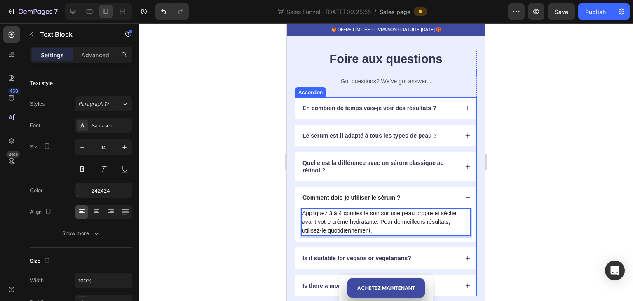
click at [447, 197] on div "Comment dois-je utiliser le sérum ?" at bounding box center [379, 197] width 157 height 10
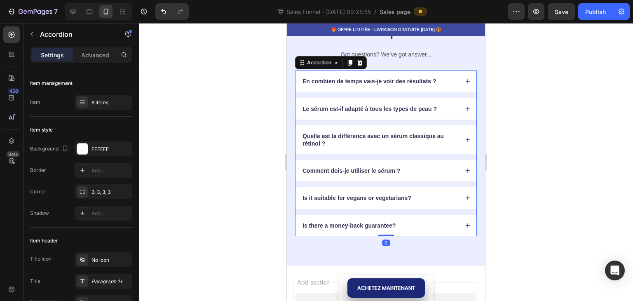
scroll to position [1454, 0]
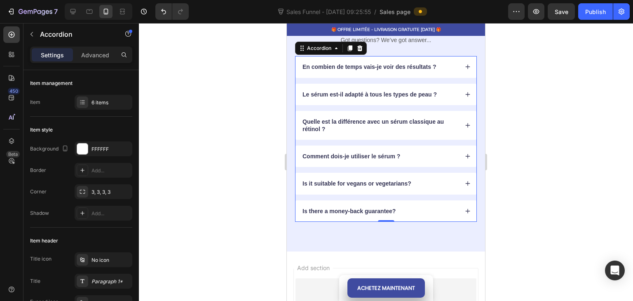
click at [420, 187] on div "Is it suitable for vegans or vegetarians?" at bounding box center [379, 183] width 157 height 10
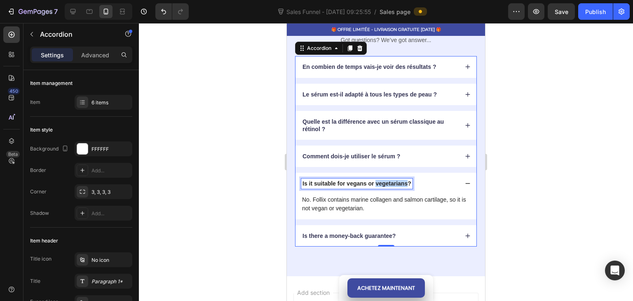
click at [396, 183] on p "Is it suitable for vegans or vegetarians?" at bounding box center [356, 183] width 109 height 7
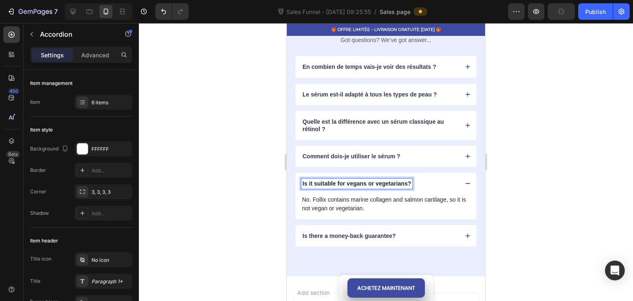
click at [410, 184] on p "Is it suitable for vegans or vegetarians?" at bounding box center [356, 183] width 109 height 7
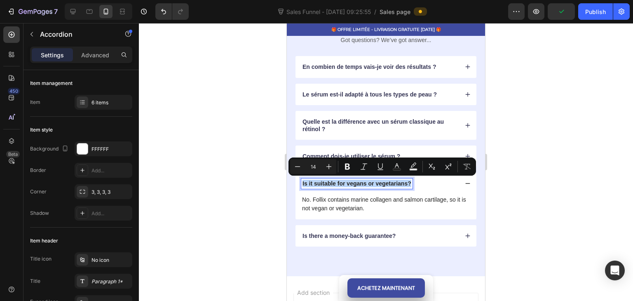
drag, startPoint x: 410, startPoint y: 184, endPoint x: 300, endPoint y: 184, distance: 110.4
click at [300, 184] on div "Is it suitable for vegans or vegetarians?" at bounding box center [385, 183] width 181 height 21
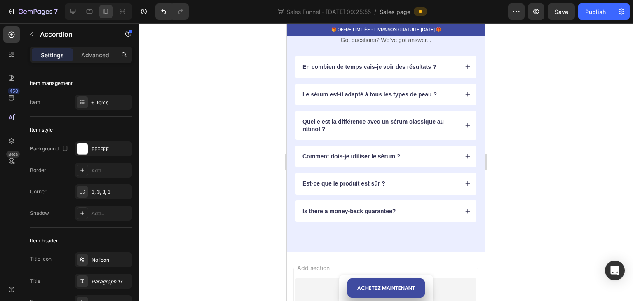
click at [465, 178] on div "Est-ce que le produit est sûr ?" at bounding box center [385, 183] width 181 height 21
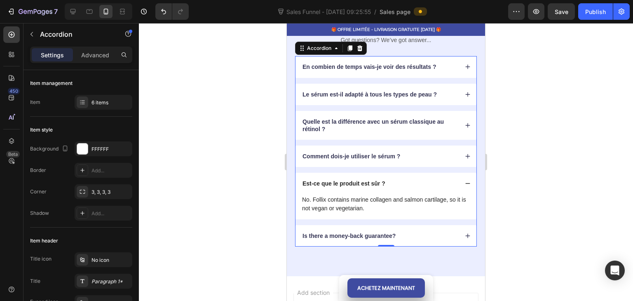
click at [372, 206] on p "No. Follix contains marine collagen and salmon cartilage, so it is not vegan or…" at bounding box center [386, 203] width 168 height 17
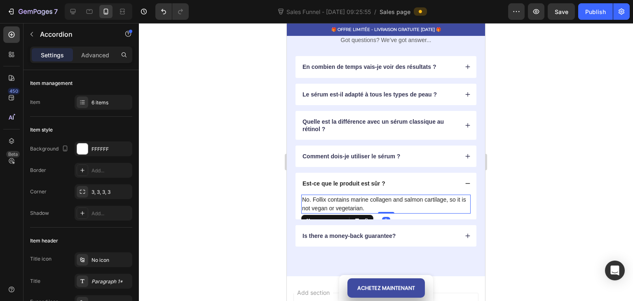
click at [372, 206] on p "No. Follix contains marine collagen and salmon cartilage, so it is not vegan or…" at bounding box center [386, 203] width 168 height 17
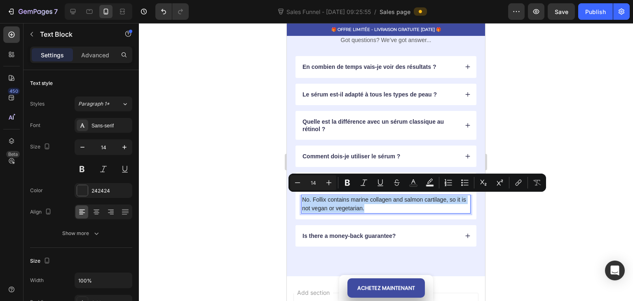
drag, startPoint x: 372, startPoint y: 206, endPoint x: 310, endPoint y: 202, distance: 62.8
click at [310, 202] on p "No. Follix contains marine collagen and salmon cartilage, so it is not vegan or…" at bounding box center [386, 203] width 168 height 17
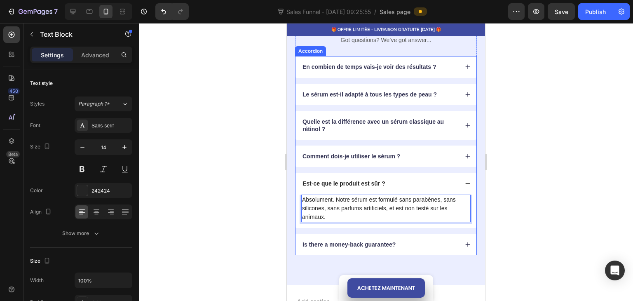
click at [427, 184] on div "Est-ce que le produit est sûr ?" at bounding box center [379, 183] width 157 height 10
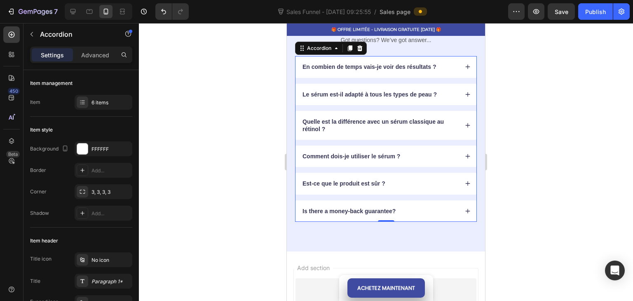
click at [420, 207] on div "Is there a money-back guarantee?" at bounding box center [379, 211] width 157 height 10
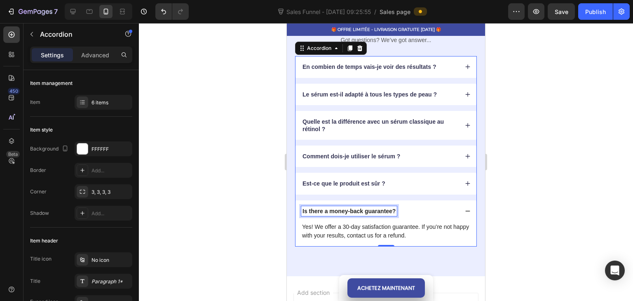
click at [304, 208] on p "Is there a money-back guarantee?" at bounding box center [348, 210] width 93 height 7
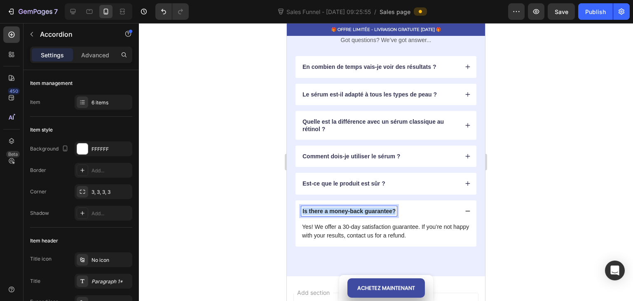
click at [304, 208] on p "Is there a money-back guarantee?" at bounding box center [348, 210] width 93 height 7
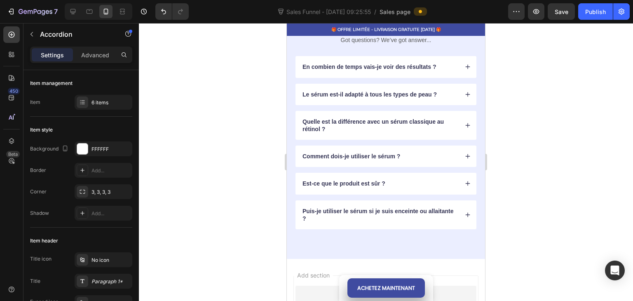
click at [410, 182] on div "Est-ce que le produit est sûr ?" at bounding box center [379, 183] width 157 height 10
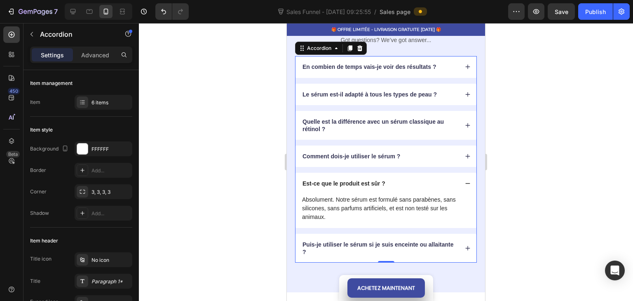
click at [408, 182] on div "Est-ce que le produit est sûr ?" at bounding box center [379, 183] width 157 height 10
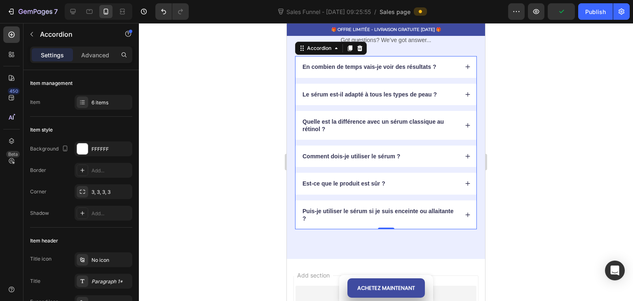
click at [419, 179] on div "Est-ce que le produit est sûr ?" at bounding box center [379, 183] width 157 height 10
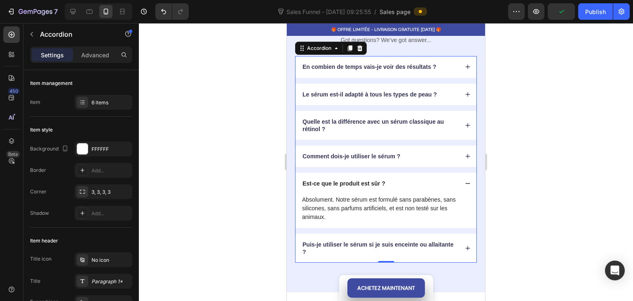
click at [419, 179] on div "Est-ce que le produit est sûr ?" at bounding box center [379, 183] width 157 height 10
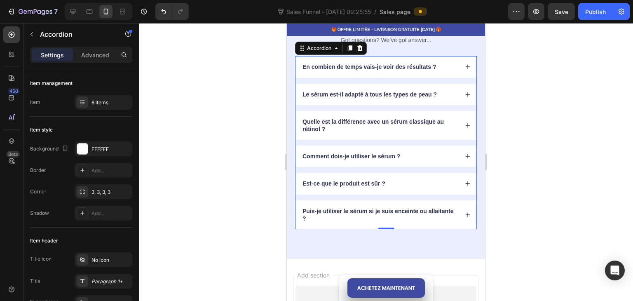
click at [401, 213] on p "Puis-je utiliser le sérum si je suis enceinte ou allaitante ?" at bounding box center [379, 214] width 155 height 15
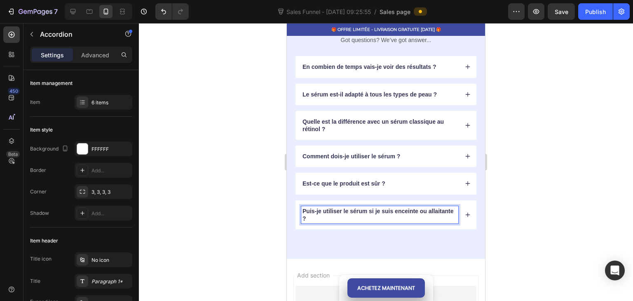
click at [447, 213] on p "Puis-je utiliser le sérum si je suis enceinte ou allaitante ?" at bounding box center [379, 214] width 155 height 15
click at [465, 212] on icon at bounding box center [468, 215] width 6 height 6
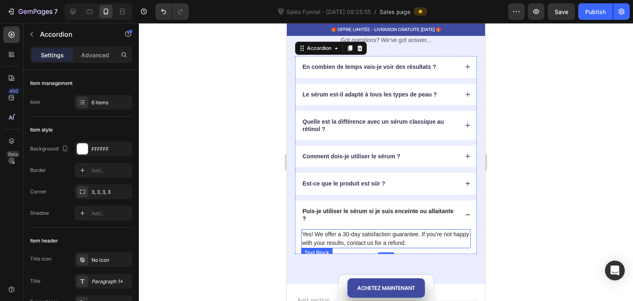
click at [427, 242] on p "Yes! We offer a 30-day satisfaction guarantee. If you’re not happy with your re…" at bounding box center [386, 238] width 168 height 17
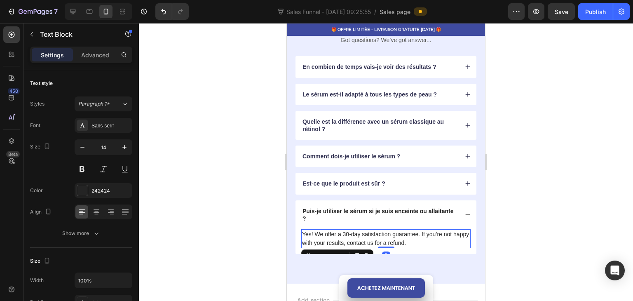
click at [429, 242] on p "Yes! We offer a 30-day satisfaction guarantee. If you’re not happy with your re…" at bounding box center [386, 238] width 168 height 17
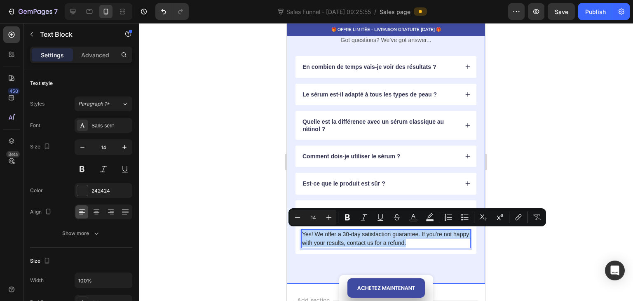
drag, startPoint x: 429, startPoint y: 242, endPoint x: 299, endPoint y: 228, distance: 131.0
click at [293, 232] on div "Foire aux questions Heading Got questions? We’ve got answer... Text Block En co…" at bounding box center [386, 132] width 198 height 304
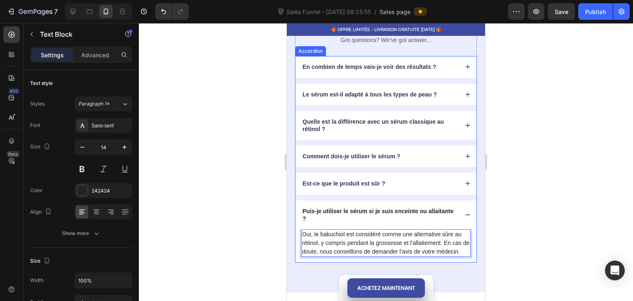
click at [454, 211] on div "Puis-je utiliser le sérum si je suis enceinte ou allaitante ?" at bounding box center [385, 214] width 181 height 29
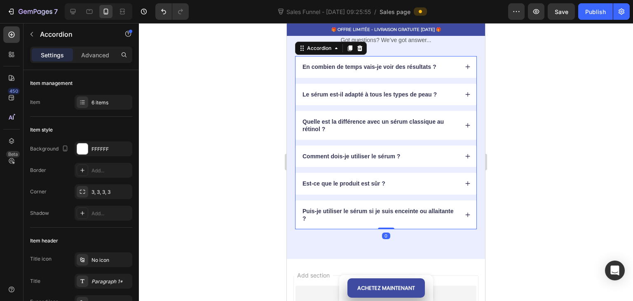
click at [465, 180] on icon at bounding box center [468, 183] width 6 height 6
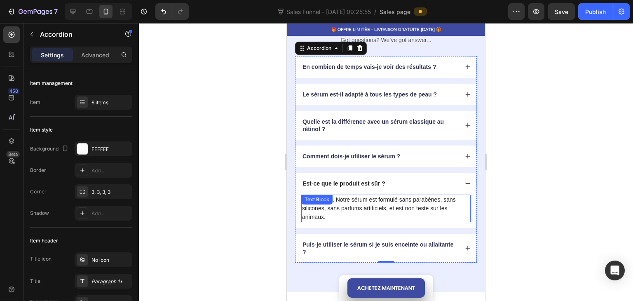
click at [361, 215] on p "Absolument. Notre sérum est formulé sans parabènes, sans silicones, sans parfum…" at bounding box center [386, 208] width 168 height 26
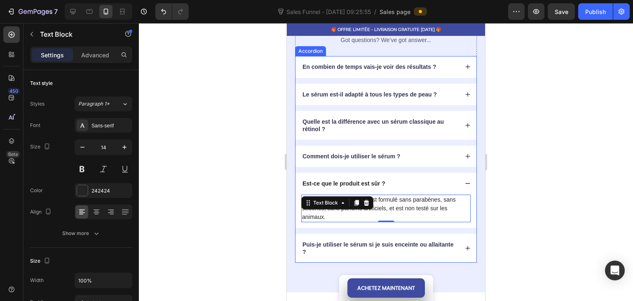
click at [366, 251] on p "Puis-je utiliser le sérum si je suis enceinte ou allaitante ?" at bounding box center [379, 248] width 155 height 15
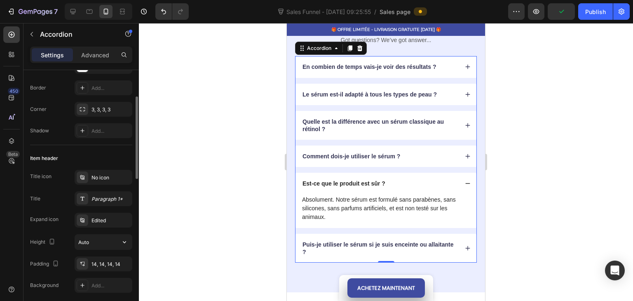
scroll to position [0, 0]
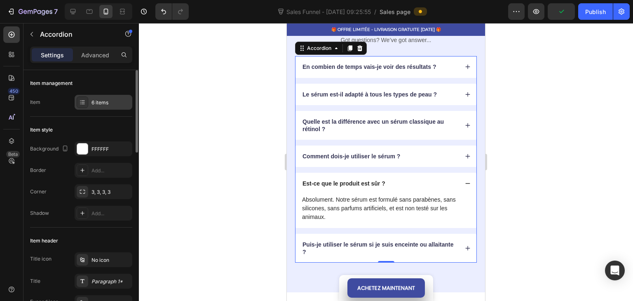
click at [108, 108] on div "6 items" at bounding box center [104, 102] width 58 height 15
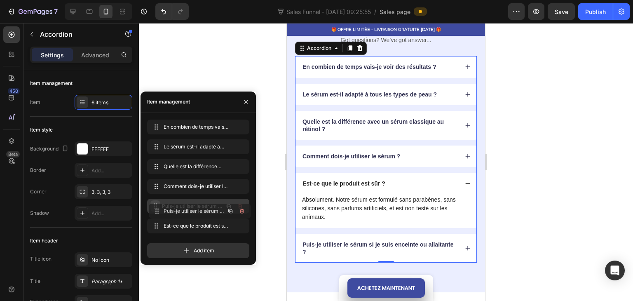
drag, startPoint x: 155, startPoint y: 225, endPoint x: 157, endPoint y: 209, distance: 15.3
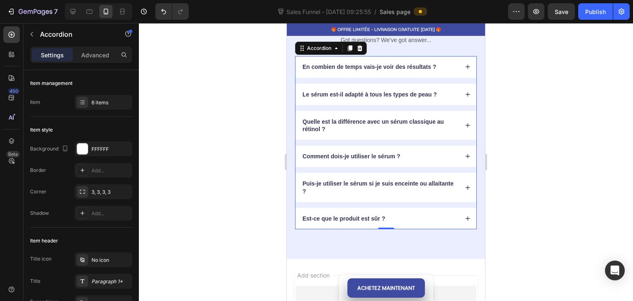
click at [390, 215] on div "Est-ce que le produit est sûr ?" at bounding box center [379, 218] width 157 height 10
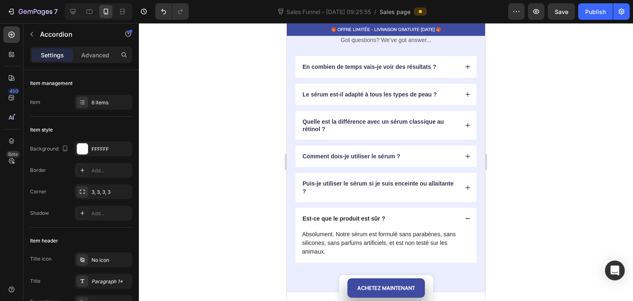
click at [458, 215] on div "Est-ce que le produit est sûr ?" at bounding box center [385, 218] width 181 height 21
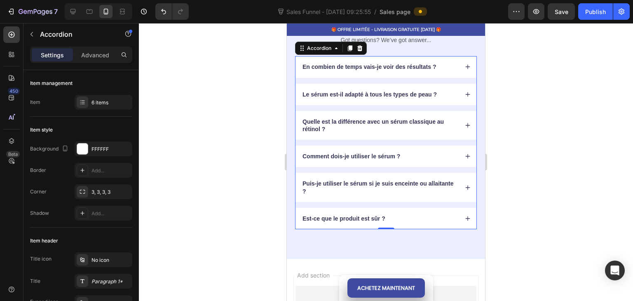
click at [465, 215] on icon at bounding box center [468, 218] width 6 height 6
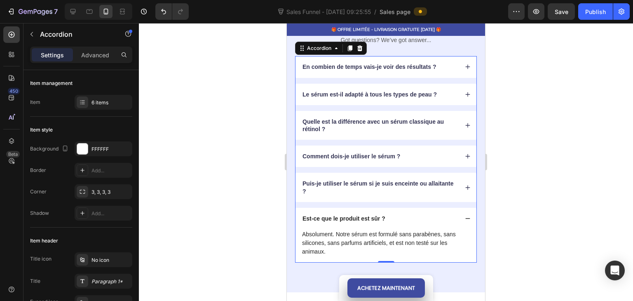
click at [457, 221] on div "Est-ce que le produit est sûr ?" at bounding box center [385, 218] width 181 height 21
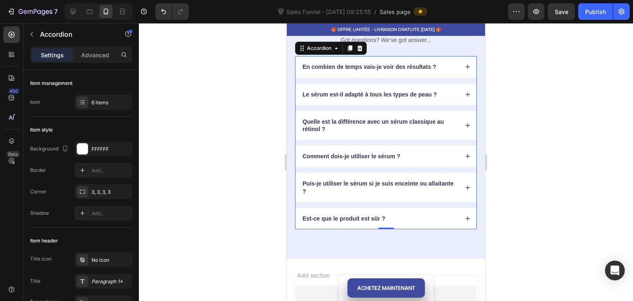
click at [426, 180] on p "Puis-je utiliser le sérum si je suis enceinte ou allaitante ?" at bounding box center [379, 187] width 155 height 15
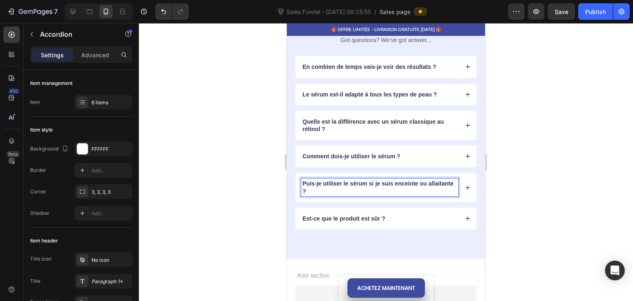
click at [456, 183] on div "Puis-je utiliser le sérum si je suis enceinte ou allaitante ?" at bounding box center [385, 187] width 181 height 29
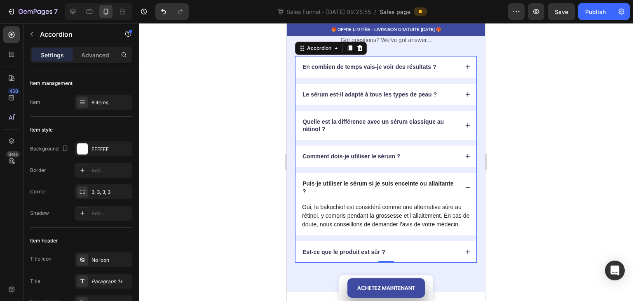
click at [457, 183] on div "Puis-je utiliser le sérum si je suis enceinte ou allaitante ?" at bounding box center [385, 187] width 181 height 29
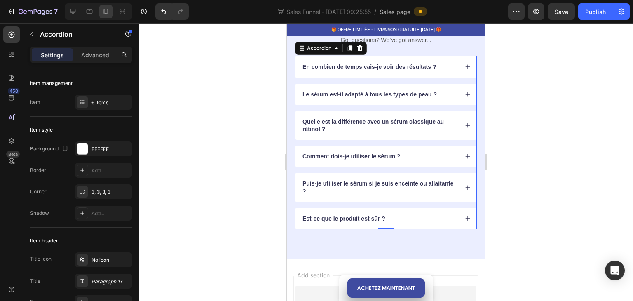
click at [461, 163] on div "Comment dois-je utiliser le sérum ?" at bounding box center [385, 155] width 181 height 21
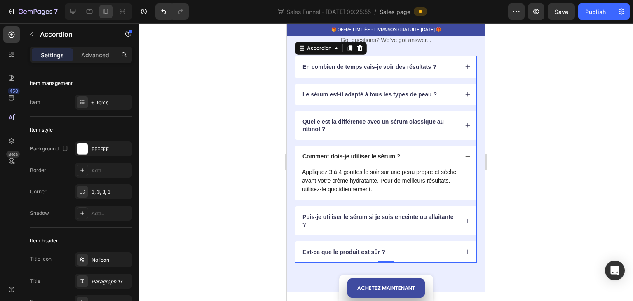
click at [465, 157] on icon at bounding box center [468, 156] width 6 height 6
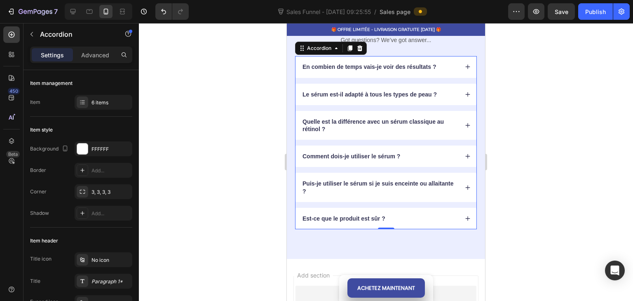
click at [465, 130] on div "Quelle est la différence avec un sérum classique au rétinol ?" at bounding box center [385, 125] width 181 height 29
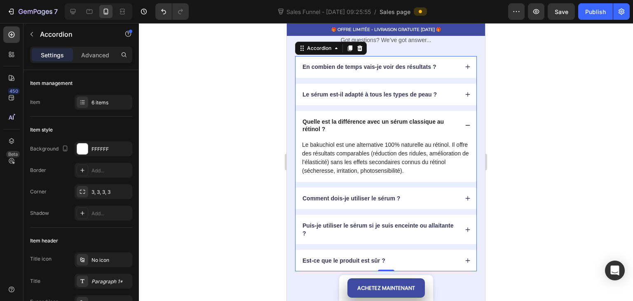
click at [465, 130] on div "Quelle est la différence avec un sérum classique au rétinol ?" at bounding box center [385, 125] width 181 height 29
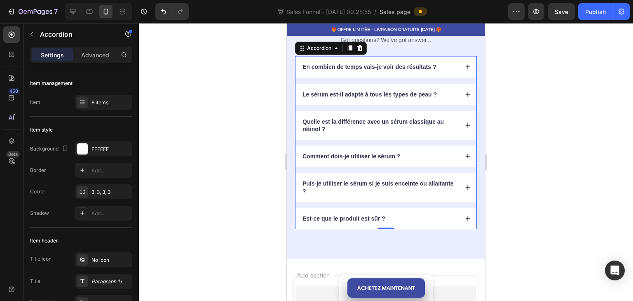
click at [465, 103] on div "Le sérum est-il adapté à tous les types de peau ?" at bounding box center [385, 94] width 181 height 21
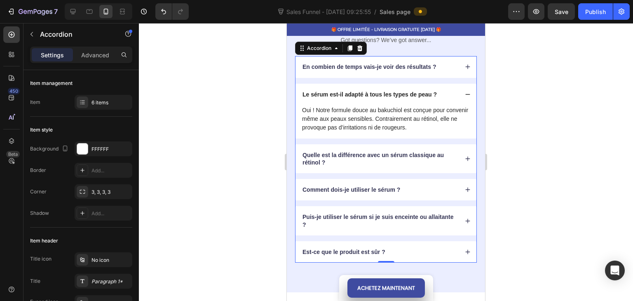
click at [464, 97] on div "Le sérum est-il adapté à tous les types de peau ?" at bounding box center [385, 94] width 181 height 21
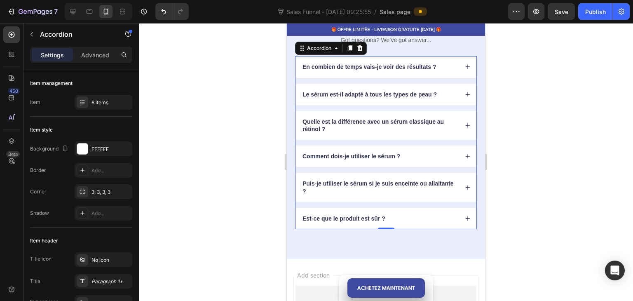
click at [468, 67] on div "En combien de temps vais-je voir des résultats ?" at bounding box center [385, 66] width 181 height 21
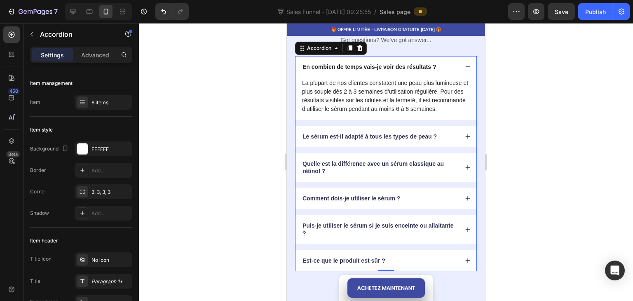
click at [468, 67] on div "En combien de temps vais-je voir des résultats ?" at bounding box center [385, 66] width 181 height 21
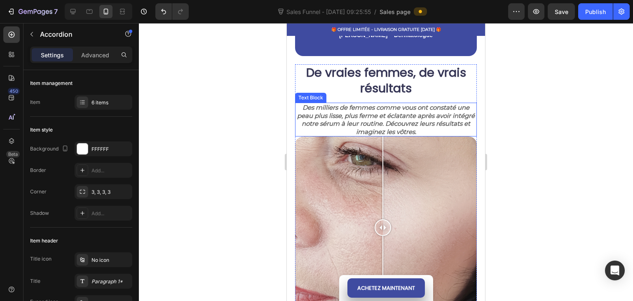
scroll to position [989, 0]
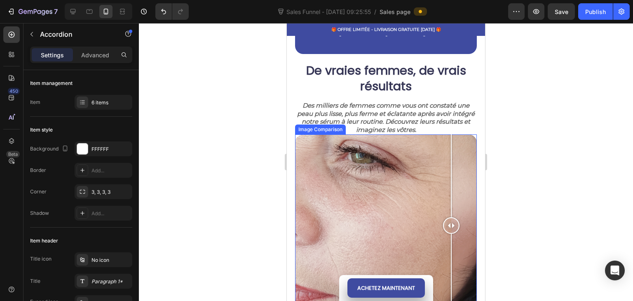
drag, startPoint x: 376, startPoint y: 222, endPoint x: 455, endPoint y: 222, distance: 79.5
click at [456, 224] on div at bounding box center [451, 225] width 16 height 16
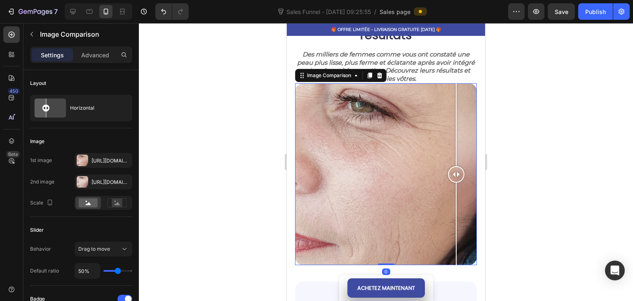
scroll to position [1071, 0]
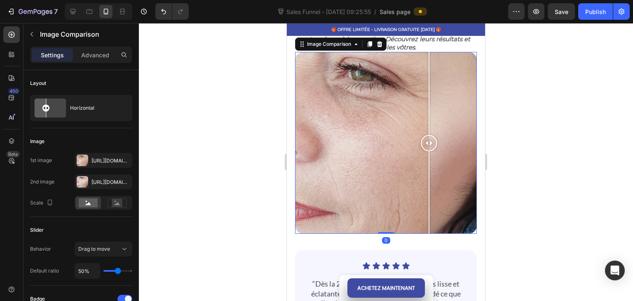
drag, startPoint x: 452, startPoint y: 151, endPoint x: 450, endPoint y: 140, distance: 10.6
click at [437, 140] on div at bounding box center [429, 143] width 16 height 182
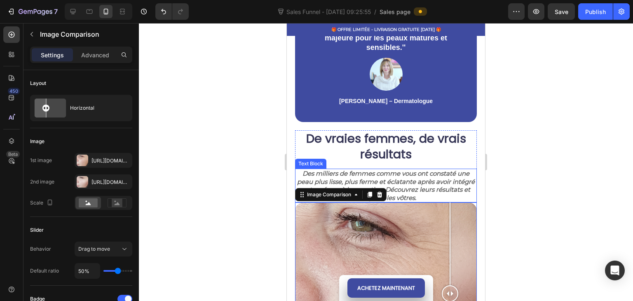
scroll to position [906, 0]
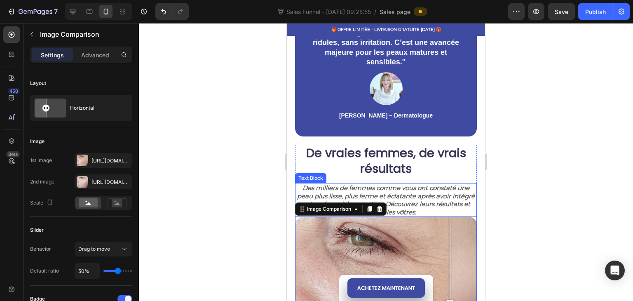
click at [216, 183] on div at bounding box center [386, 162] width 494 height 278
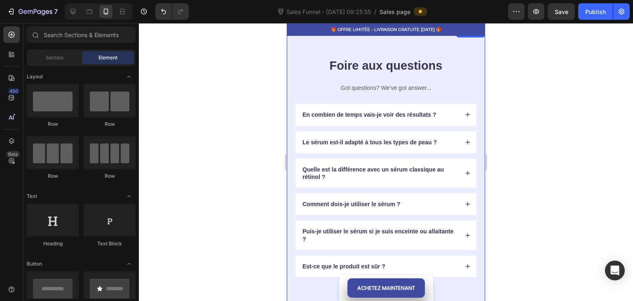
scroll to position [1338, 0]
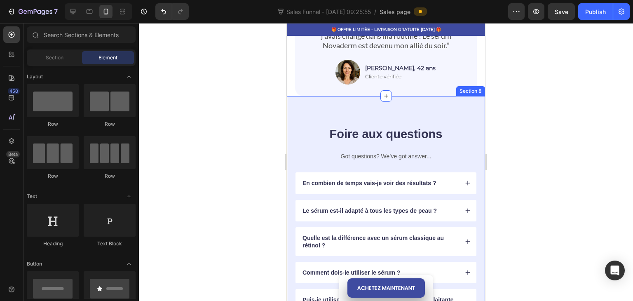
click at [386, 111] on div "Foire aux questions Heading Got questions? We’ve got answer... Text Block En co…" at bounding box center [386, 235] width 198 height 279
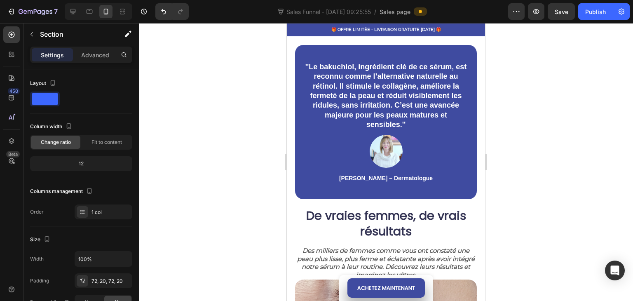
scroll to position [799, 0]
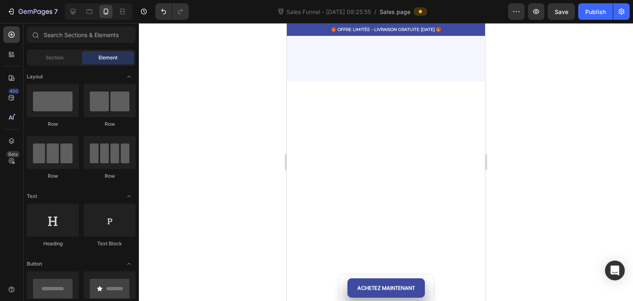
drag, startPoint x: 483, startPoint y: 165, endPoint x: 775, endPoint y: 64, distance: 308.7
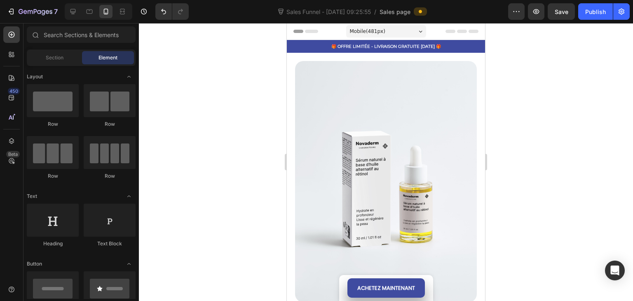
scroll to position [371, 0]
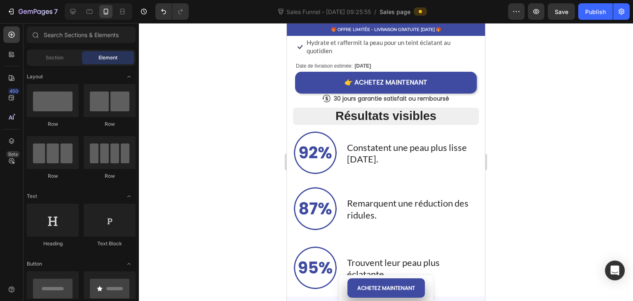
drag, startPoint x: 482, startPoint y: 94, endPoint x: 714, endPoint y: 30, distance: 240.5
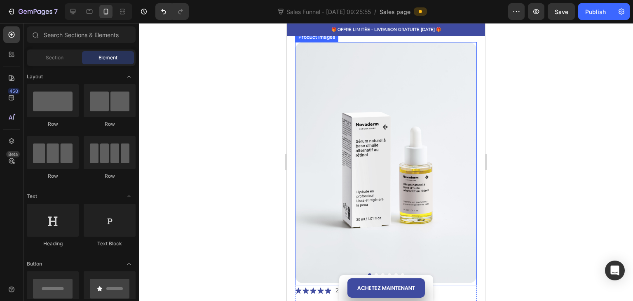
scroll to position [0, 0]
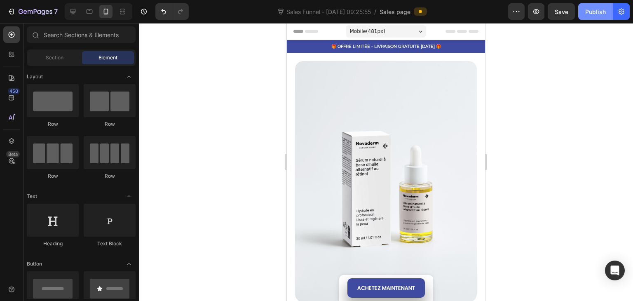
click at [590, 6] on button "Publish" at bounding box center [595, 11] width 35 height 16
click at [578, 3] on button "Publish" at bounding box center [595, 11] width 35 height 16
